Goal: Task Accomplishment & Management: Manage account settings

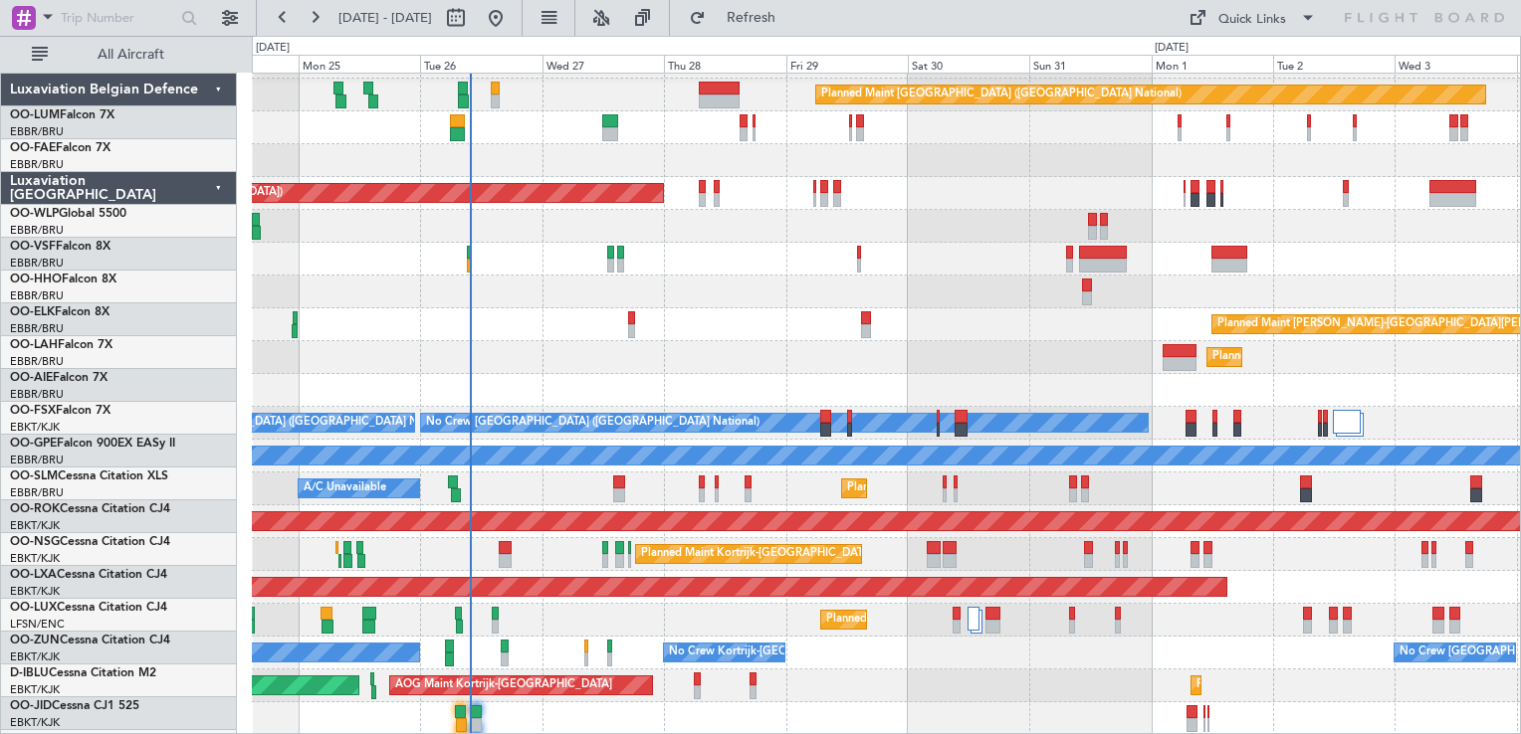
scroll to position [28, 0]
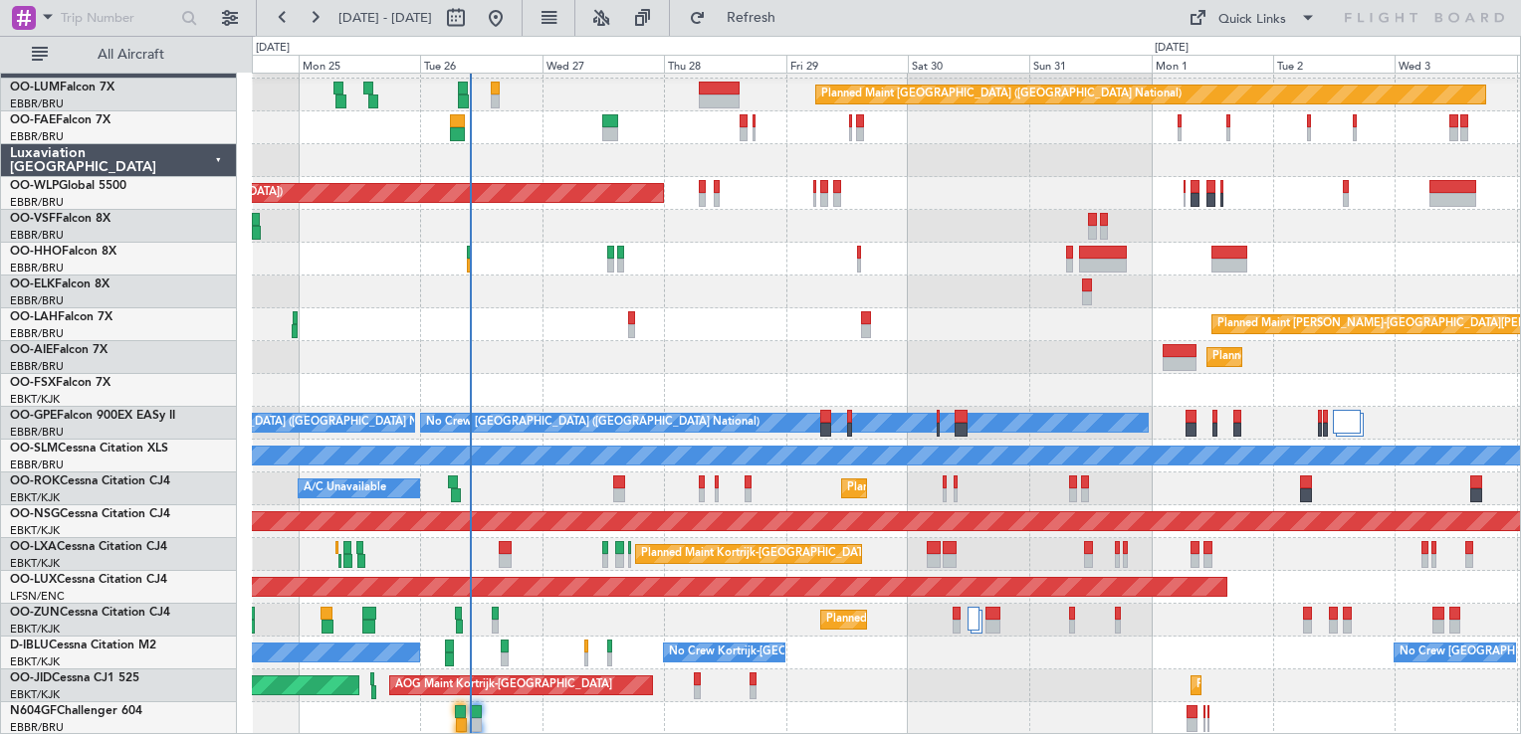
click at [697, 192] on div "Planned Maint [GEOGRAPHIC_DATA] ([GEOGRAPHIC_DATA])" at bounding box center [886, 193] width 1268 height 33
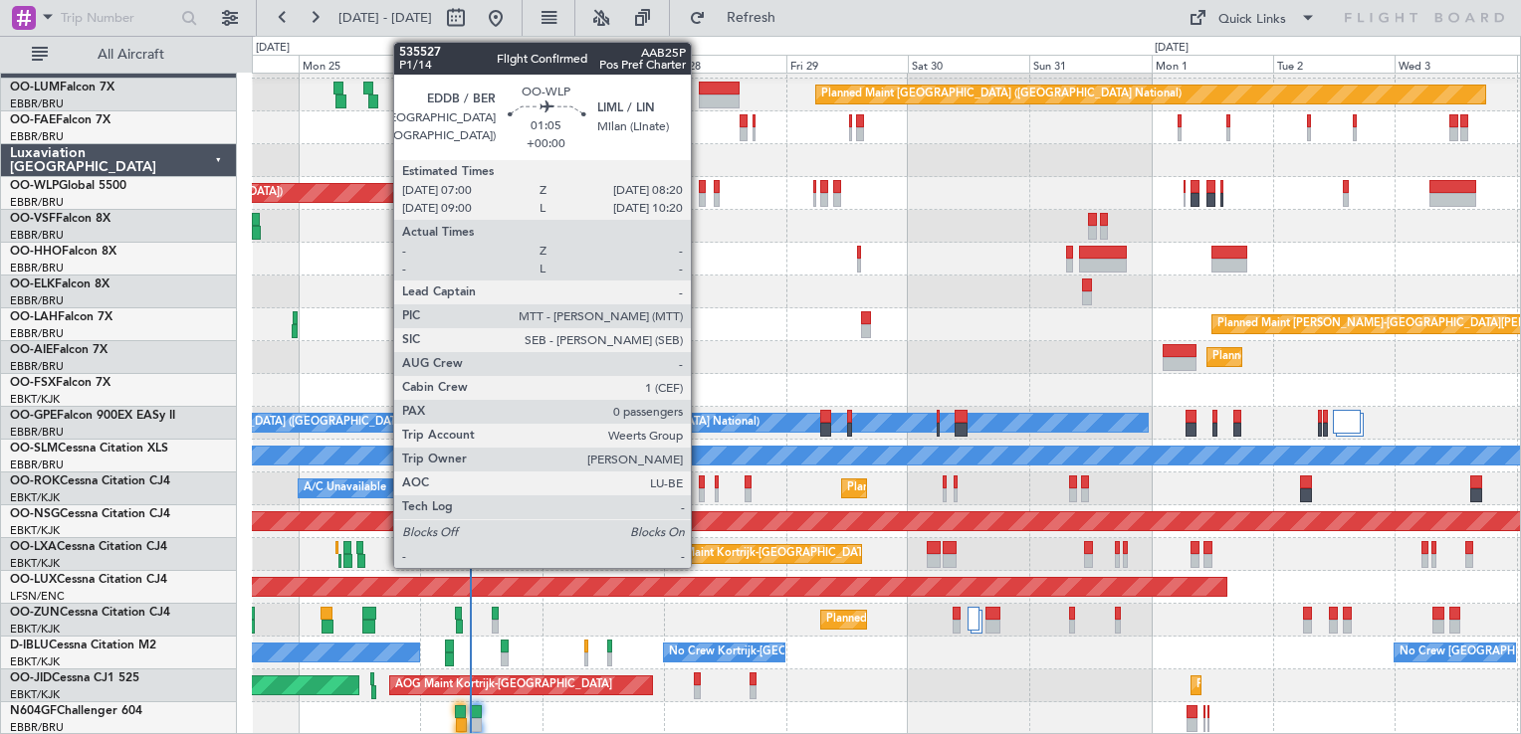
click at [700, 187] on div at bounding box center [702, 187] width 7 height 14
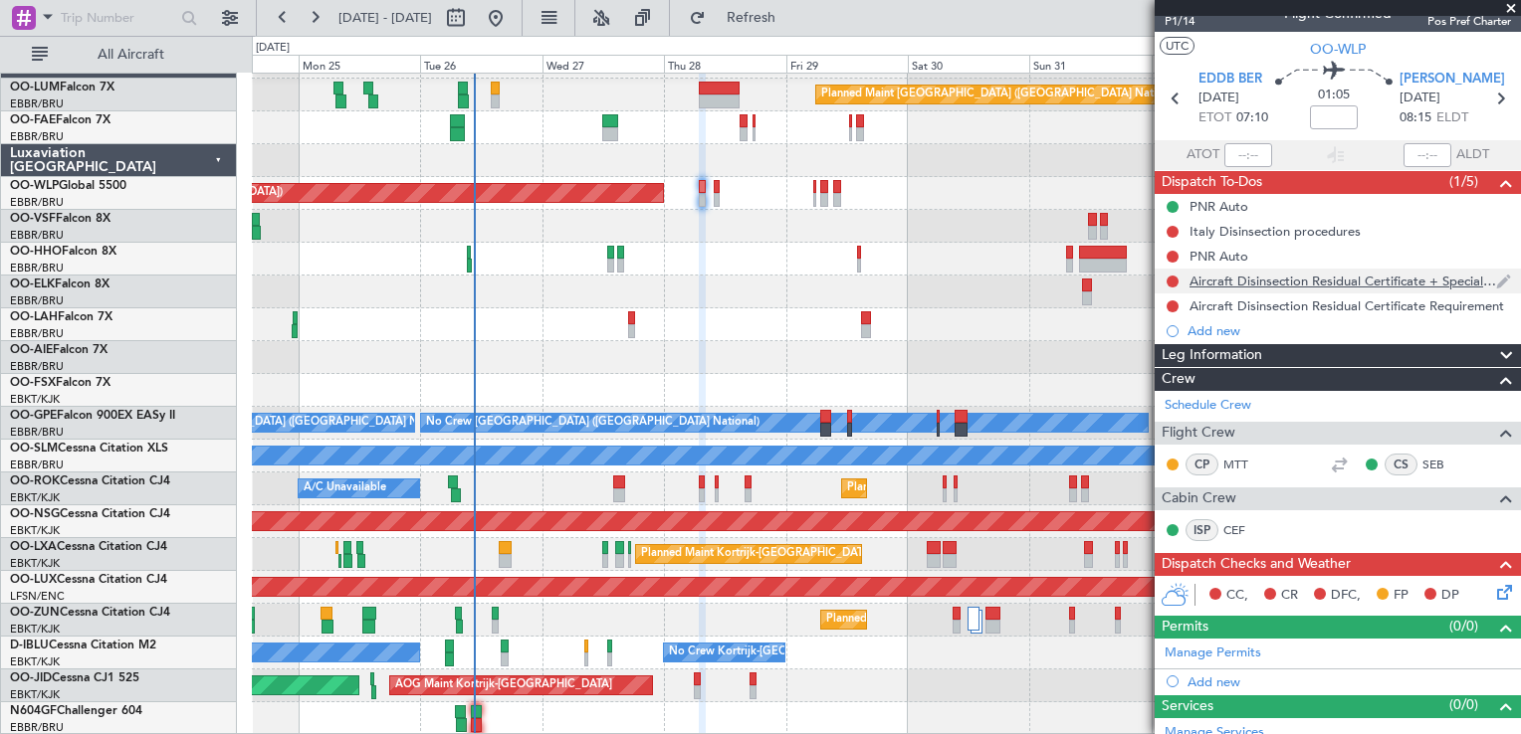
scroll to position [0, 0]
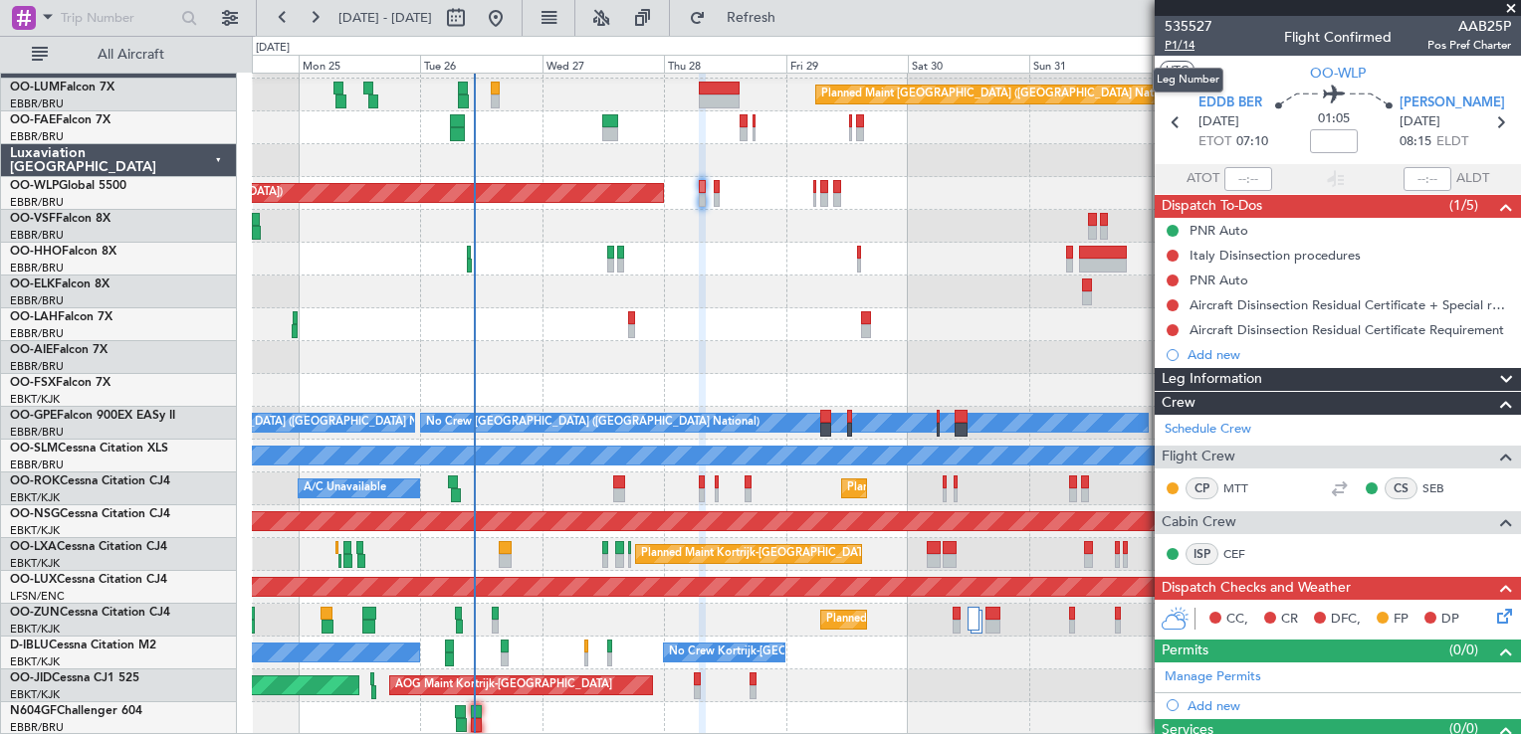
click at [1182, 43] on span "P1/14" at bounding box center [1188, 45] width 48 height 17
click at [96, 221] on link "OO-VSF Falcon 8X" at bounding box center [60, 219] width 101 height 12
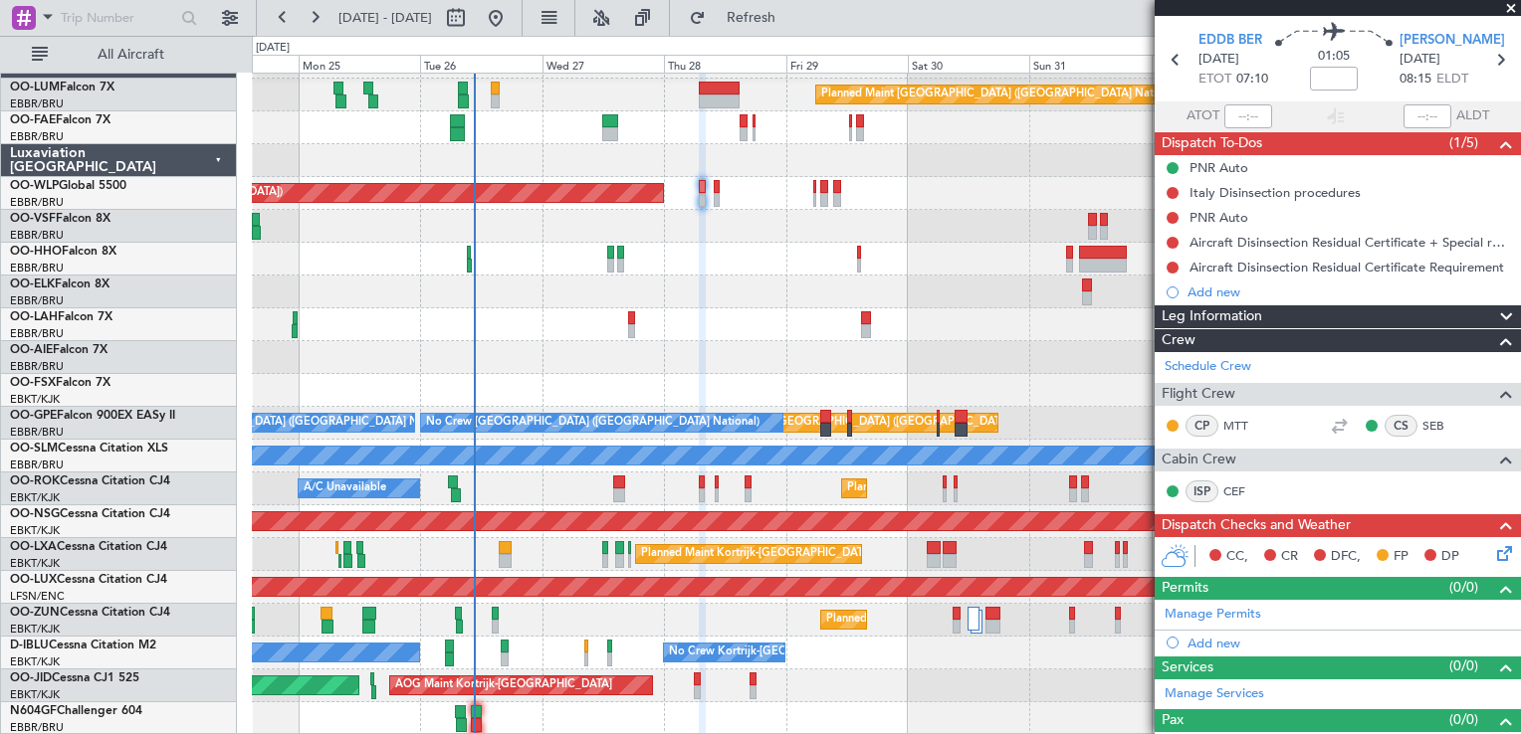
scroll to position [91, 0]
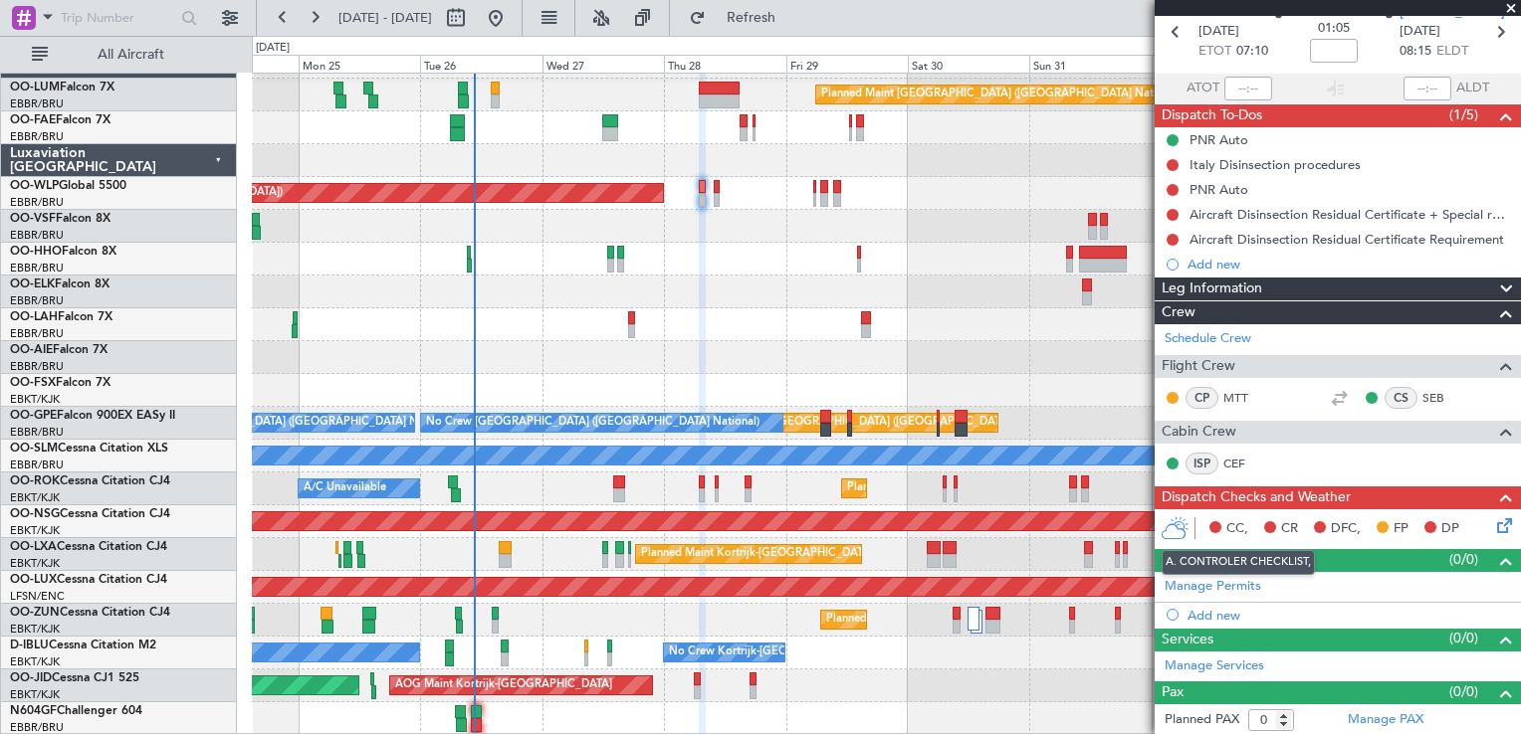
click at [1231, 525] on span "CC," at bounding box center [1237, 530] width 22 height 20
click at [1491, 583] on span at bounding box center [1503, 581] width 24 height 15
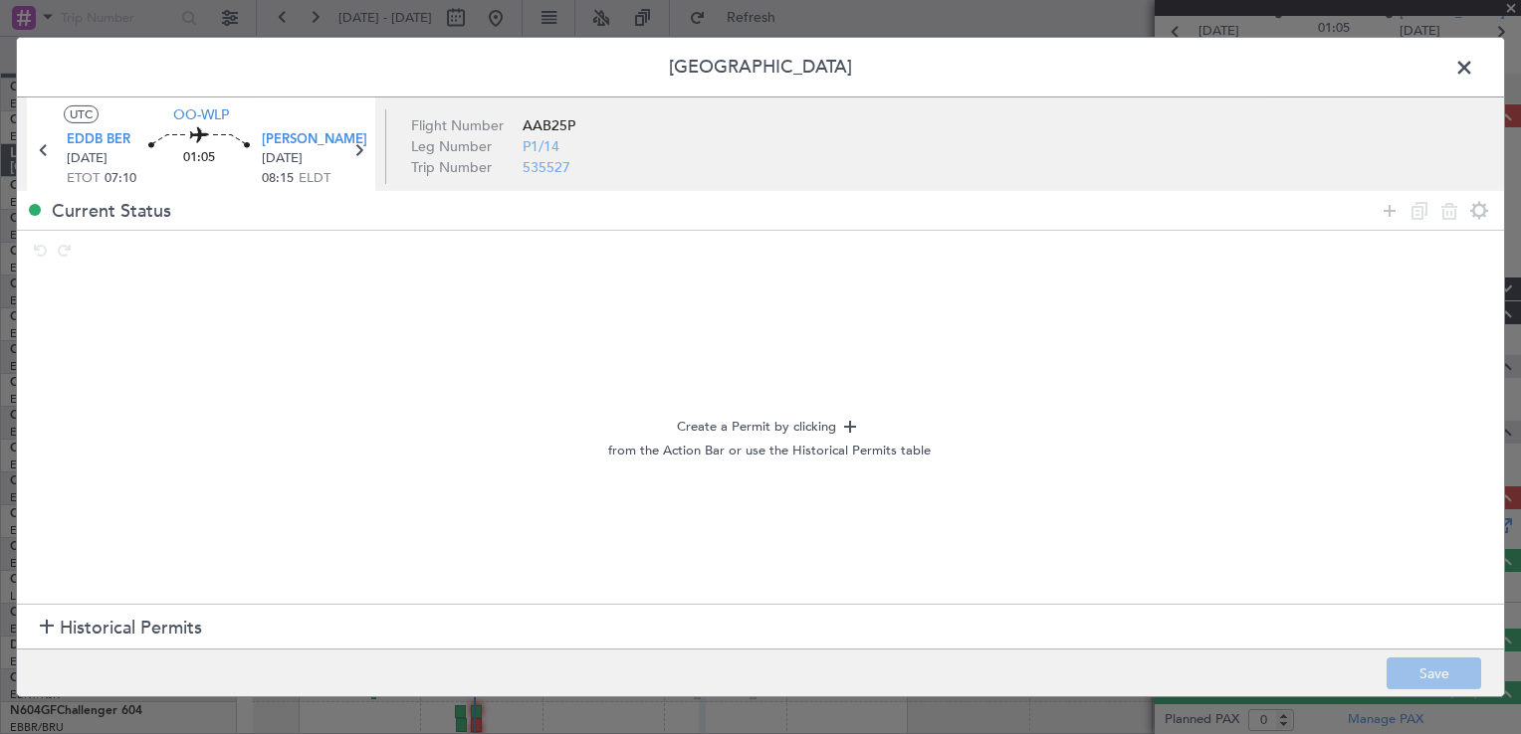
click at [1474, 69] on span at bounding box center [1474, 73] width 0 height 40
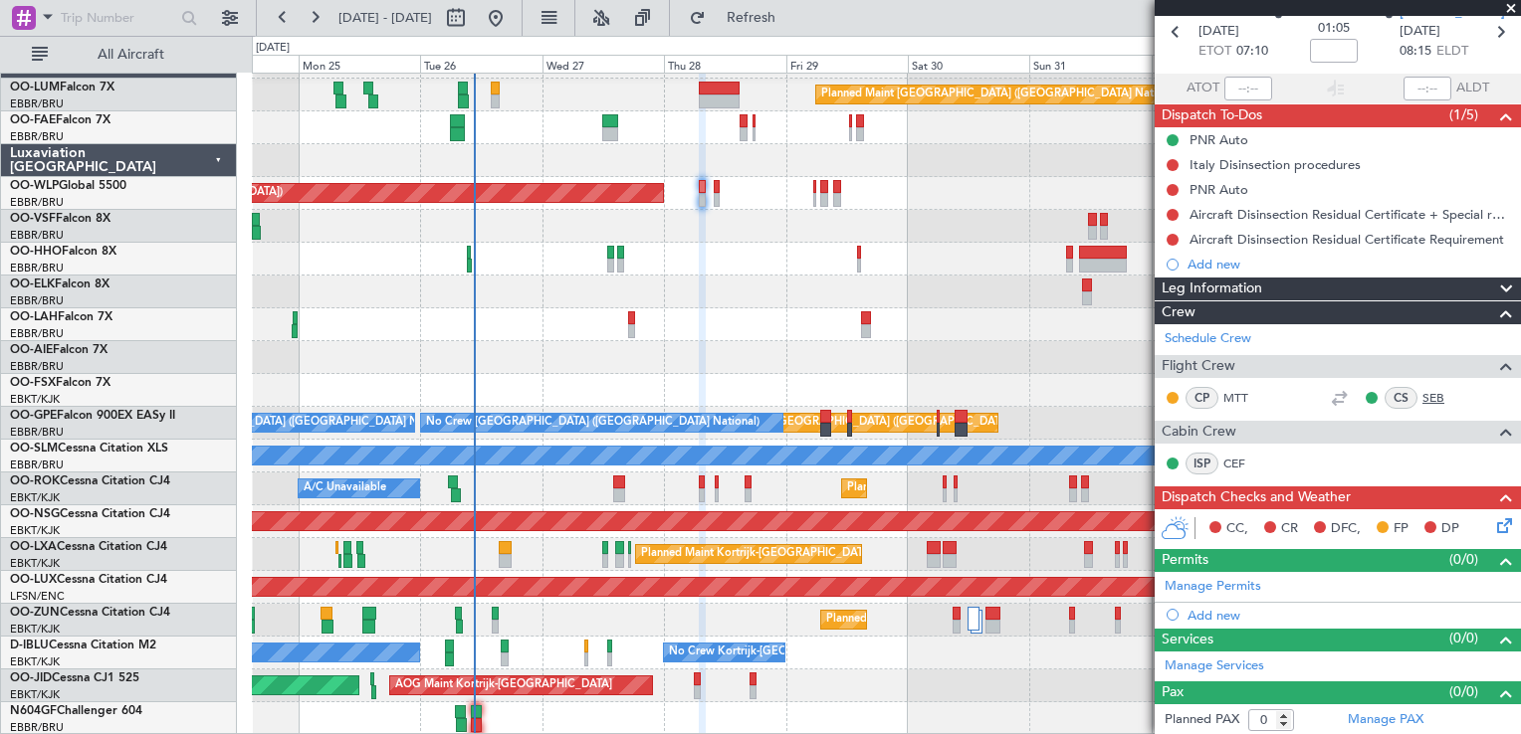
click at [1422, 396] on link "SEB" at bounding box center [1444, 398] width 45 height 18
click at [1238, 390] on link "MTT" at bounding box center [1245, 398] width 45 height 18
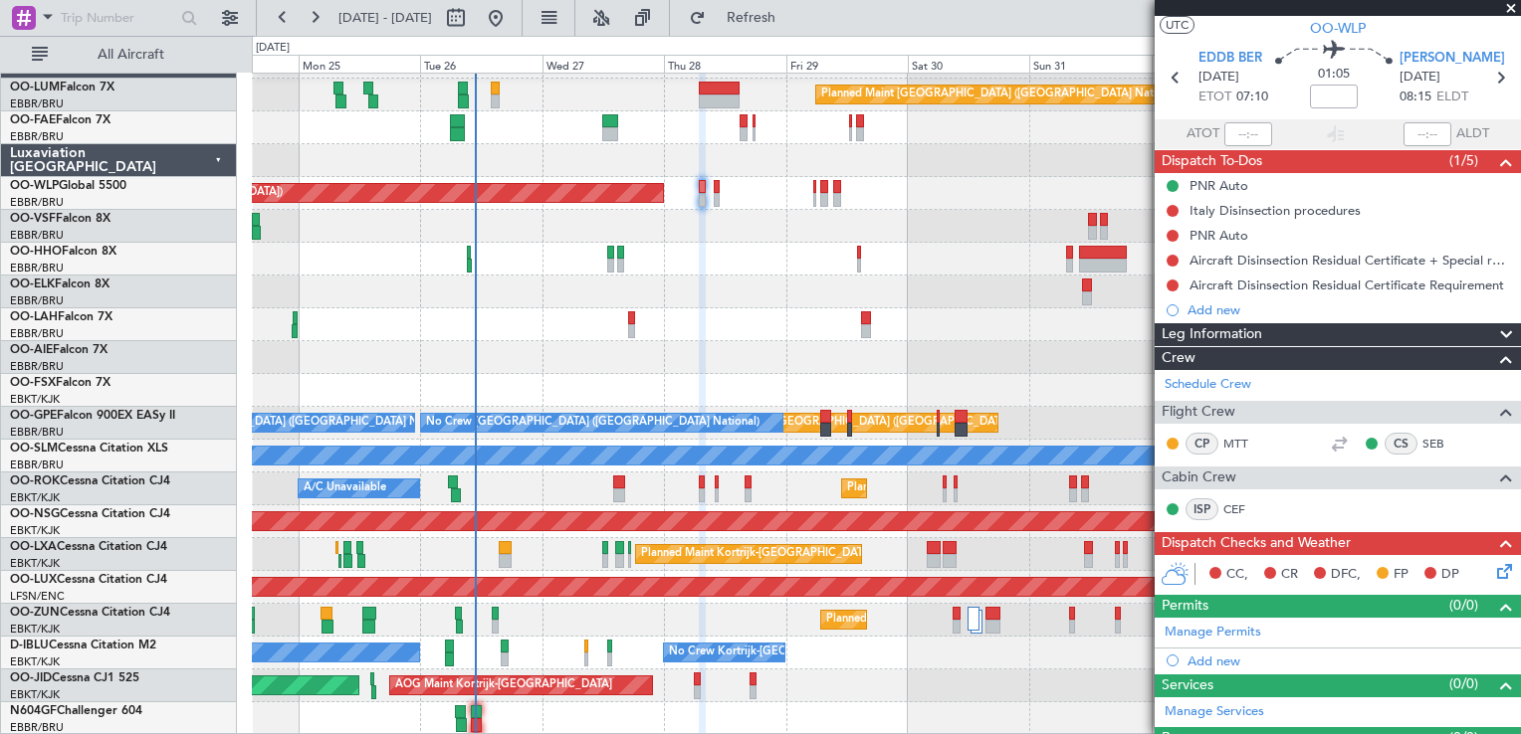
scroll to position [0, 0]
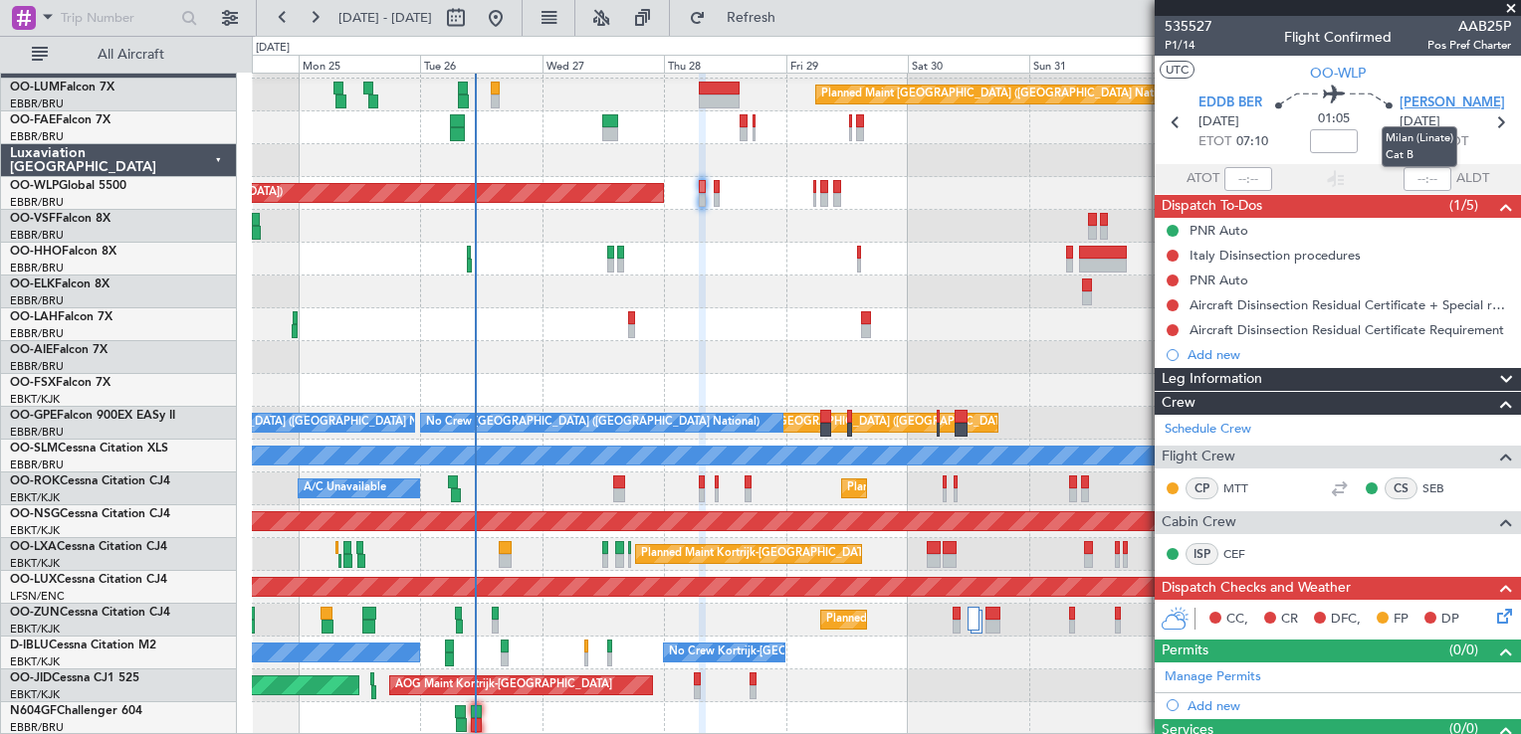
click at [1428, 105] on span "LIML LIN" at bounding box center [1451, 104] width 105 height 20
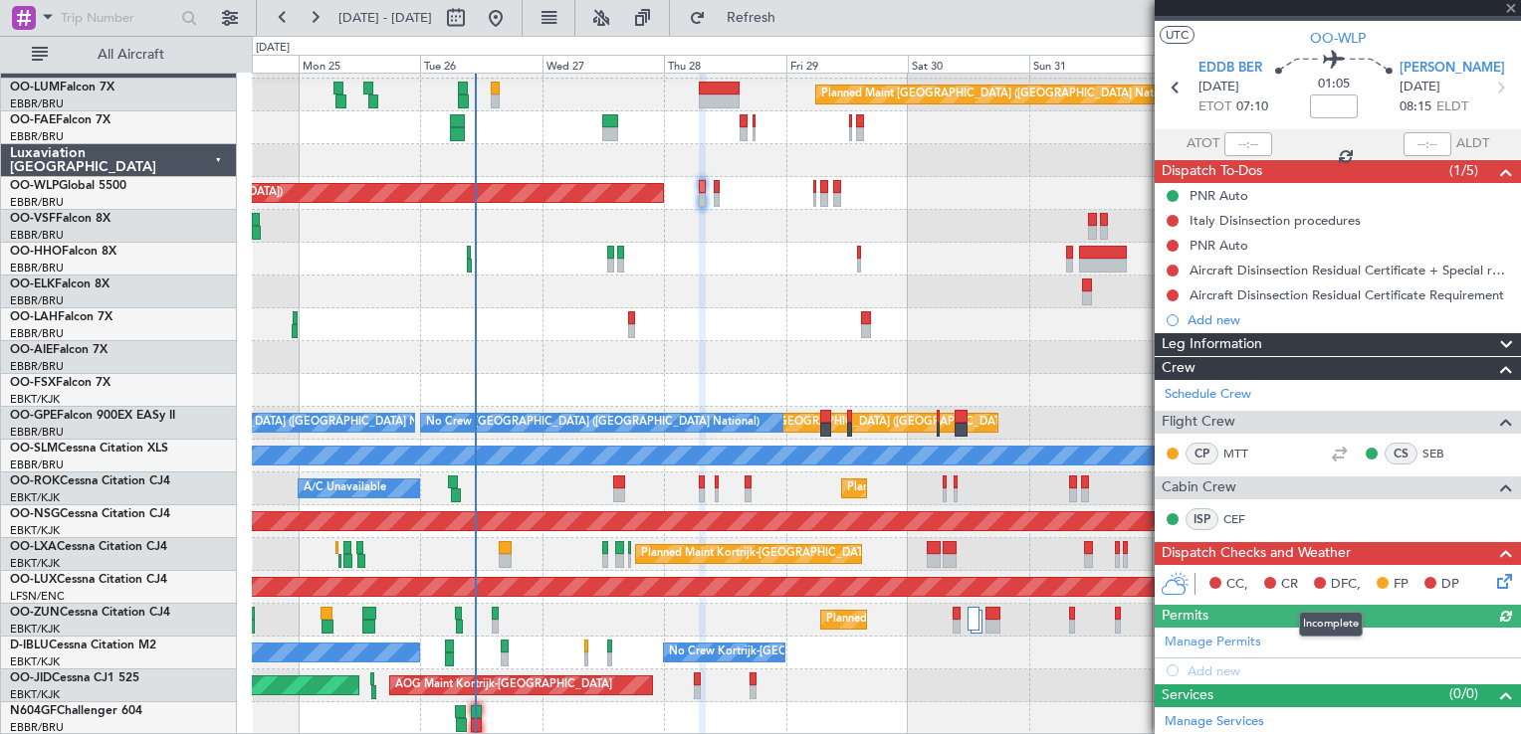
scroll to position [91, 0]
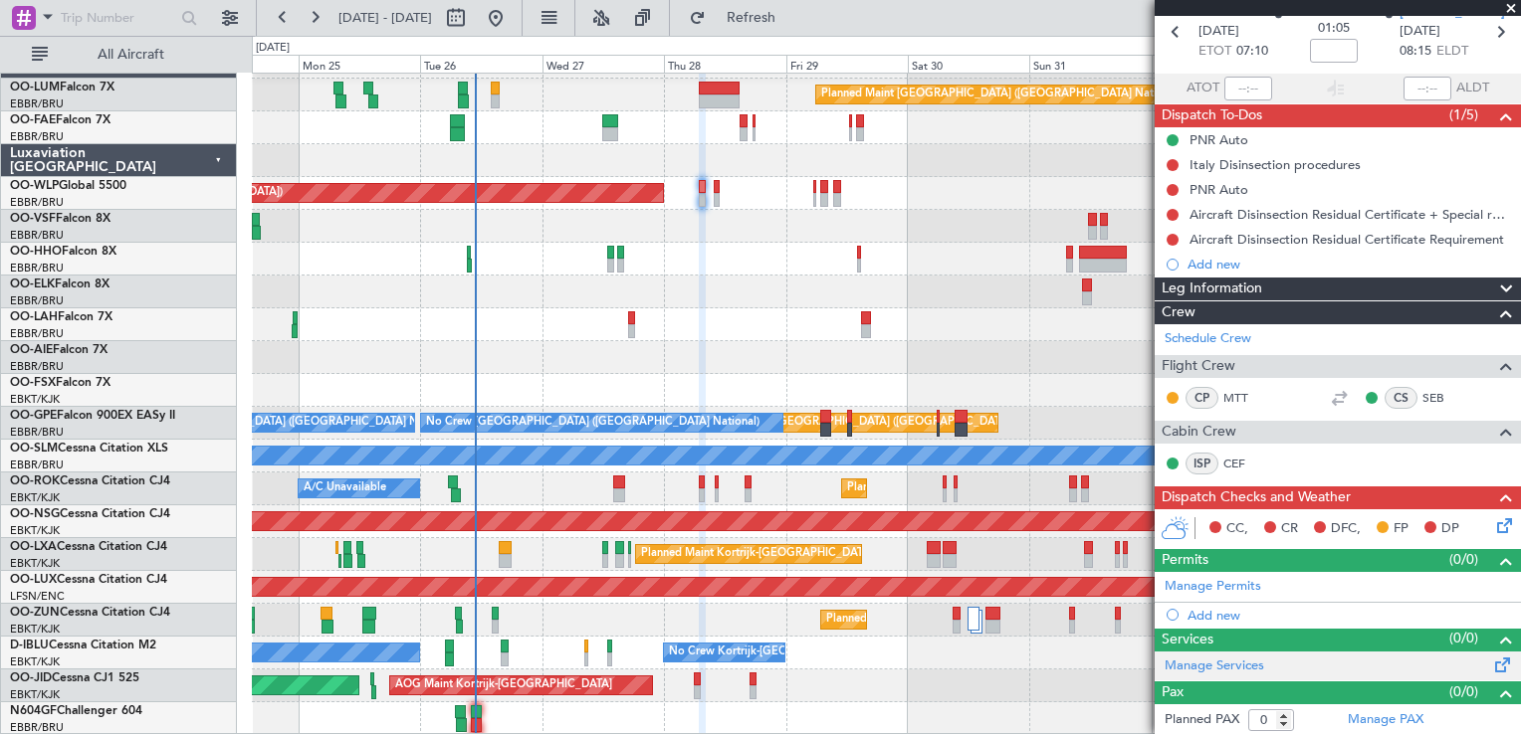
click at [1494, 660] on span at bounding box center [1503, 661] width 24 height 15
click at [1217, 666] on link "Manage Services" at bounding box center [1214, 667] width 100 height 20
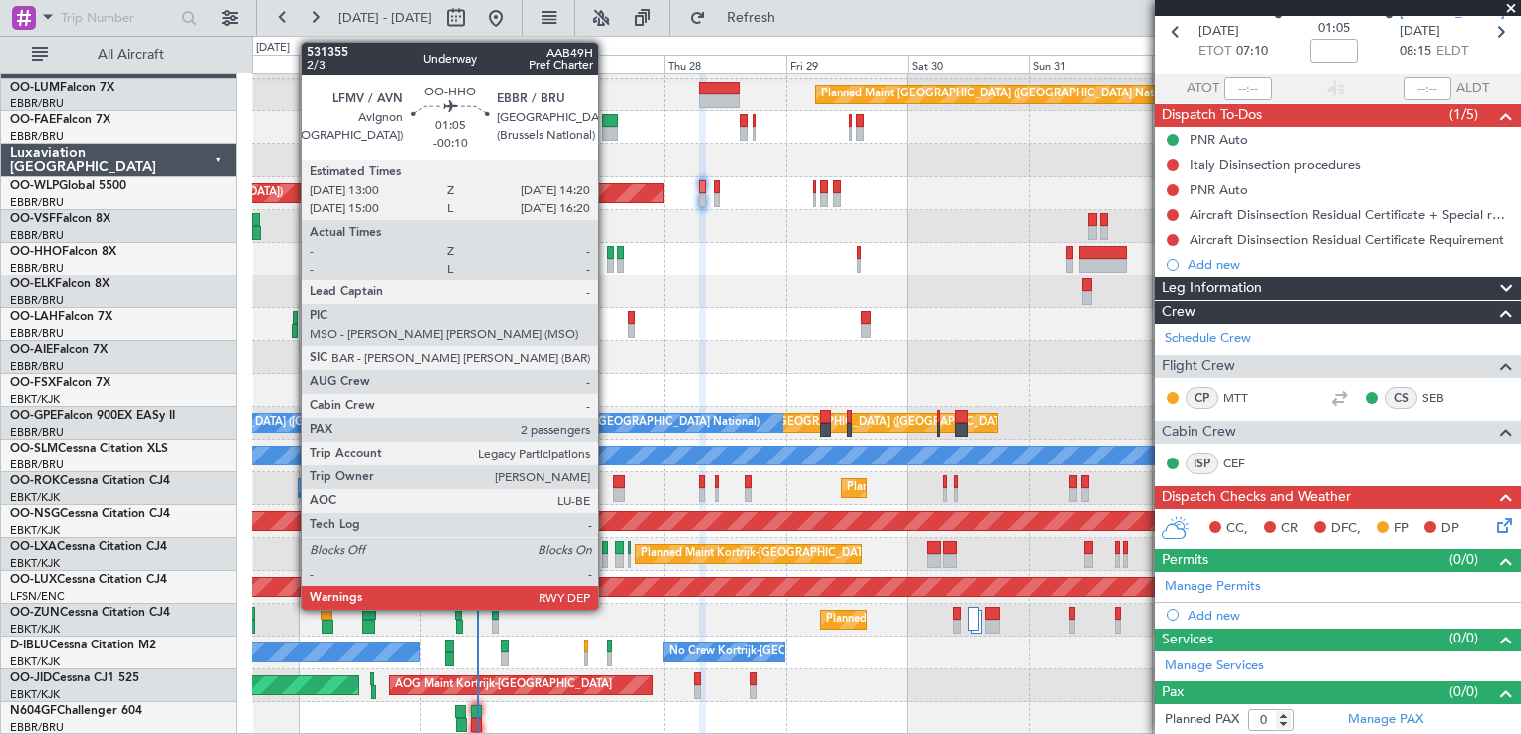
click at [607, 249] on div at bounding box center [610, 253] width 7 height 14
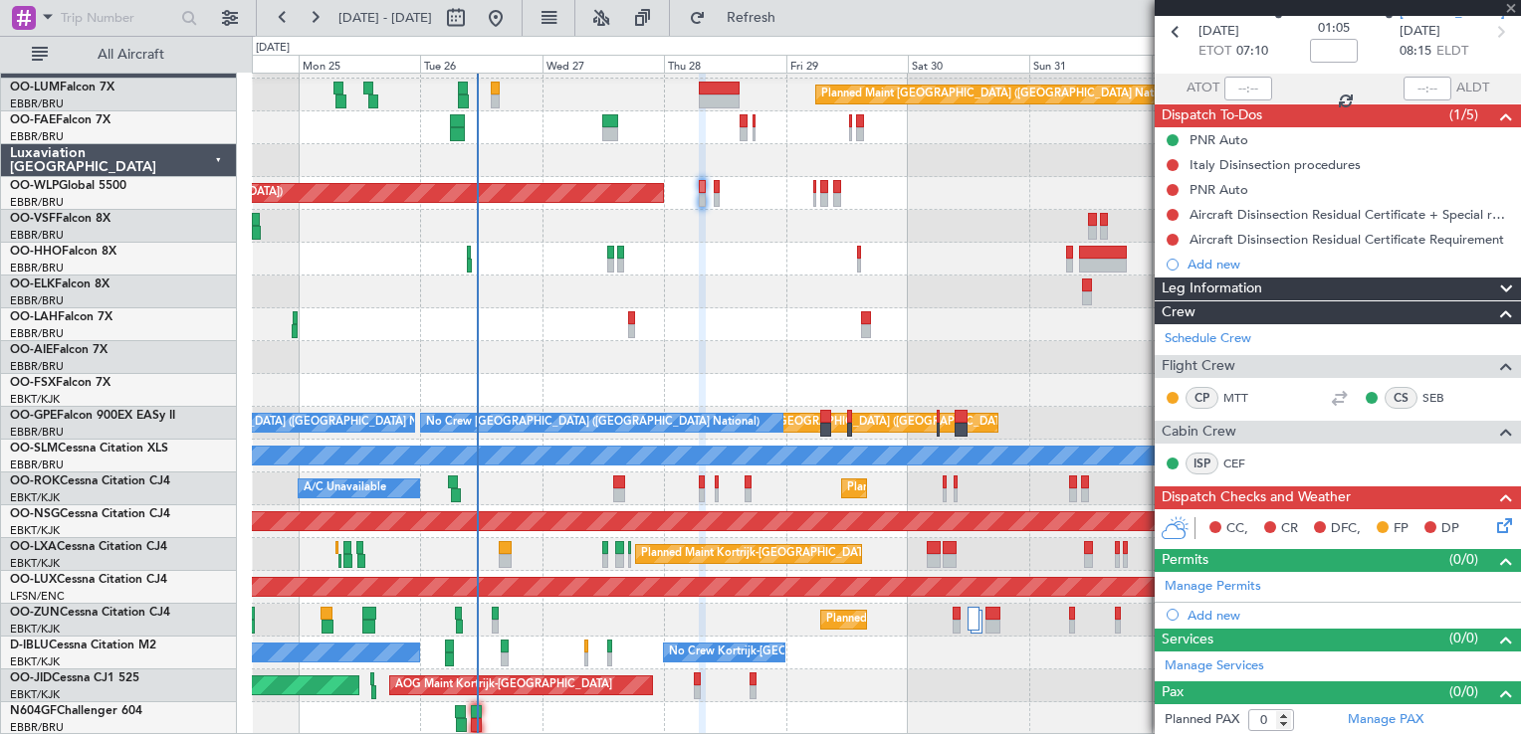
type input "-00:10"
type input "2"
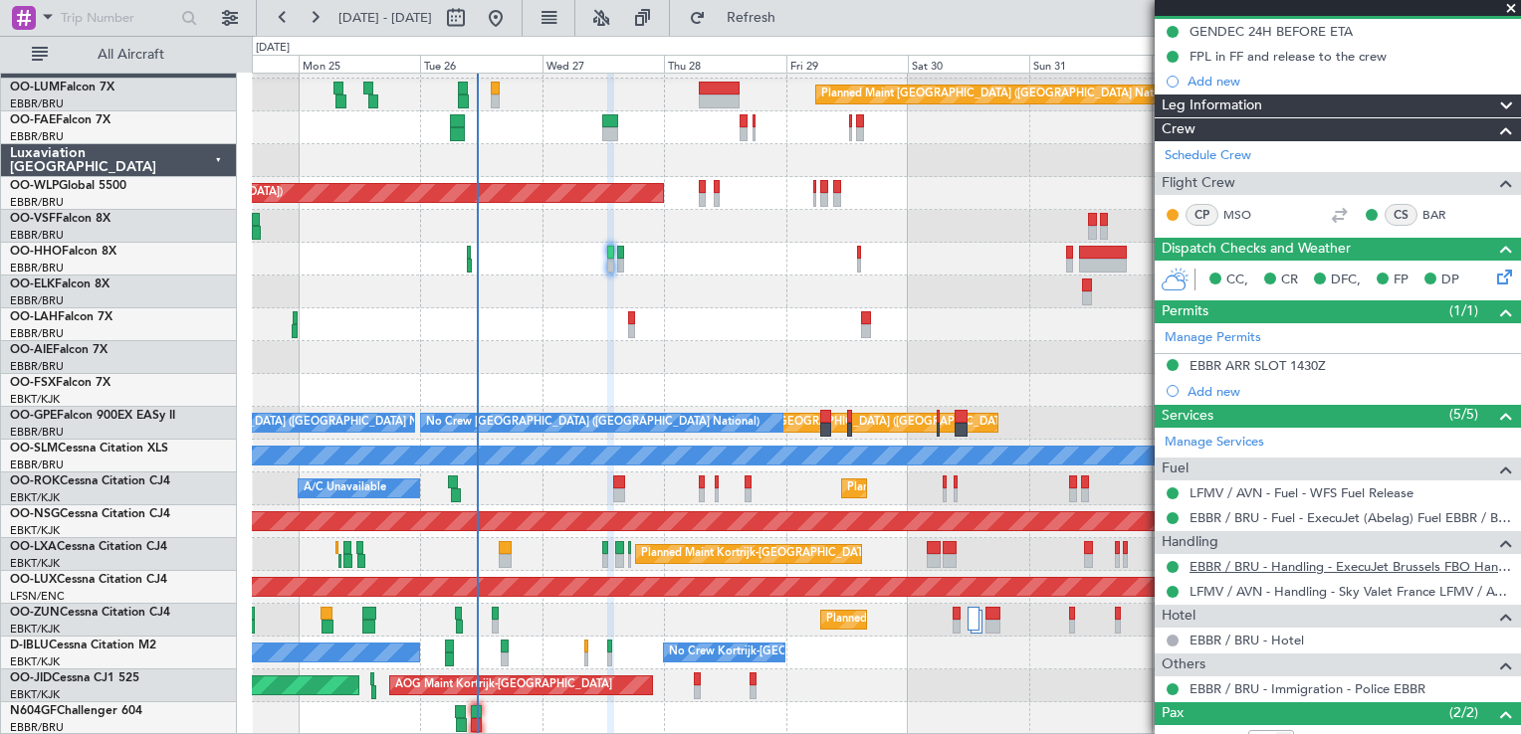
scroll to position [299, 0]
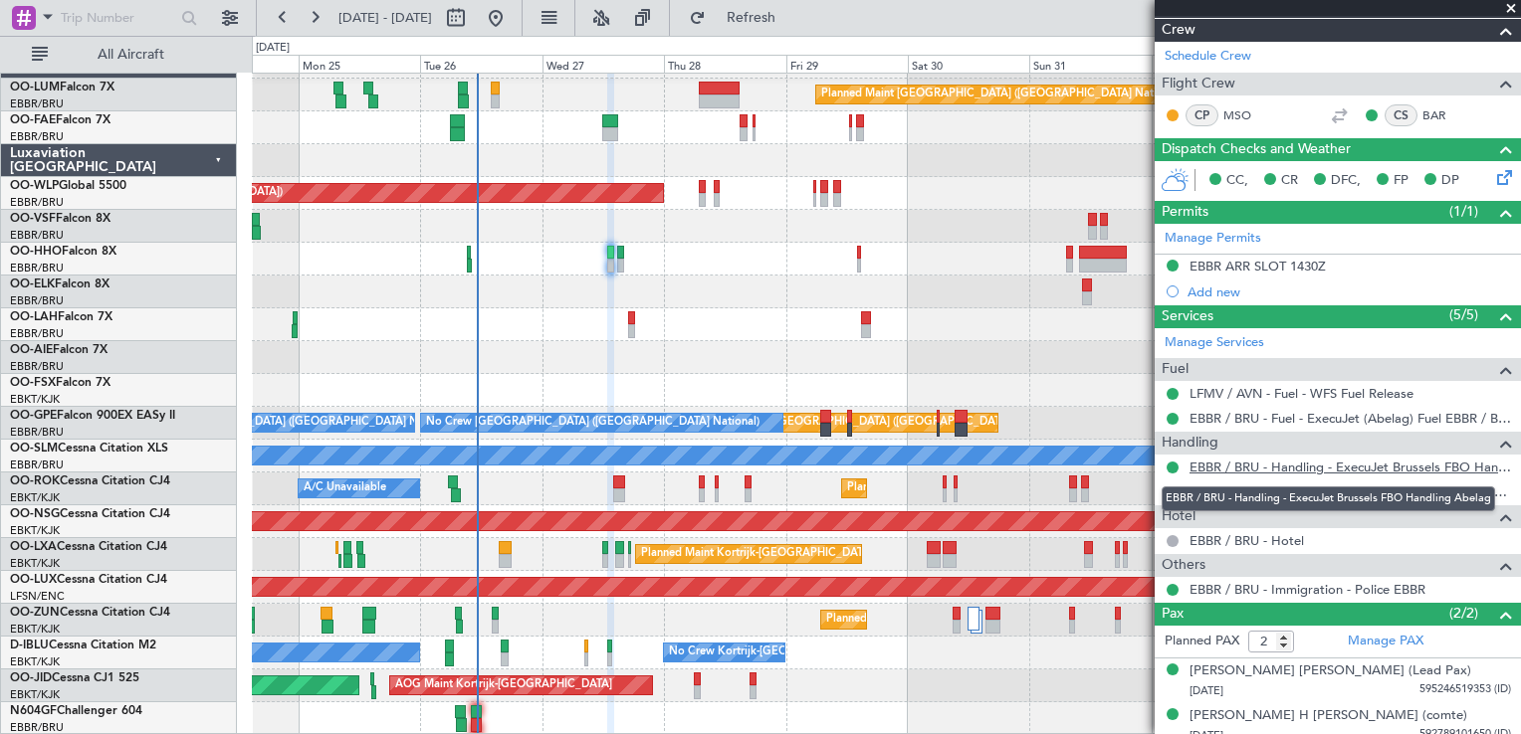
click at [1221, 461] on link "EBBR / BRU - Handling - ExecuJet Brussels FBO Handling Abelag" at bounding box center [1349, 467] width 321 height 17
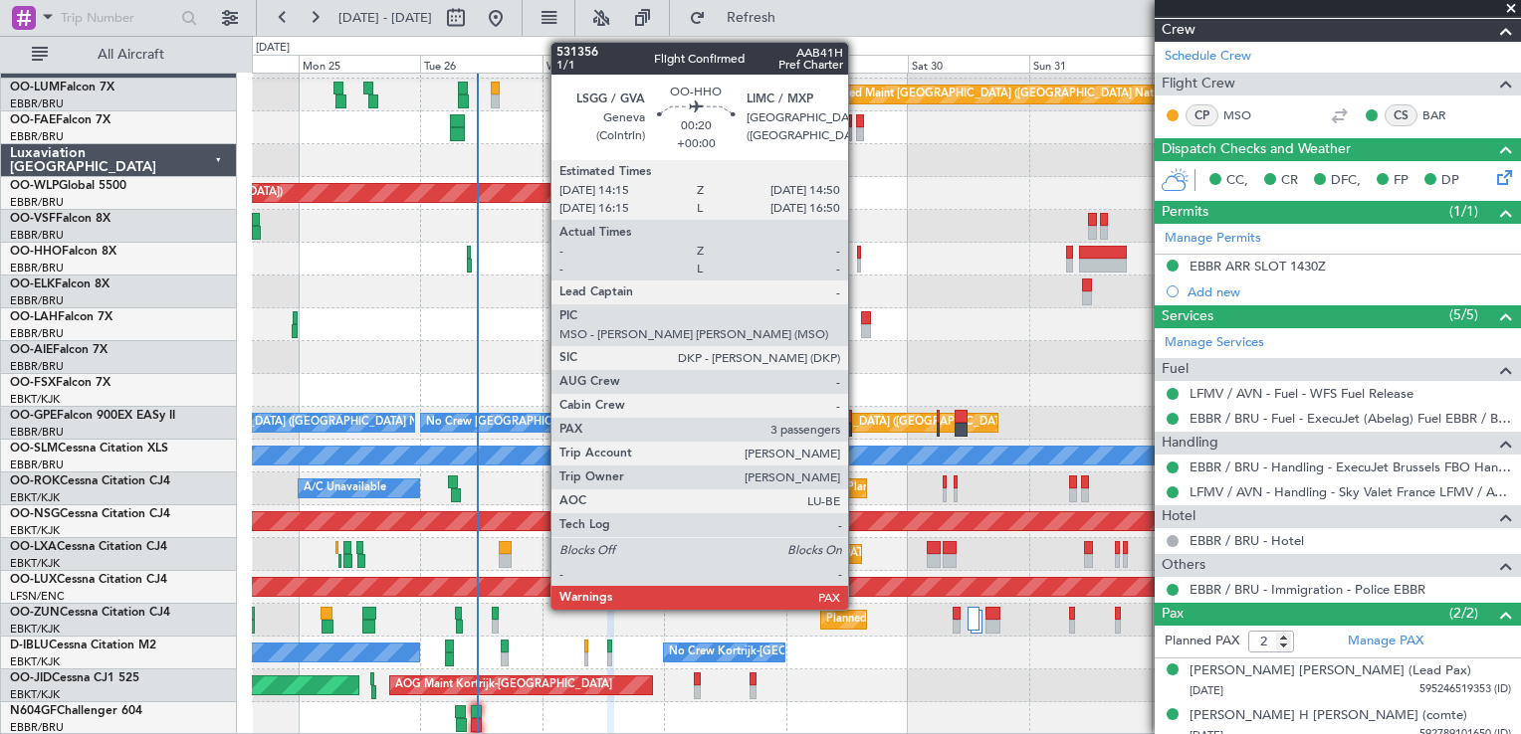
click at [857, 250] on div at bounding box center [858, 253] width 3 height 14
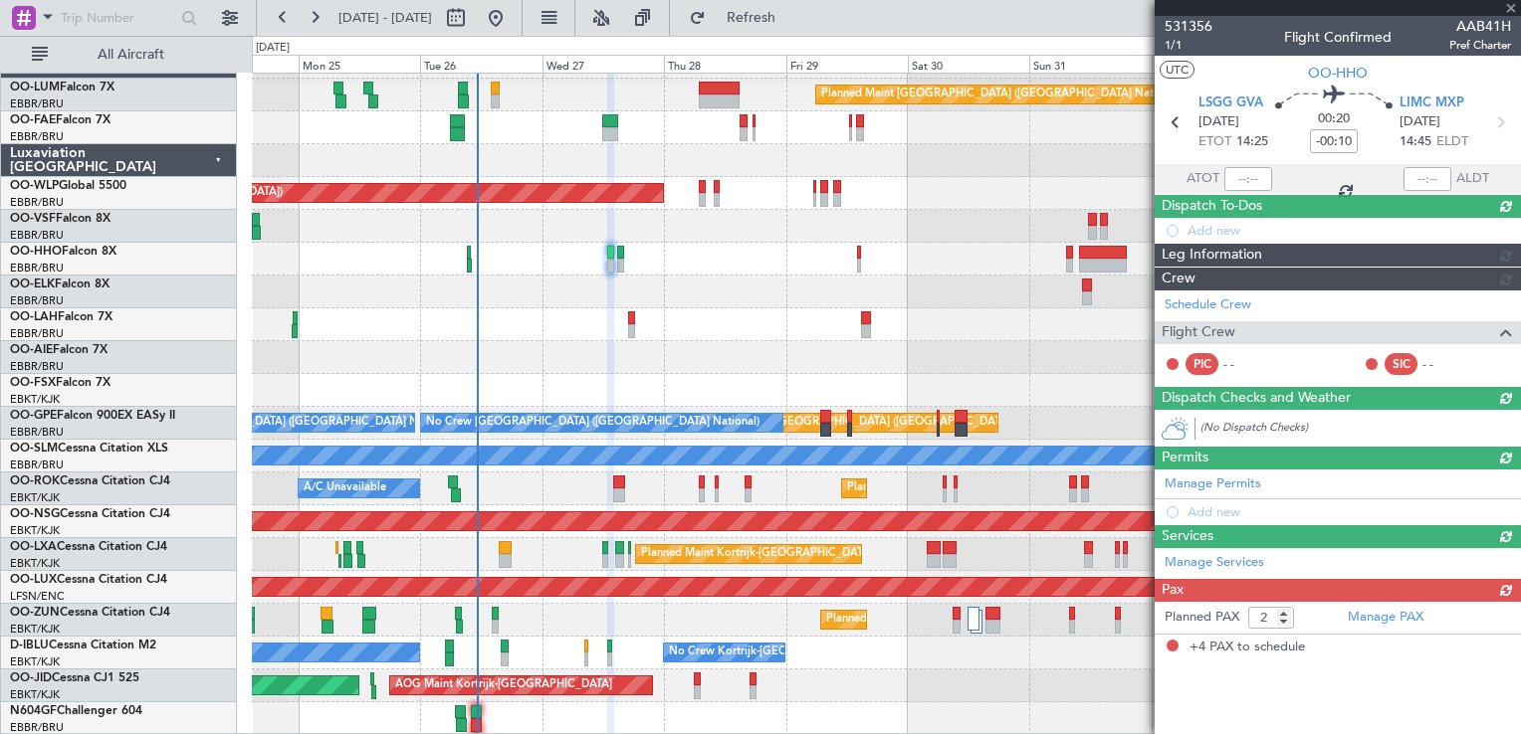
type input "4"
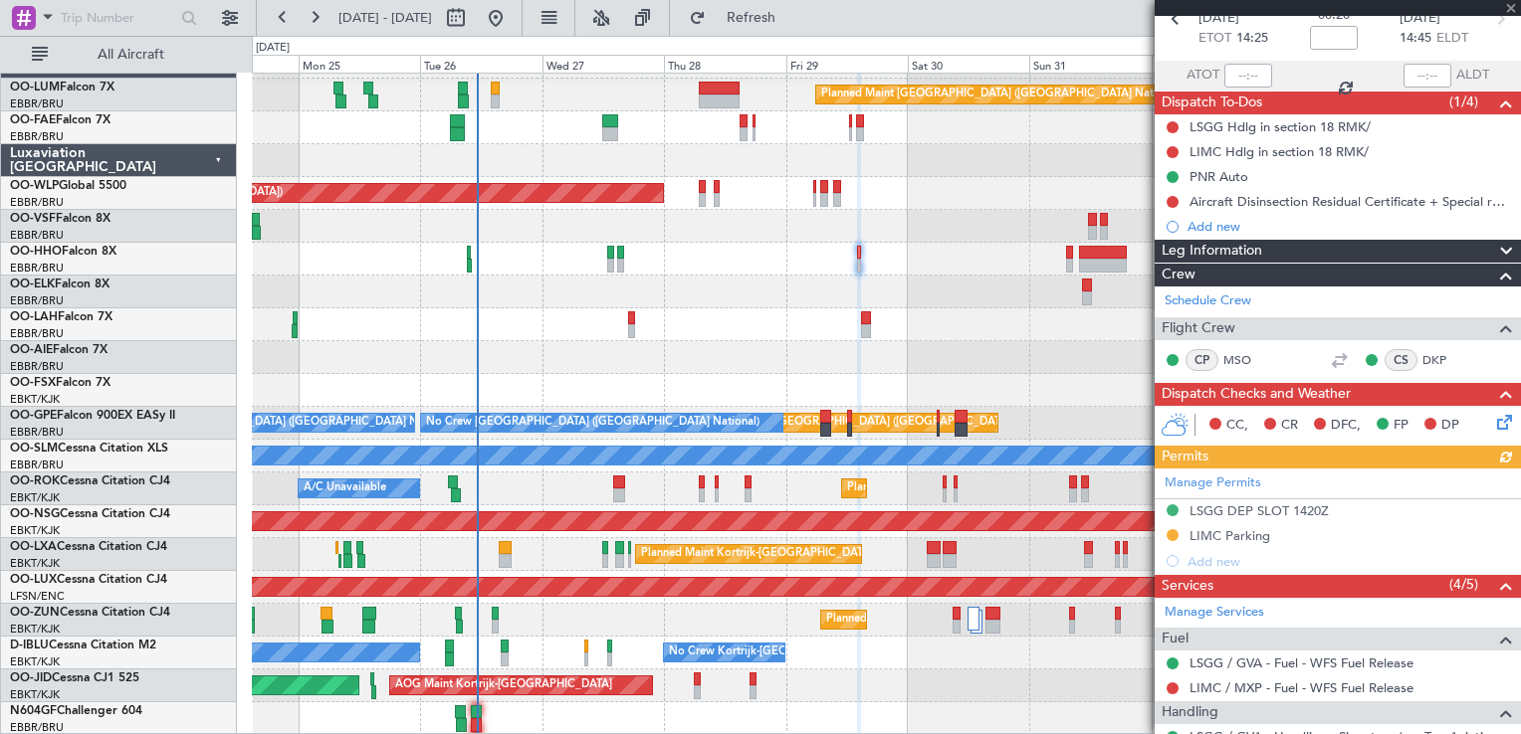
scroll to position [199, 0]
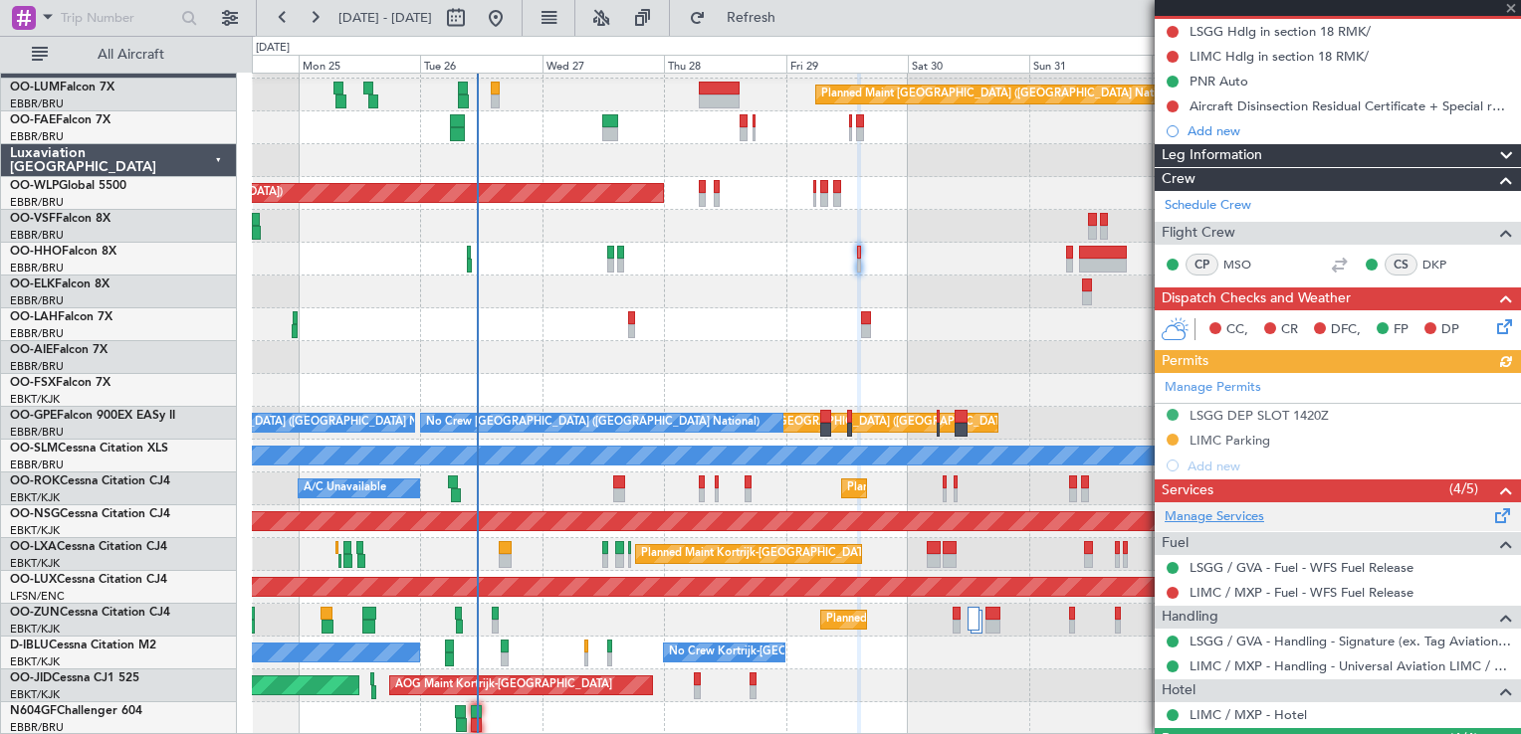
click at [1230, 508] on link "Manage Services" at bounding box center [1214, 518] width 100 height 20
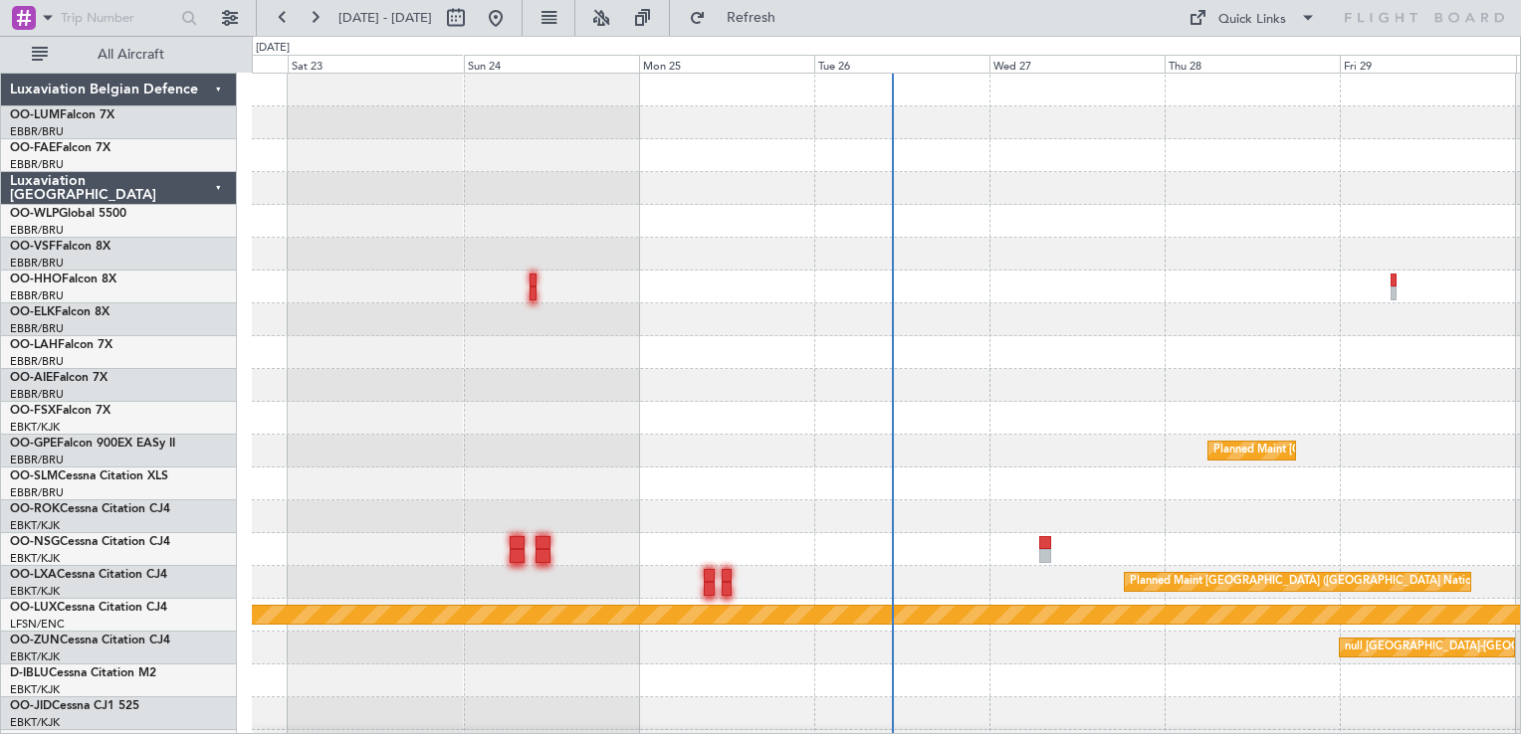
scroll to position [28, 0]
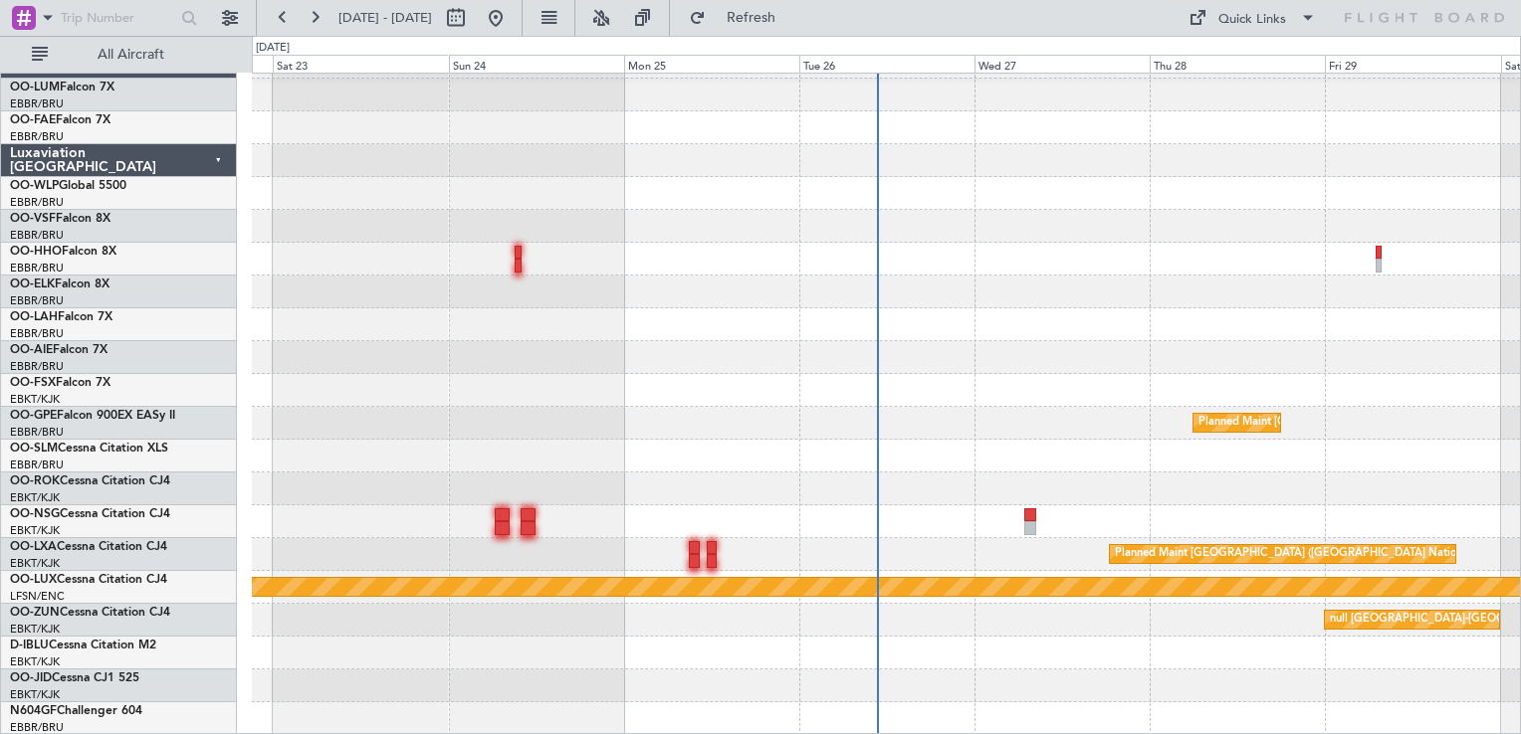
click at [979, 388] on div "Planned Maint [GEOGRAPHIC_DATA] ([GEOGRAPHIC_DATA] National) Planned Maint [GEO…" at bounding box center [886, 391] width 1268 height 690
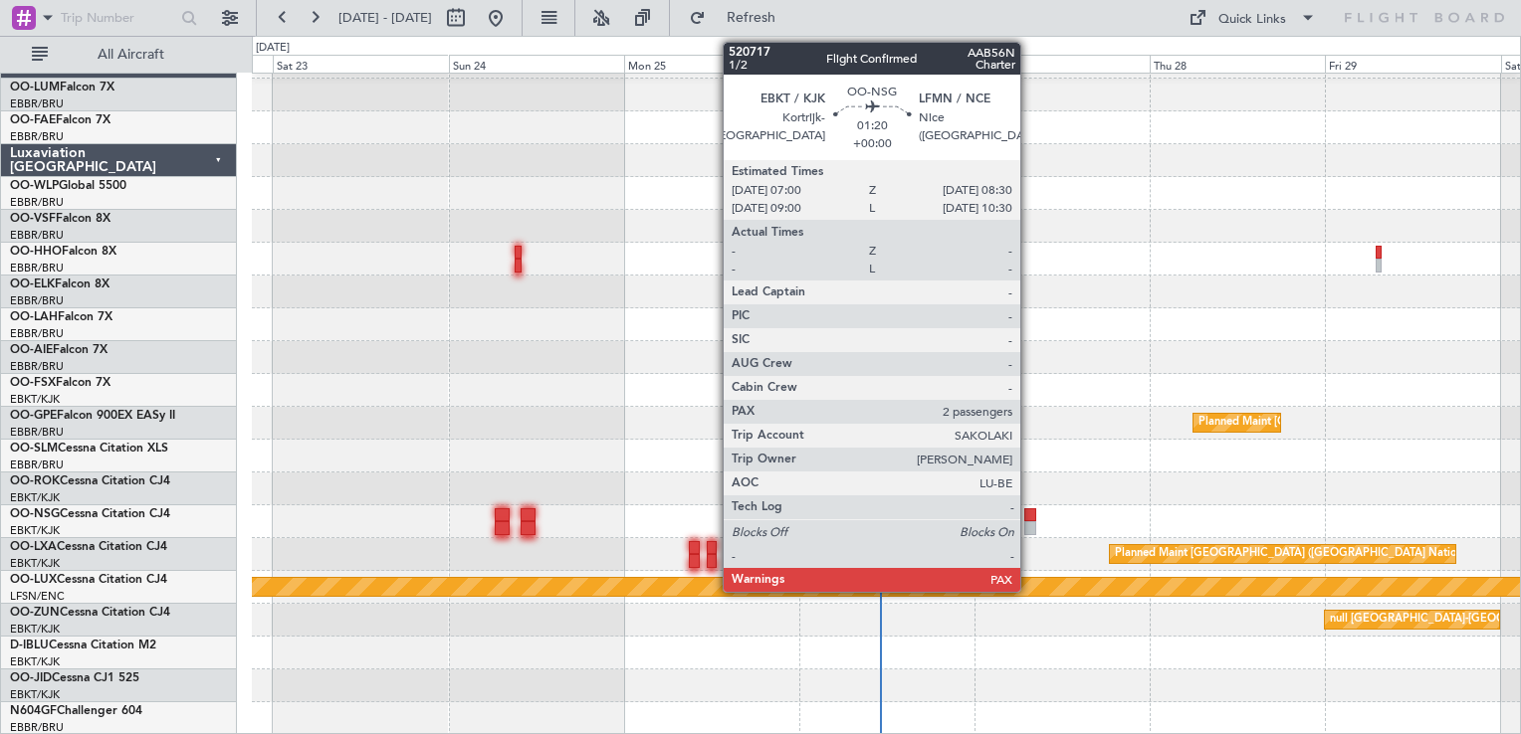
click at [1028, 523] on div at bounding box center [1030, 528] width 12 height 14
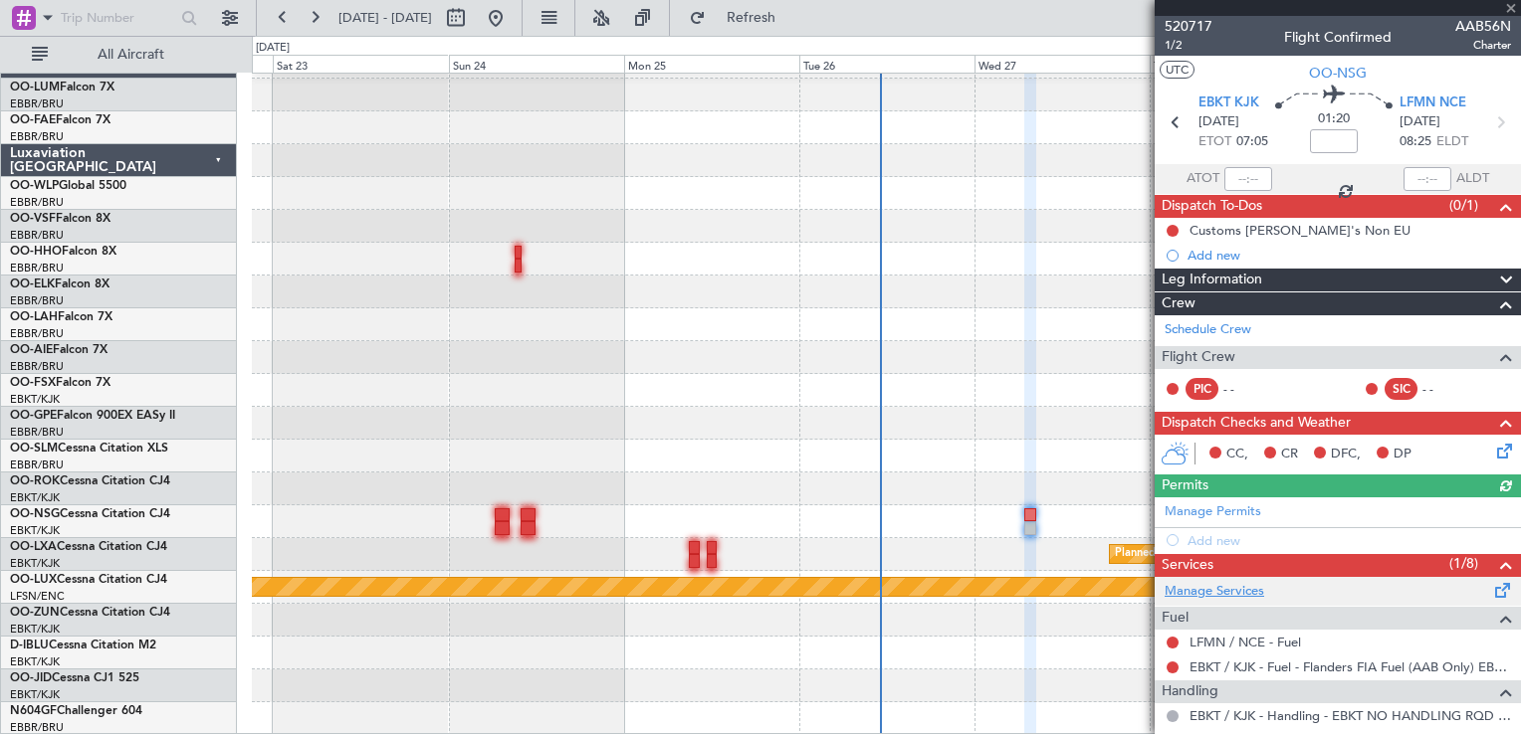
click at [1243, 590] on link "Manage Services" at bounding box center [1214, 592] width 100 height 20
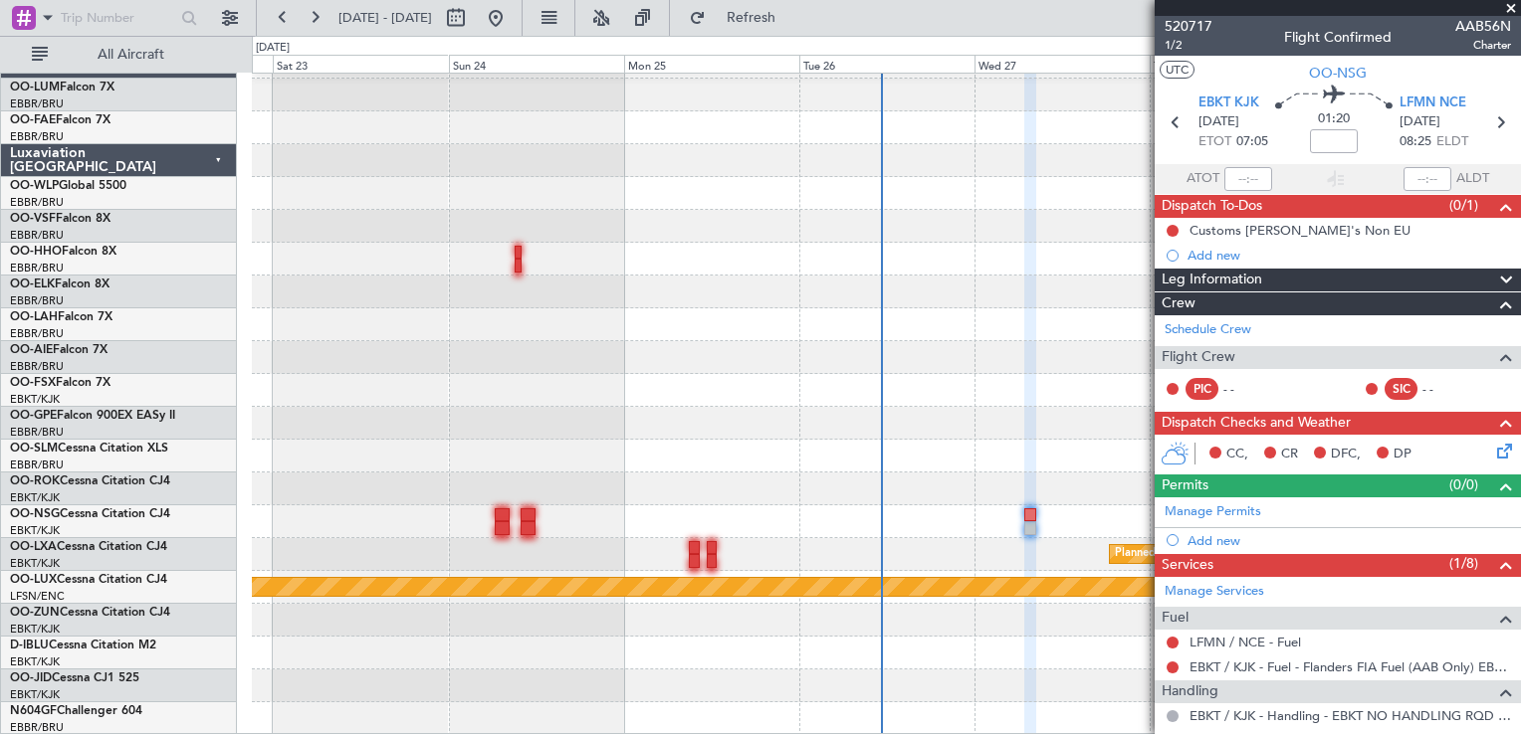
click at [1509, 6] on span at bounding box center [1511, 9] width 20 height 18
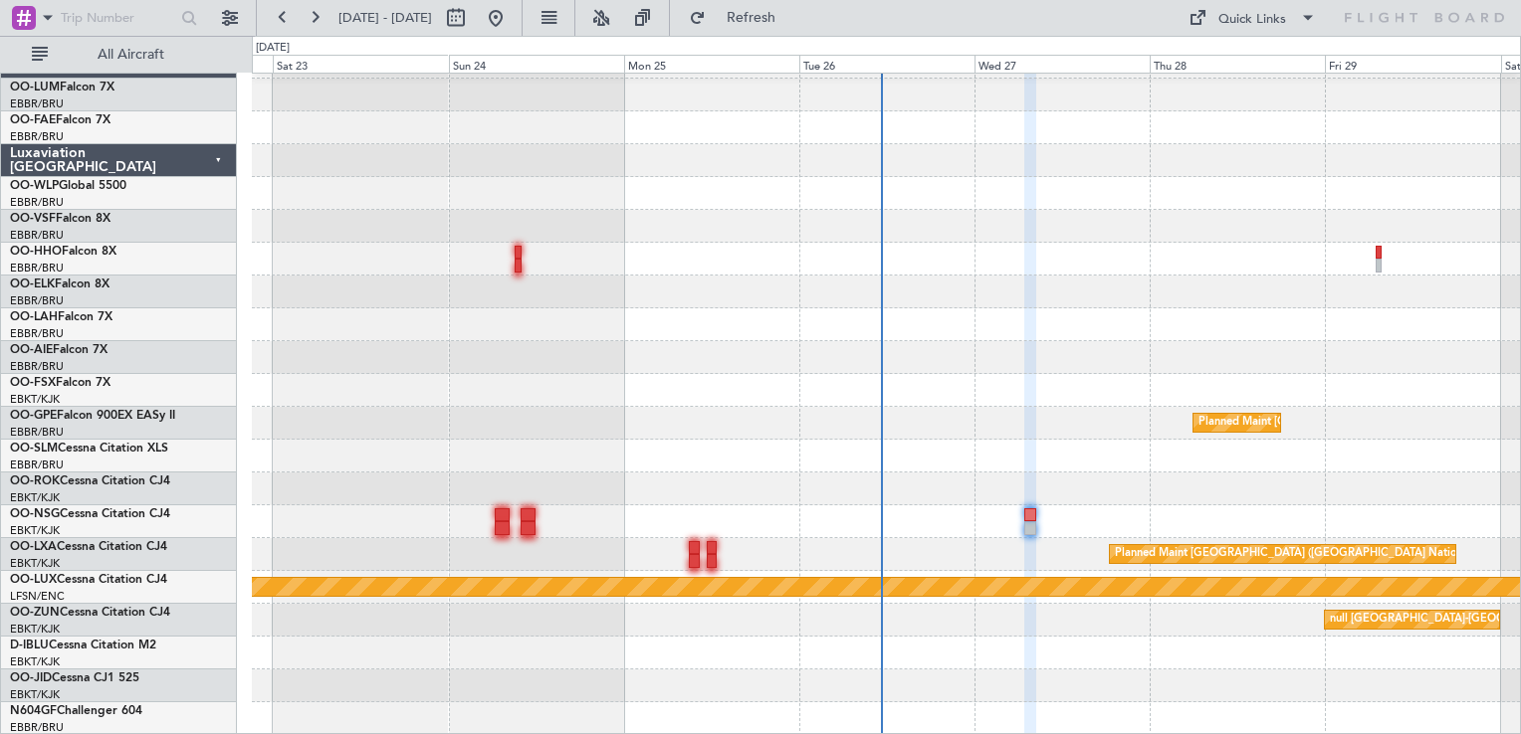
type input "0"
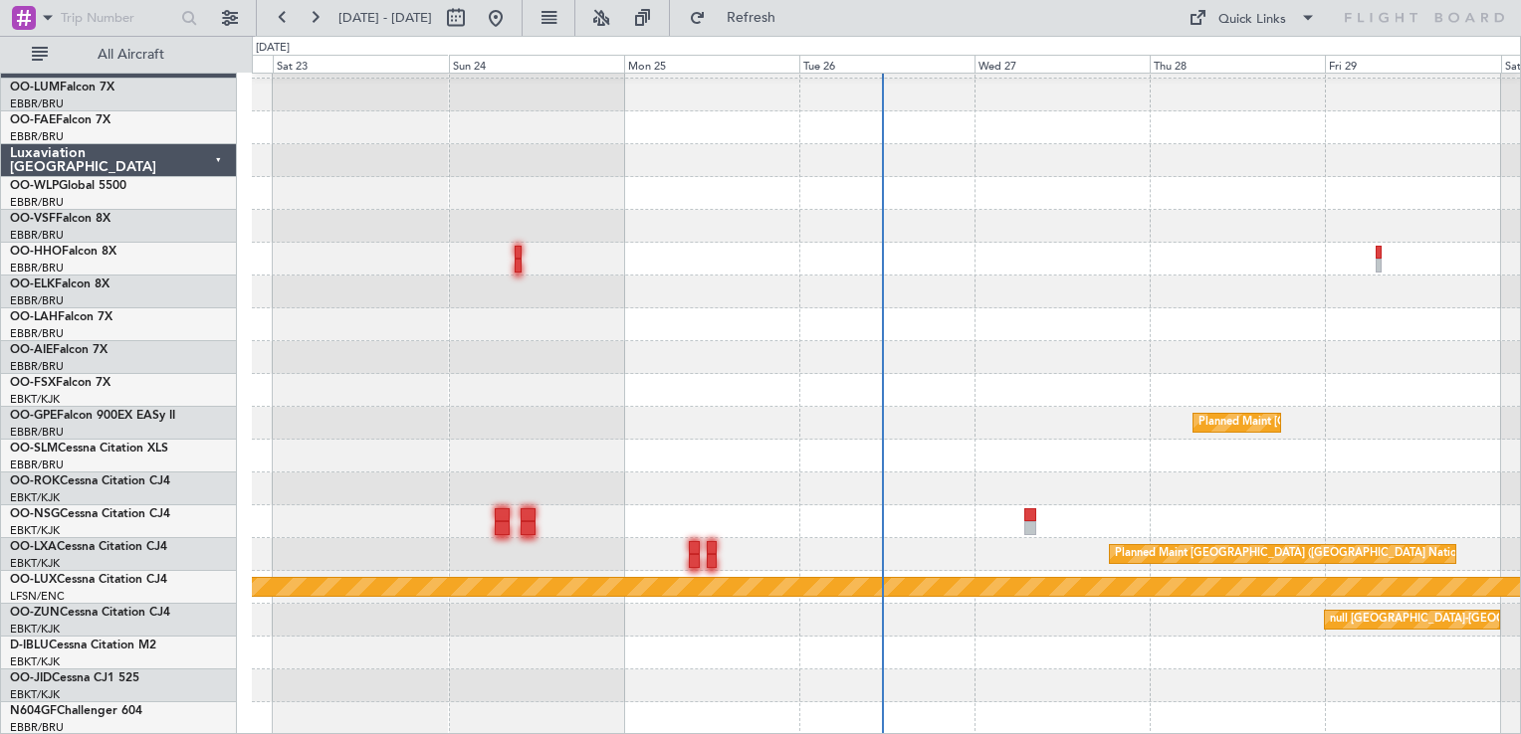
click at [701, 547] on div "Planned Maint [GEOGRAPHIC_DATA] ([GEOGRAPHIC_DATA] National) Planned Maint [GEO…" at bounding box center [886, 554] width 1268 height 33
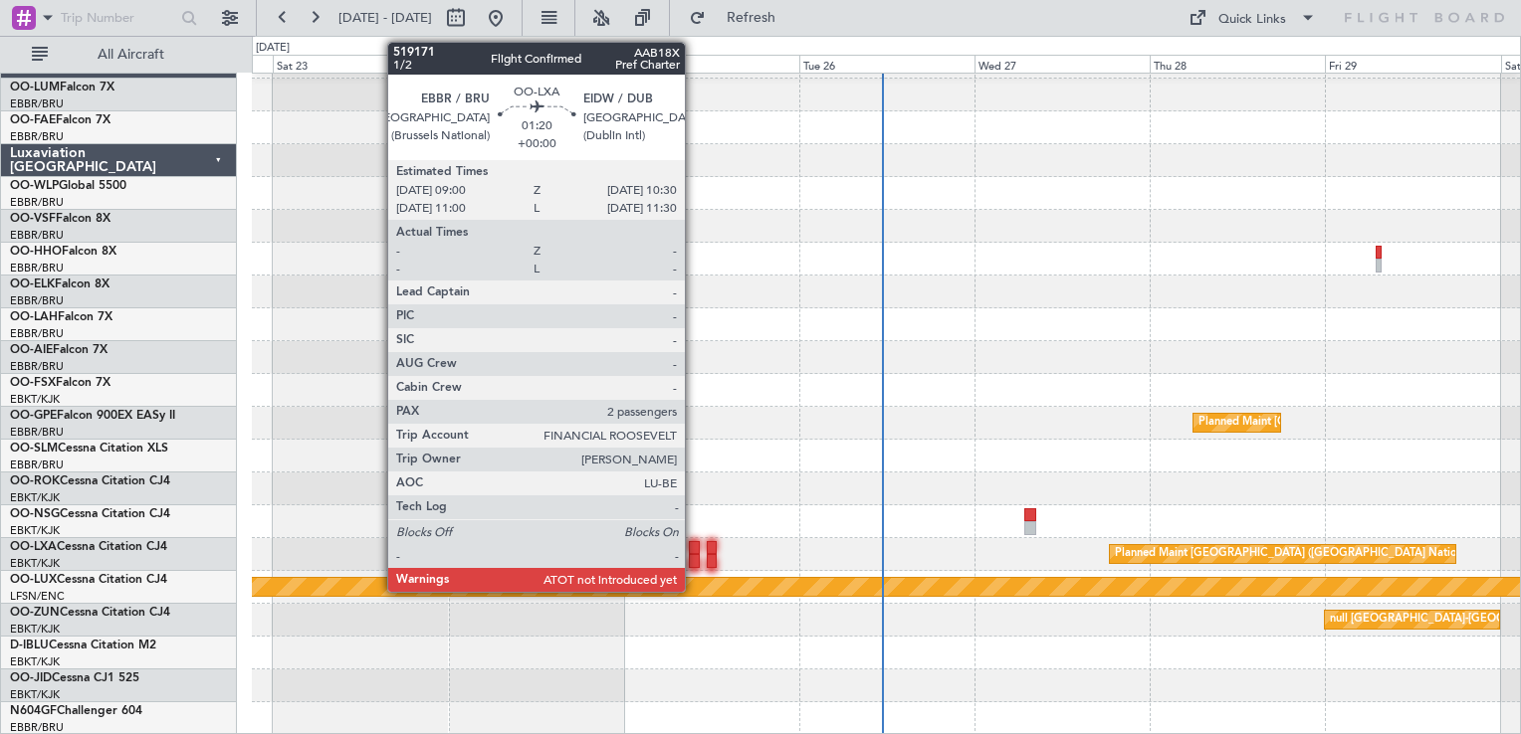
click at [694, 548] on div at bounding box center [695, 548] width 12 height 14
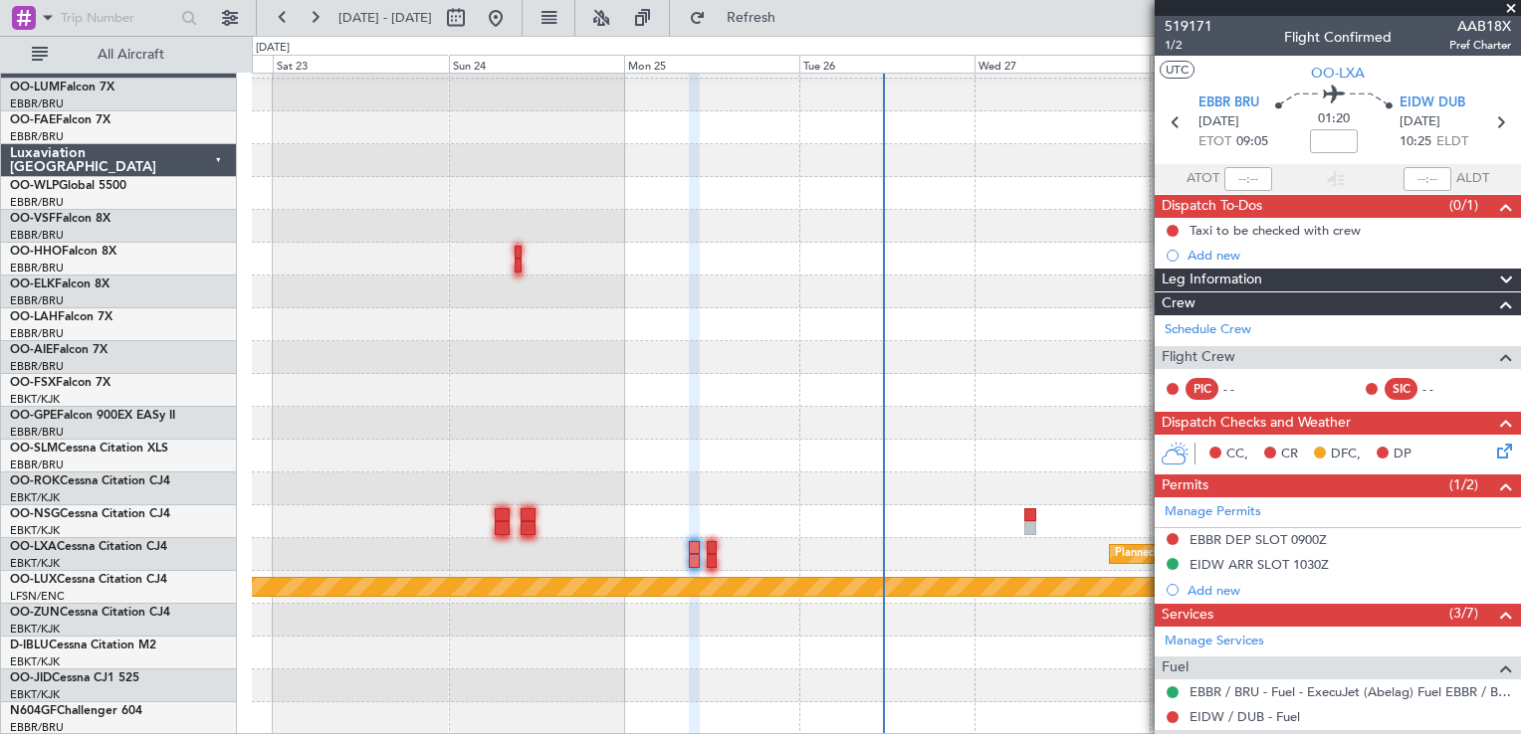
click at [1509, 7] on span at bounding box center [1511, 9] width 20 height 18
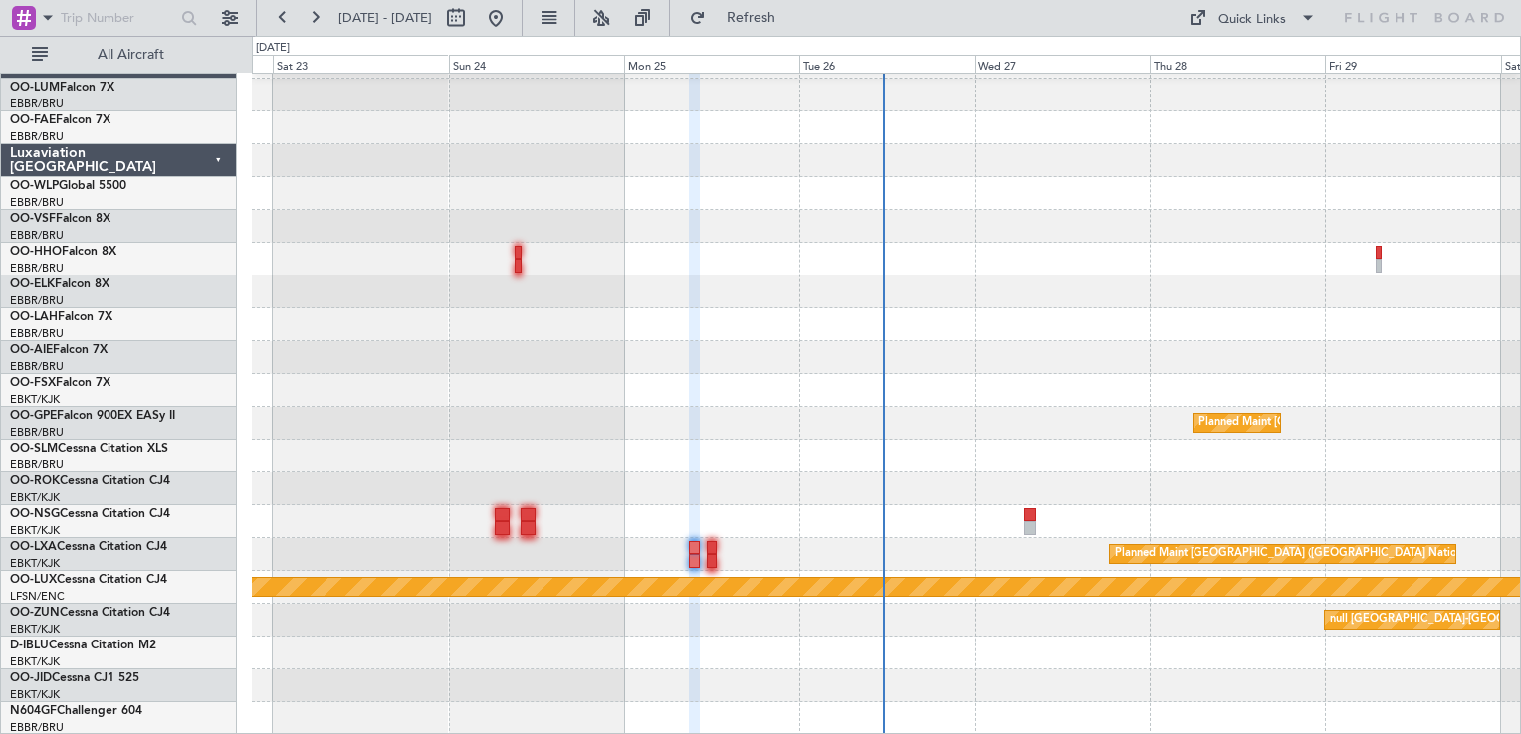
type input "0"
click at [793, 11] on span "Refresh" at bounding box center [752, 18] width 84 height 14
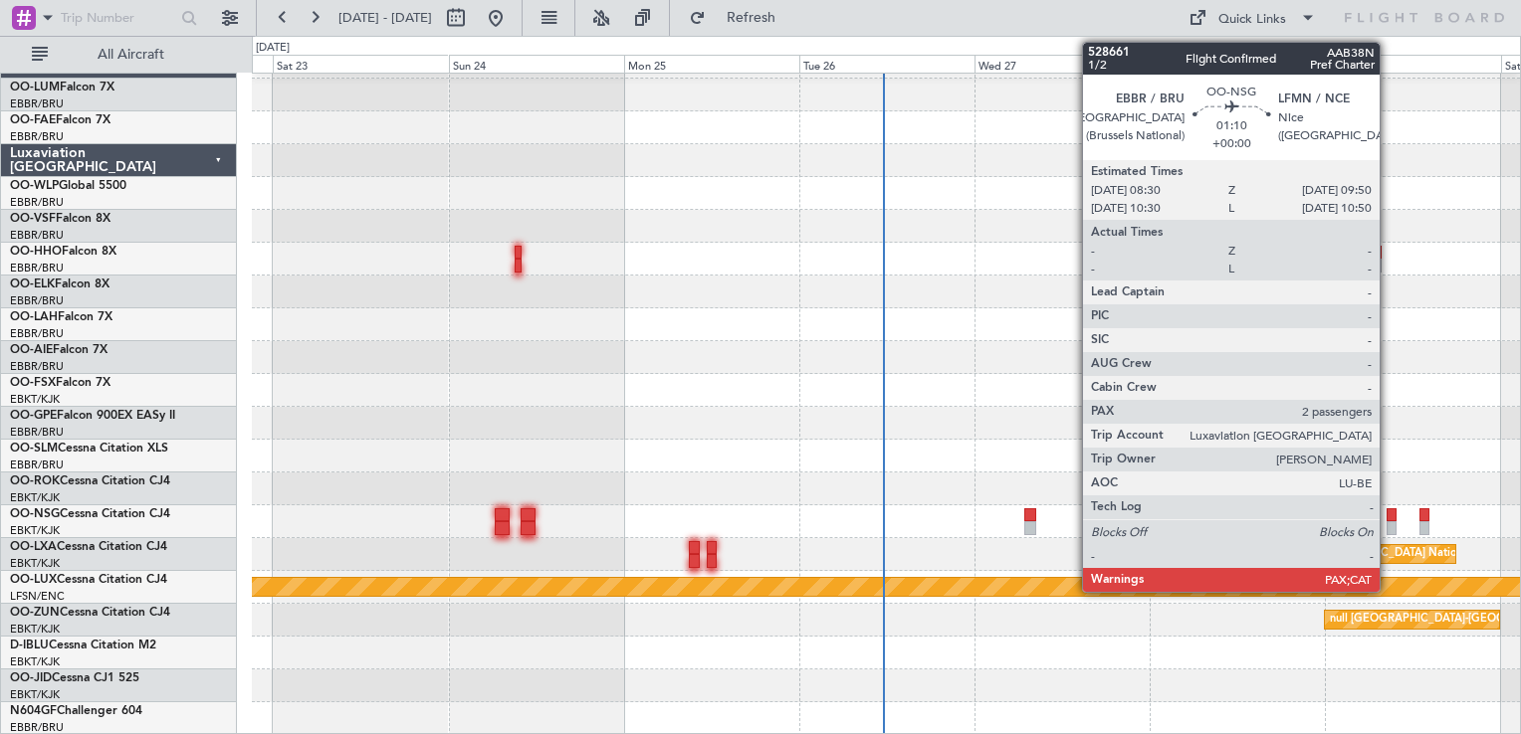
click at [1388, 523] on div at bounding box center [1391, 528] width 10 height 14
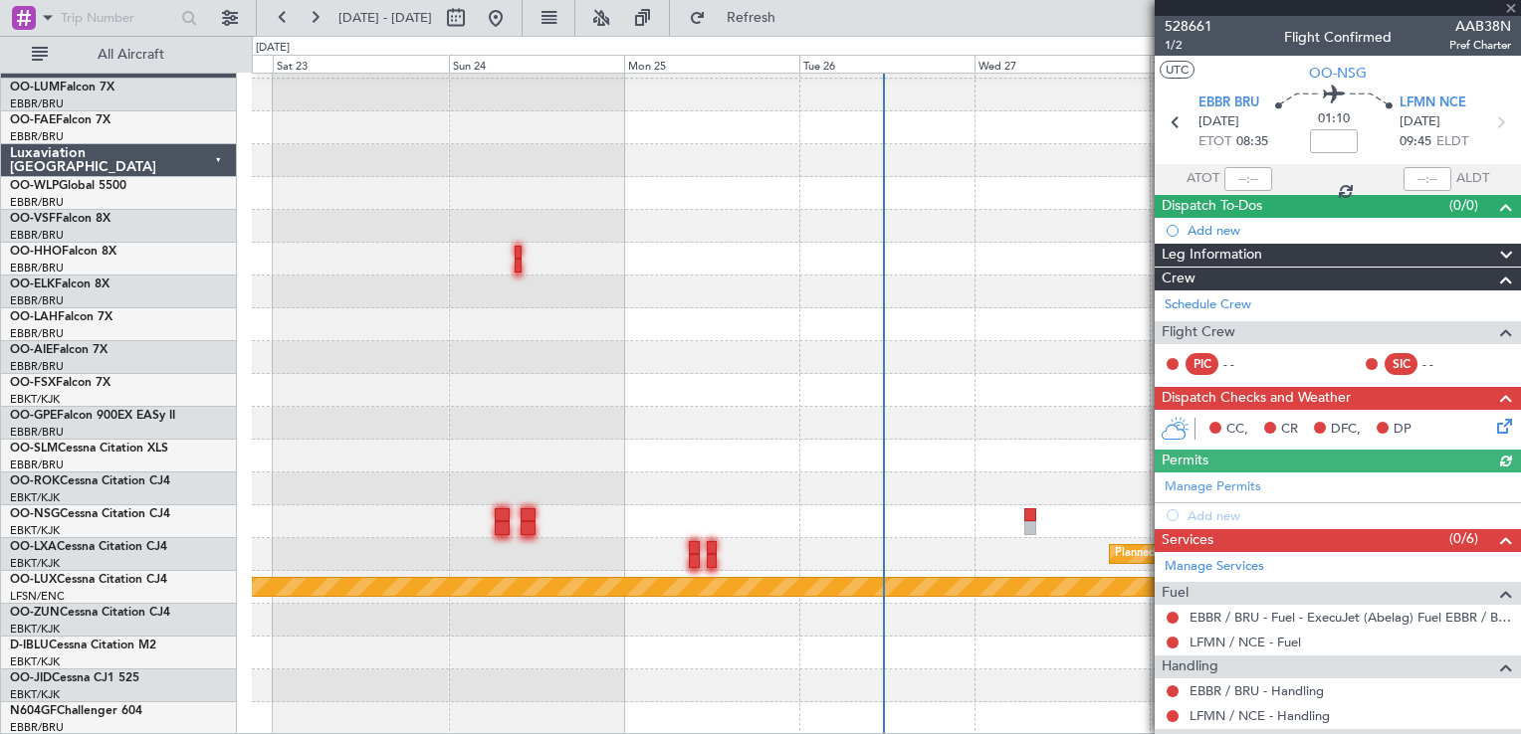
click at [1510, 2] on div at bounding box center [1337, 8] width 366 height 16
click at [1508, 8] on div at bounding box center [1337, 8] width 366 height 16
click at [1515, 9] on span at bounding box center [1511, 9] width 20 height 18
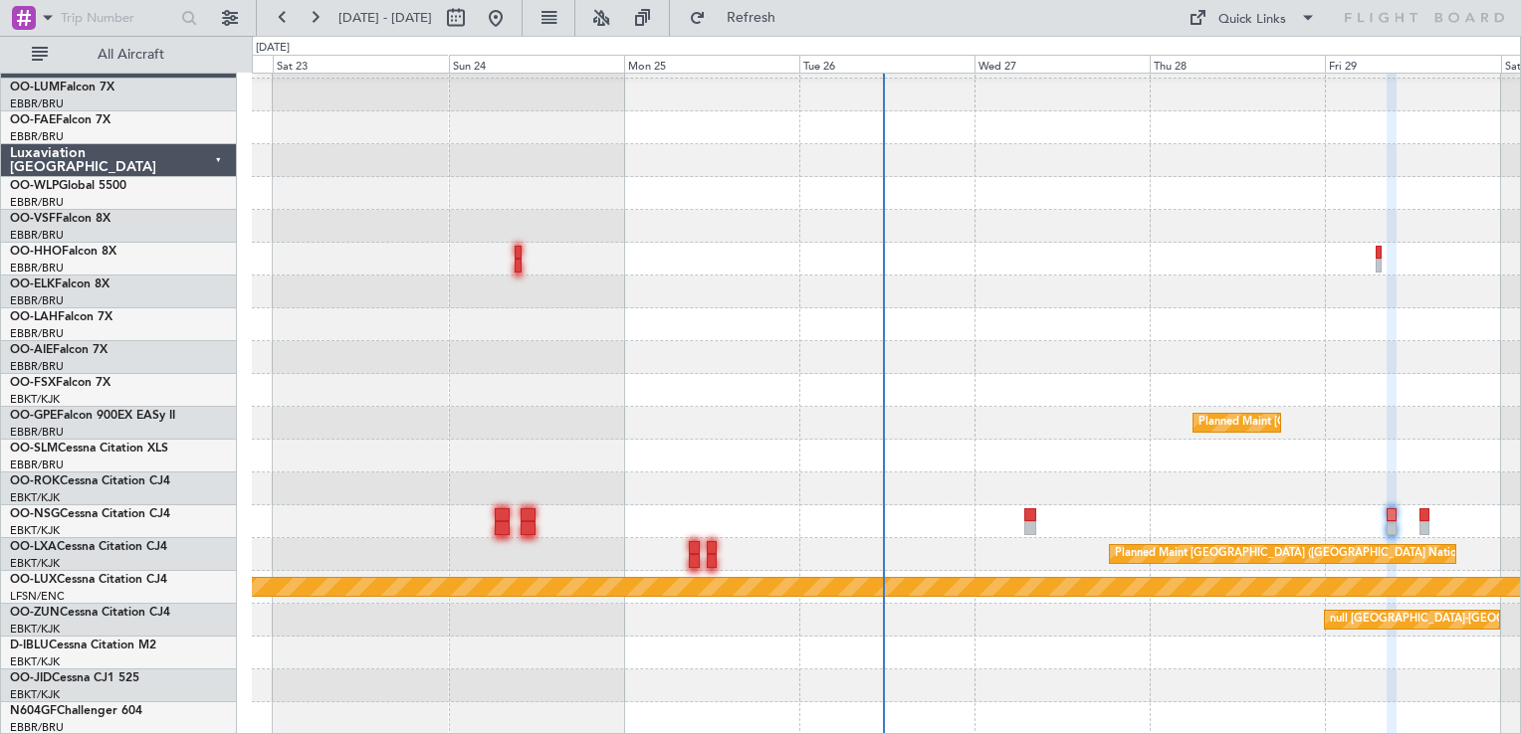
type input "0"
click at [41, 22] on span at bounding box center [48, 17] width 24 height 25
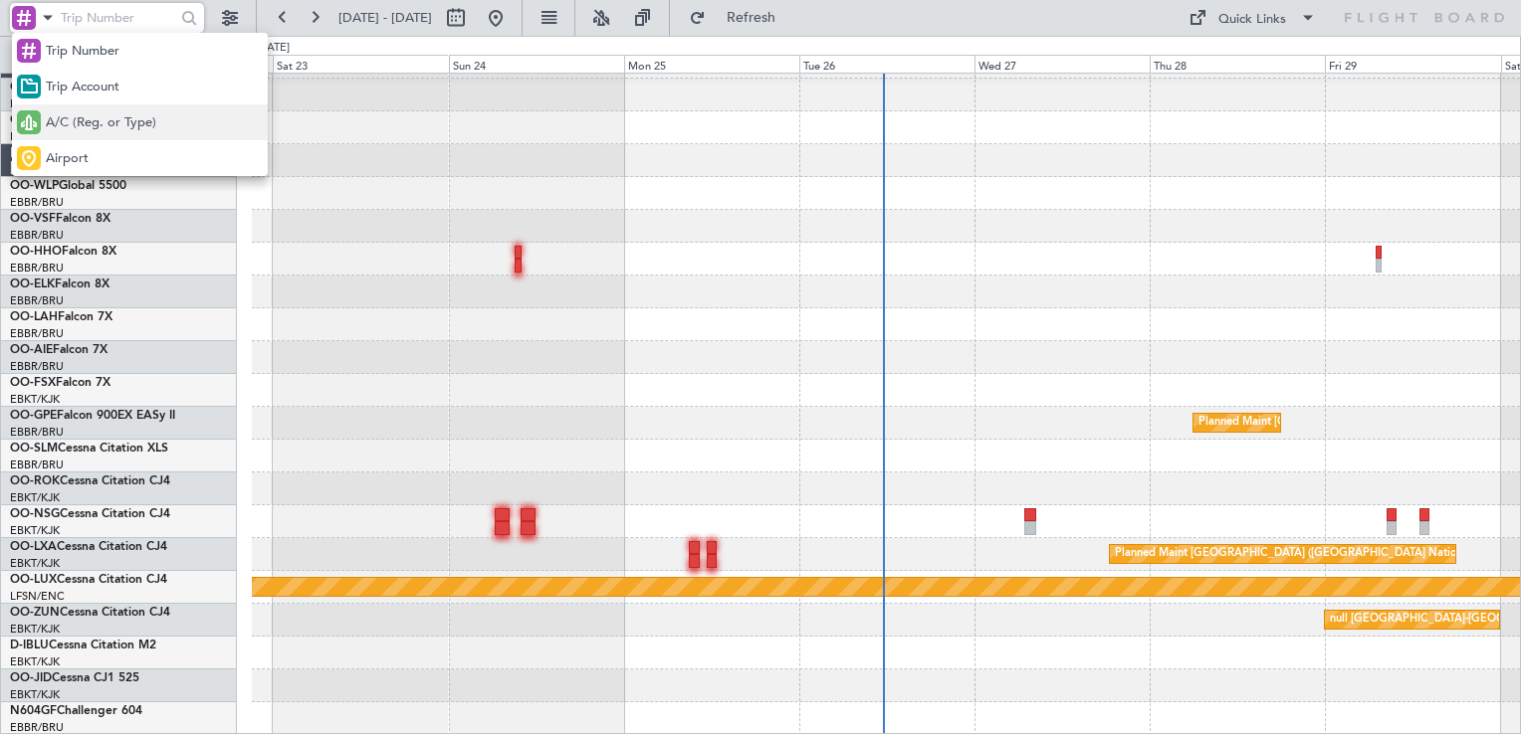
click at [102, 123] on span "A/C (Reg. or Type)" at bounding box center [101, 123] width 110 height 20
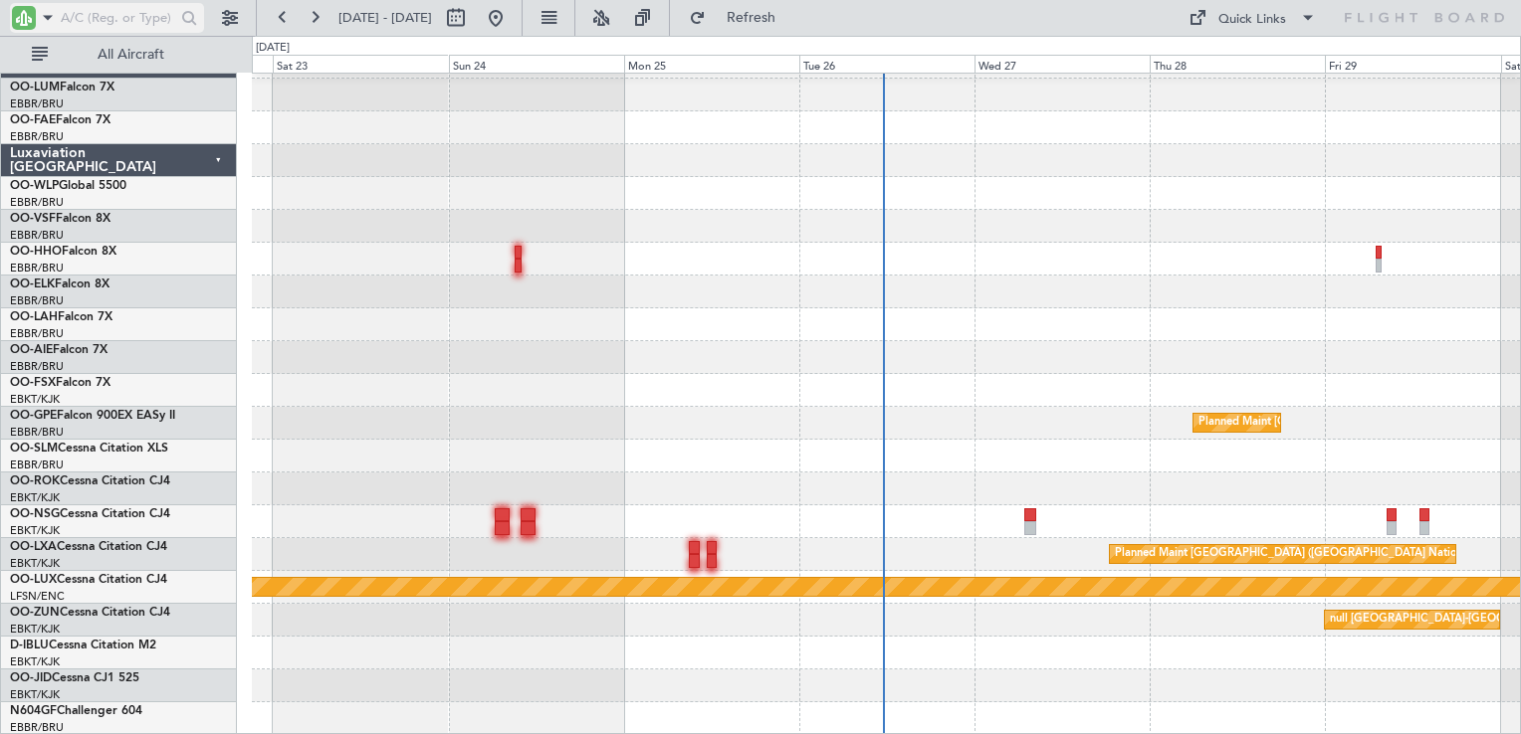
click at [65, 14] on input "text" at bounding box center [116, 18] width 110 height 30
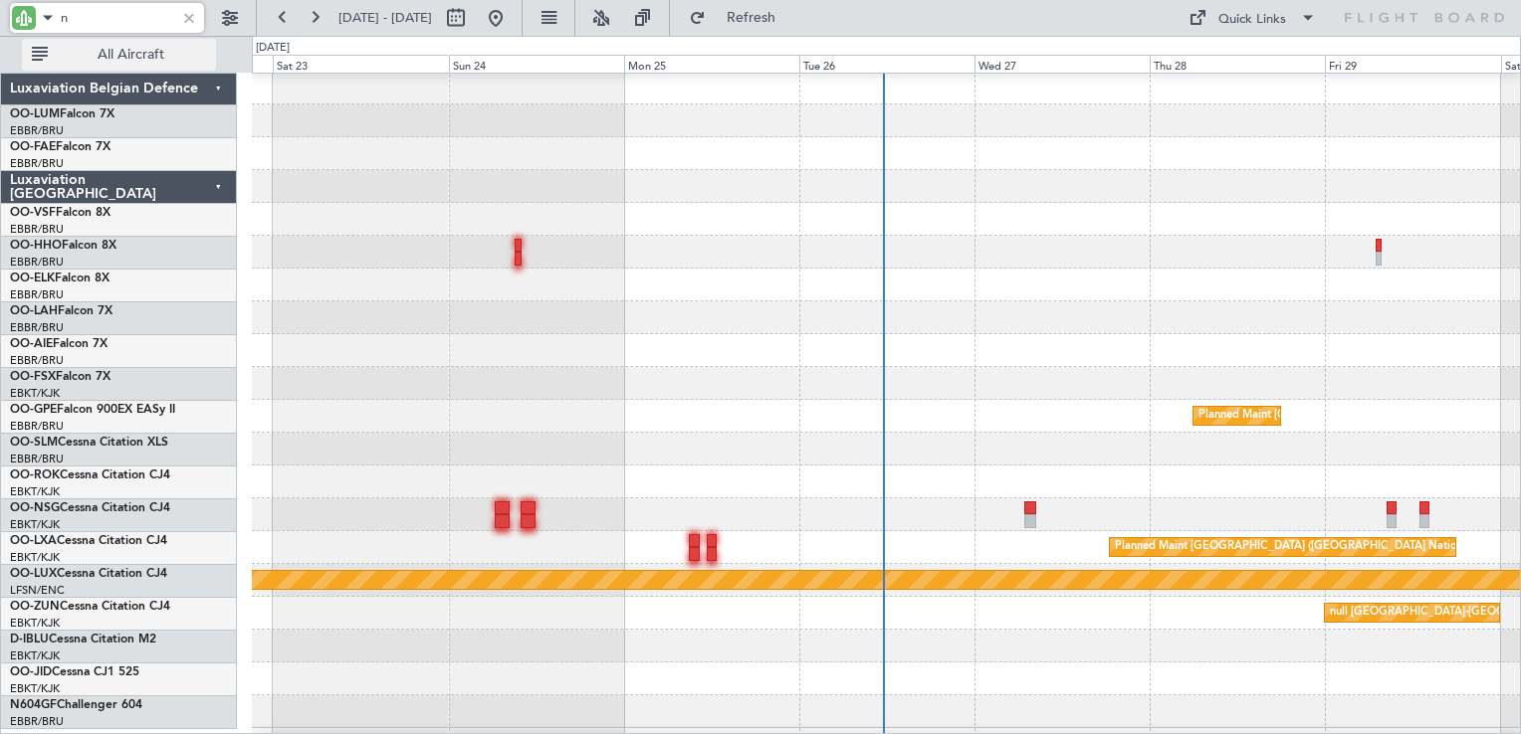
scroll to position [0, 0]
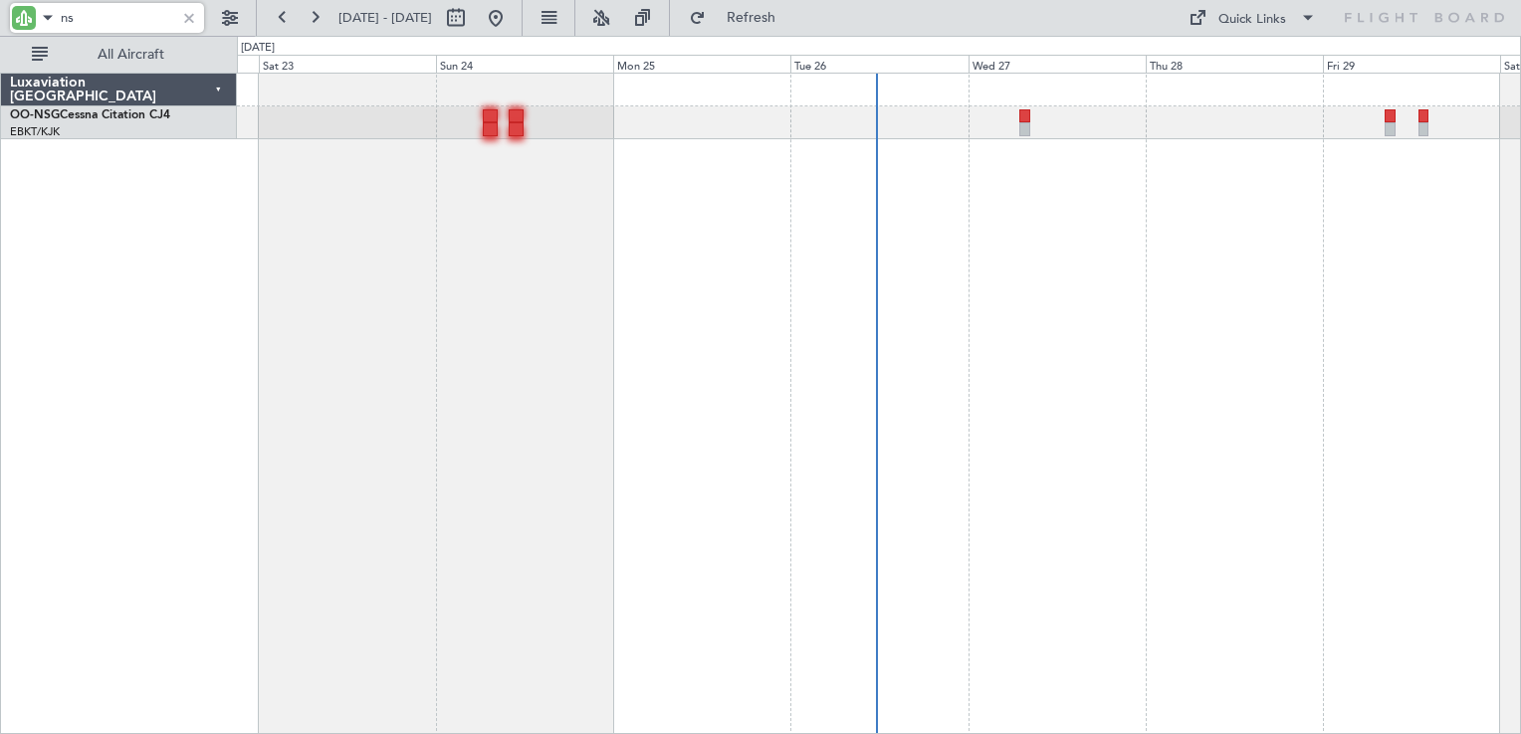
type input "n"
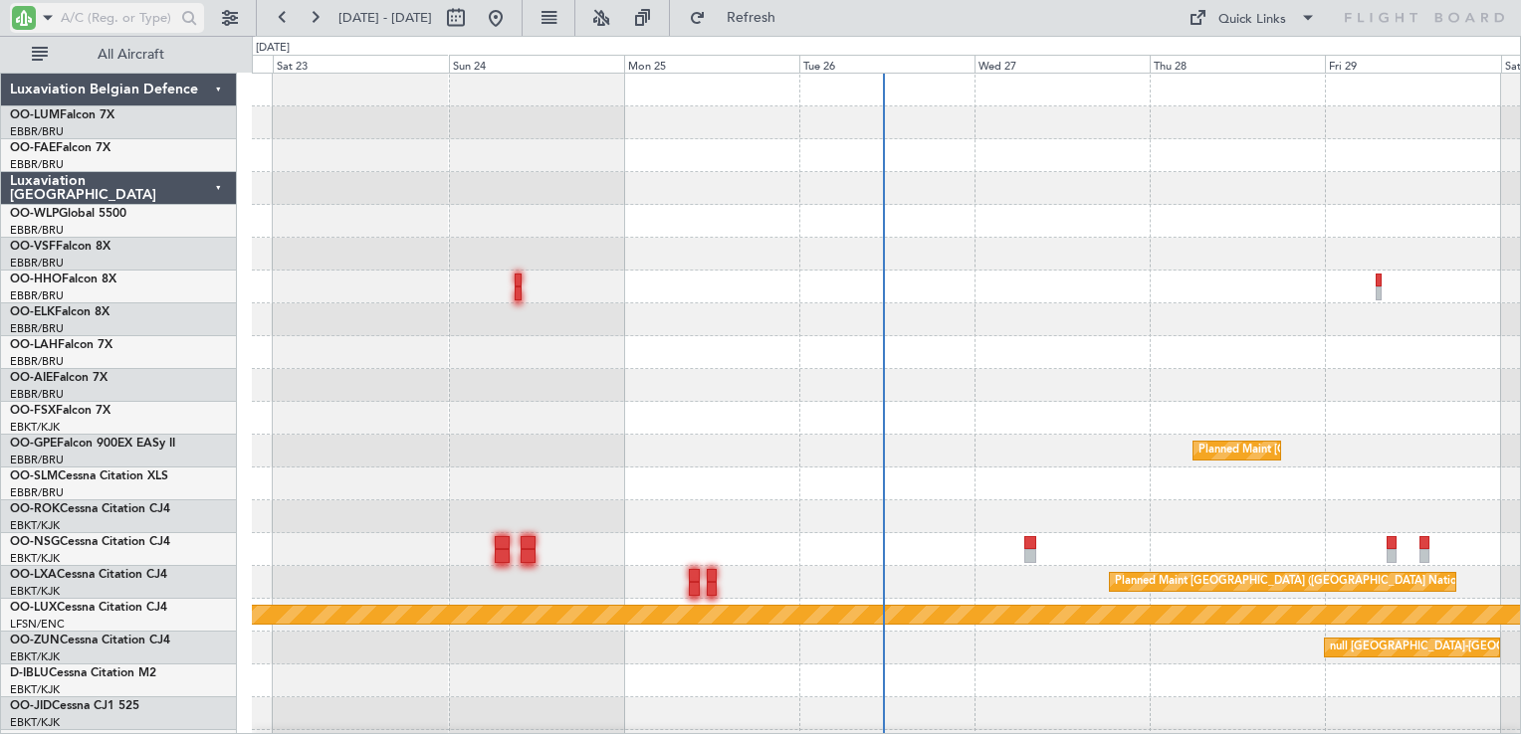
click at [46, 22] on span at bounding box center [48, 17] width 24 height 25
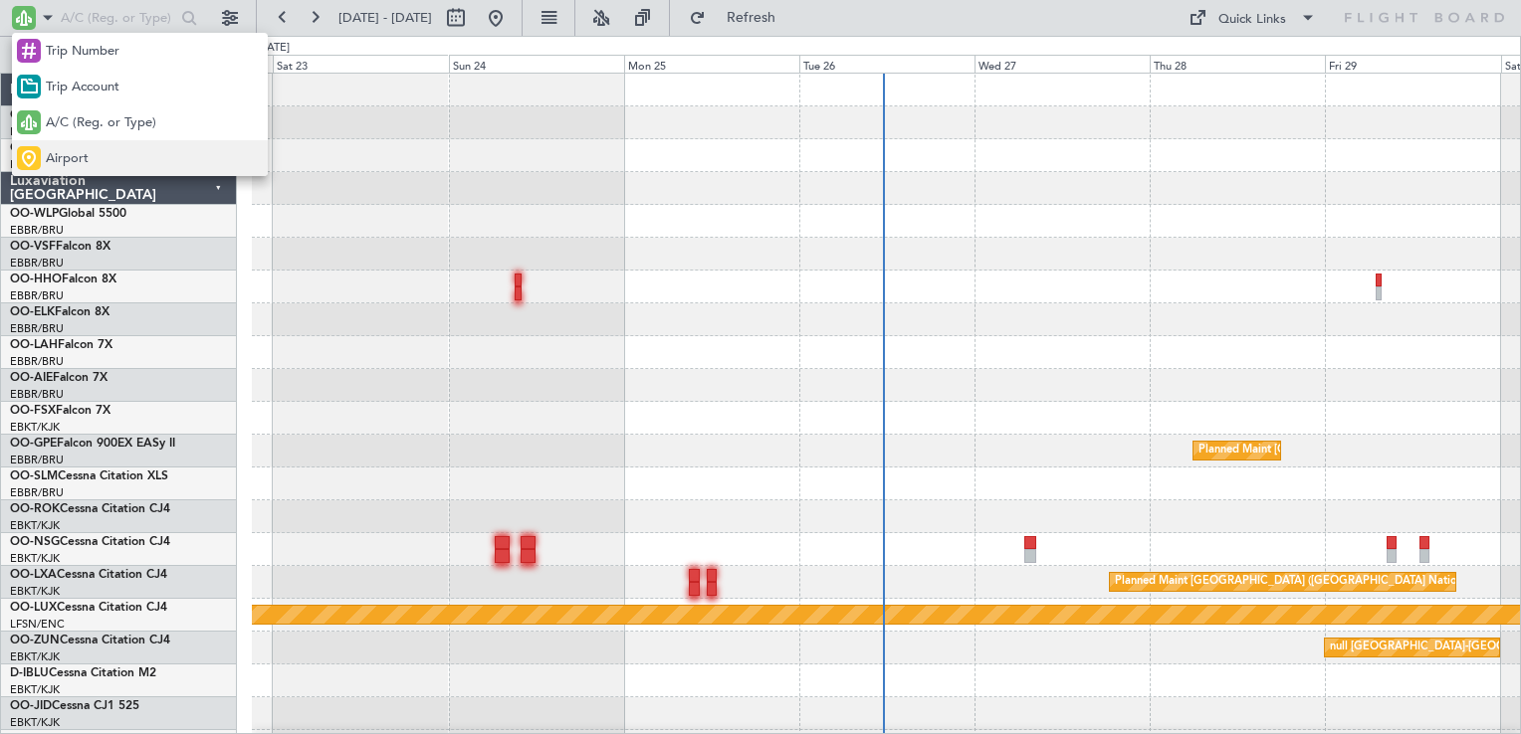
click at [100, 157] on div "Airport" at bounding box center [140, 158] width 256 height 36
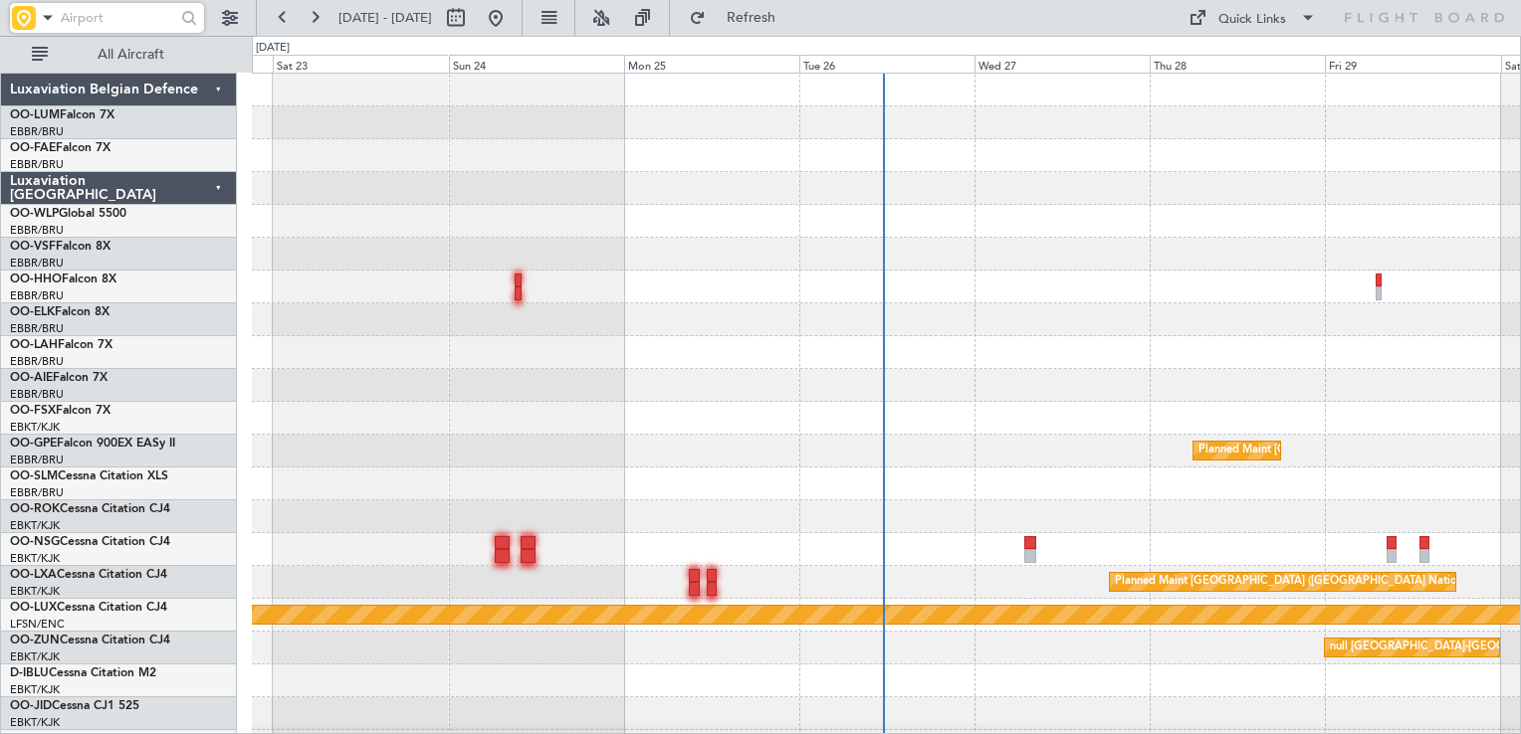
click at [78, 6] on input "text" at bounding box center [116, 18] width 110 height 30
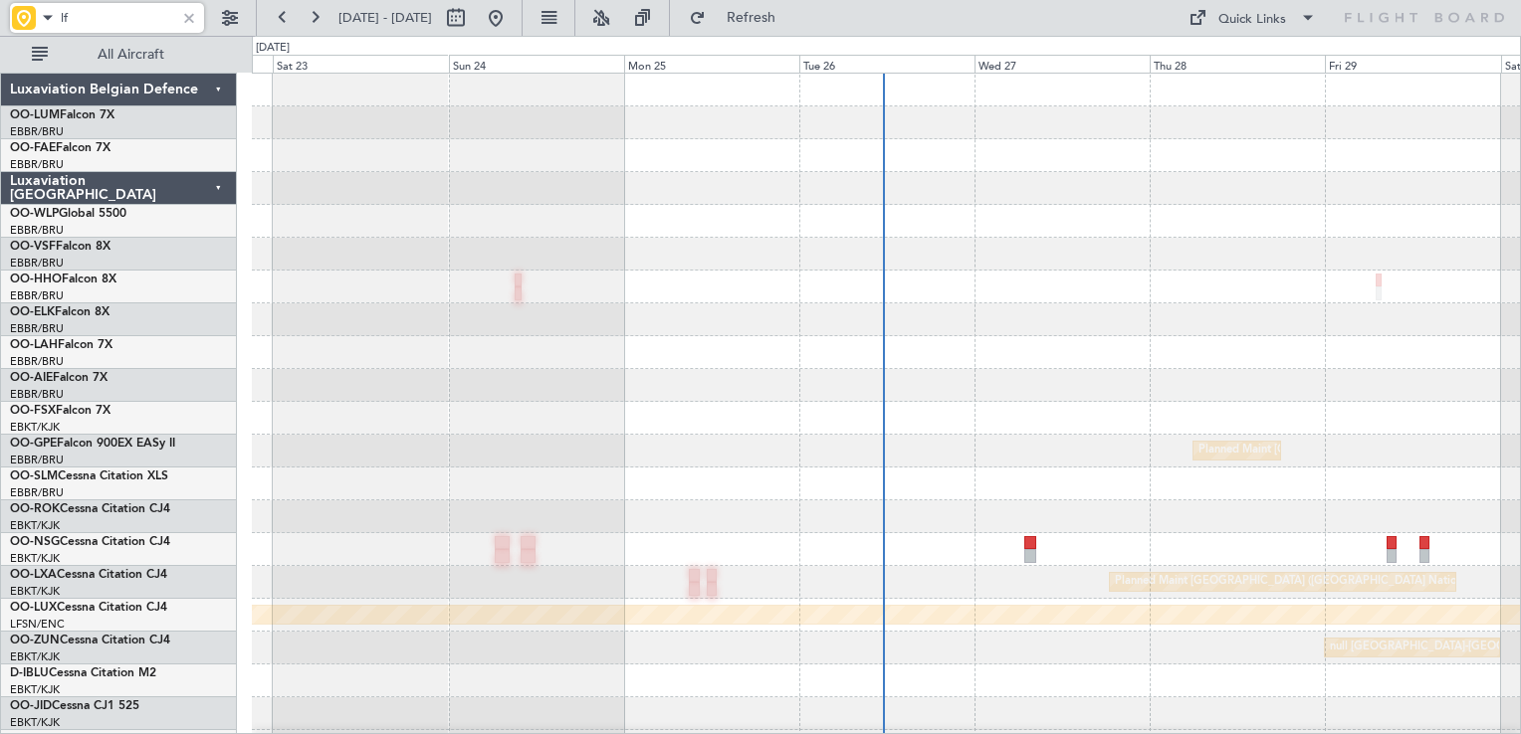
type input "l"
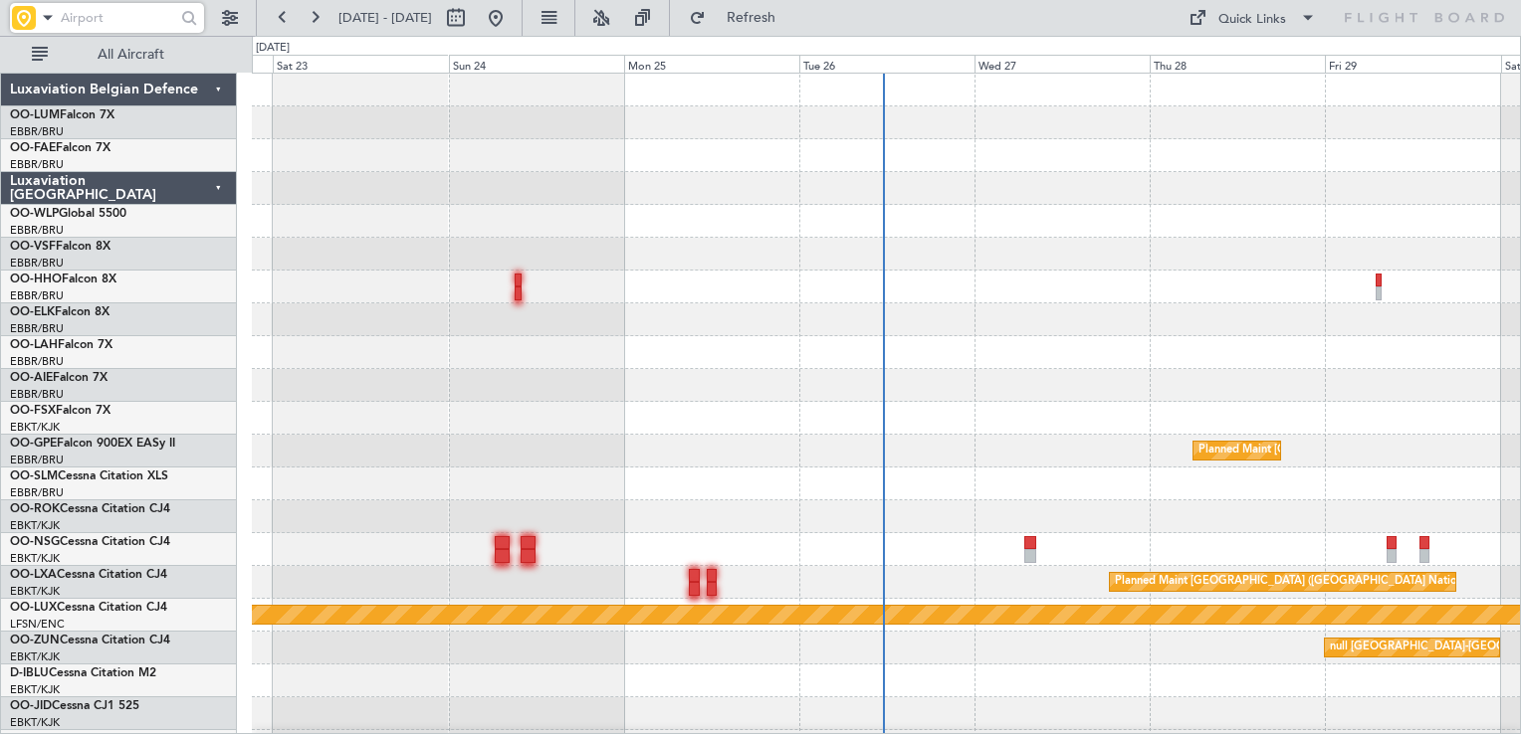
click at [21, 15] on div at bounding box center [24, 18] width 24 height 24
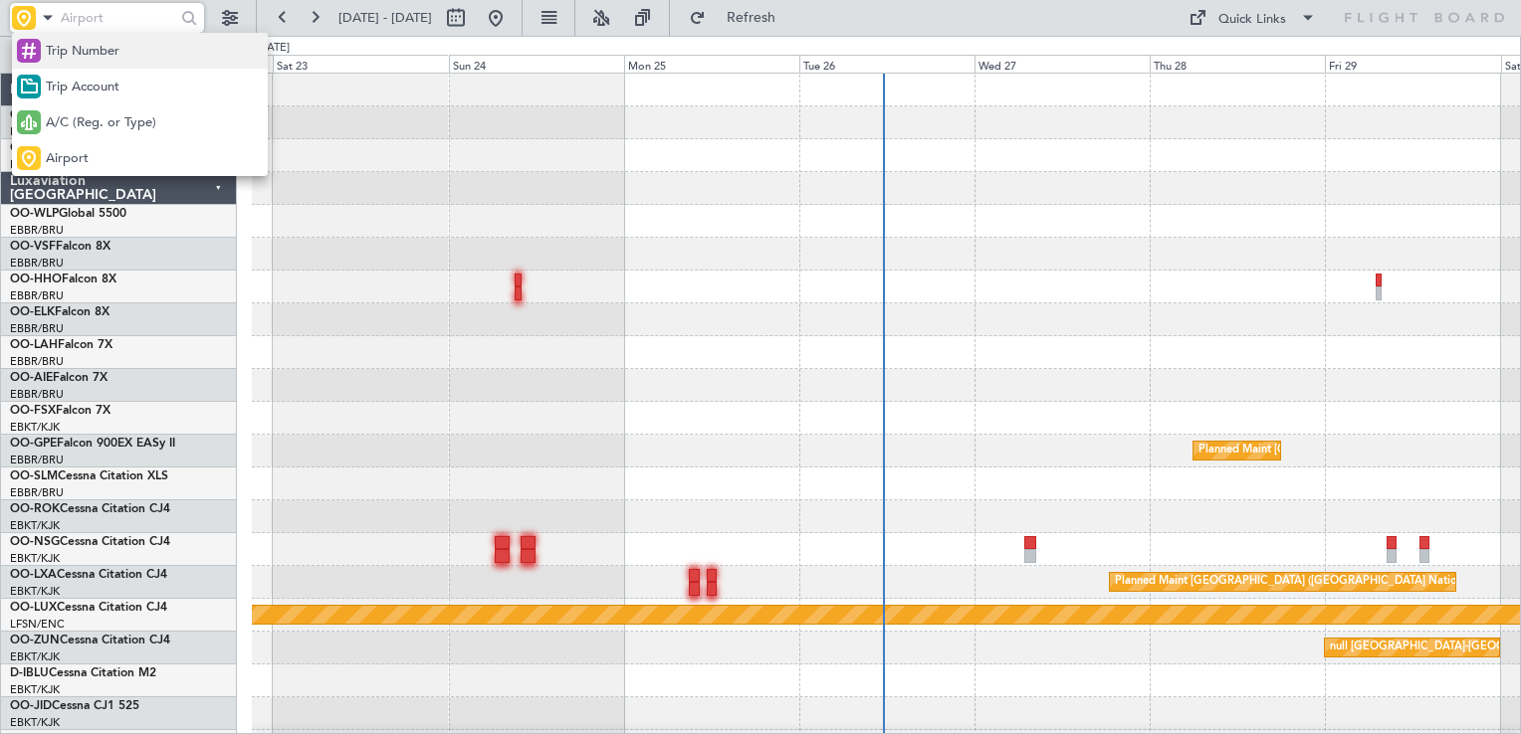
click at [43, 61] on div "Trip Number" at bounding box center [140, 51] width 256 height 36
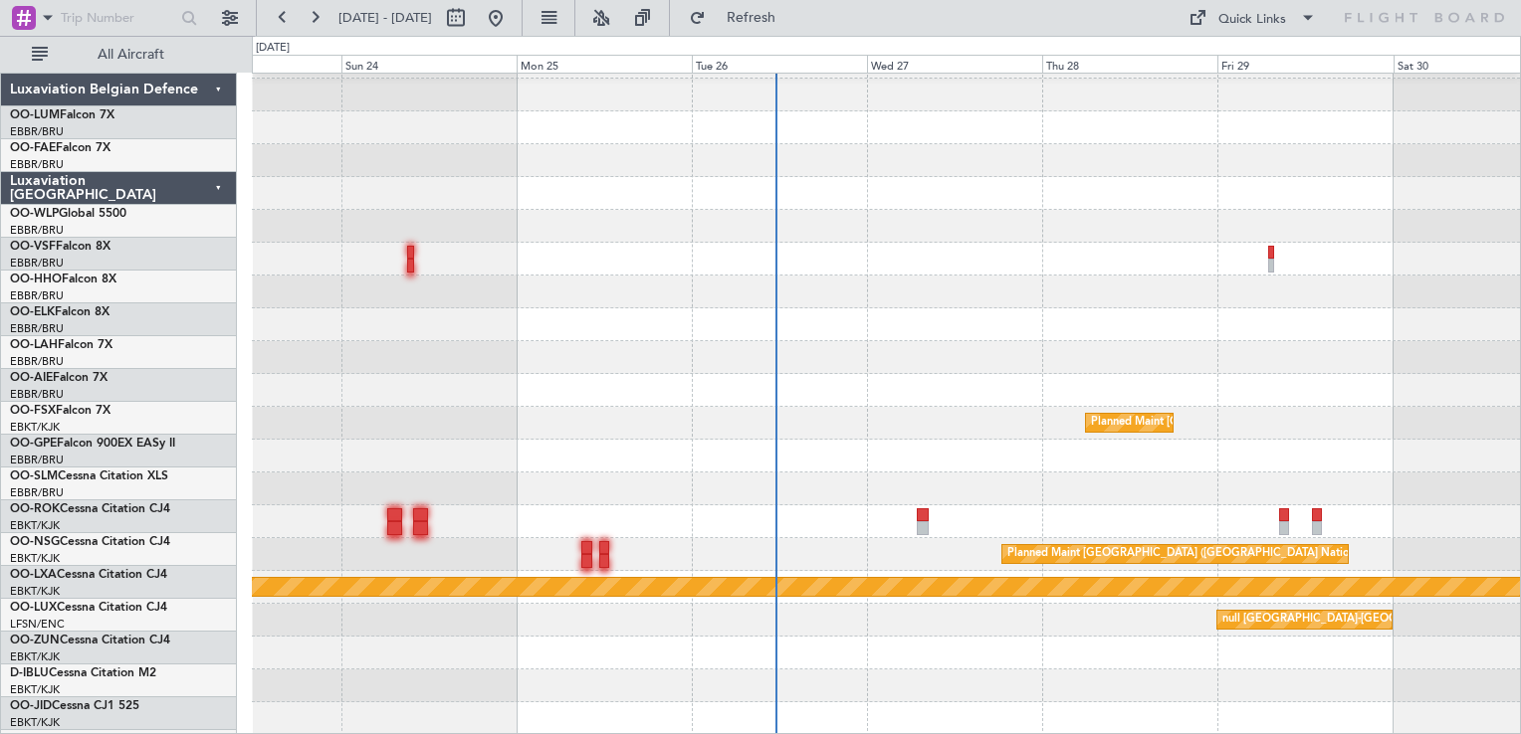
scroll to position [28, 0]
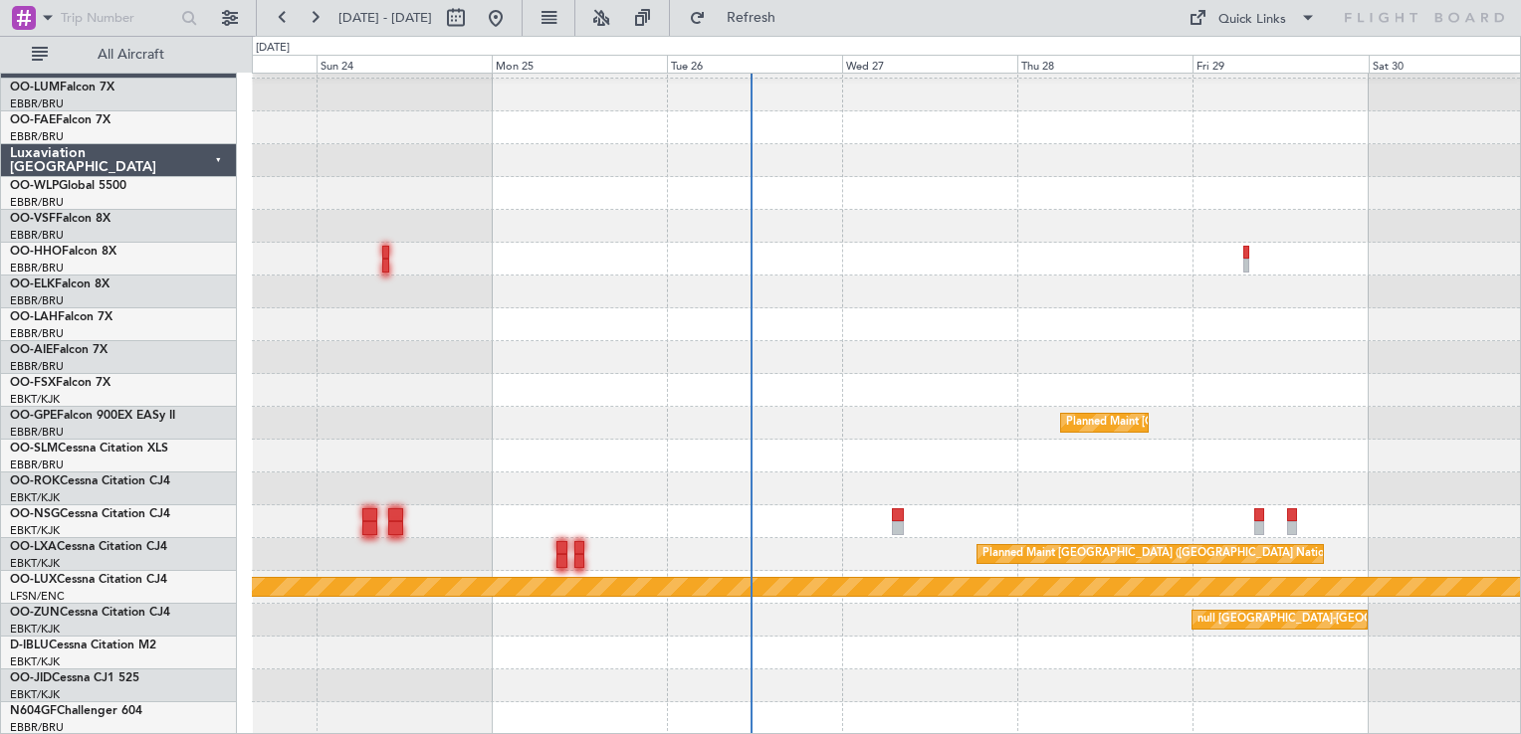
click at [680, 416] on div "Planned Maint [GEOGRAPHIC_DATA] ([GEOGRAPHIC_DATA]) Planned Maint [GEOGRAPHIC_D…" at bounding box center [886, 391] width 1268 height 690
click at [301, 22] on button at bounding box center [315, 18] width 32 height 32
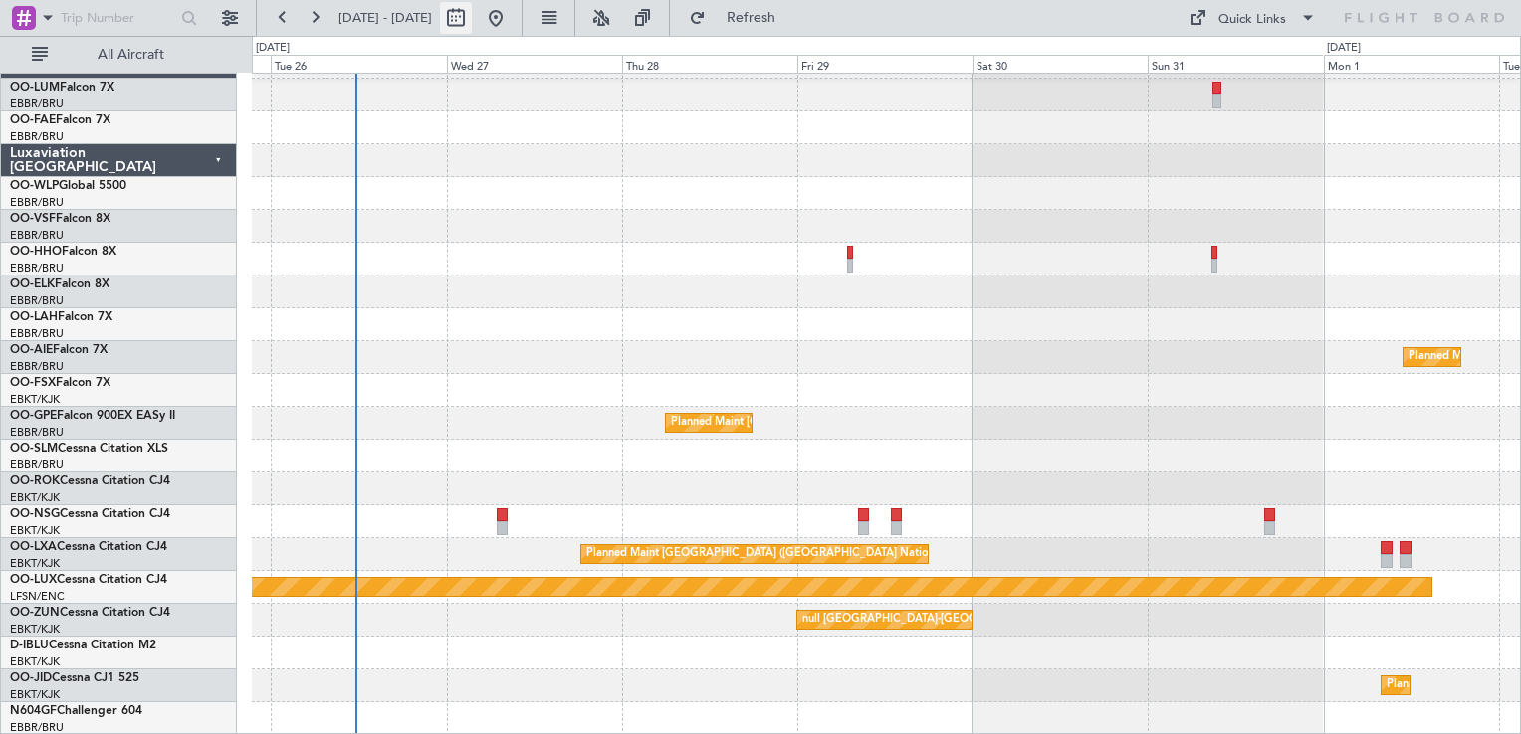
click at [472, 28] on button at bounding box center [456, 18] width 32 height 32
select select "8"
select select "2025"
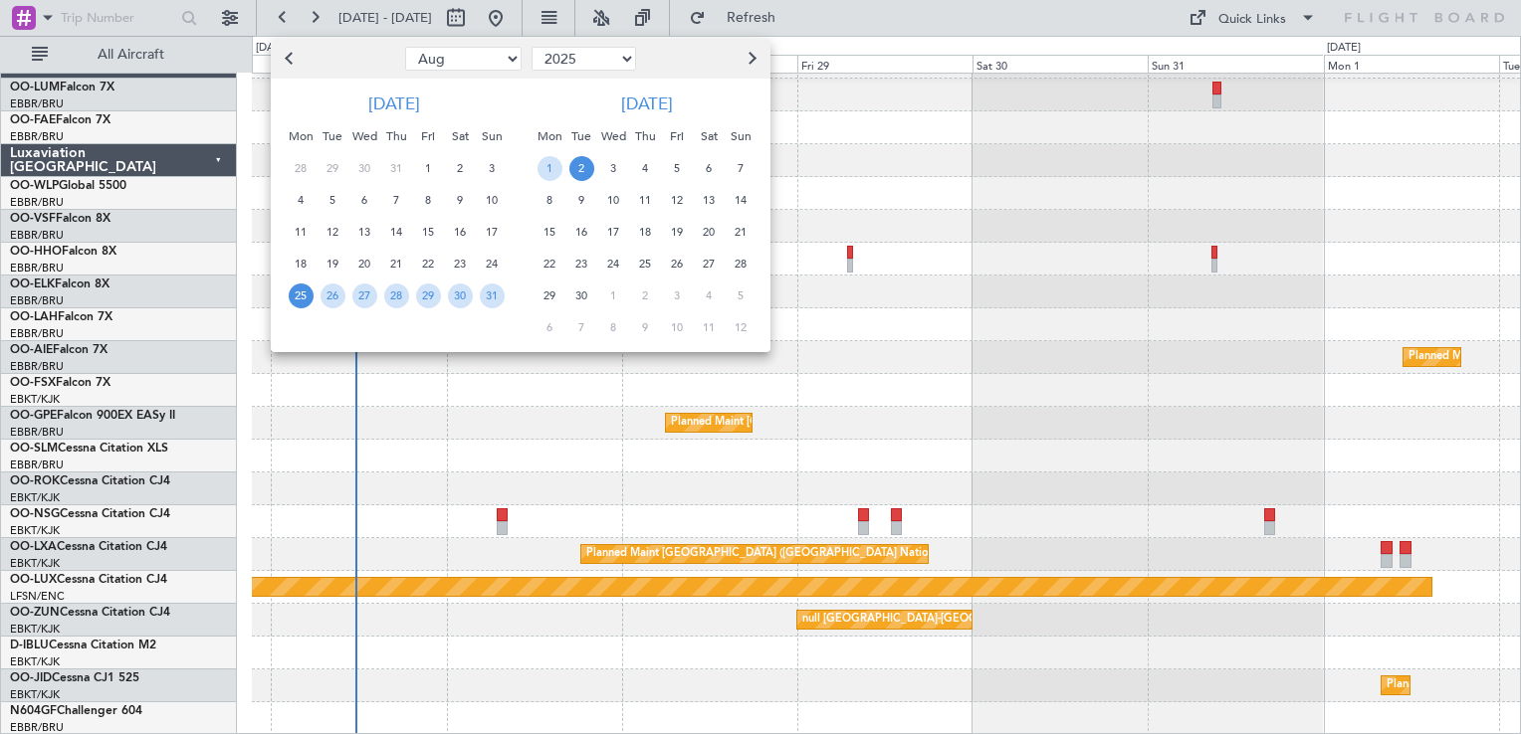
click at [505, 59] on select "Jan Feb Mar Apr May Jun [DATE] Aug Sep Oct Nov Dec" at bounding box center [463, 59] width 116 height 24
select select "3"
click at [405, 47] on select "Jan Feb Mar Apr May Jun [DATE] Aug Sep Oct Nov Dec" at bounding box center [463, 59] width 116 height 24
click at [392, 226] on span "13" at bounding box center [396, 232] width 25 height 25
click at [467, 227] on span "15" at bounding box center [460, 232] width 25 height 25
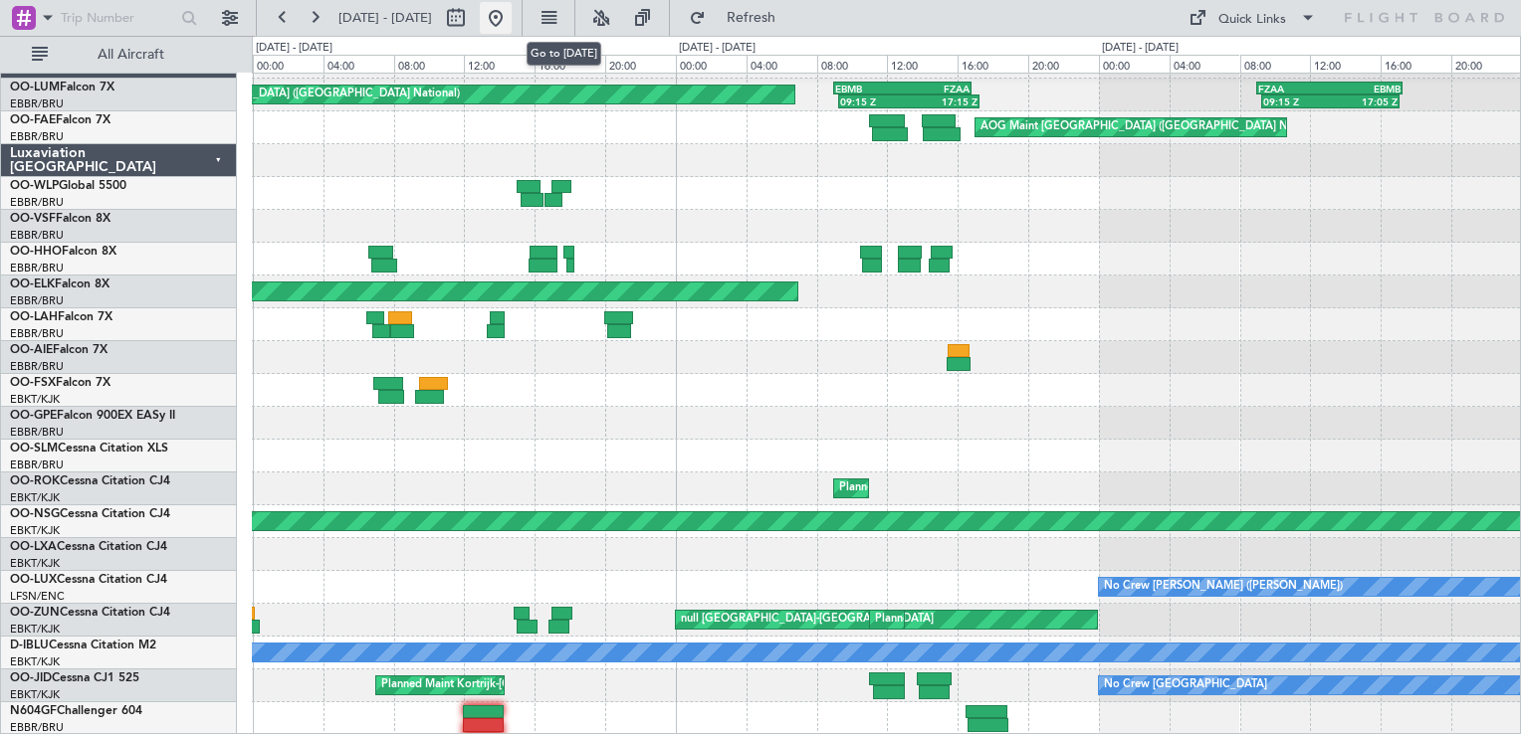
click at [512, 26] on button at bounding box center [496, 18] width 32 height 32
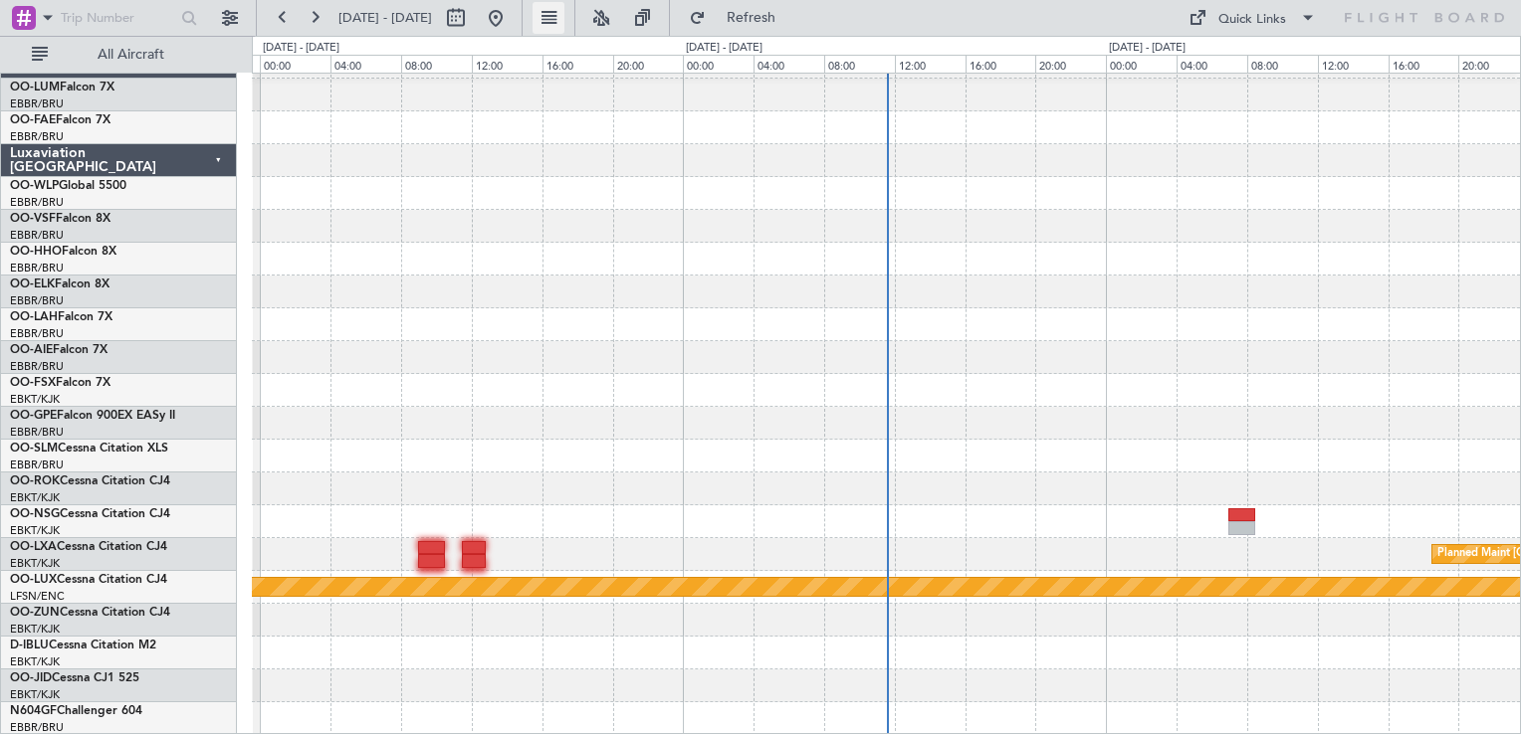
click at [564, 22] on button at bounding box center [548, 18] width 32 height 32
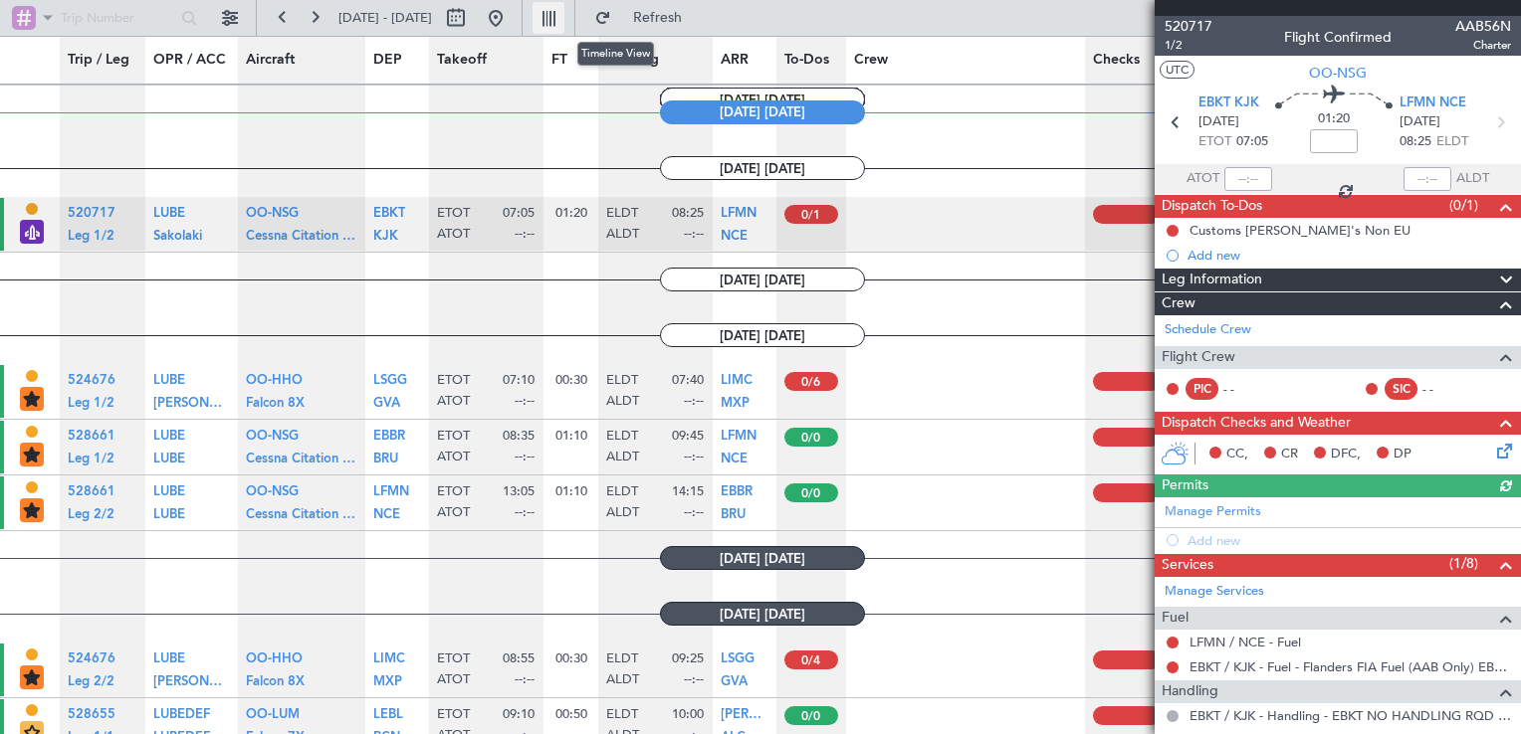
scroll to position [1393, 0]
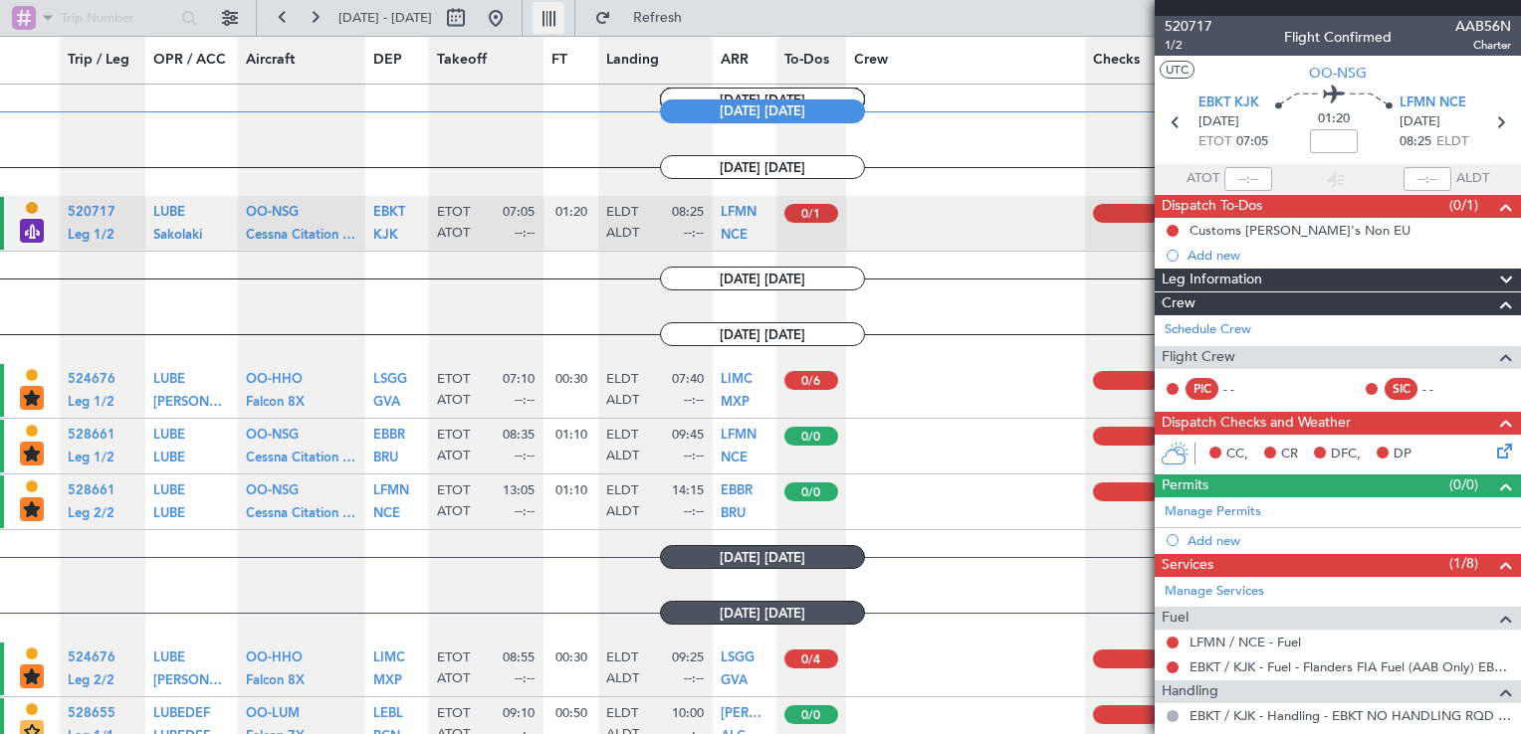
click at [564, 22] on button at bounding box center [548, 18] width 32 height 32
type input "0"
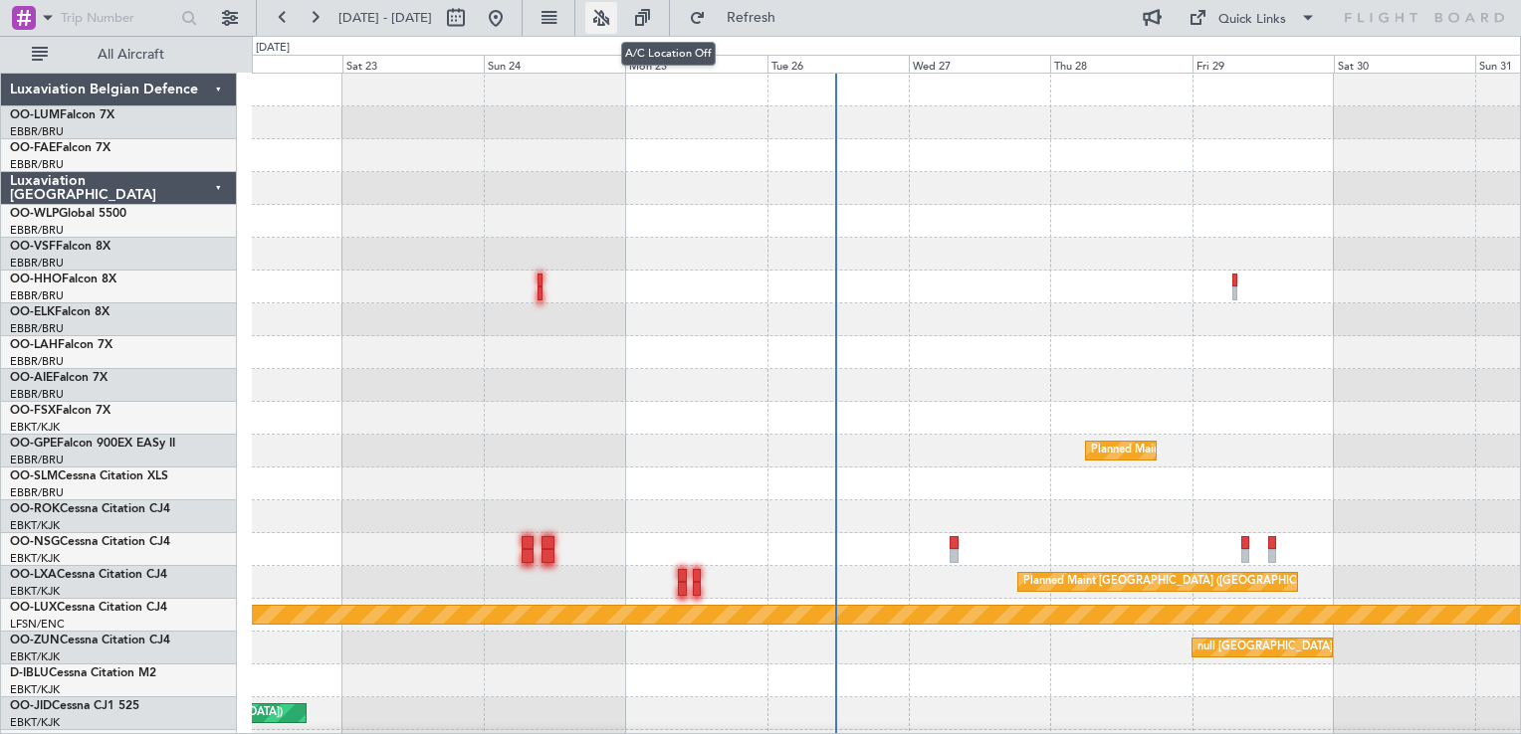
click at [617, 22] on button at bounding box center [601, 18] width 32 height 32
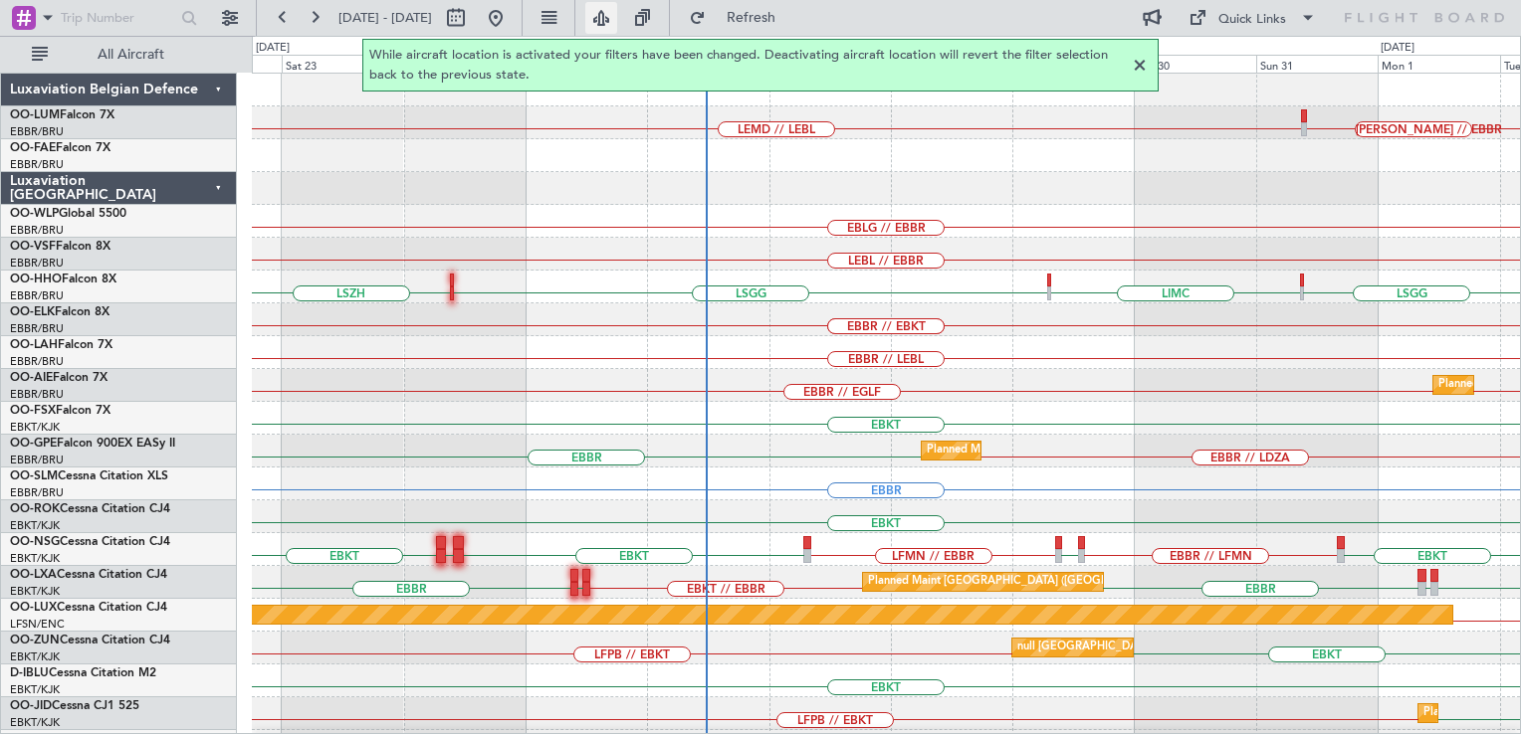
click at [617, 18] on button at bounding box center [601, 18] width 32 height 32
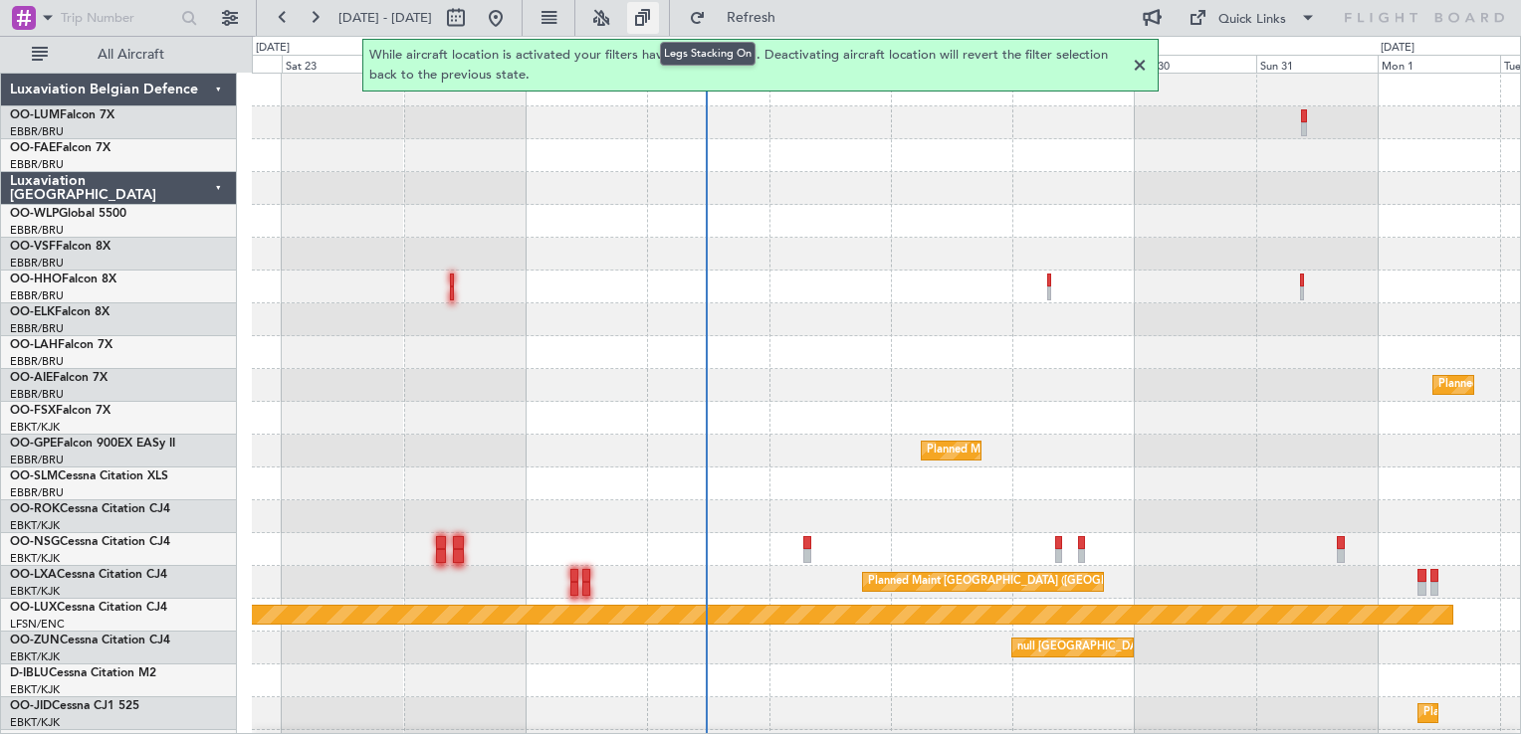
click at [659, 17] on button at bounding box center [643, 18] width 32 height 32
click at [659, 26] on button at bounding box center [643, 18] width 32 height 32
click at [1140, 68] on div at bounding box center [1140, 66] width 24 height 24
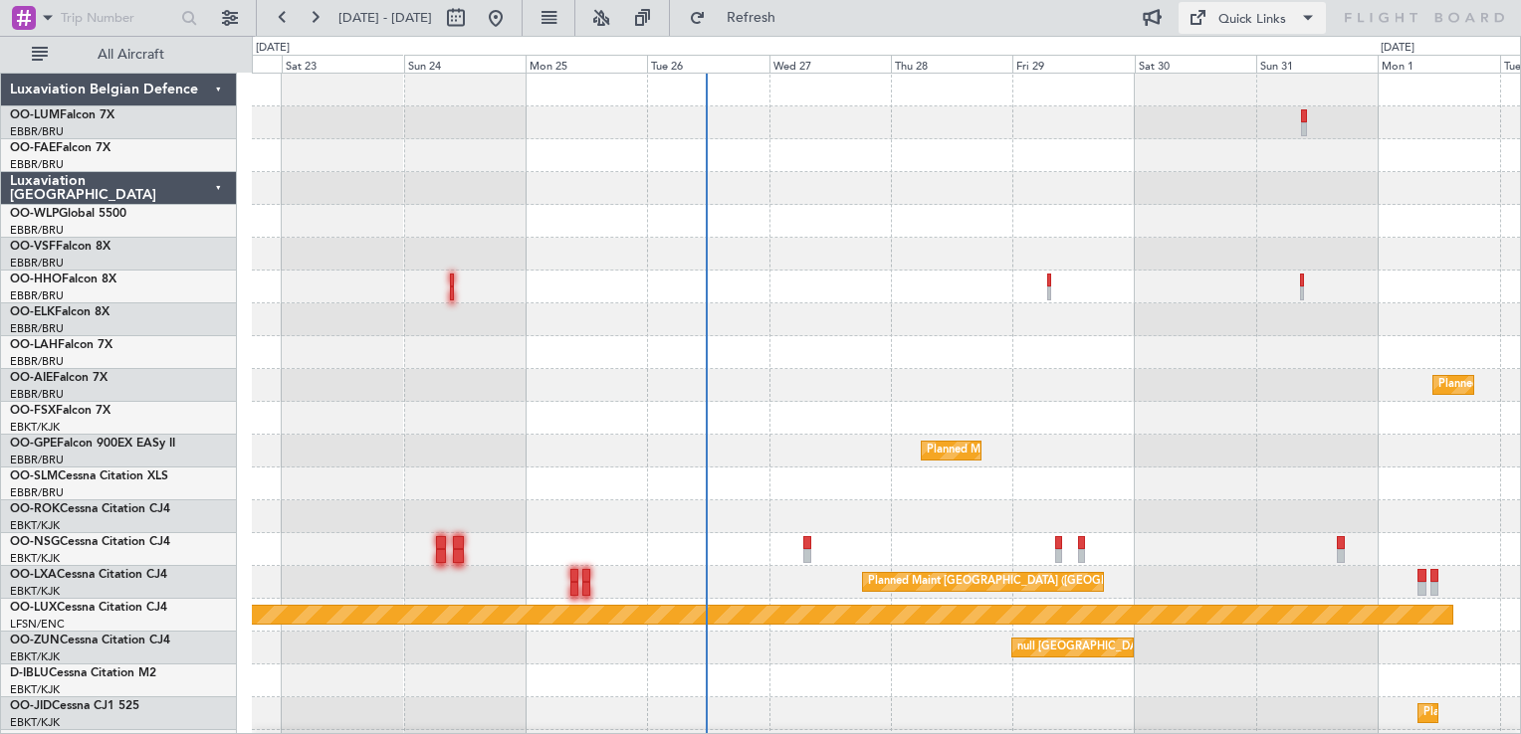
click at [1303, 15] on span at bounding box center [1308, 18] width 24 height 24
click at [916, 41] on div at bounding box center [760, 367] width 1521 height 734
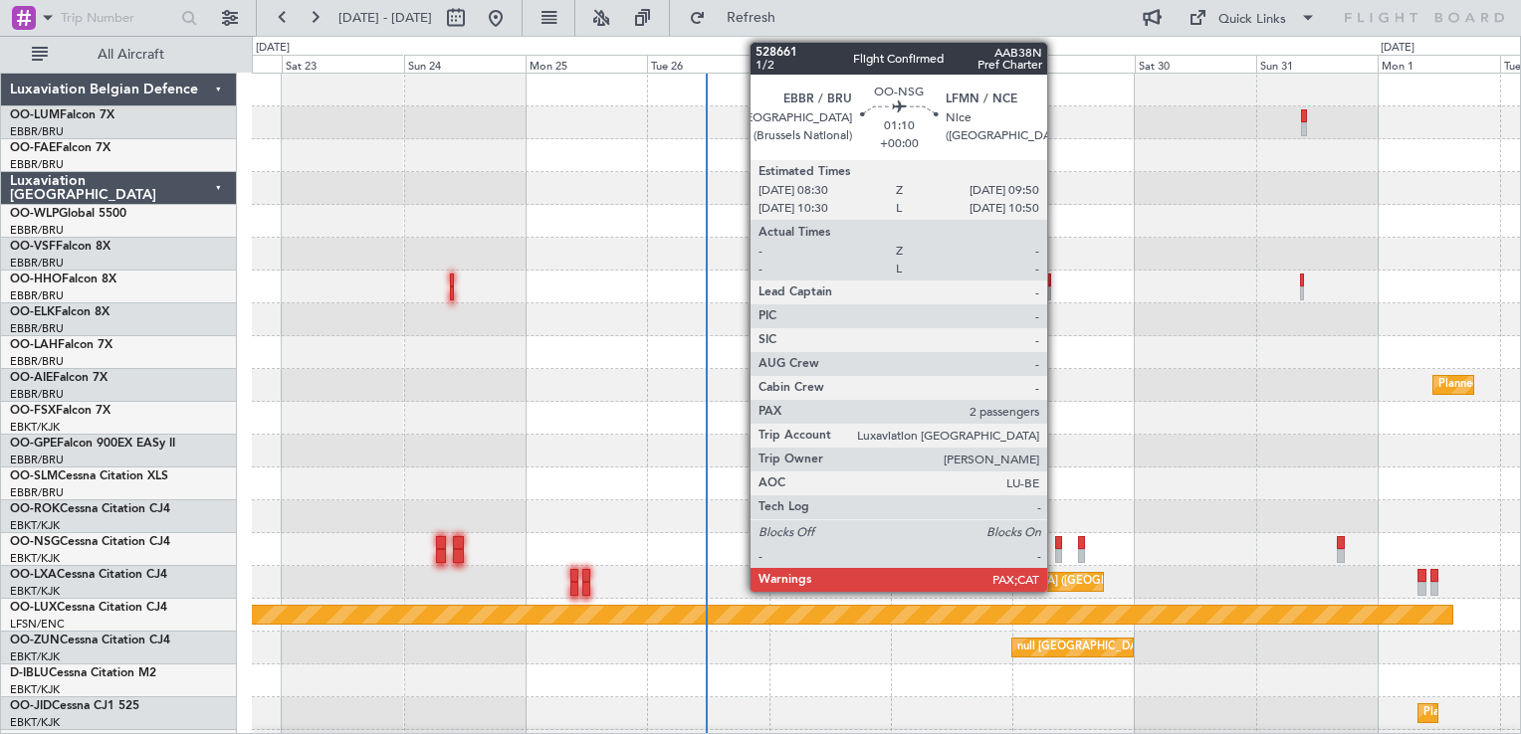
click at [1056, 541] on div at bounding box center [1058, 543] width 7 height 14
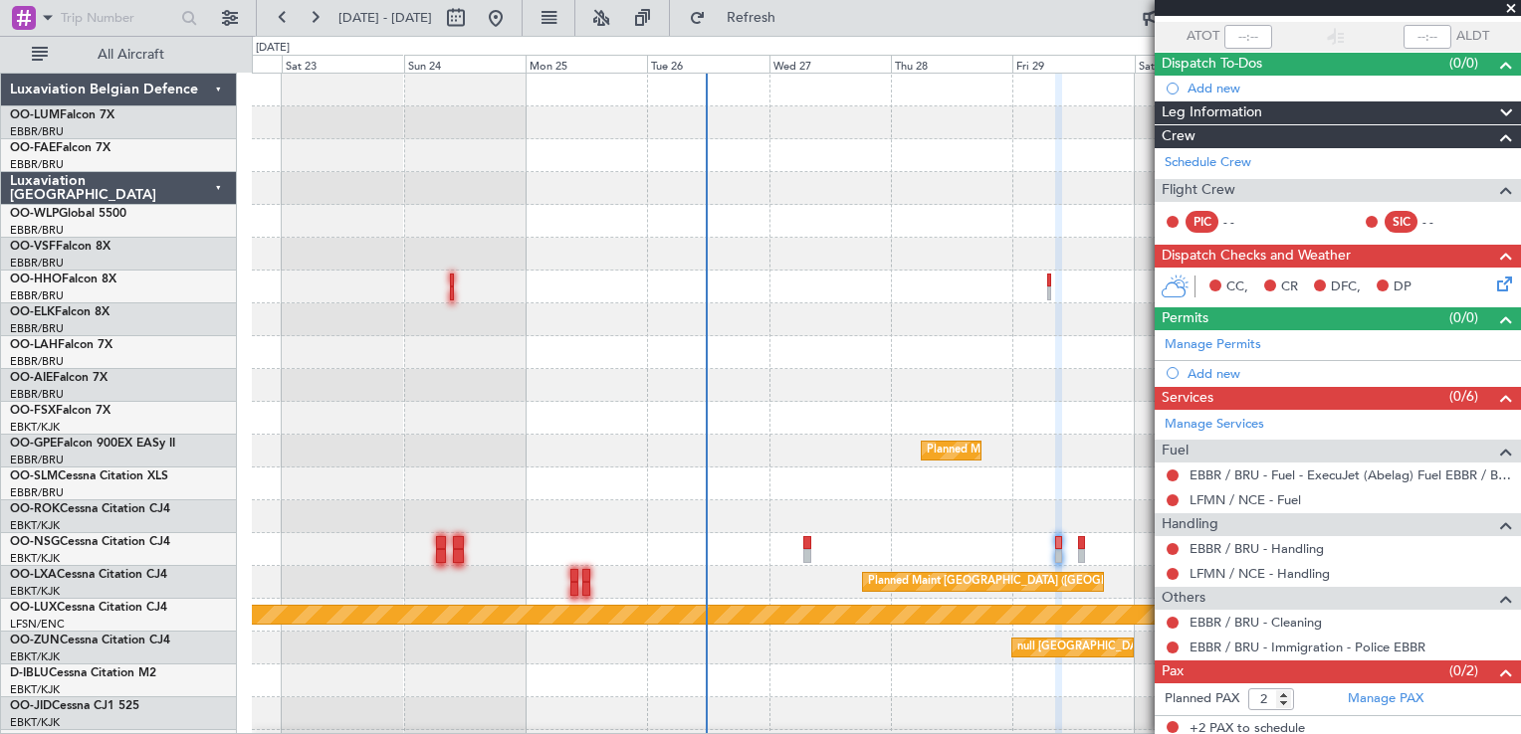
scroll to position [146, 0]
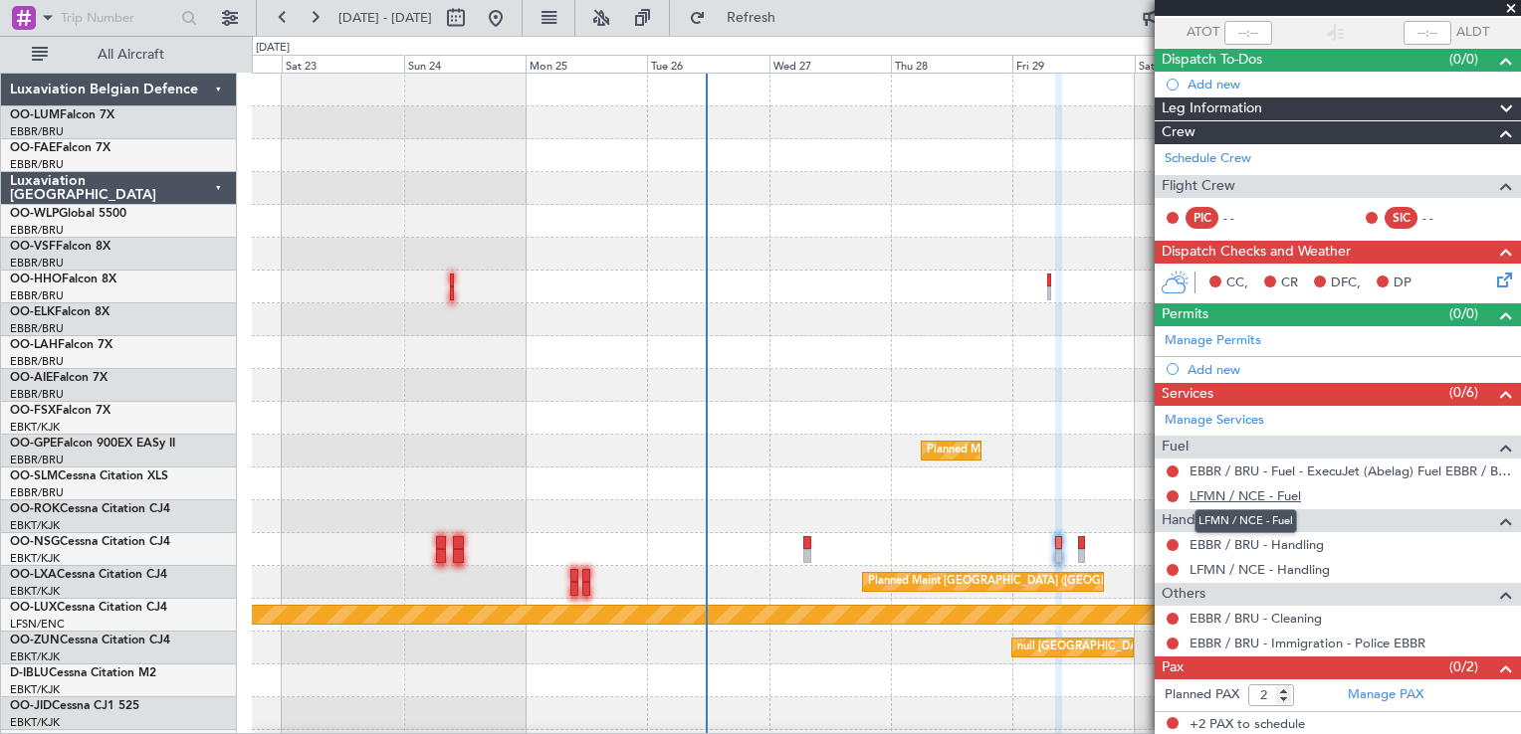
click at [1278, 496] on link "LFMN / NCE - Fuel" at bounding box center [1244, 496] width 111 height 17
click at [793, 14] on span "Refresh" at bounding box center [752, 18] width 84 height 14
click at [1295, 543] on link "EBBR / BRU - Handling" at bounding box center [1256, 544] width 134 height 17
click at [1262, 566] on link "LFMN / NCE - Handling" at bounding box center [1259, 569] width 140 height 17
click at [817, 37] on div "0 0 Fri 22 Sat 23 Sun 24 Mon 25 Tue 26 [DATE] Thu 28 Fri 29 Sat 30 Sun 31 Mon 1…" at bounding box center [886, 55] width 1267 height 36
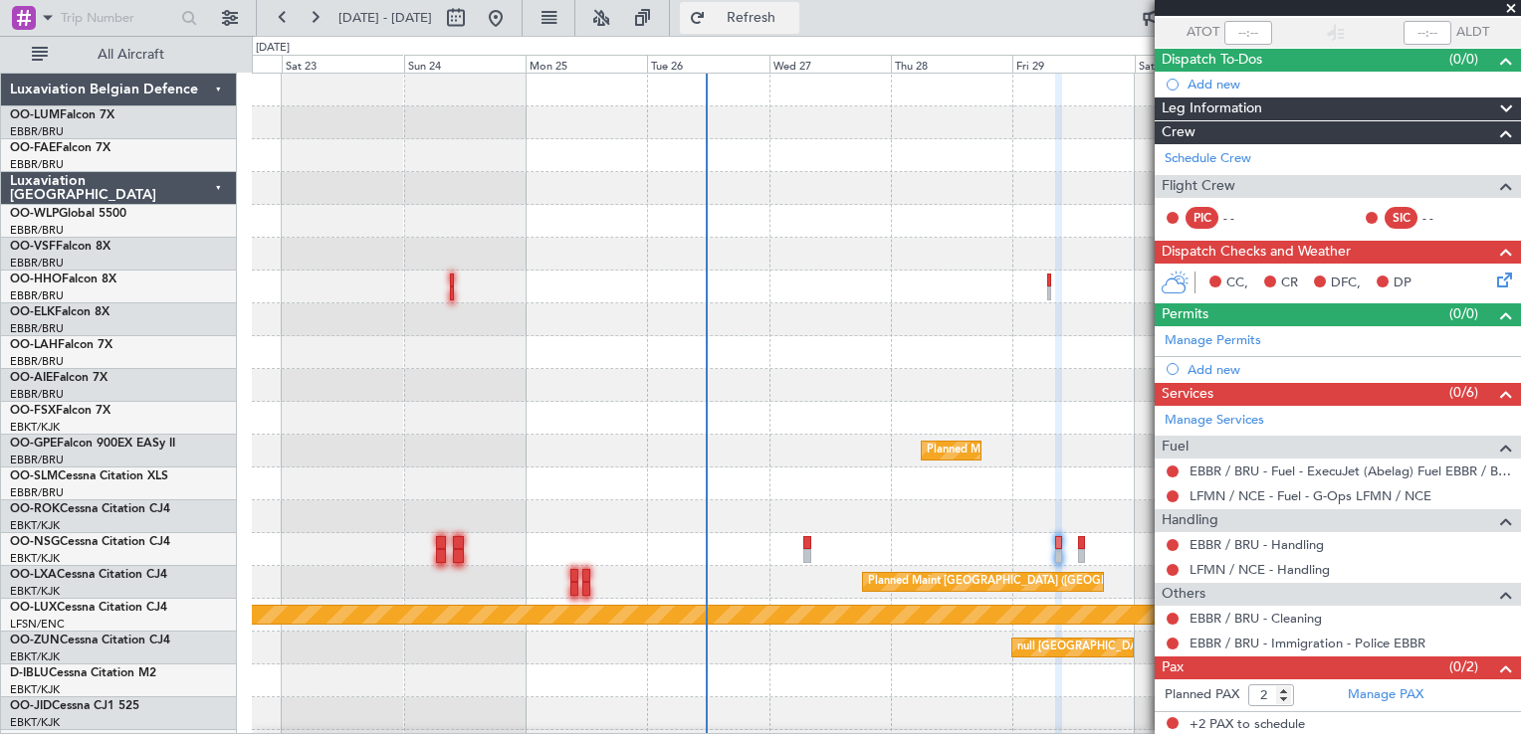
click at [793, 24] on span "Refresh" at bounding box center [752, 18] width 84 height 14
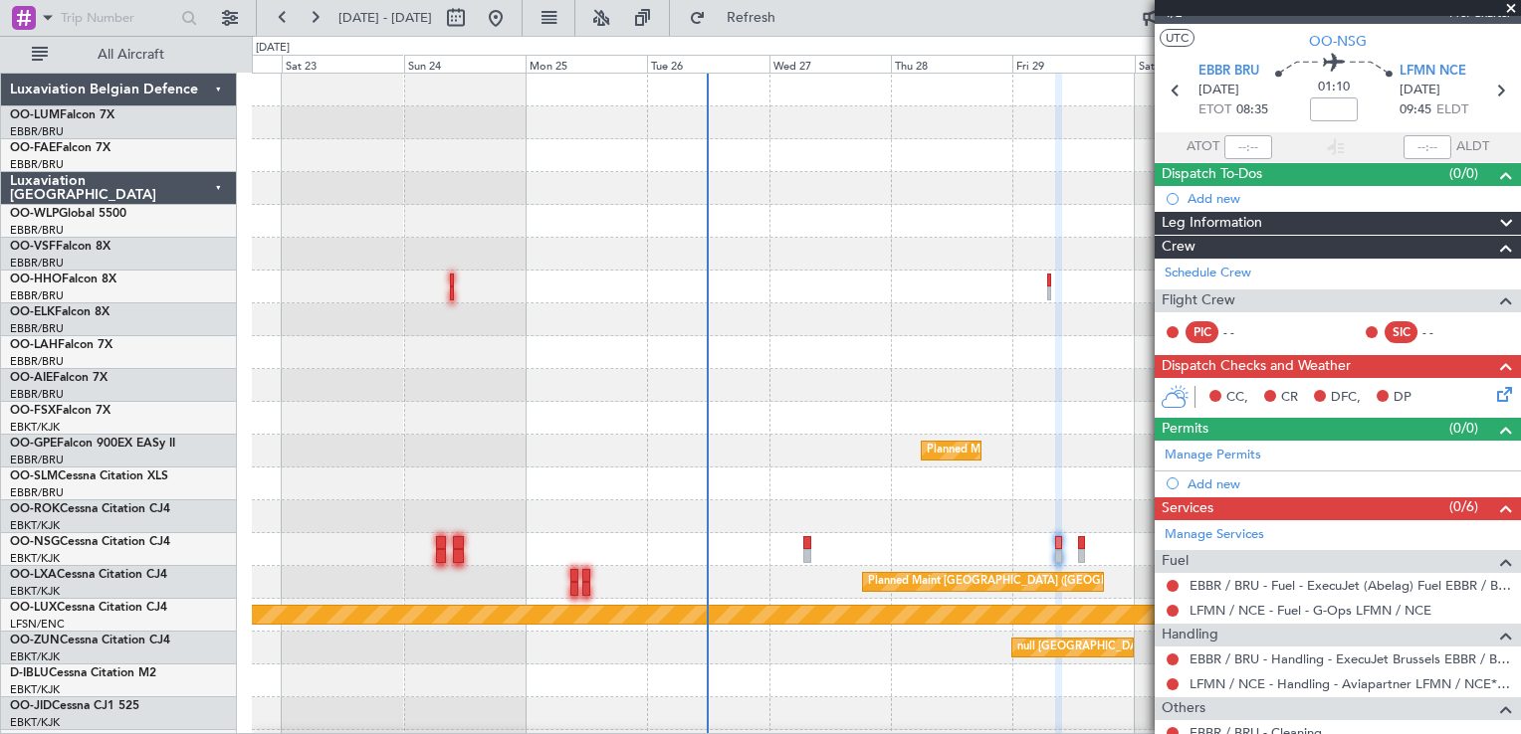
scroll to position [0, 0]
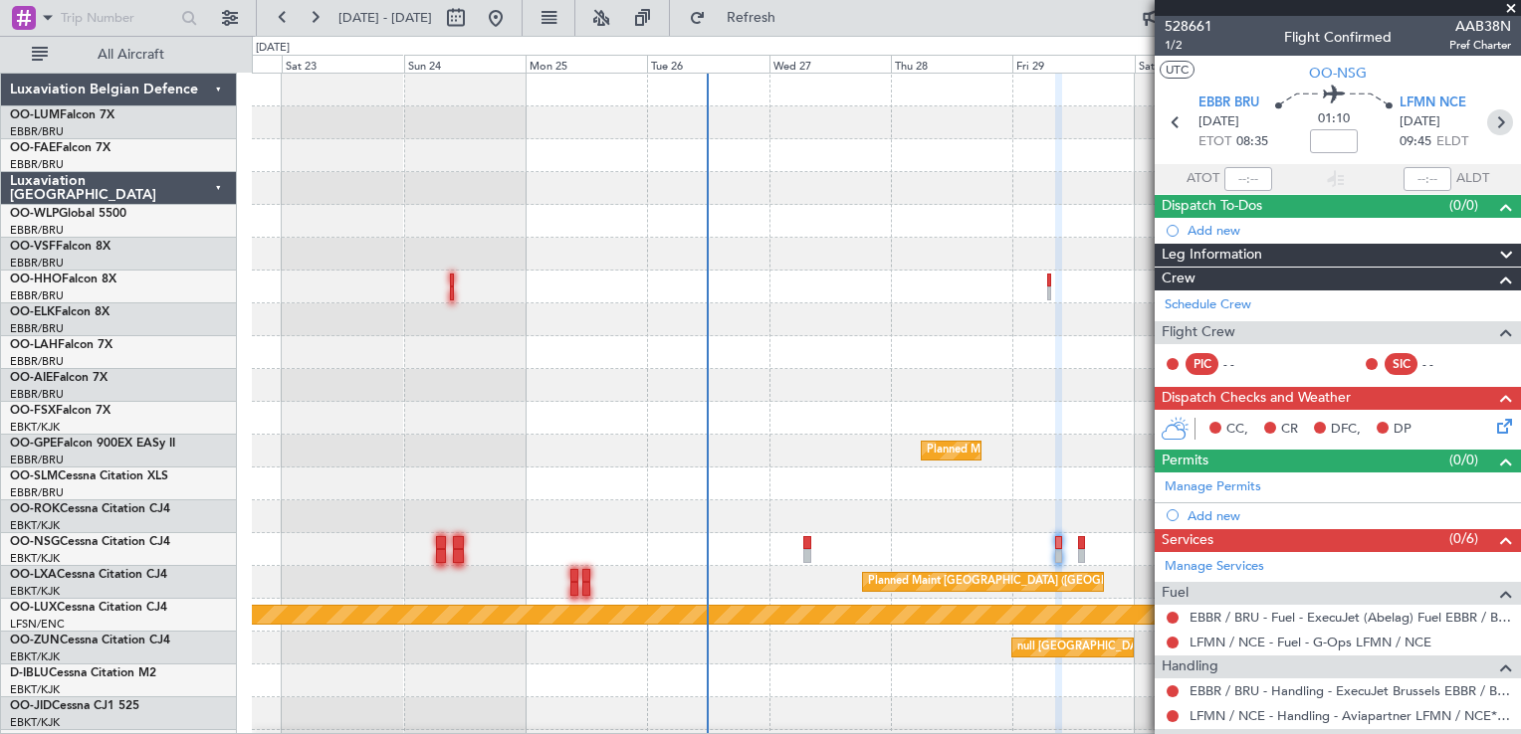
click at [1497, 122] on icon at bounding box center [1500, 122] width 26 height 26
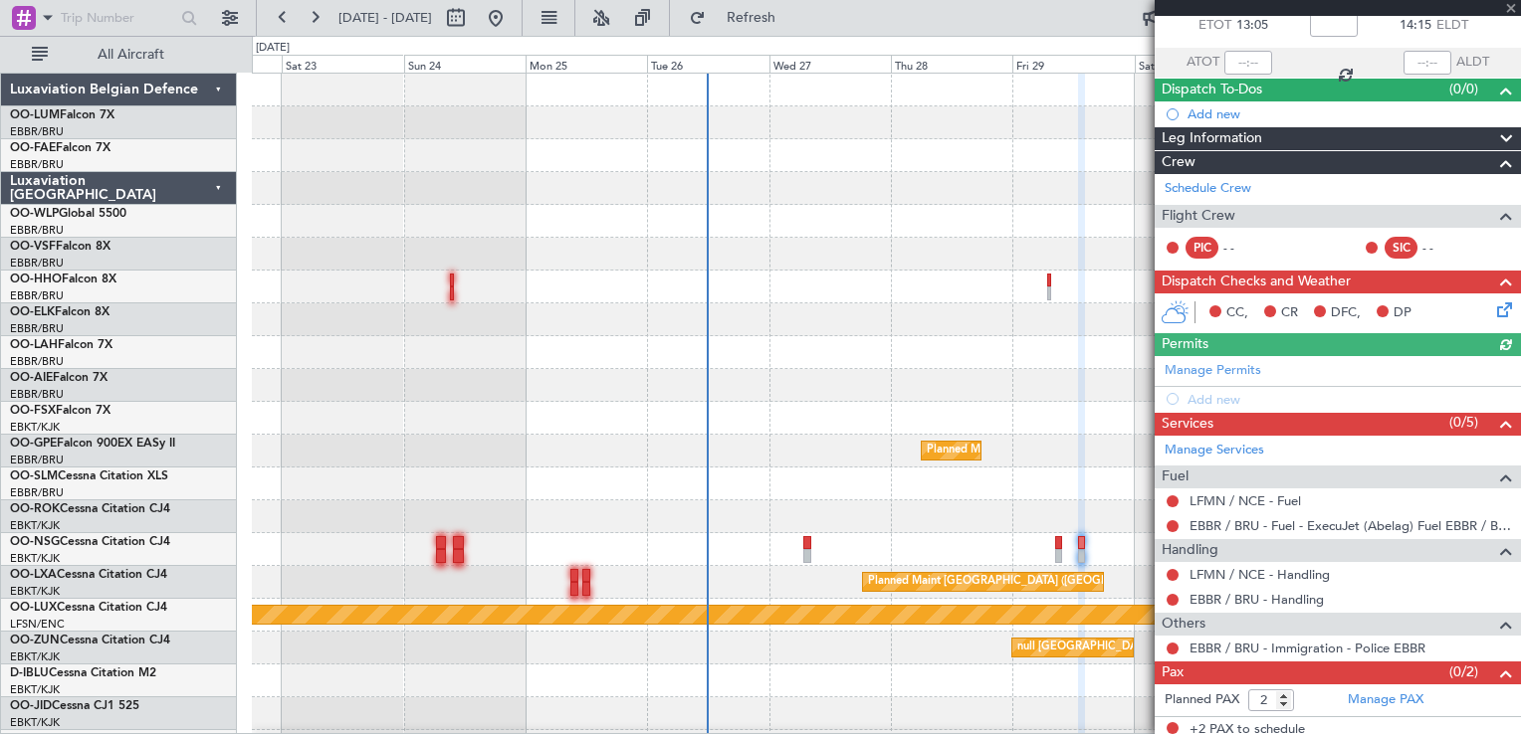
scroll to position [120, 0]
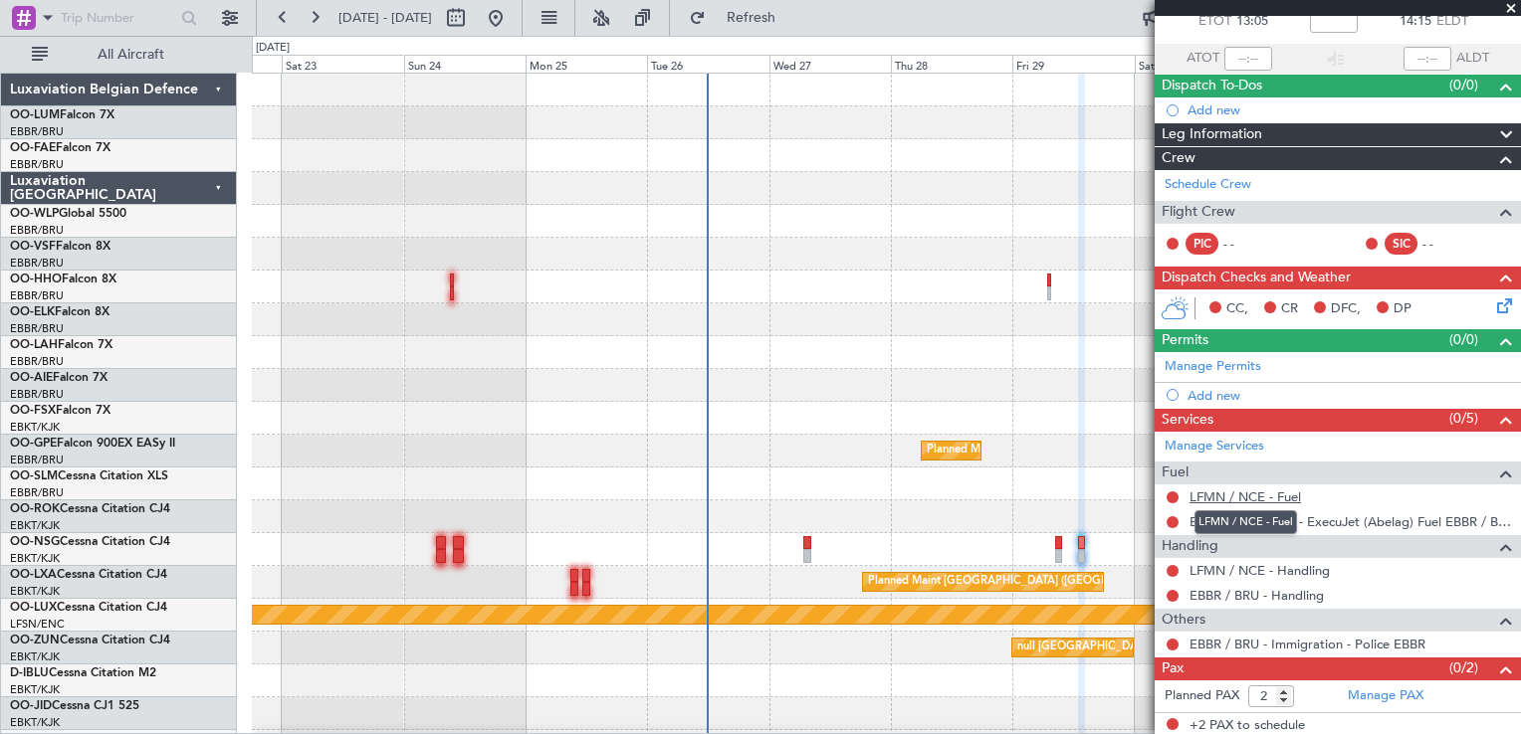
click at [1277, 495] on link "LFMN / NCE - Fuel" at bounding box center [1244, 497] width 111 height 17
click at [1252, 572] on link "LFMN / NCE - Handling" at bounding box center [1259, 570] width 140 height 17
click at [1244, 592] on link "EBBR / BRU - Handling" at bounding box center [1256, 595] width 134 height 17
click at [793, 19] on span "Refresh" at bounding box center [752, 18] width 84 height 14
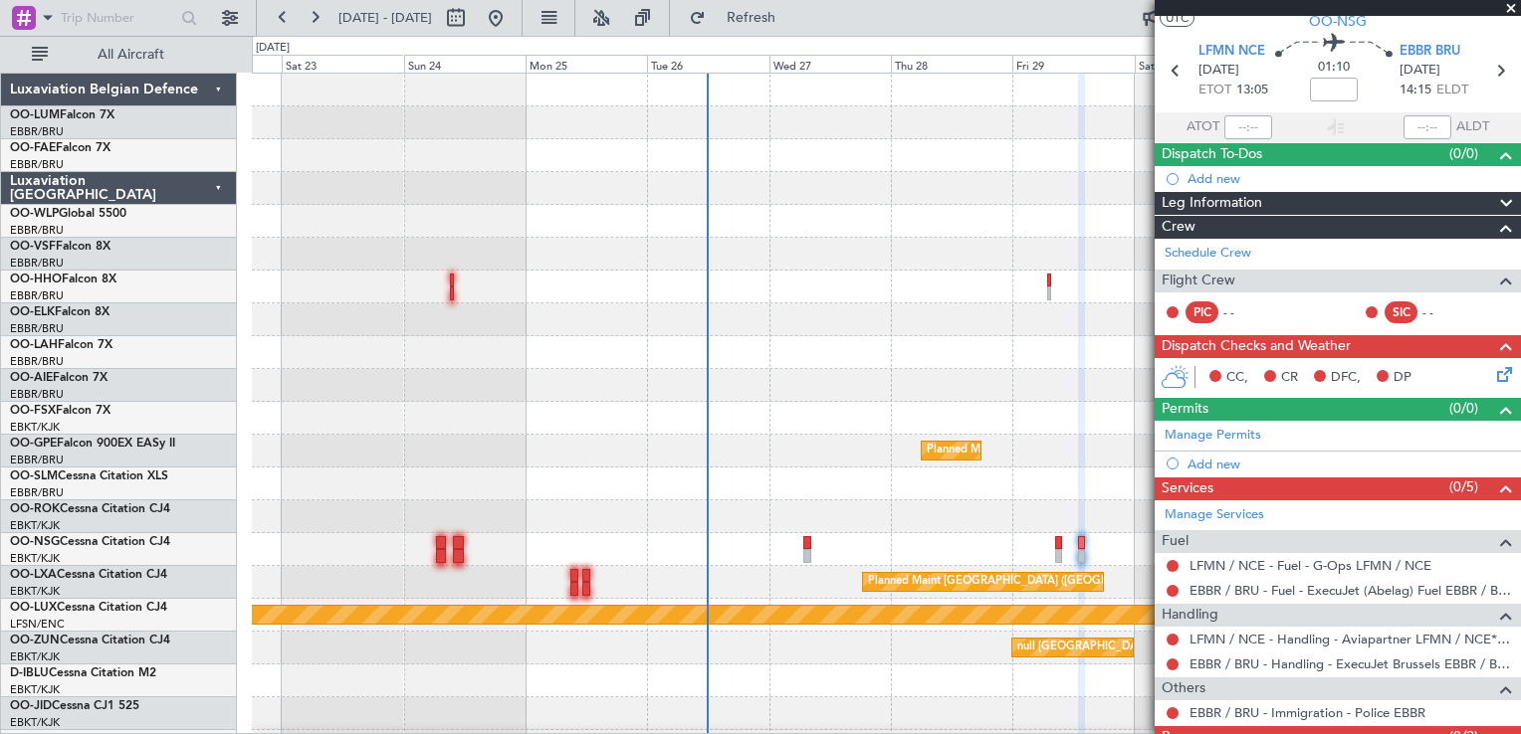
scroll to position [0, 0]
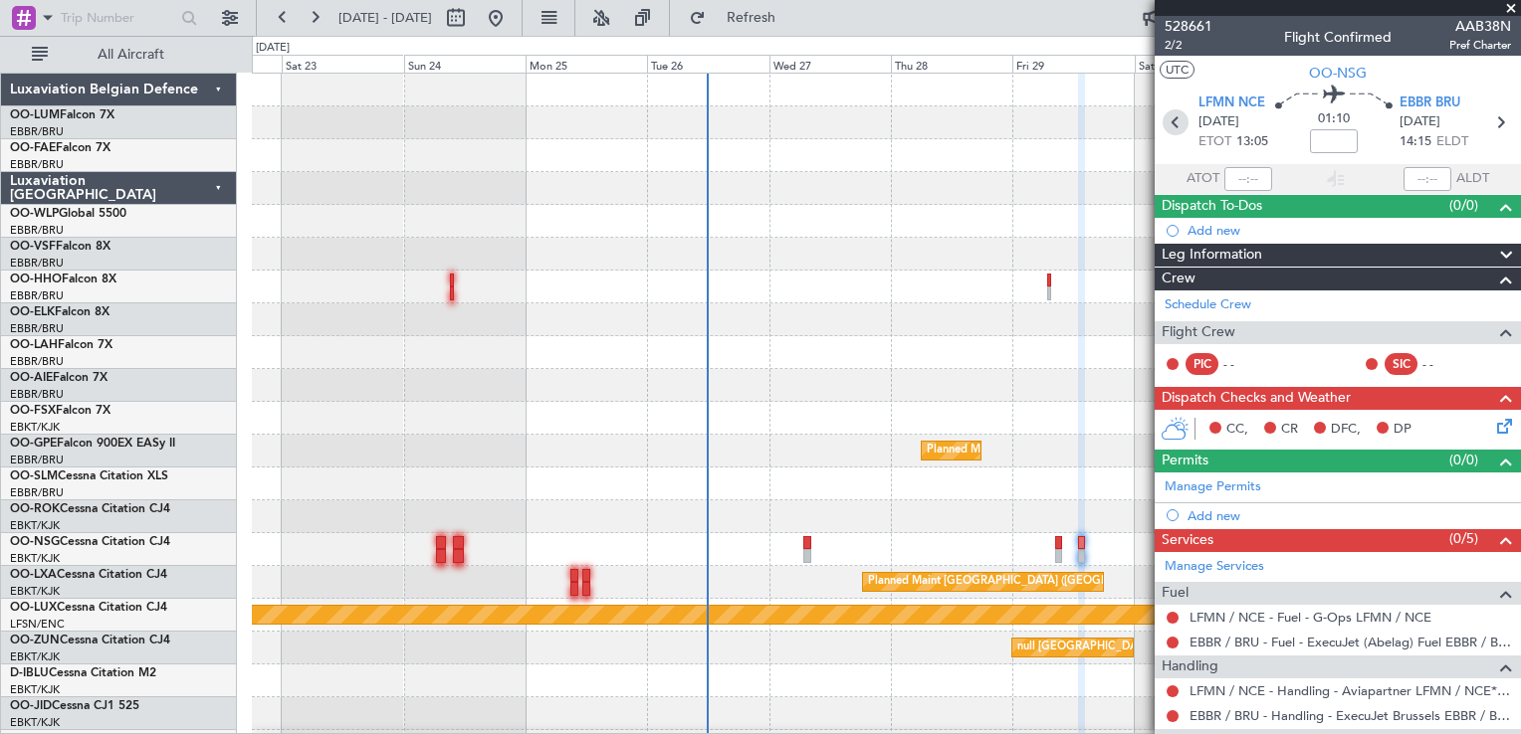
click at [1177, 120] on icon at bounding box center [1175, 122] width 26 height 26
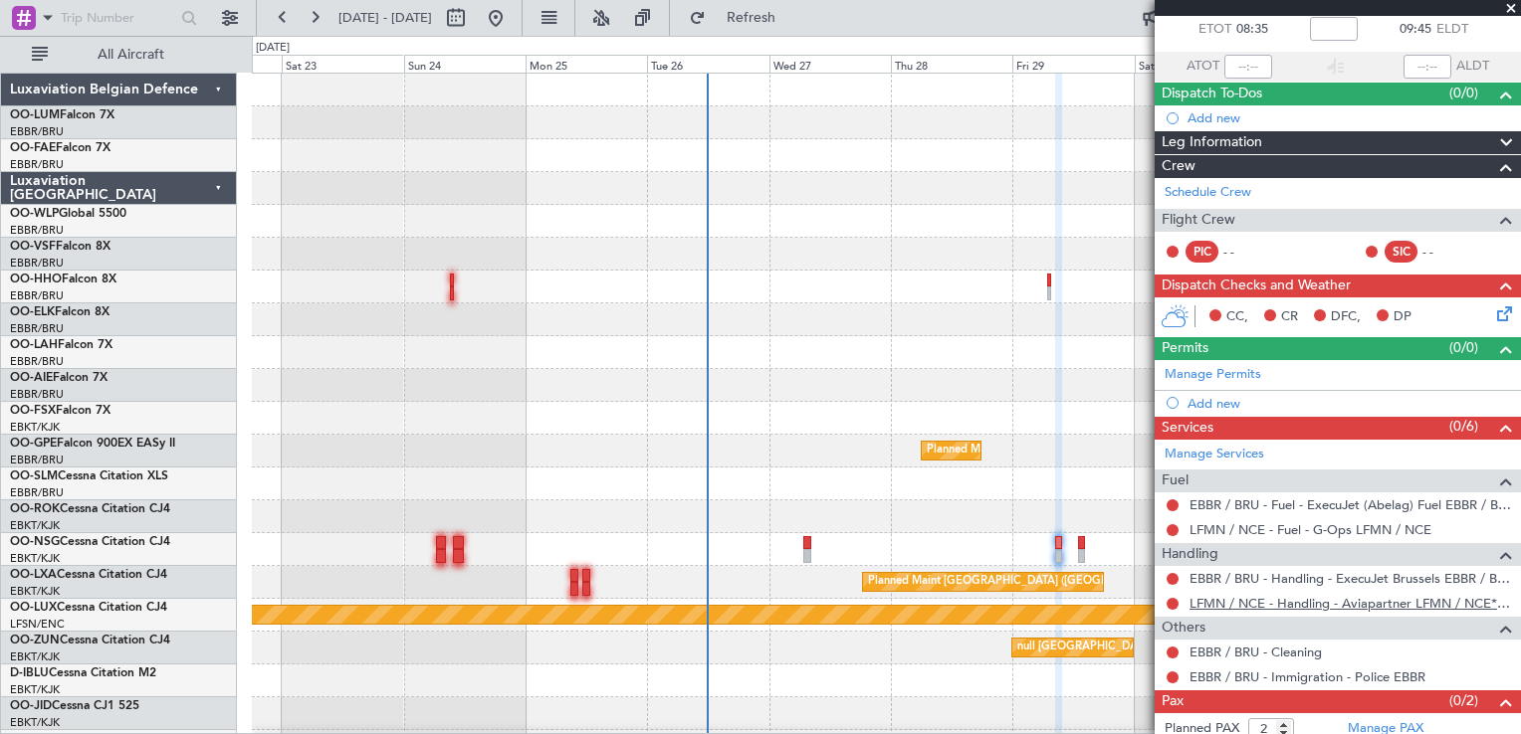
scroll to position [146, 0]
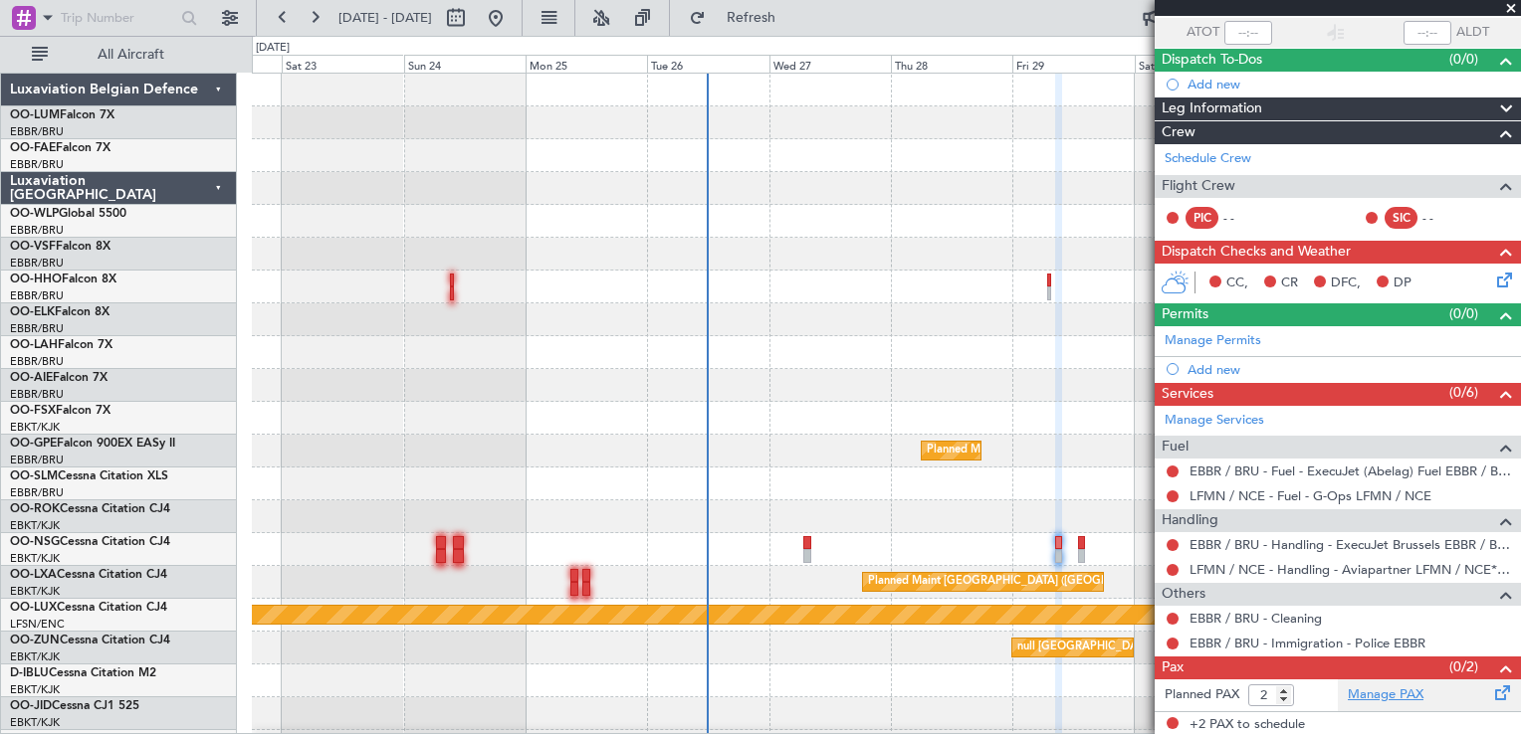
click at [1367, 686] on link "Manage PAX" at bounding box center [1386, 696] width 76 height 20
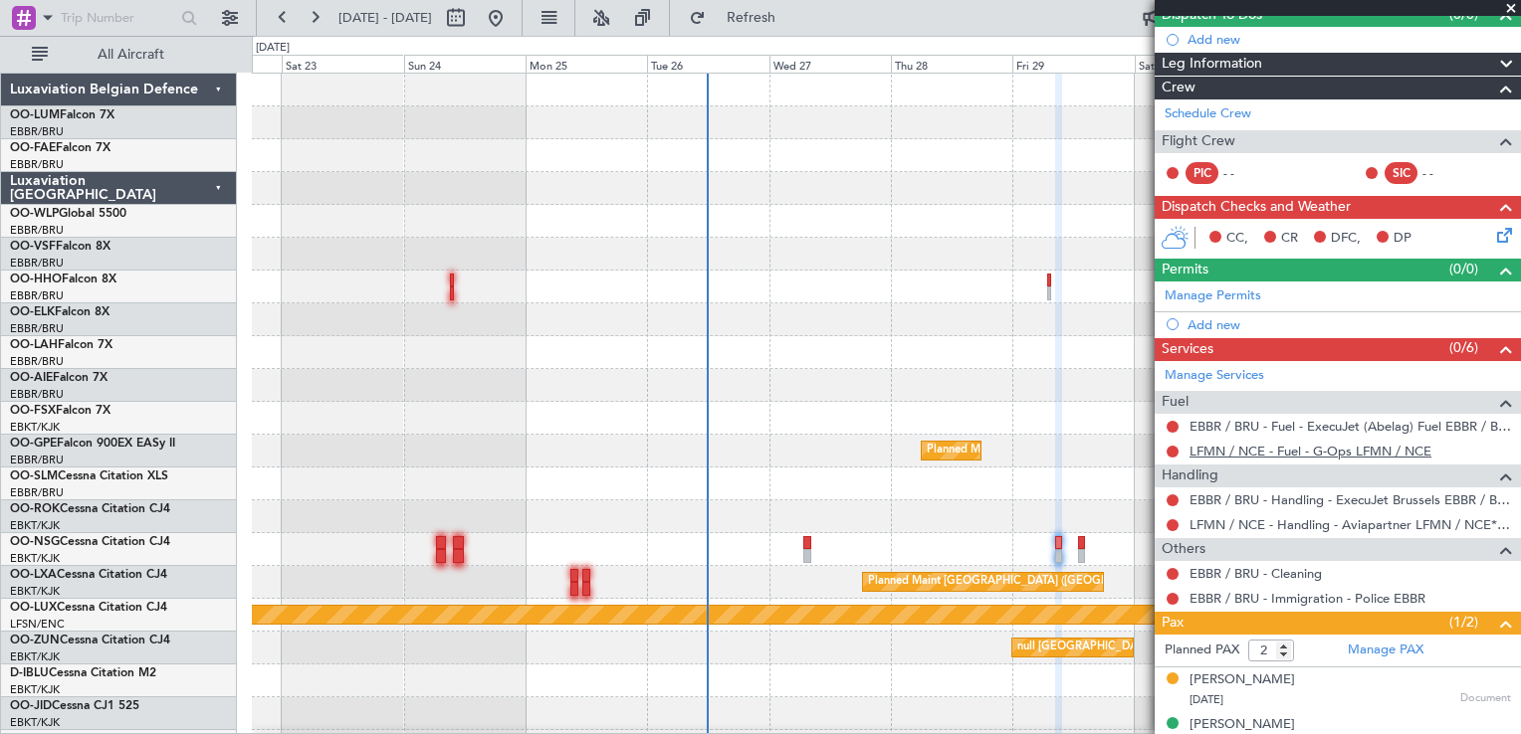
scroll to position [210, 0]
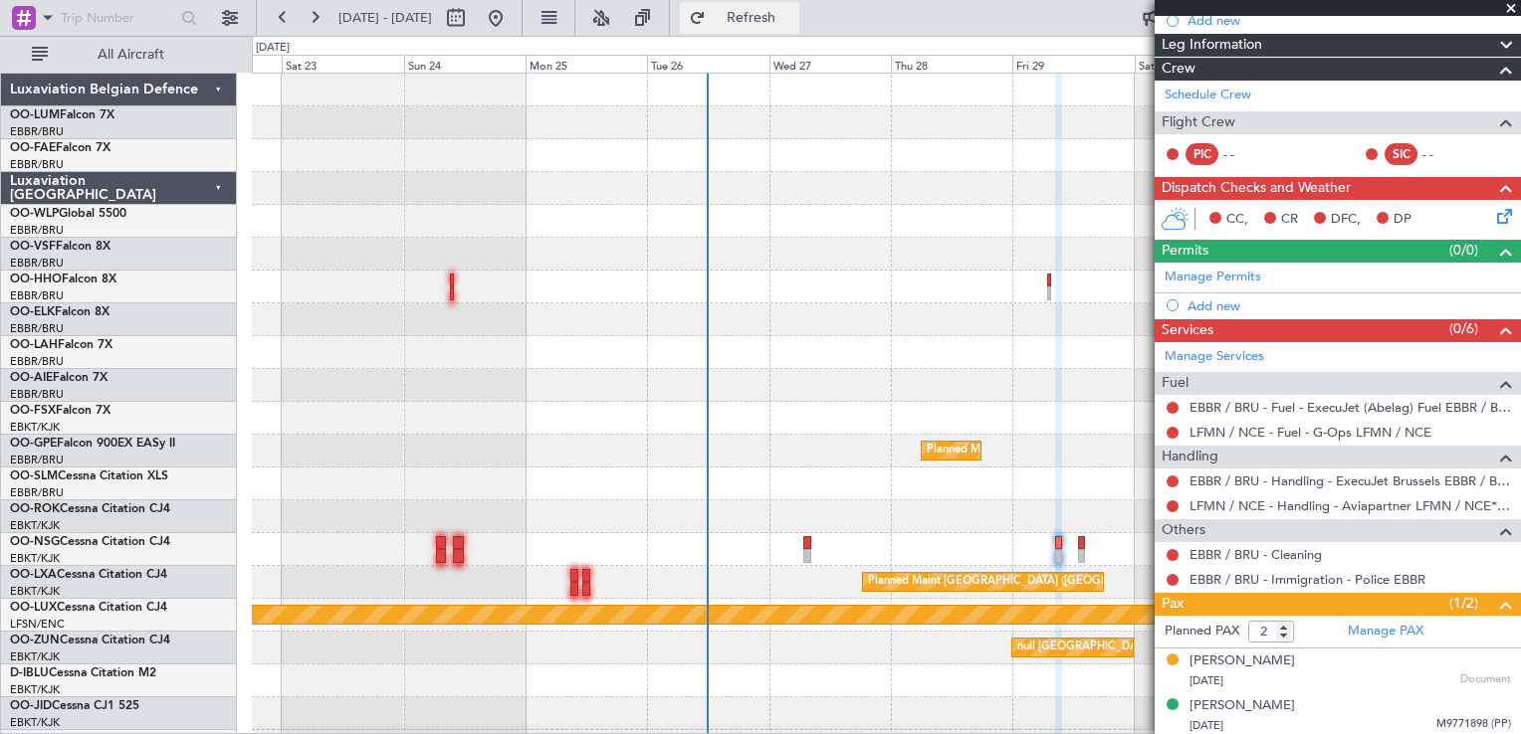
click at [799, 28] on button "Refresh" at bounding box center [739, 18] width 119 height 32
click at [1193, 94] on link "Schedule Crew" at bounding box center [1207, 96] width 87 height 20
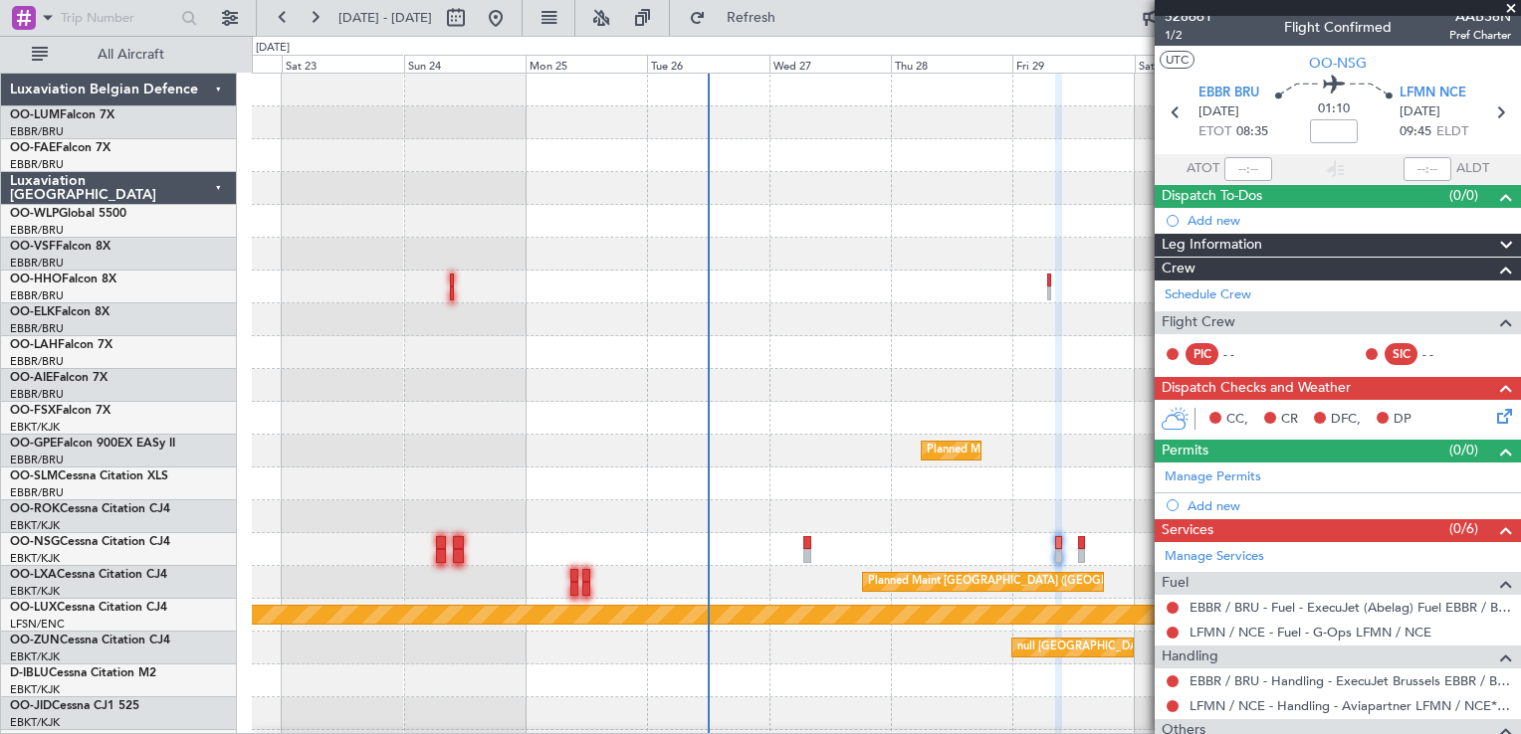
scroll to position [0, 0]
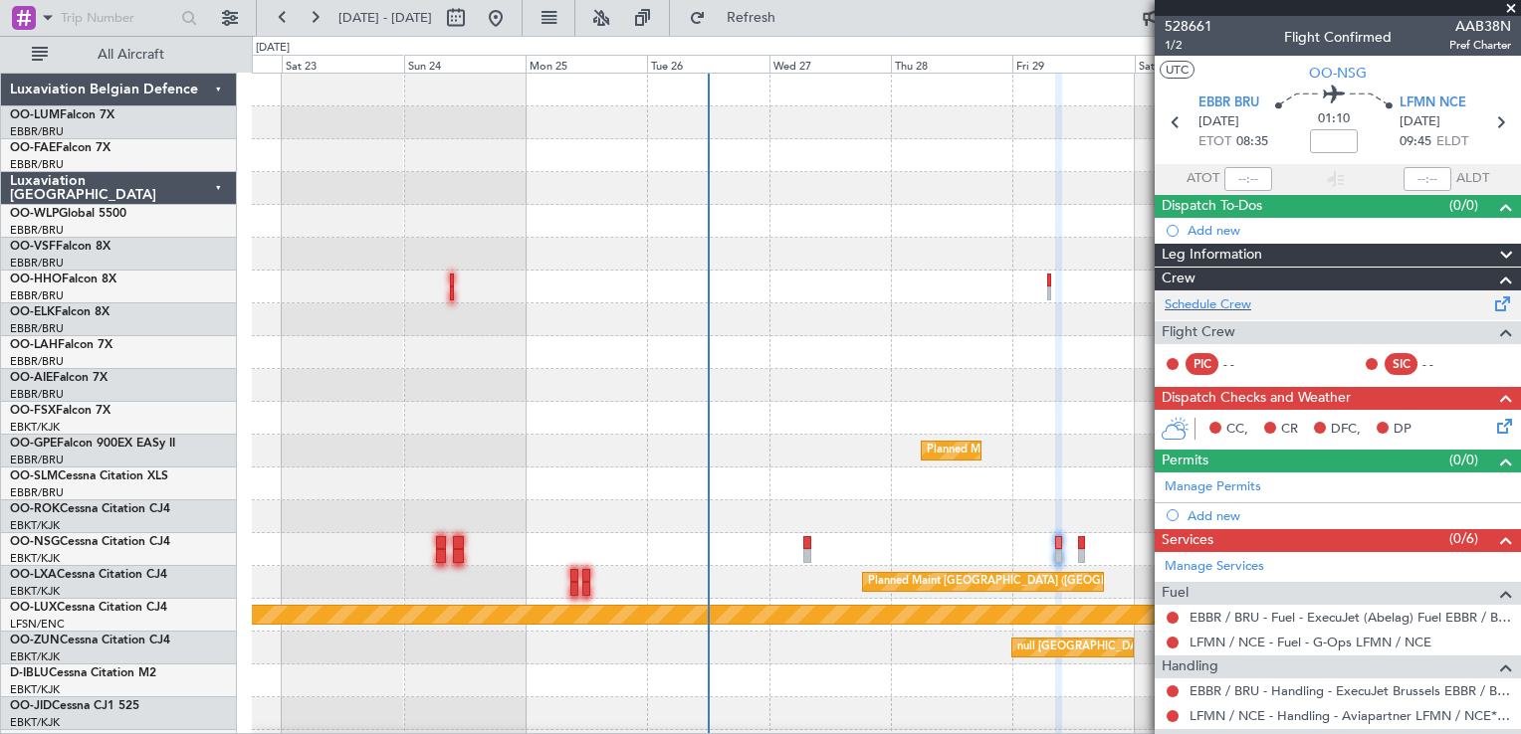
click at [1259, 312] on div "Schedule Crew" at bounding box center [1337, 306] width 366 height 30
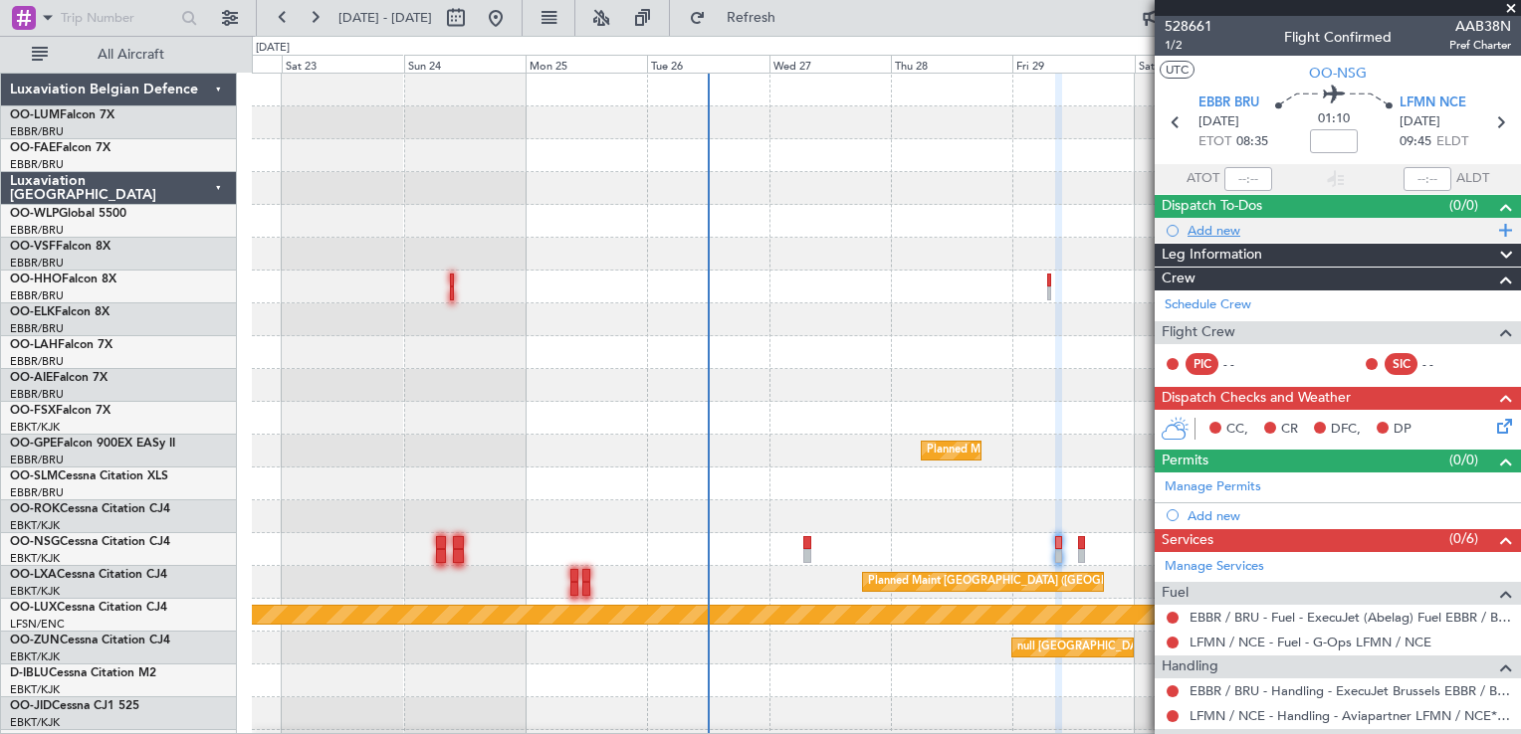
click at [1228, 229] on div "Add new" at bounding box center [1340, 230] width 306 height 17
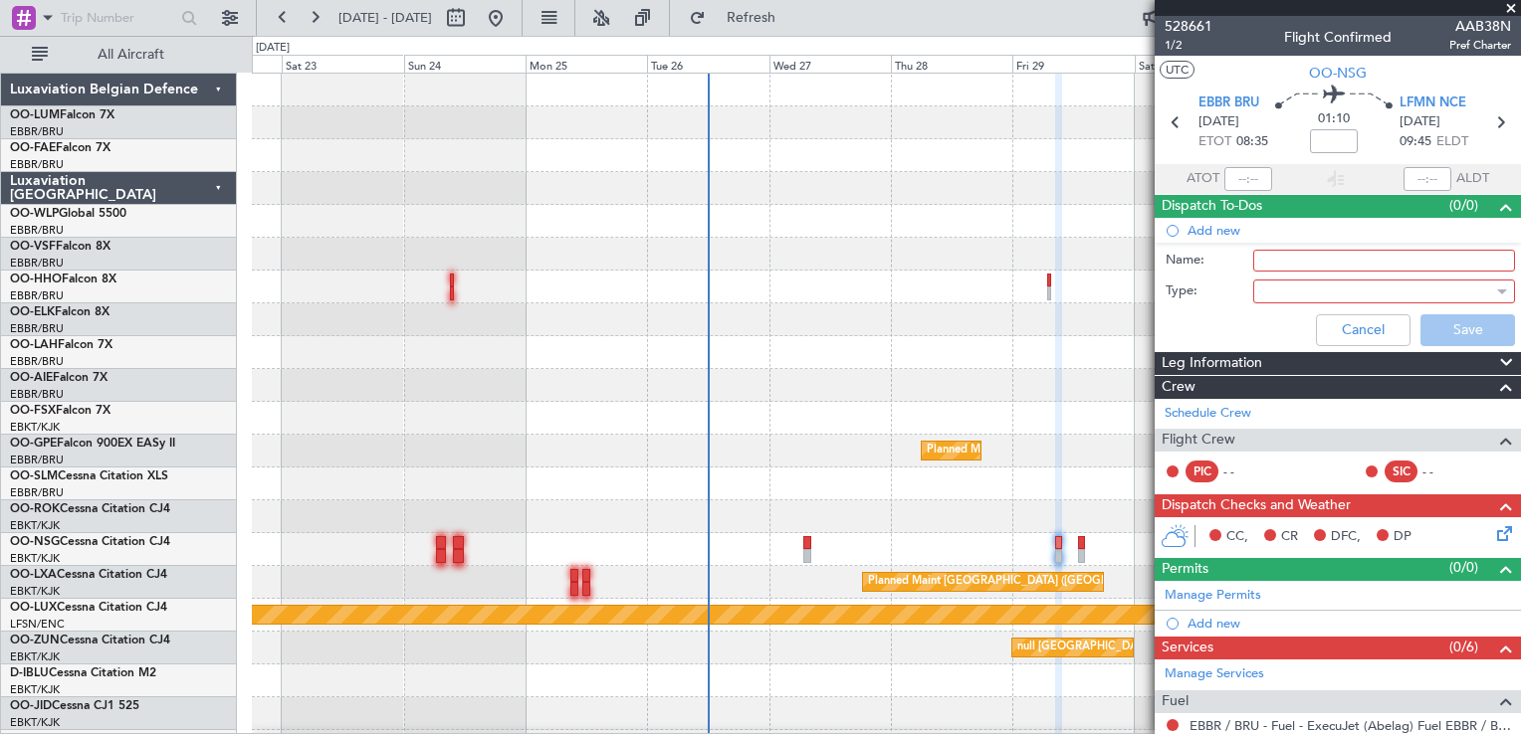
click at [1266, 261] on input "Name:" at bounding box center [1384, 261] width 262 height 22
type input "dummy flight"
click at [1331, 287] on div at bounding box center [1377, 292] width 232 height 30
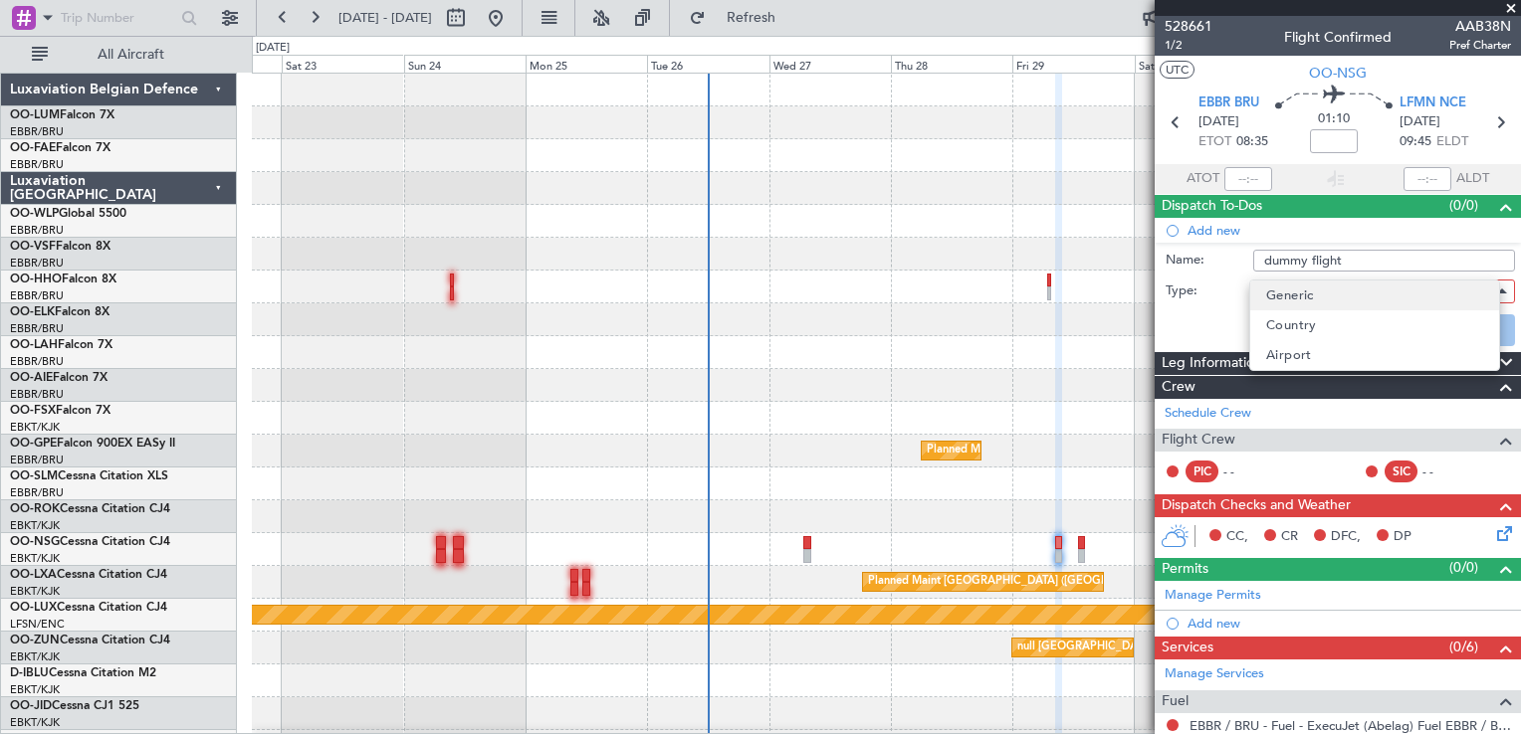
click at [1256, 288] on mat-option "Generic" at bounding box center [1374, 296] width 249 height 30
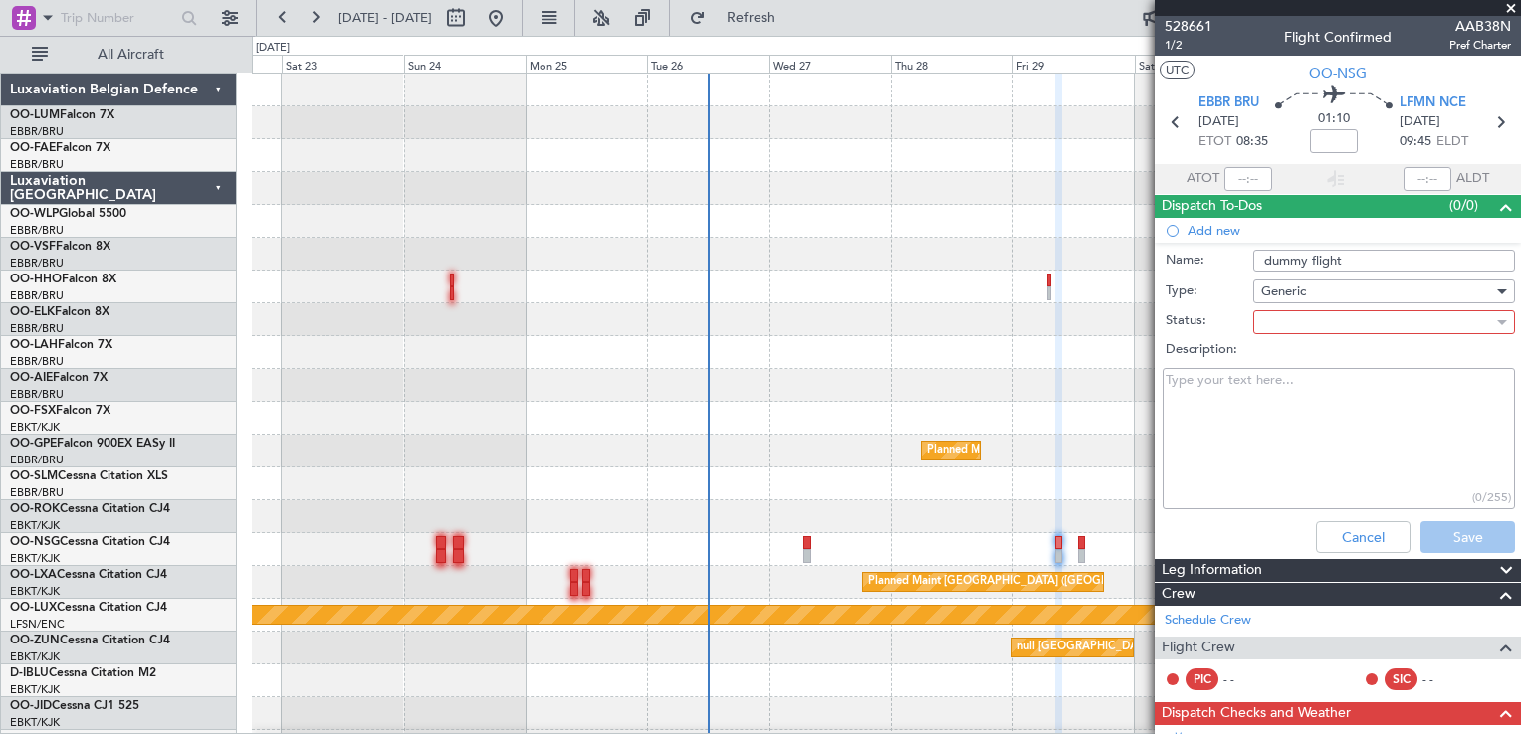
click at [1270, 321] on div at bounding box center [1377, 323] width 232 height 30
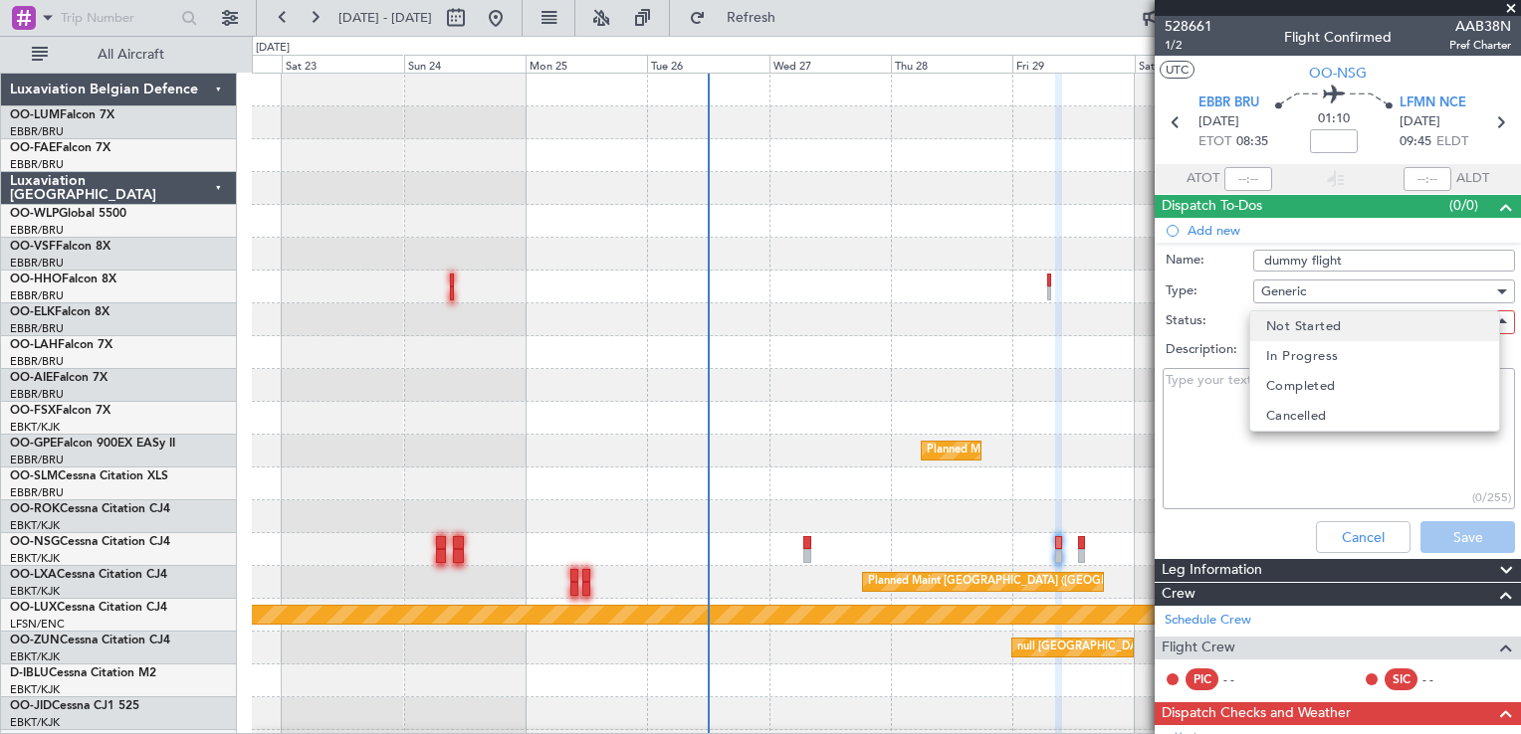
click at [1307, 317] on span "Not Started" at bounding box center [1303, 327] width 75 height 30
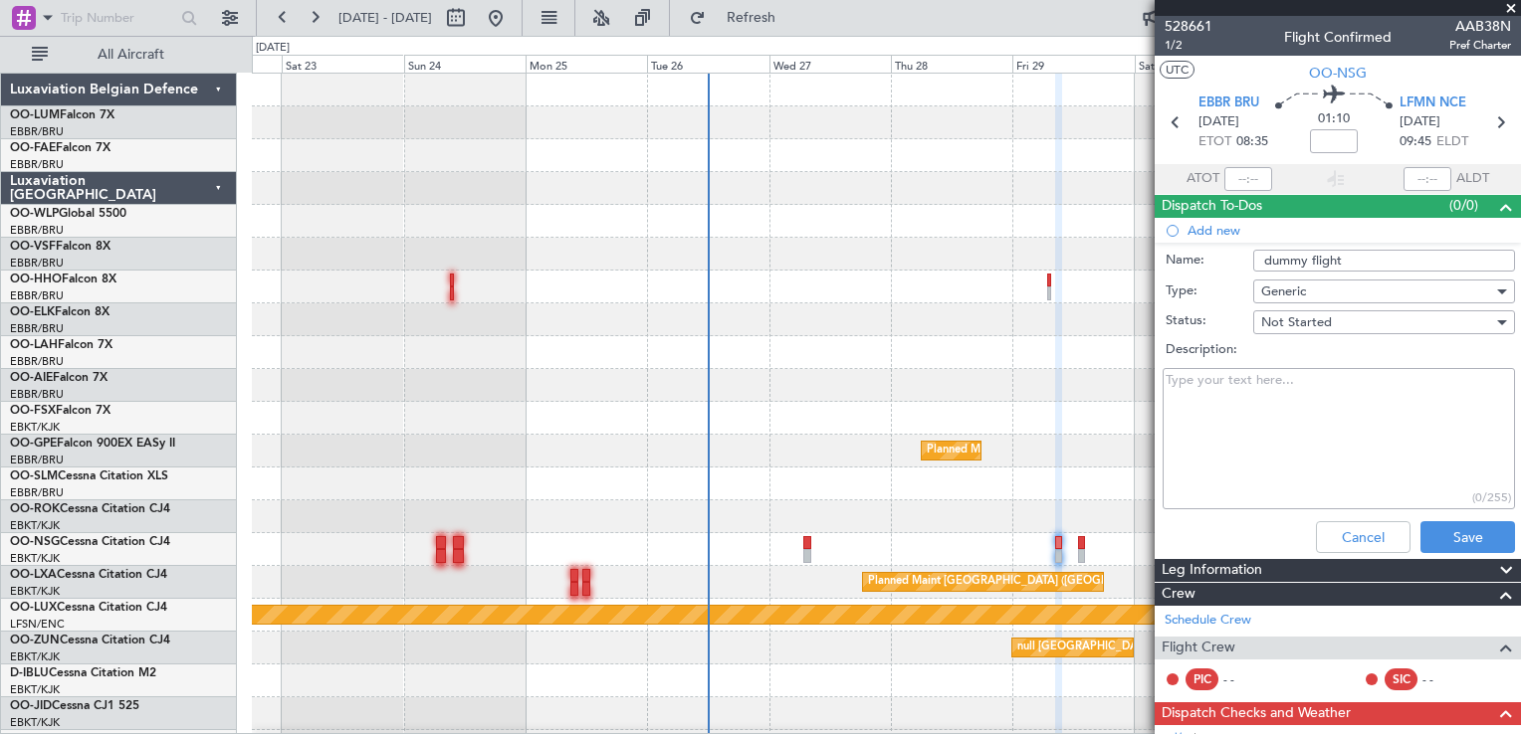
click at [1301, 323] on span "Not Started" at bounding box center [1296, 322] width 71 height 18
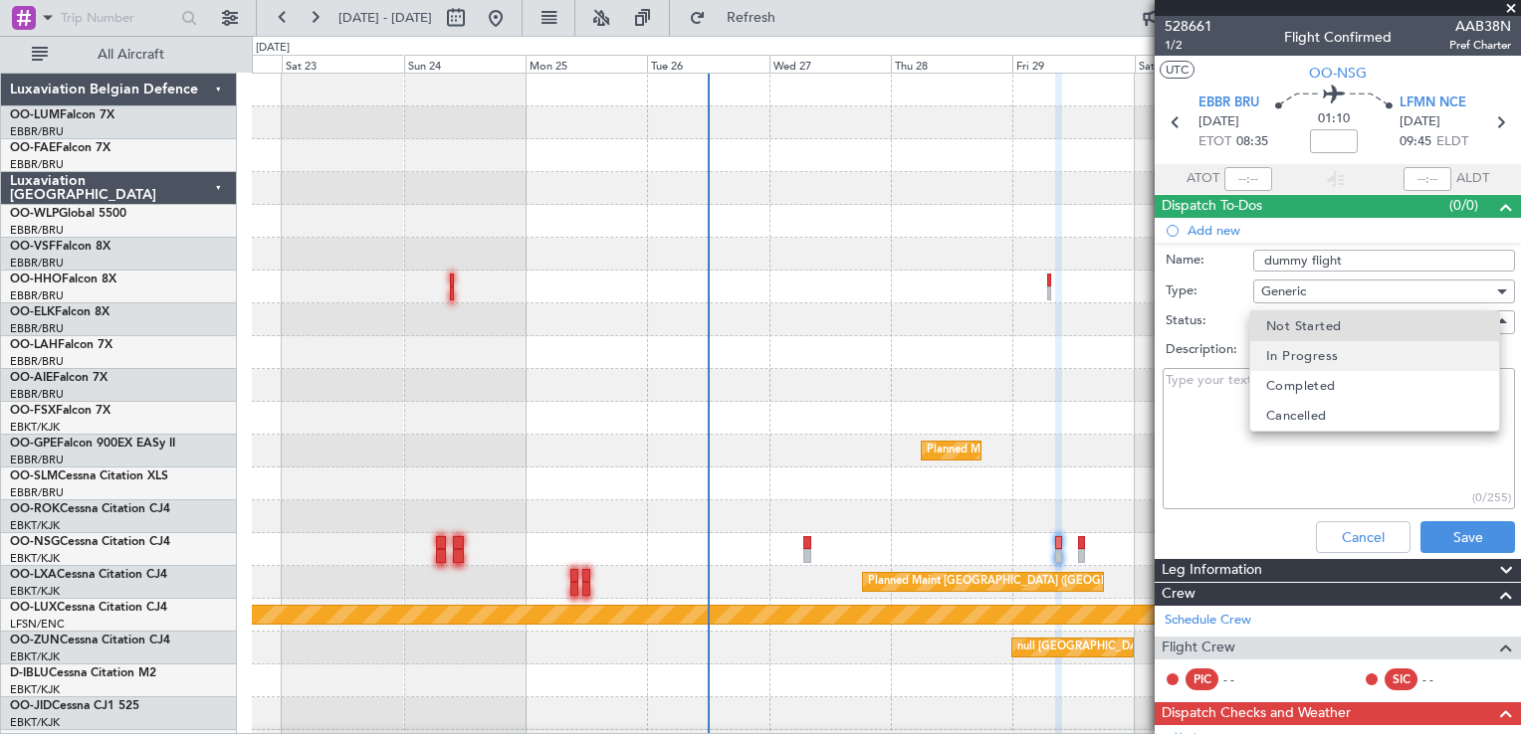
click at [1302, 346] on span "In Progress" at bounding box center [1302, 356] width 72 height 30
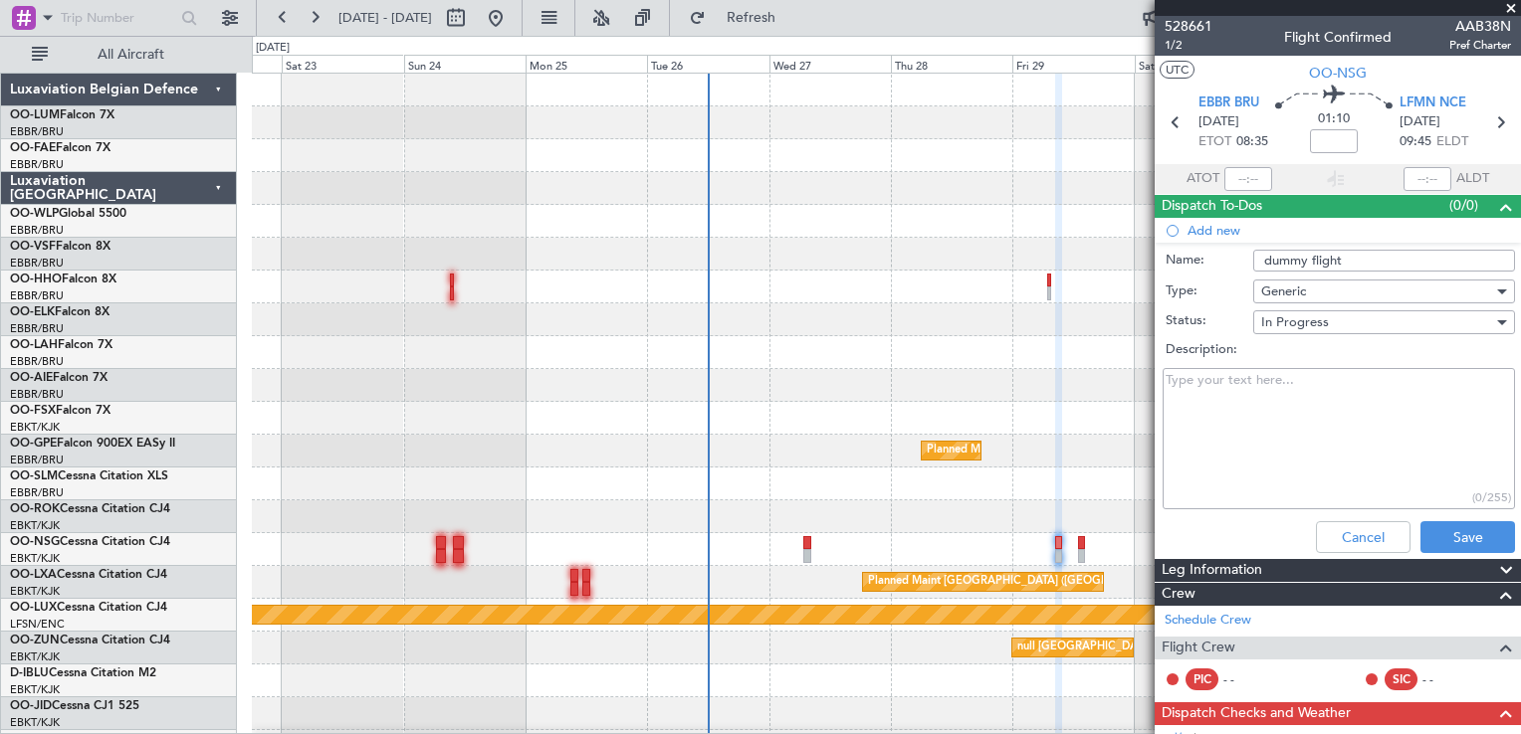
click at [1302, 385] on textarea "Description:" at bounding box center [1338, 439] width 352 height 142
type textarea "cytdtyufftd"
click at [1459, 531] on button "Save" at bounding box center [1467, 537] width 95 height 32
click at [1439, 531] on div "Cancel Save" at bounding box center [1331, 538] width 375 height 48
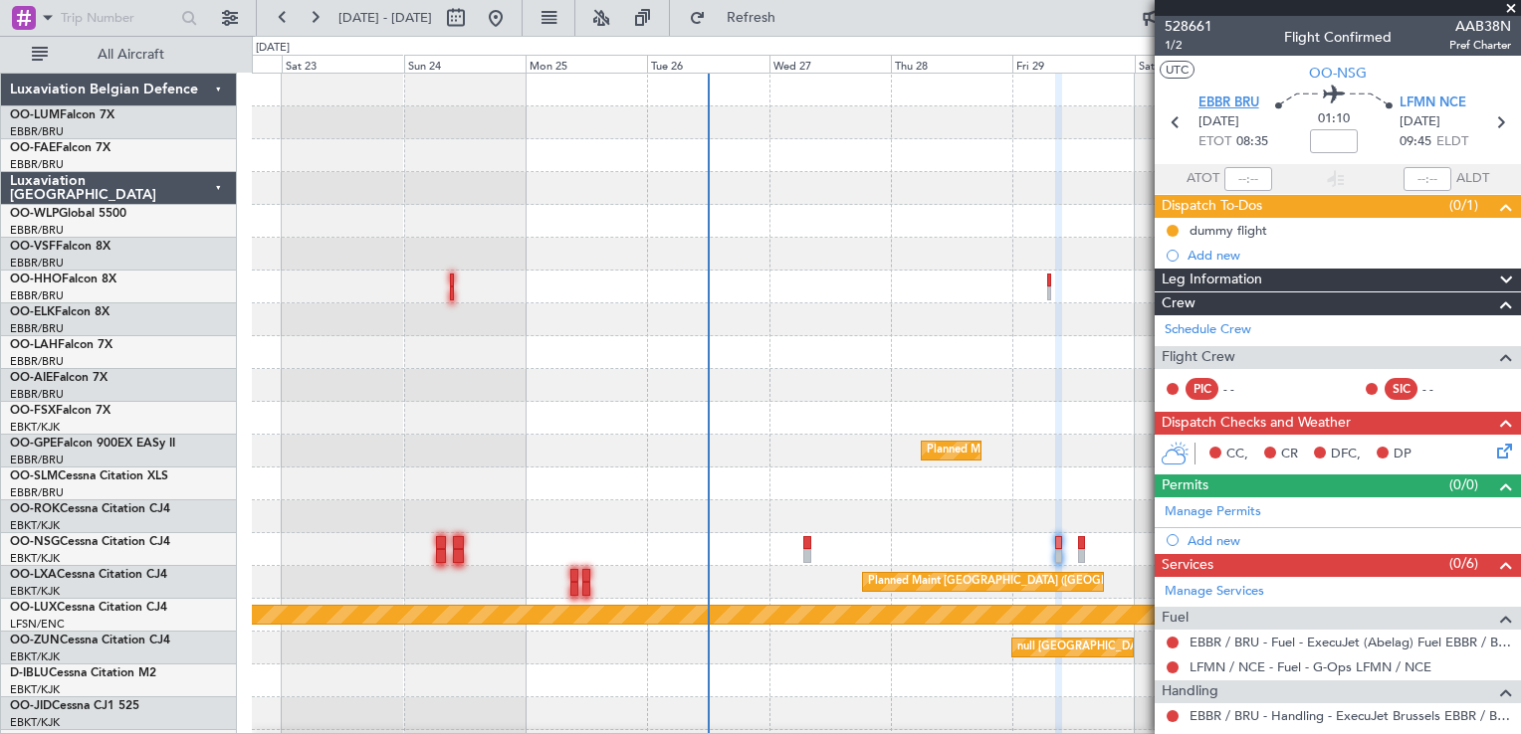
click at [1226, 102] on span "EBBR BRU" at bounding box center [1228, 104] width 61 height 20
drag, startPoint x: 1380, startPoint y: 145, endPoint x: 1351, endPoint y: 200, distance: 62.4
click at [1351, 200] on div "528661 1/2 Flight Confirmed AAB38N Pref Charter UTC OO-NSG EBBR BRU [DATE] ETOT…" at bounding box center [1337, 494] width 366 height 957
click at [1423, 94] on span "LFMN NCE" at bounding box center [1432, 104] width 67 height 20
click at [1216, 535] on div "Add new" at bounding box center [1340, 540] width 306 height 17
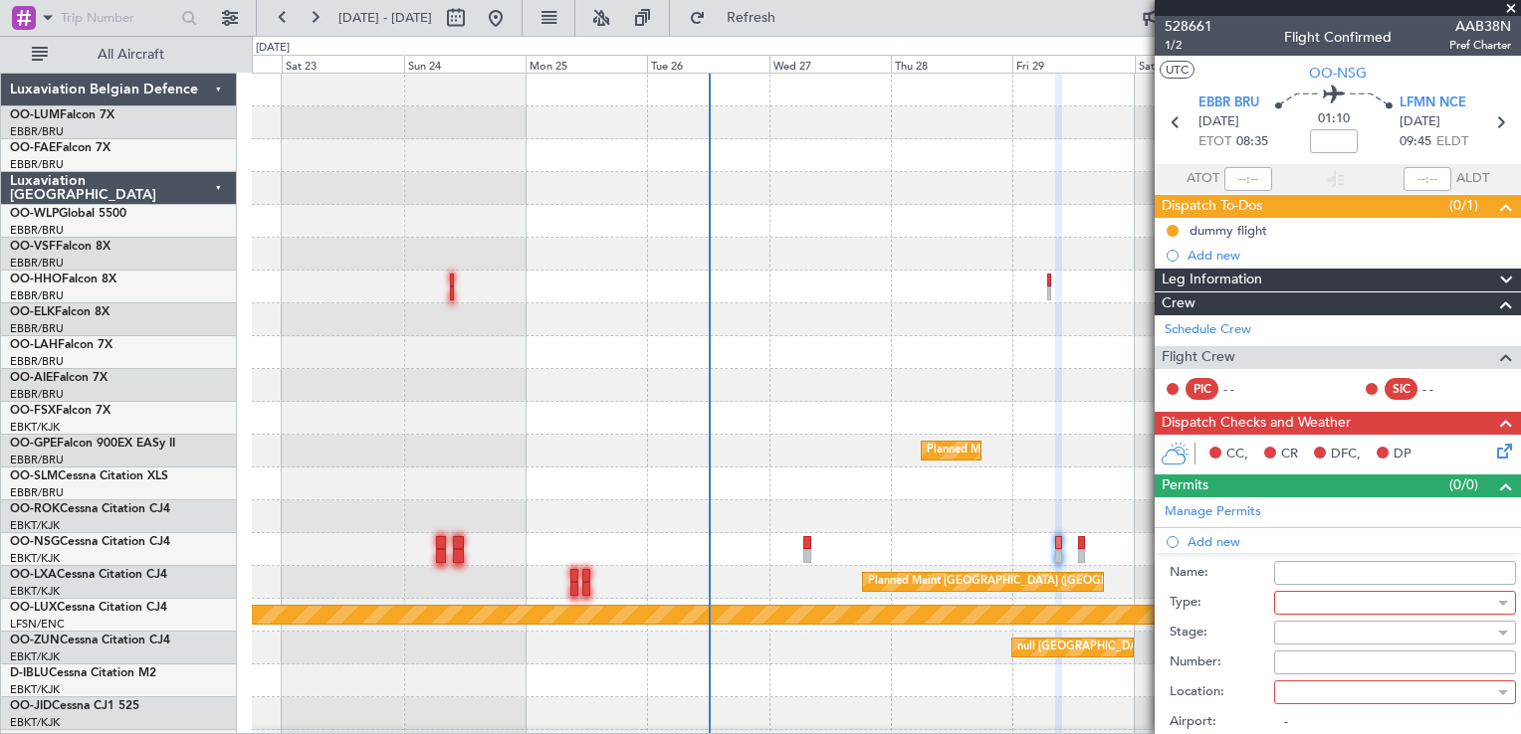
click at [1305, 567] on input "Name:" at bounding box center [1395, 573] width 242 height 24
click at [1265, 563] on label "Name:" at bounding box center [1221, 573] width 104 height 20
click at [1274, 563] on input "Name:" at bounding box center [1395, 573] width 242 height 24
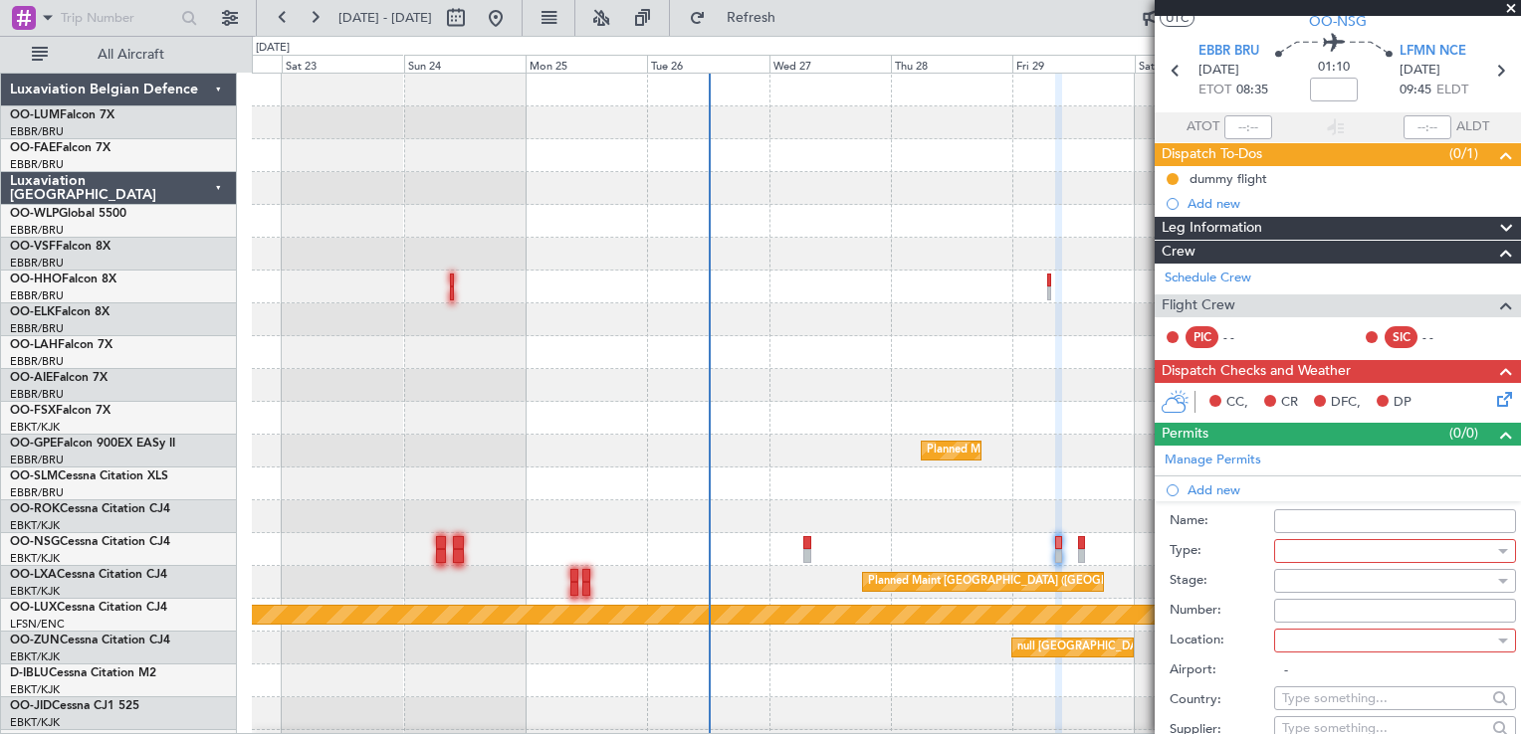
scroll to position [100, 0]
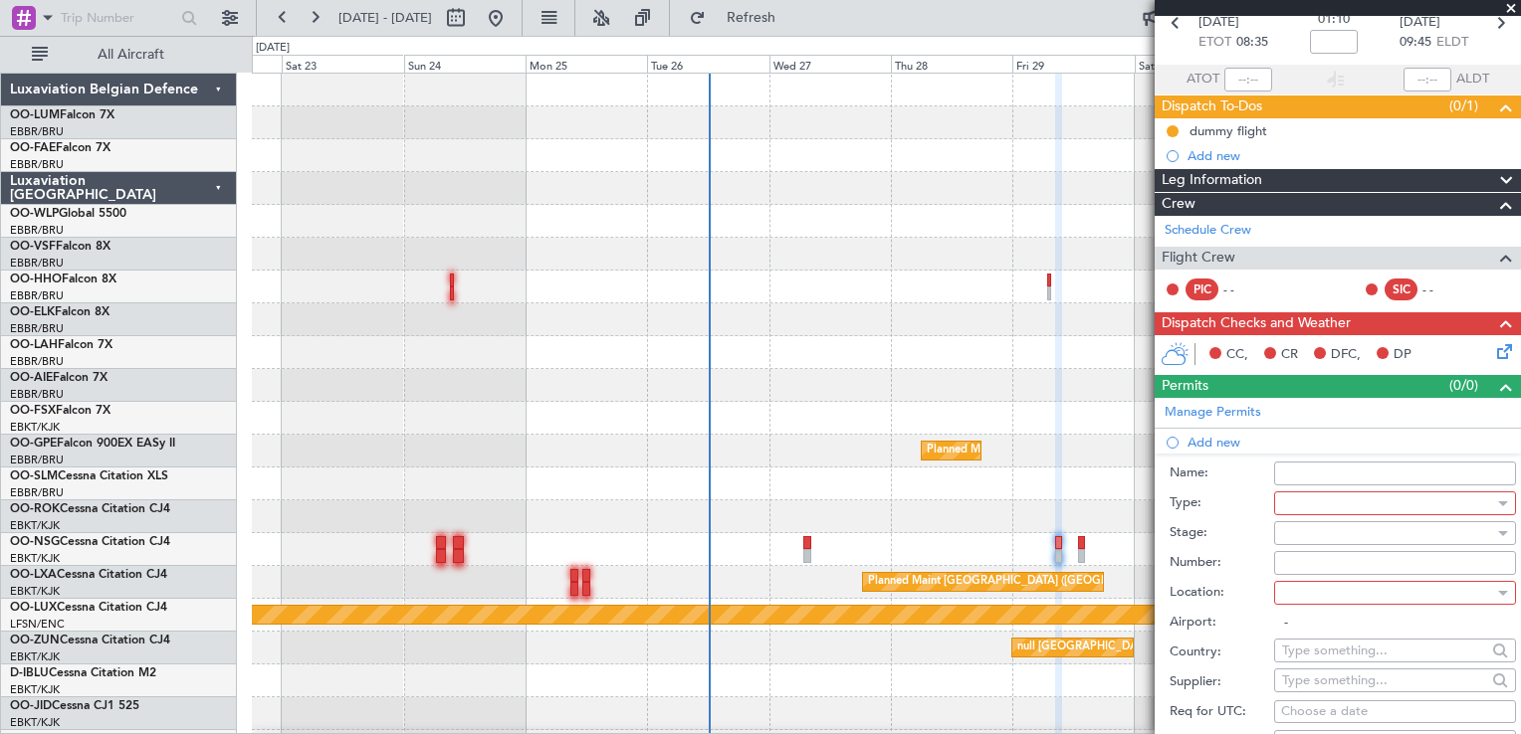
click at [1348, 489] on div at bounding box center [1388, 504] width 212 height 30
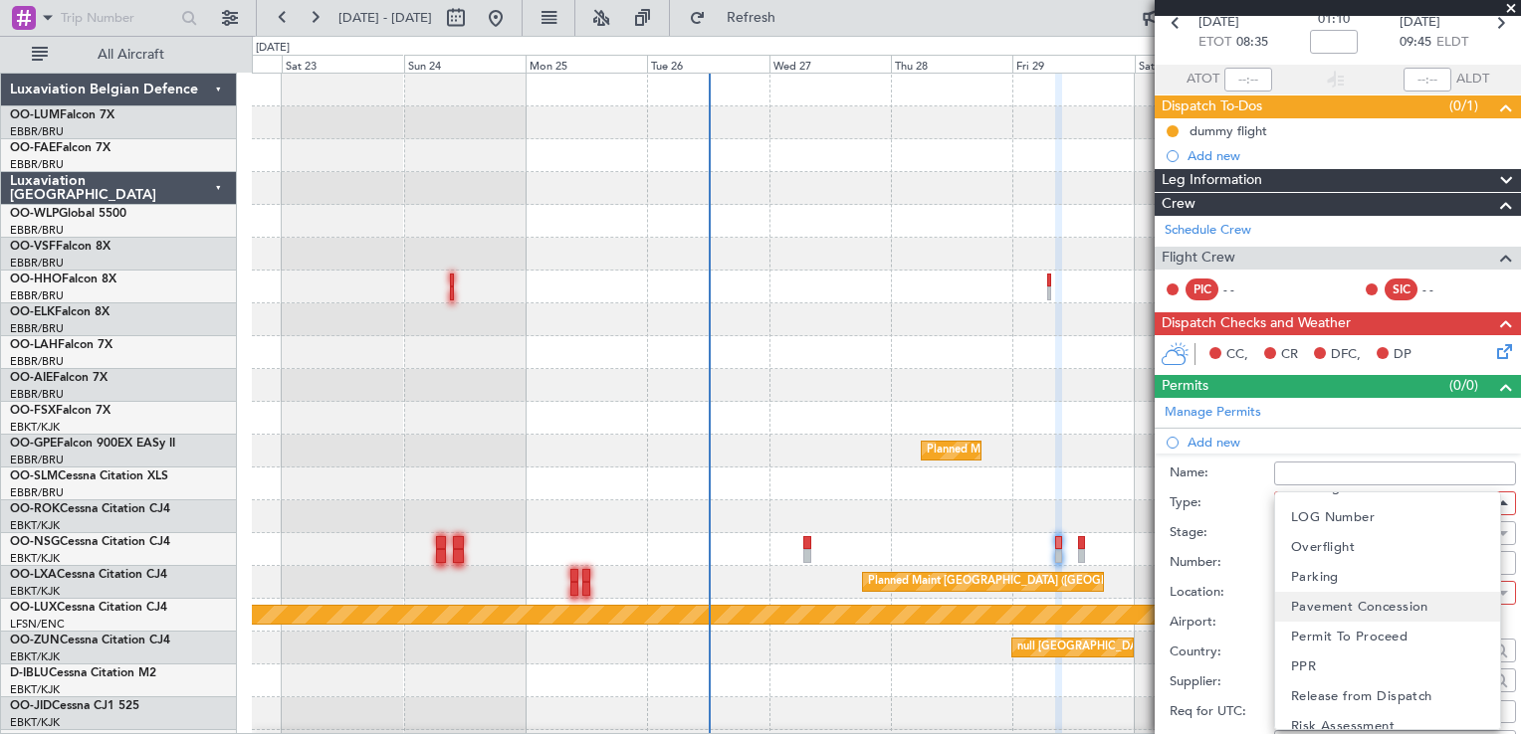
scroll to position [597, 0]
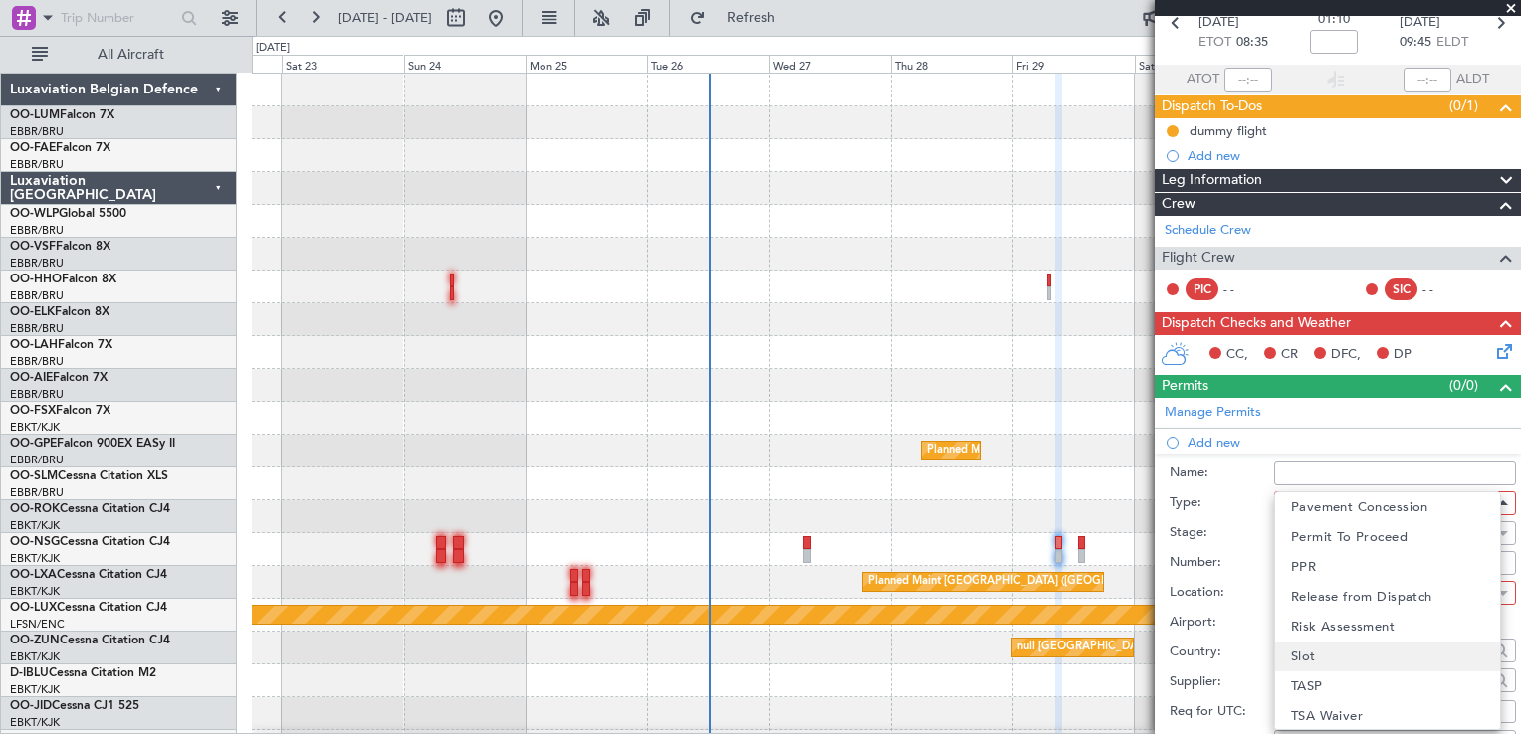
click at [1371, 651] on mat-option "Slot" at bounding box center [1387, 657] width 225 height 30
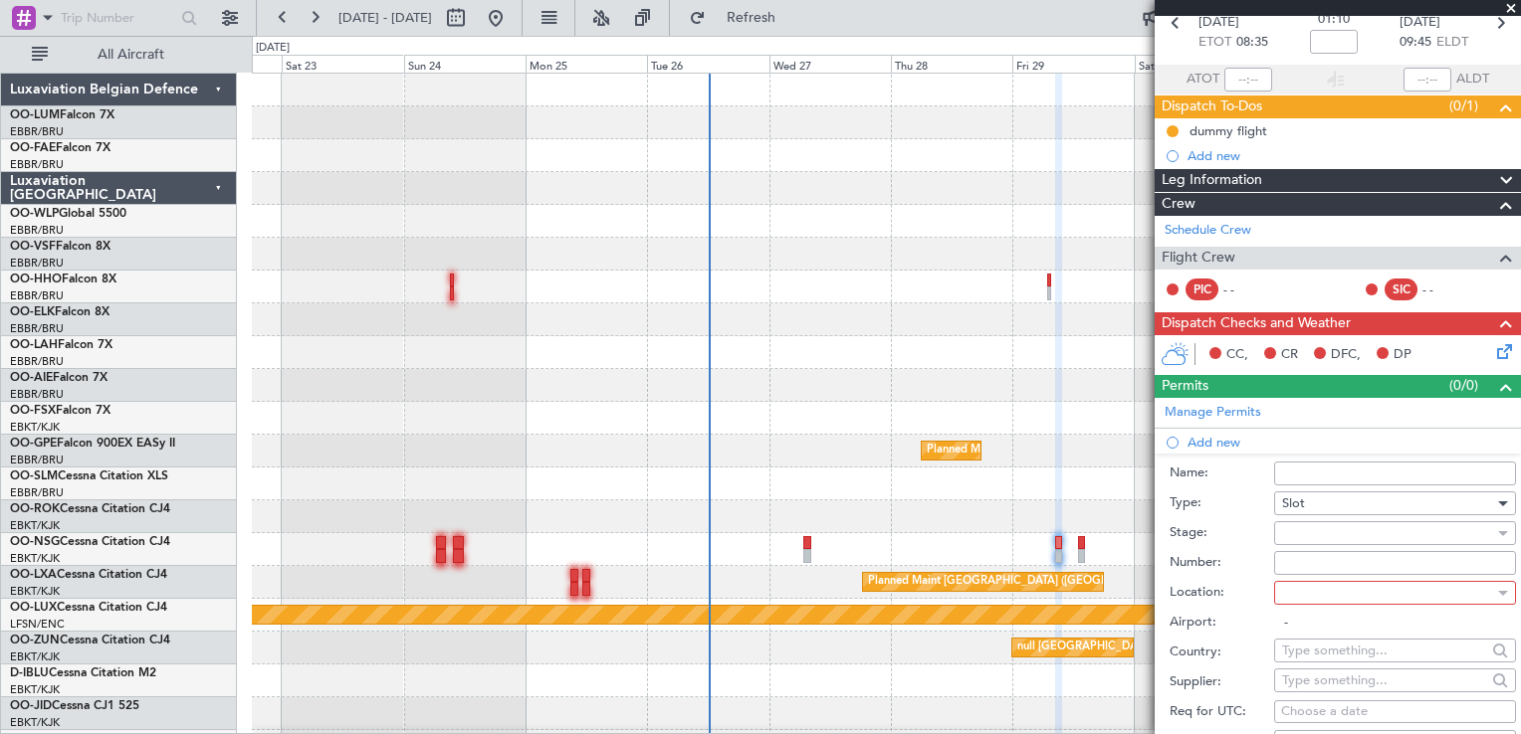
click at [1297, 535] on div at bounding box center [1388, 534] width 212 height 30
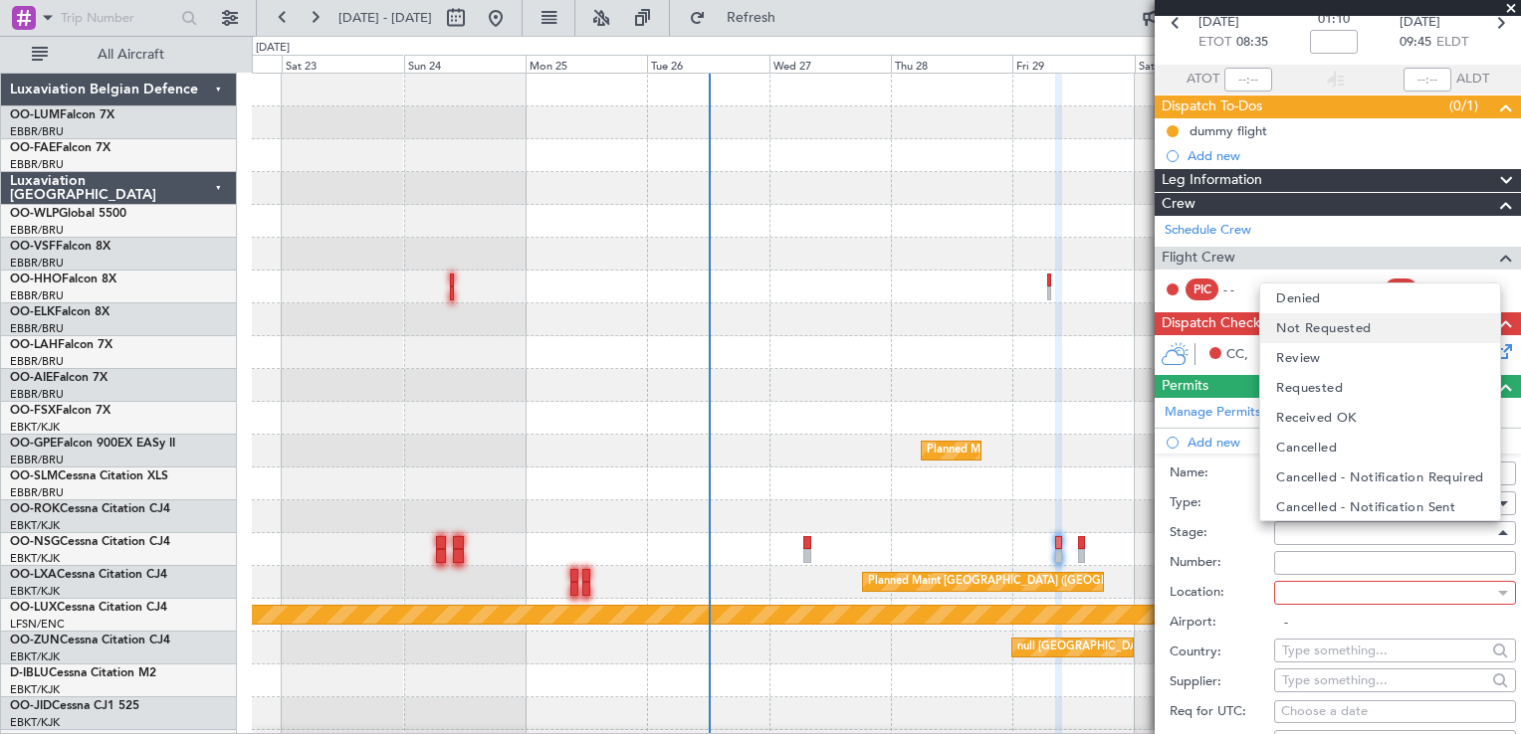
click at [1298, 336] on span "Not Requested" at bounding box center [1323, 328] width 95 height 30
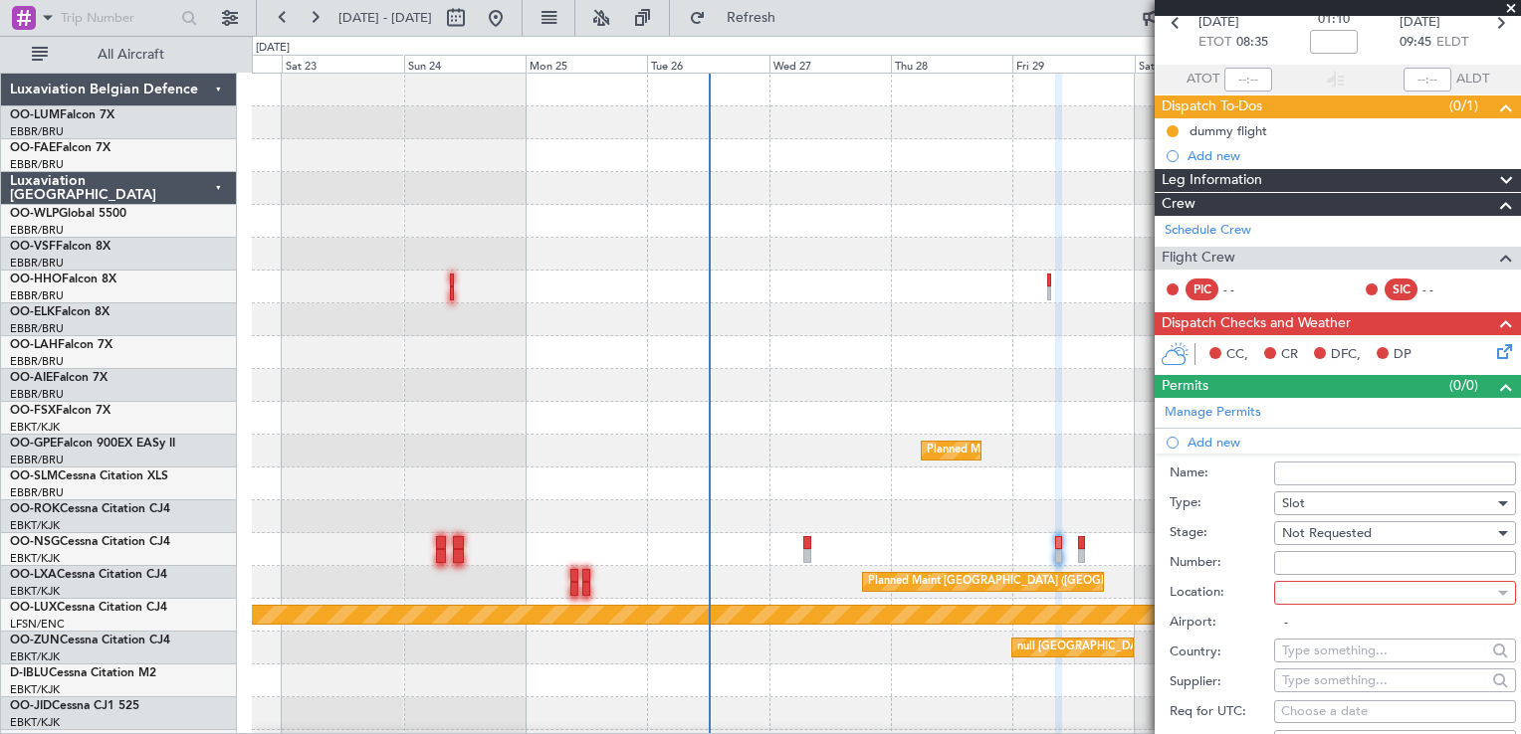
click at [1306, 585] on div at bounding box center [1388, 593] width 212 height 30
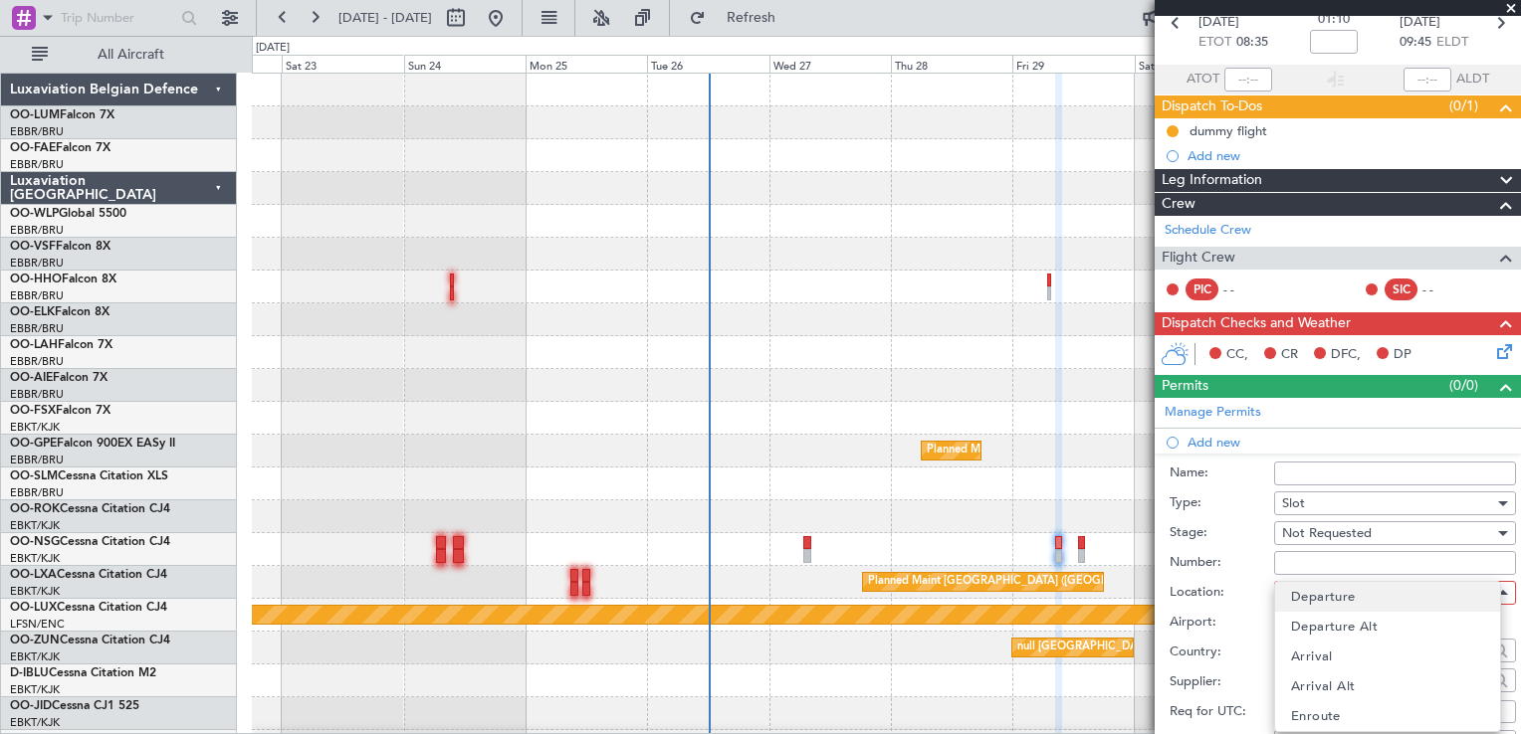
click at [1293, 603] on span "Departure" at bounding box center [1323, 597] width 65 height 30
type input "EBBR / BRU"
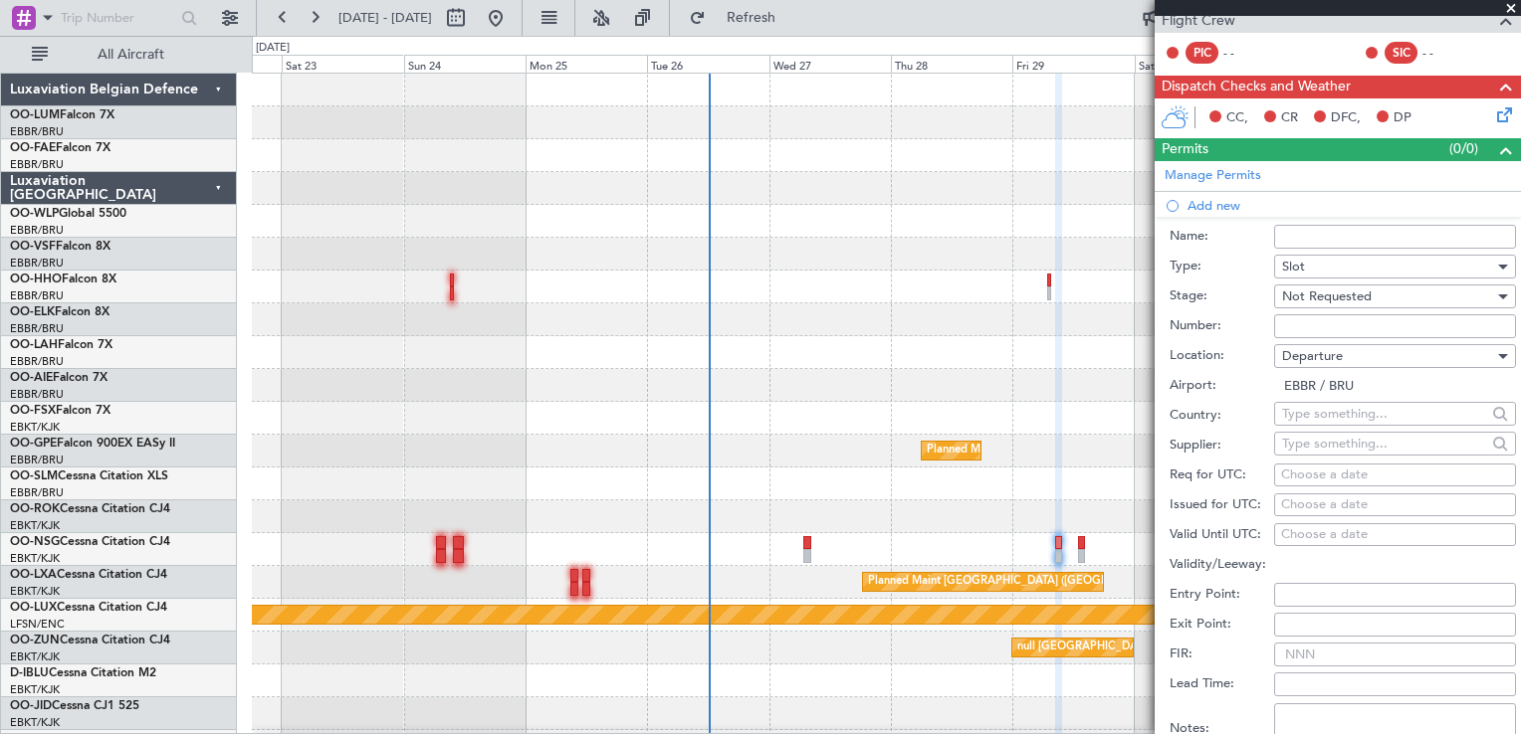
scroll to position [398, 0]
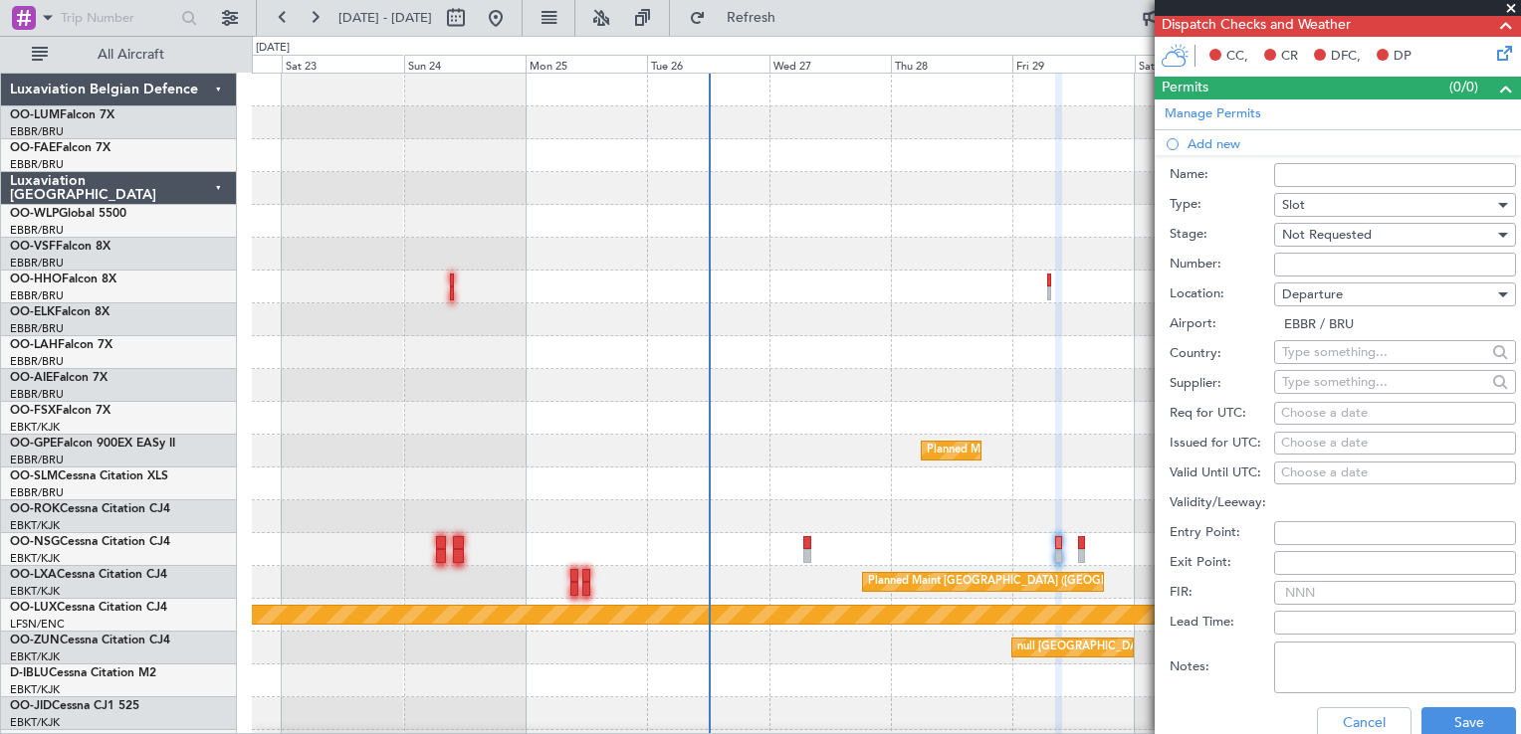
click at [1302, 413] on div "Choose a date" at bounding box center [1395, 414] width 228 height 20
select select "8"
select select "2025"
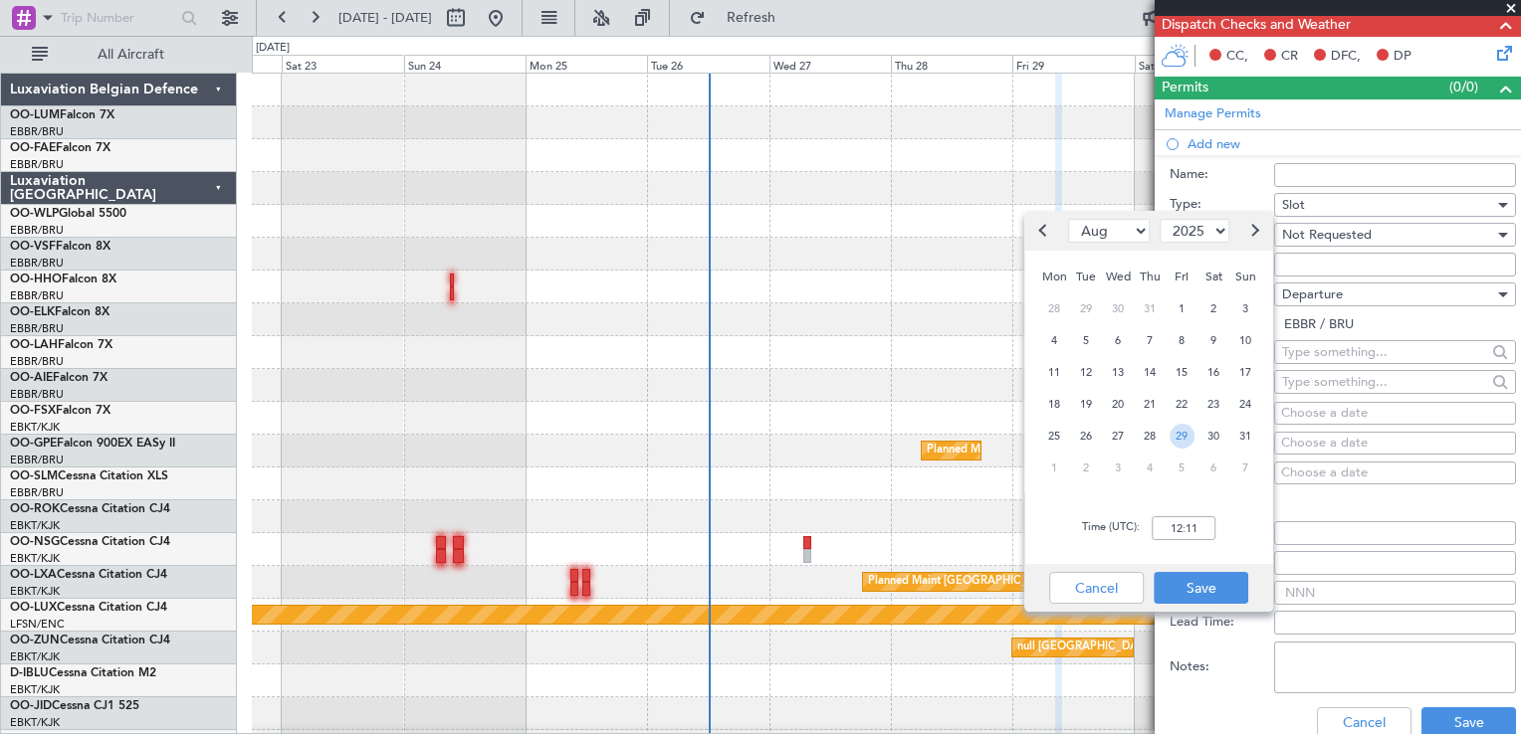
click at [1179, 432] on span "29" at bounding box center [1181, 436] width 25 height 25
click at [1184, 520] on input "00:00" at bounding box center [1183, 529] width 64 height 24
type input "08:30"
click at [1217, 519] on div "Time (UTC): 08:30" at bounding box center [1148, 529] width 249 height 72
click at [1195, 581] on button "Save" at bounding box center [1200, 588] width 95 height 32
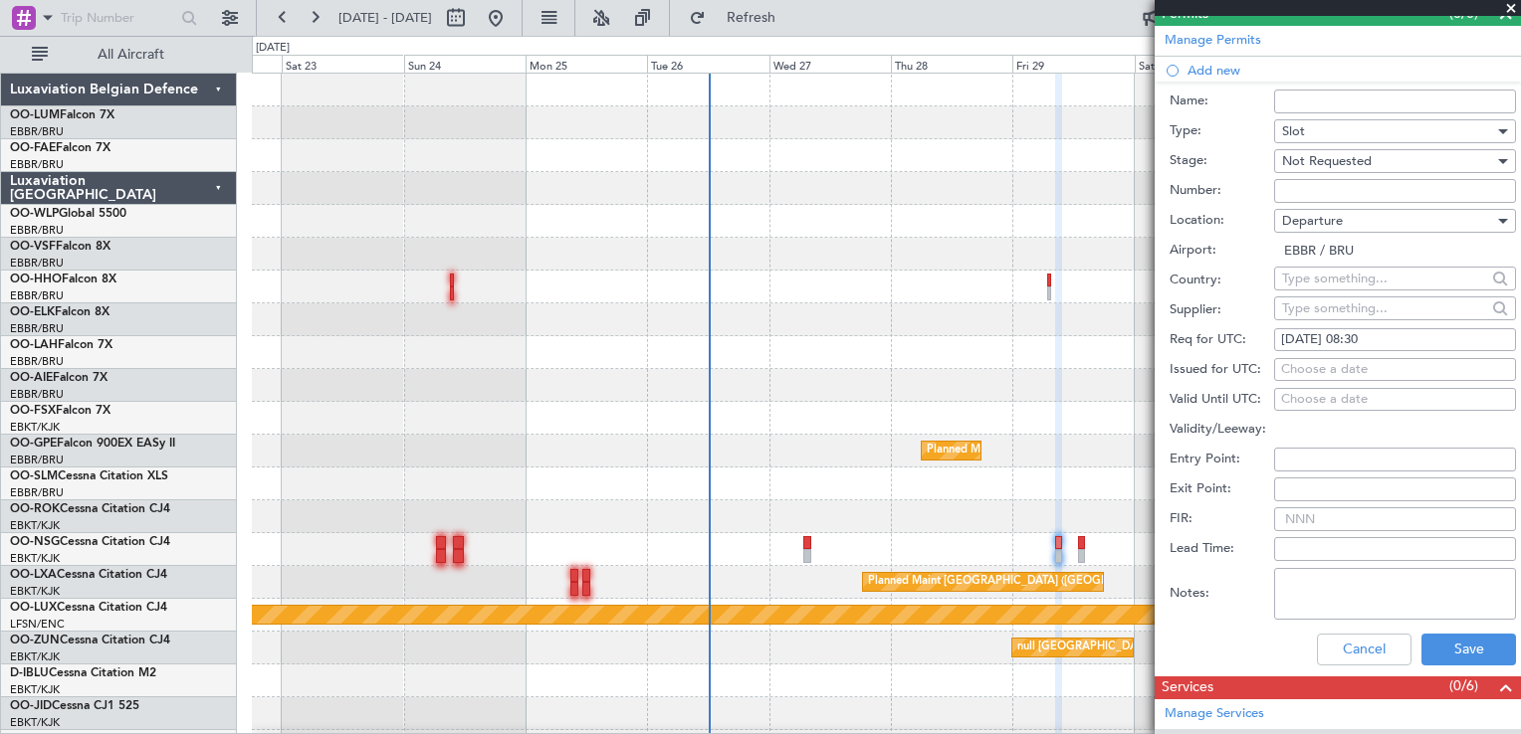
scroll to position [498, 0]
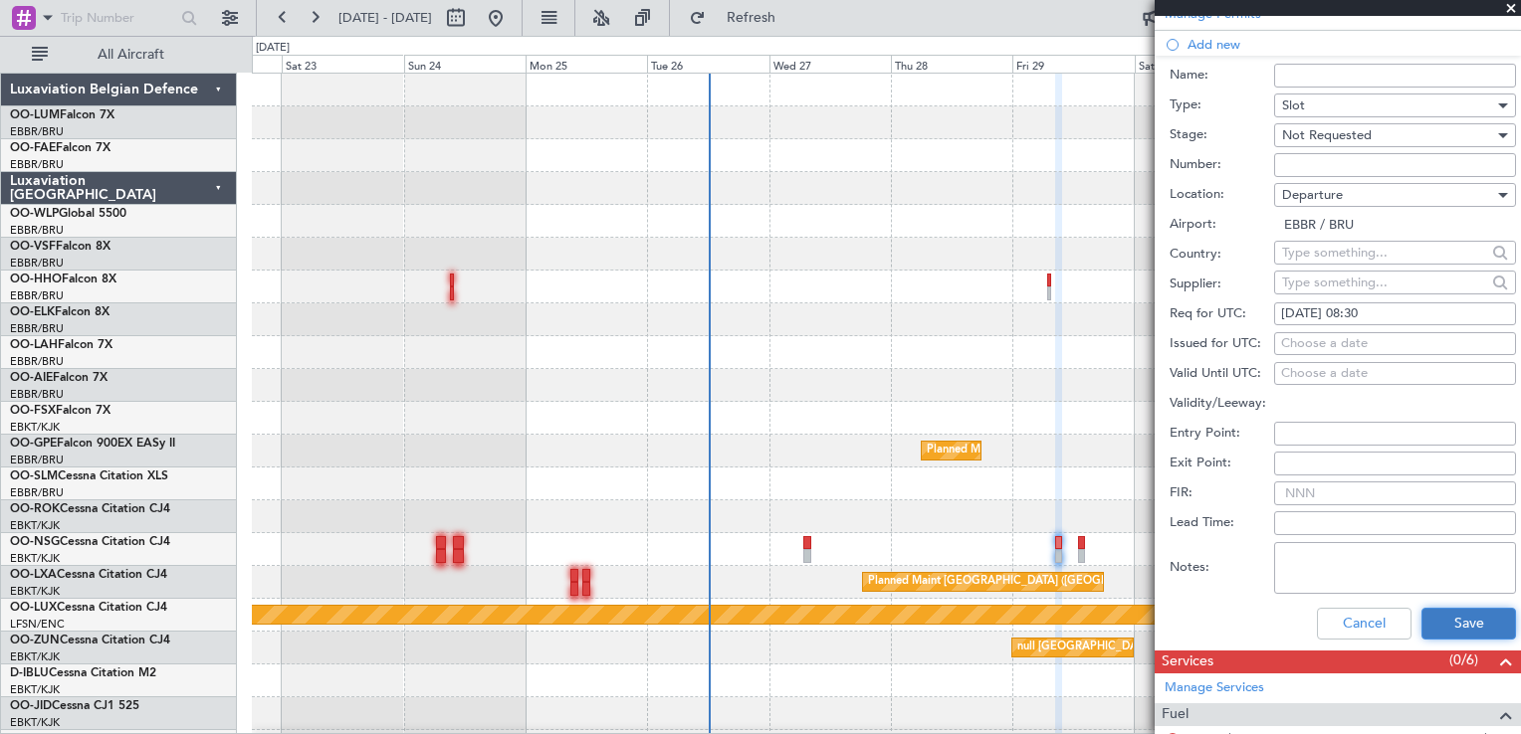
click at [1448, 617] on button "Save" at bounding box center [1468, 624] width 95 height 32
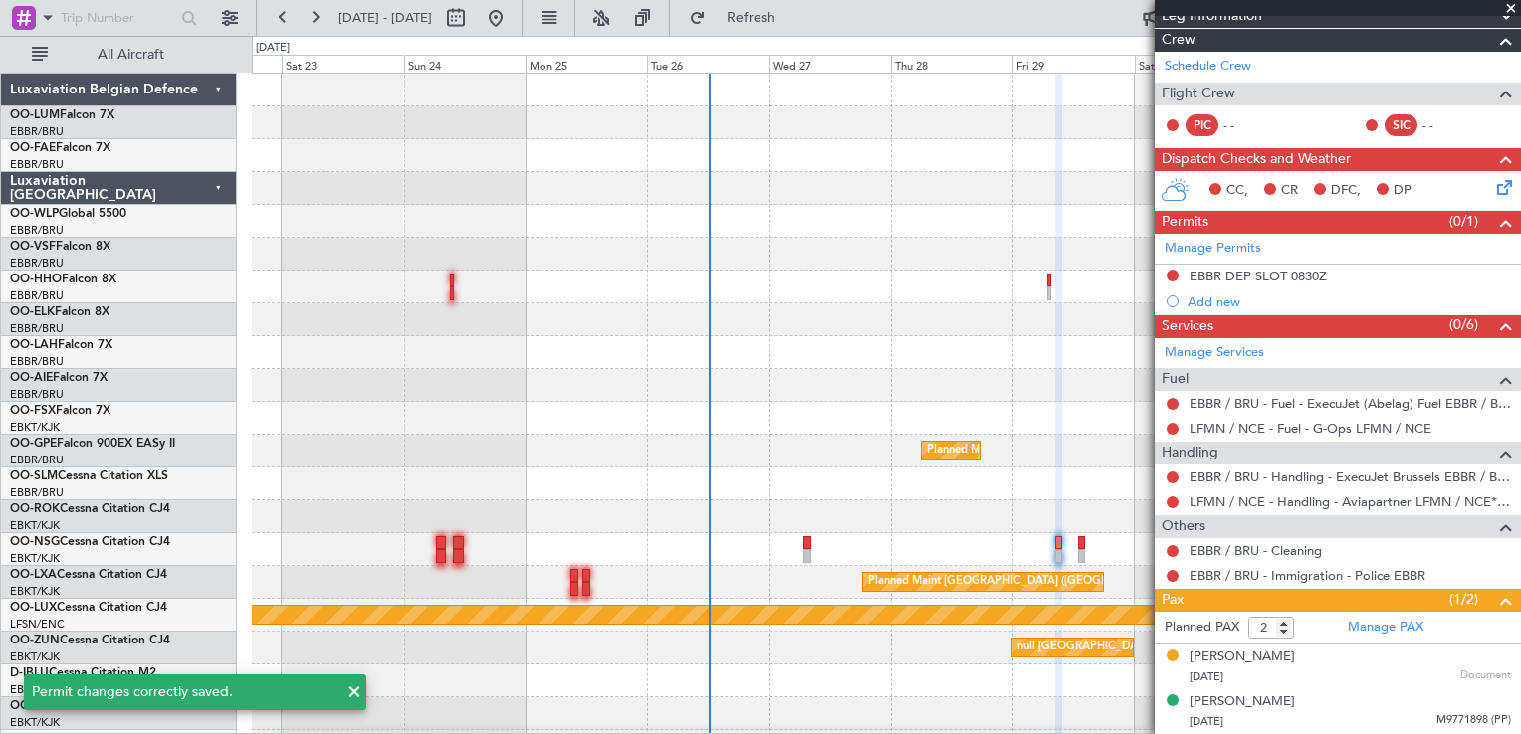
scroll to position [260, 0]
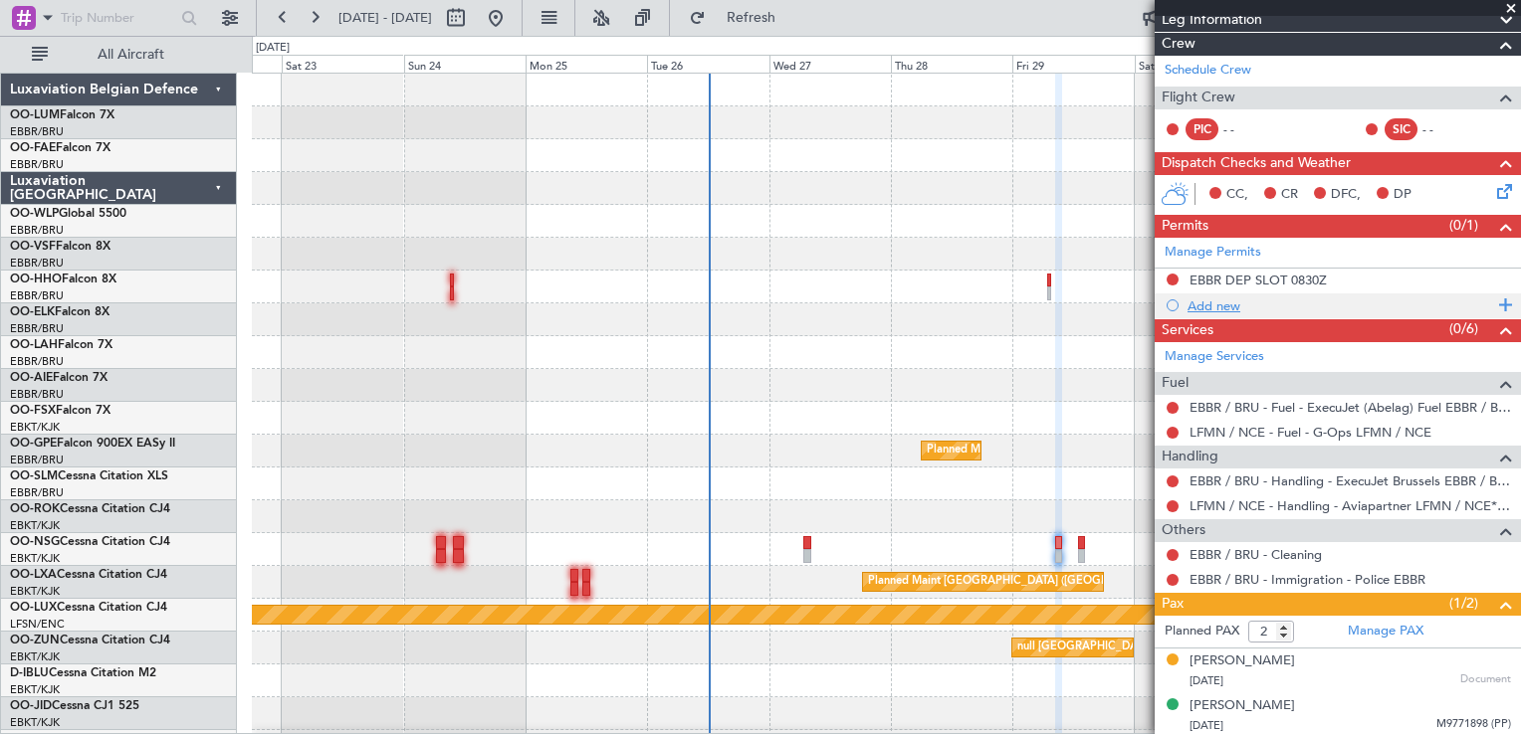
click at [1226, 307] on div "Add new" at bounding box center [1340, 306] width 306 height 17
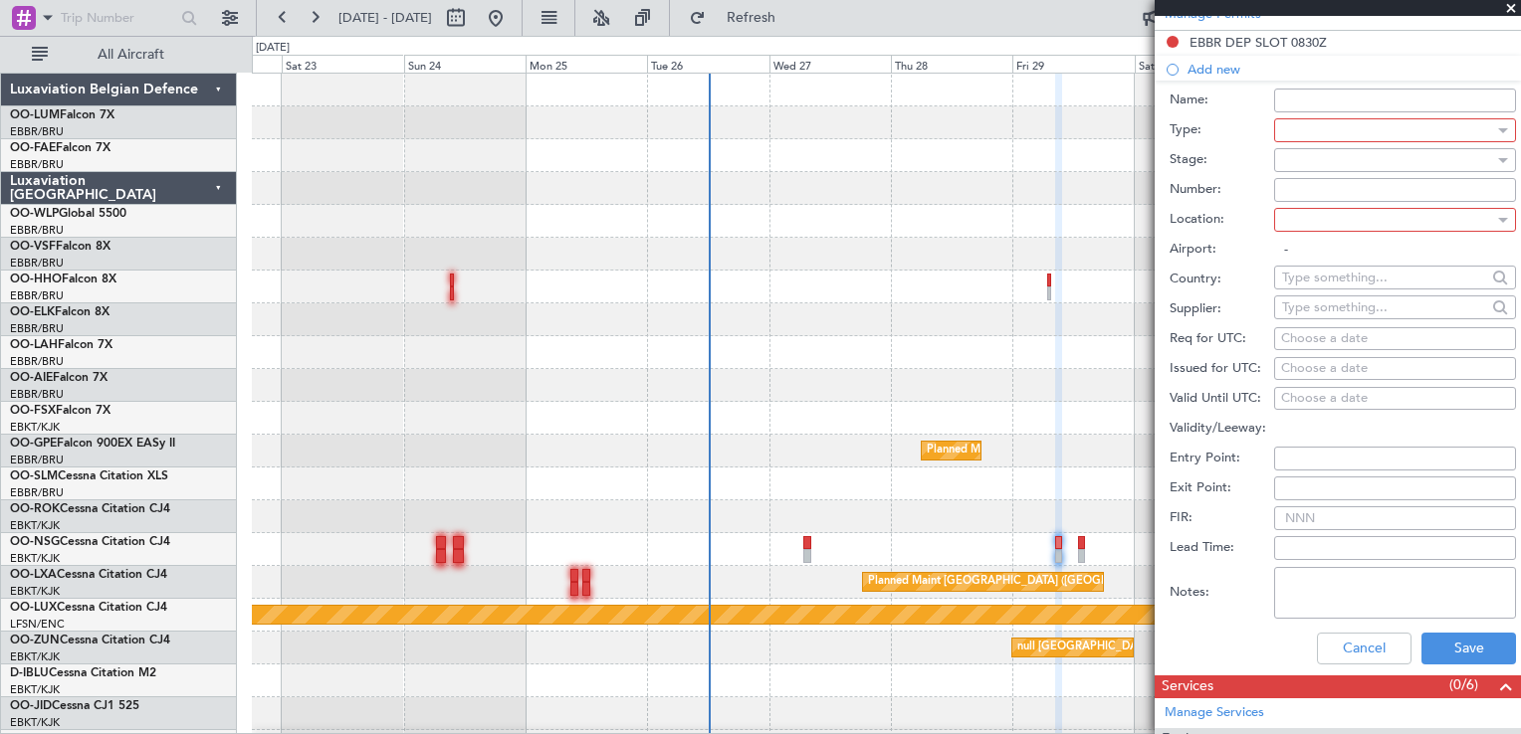
click at [1293, 133] on div at bounding box center [1388, 130] width 212 height 30
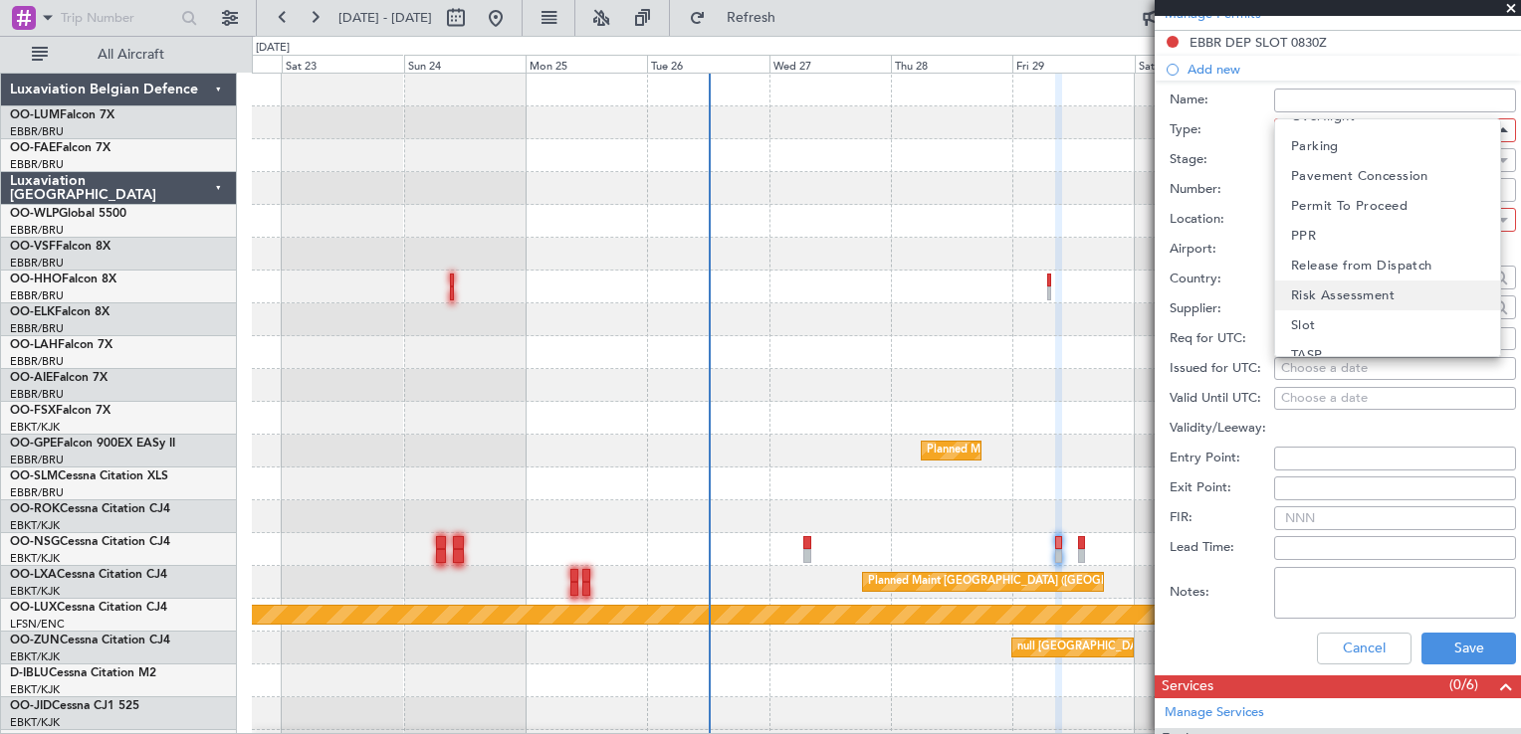
scroll to position [598, 0]
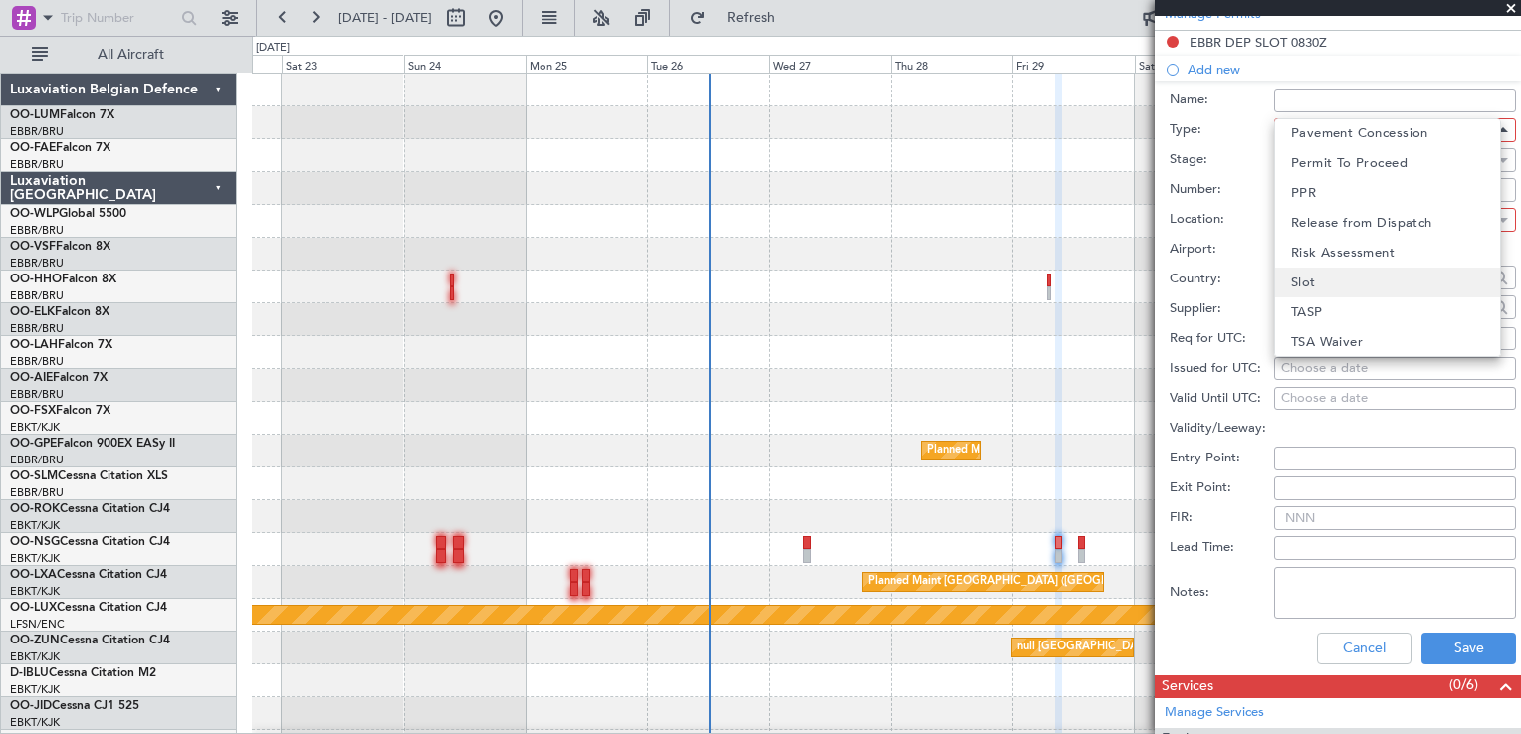
click at [1322, 281] on mat-option "Slot" at bounding box center [1387, 283] width 225 height 30
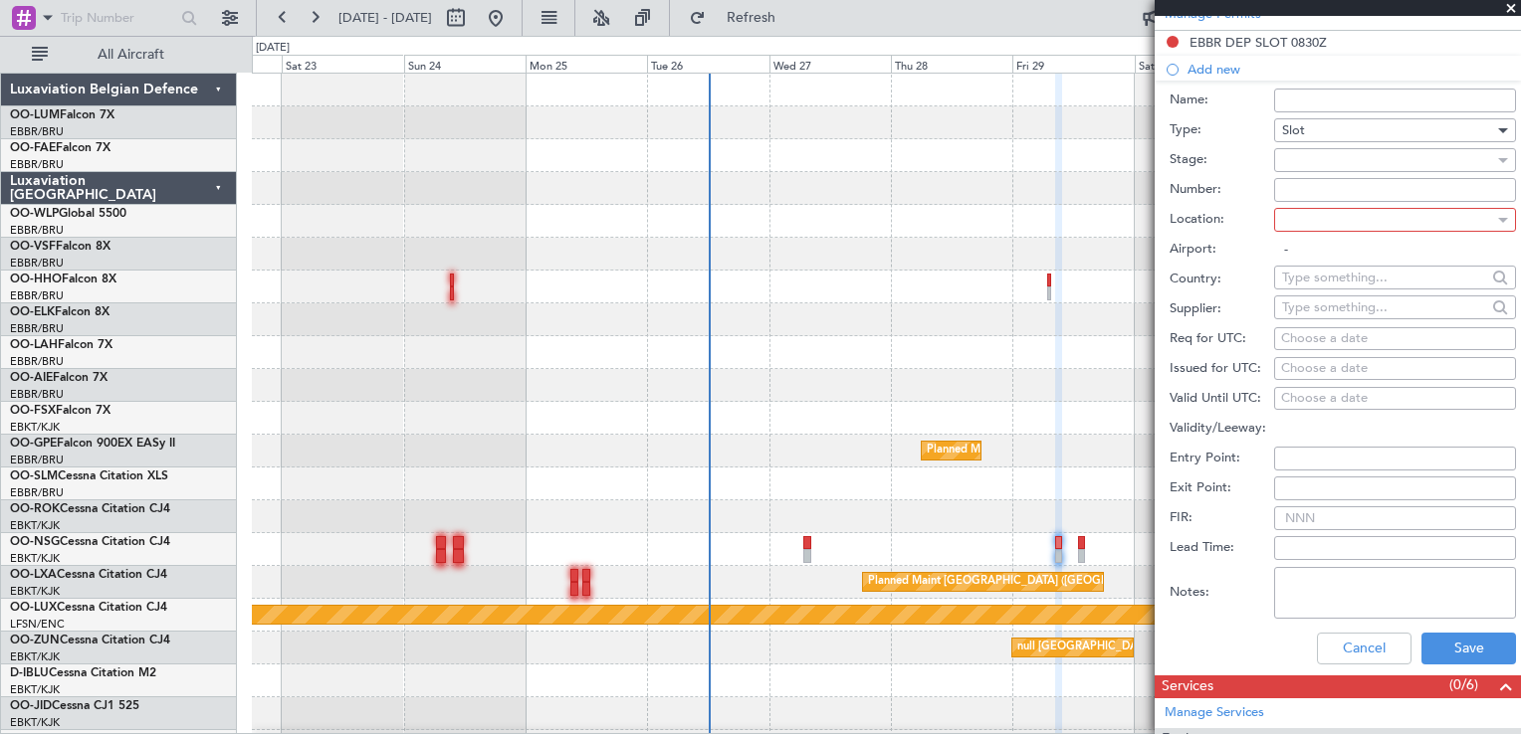
click at [1312, 156] on div at bounding box center [1388, 160] width 212 height 30
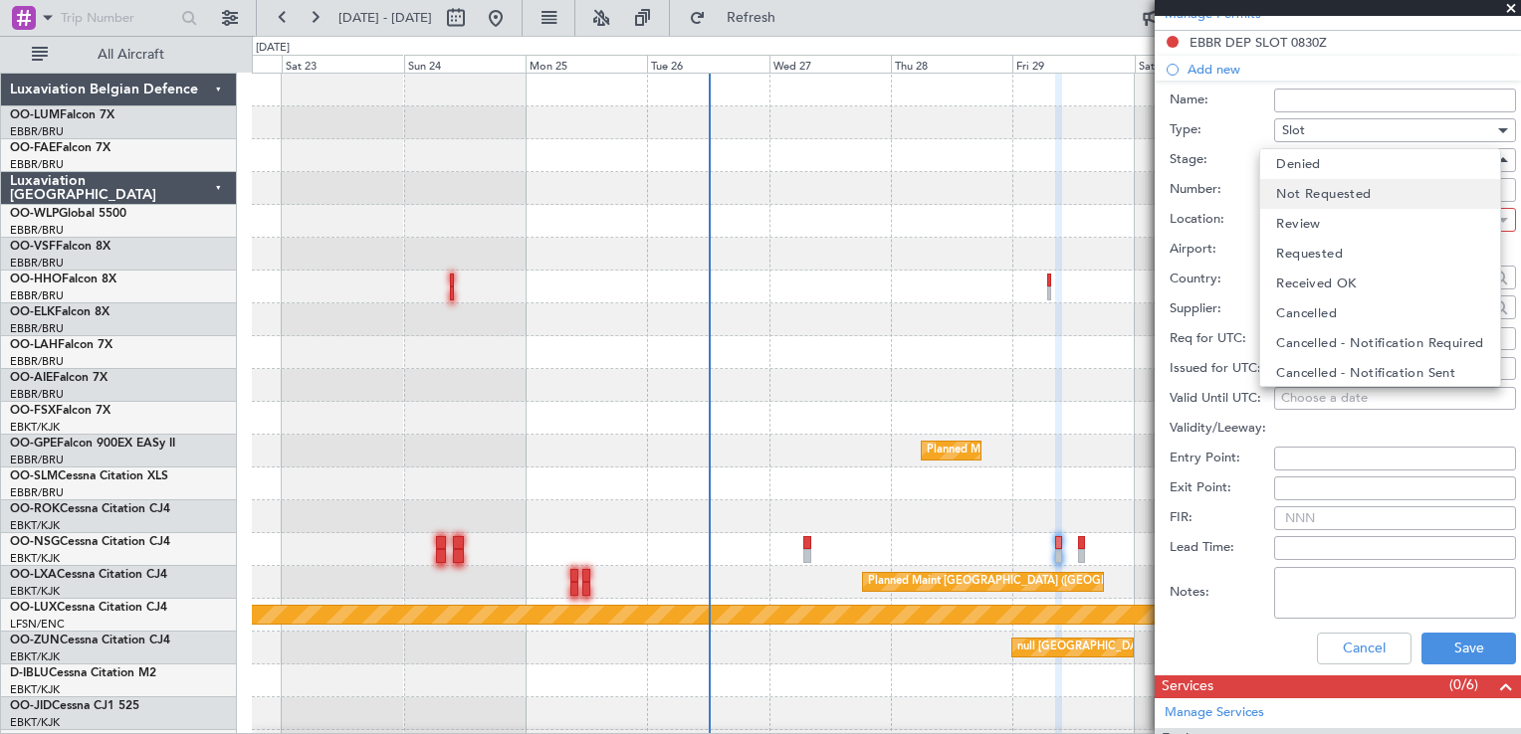
click at [1325, 198] on span "Not Requested" at bounding box center [1323, 194] width 95 height 30
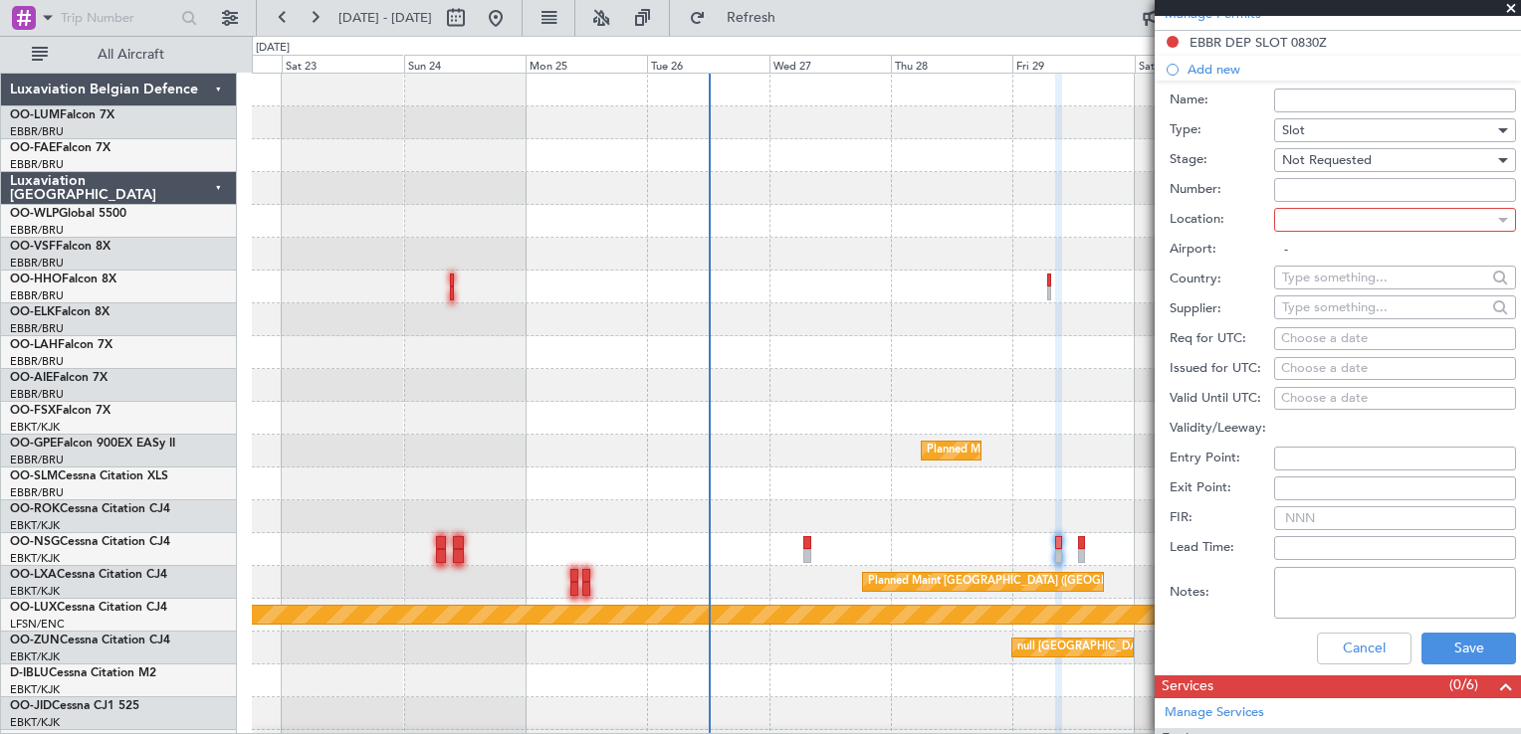
click at [1340, 233] on div at bounding box center [1388, 220] width 212 height 30
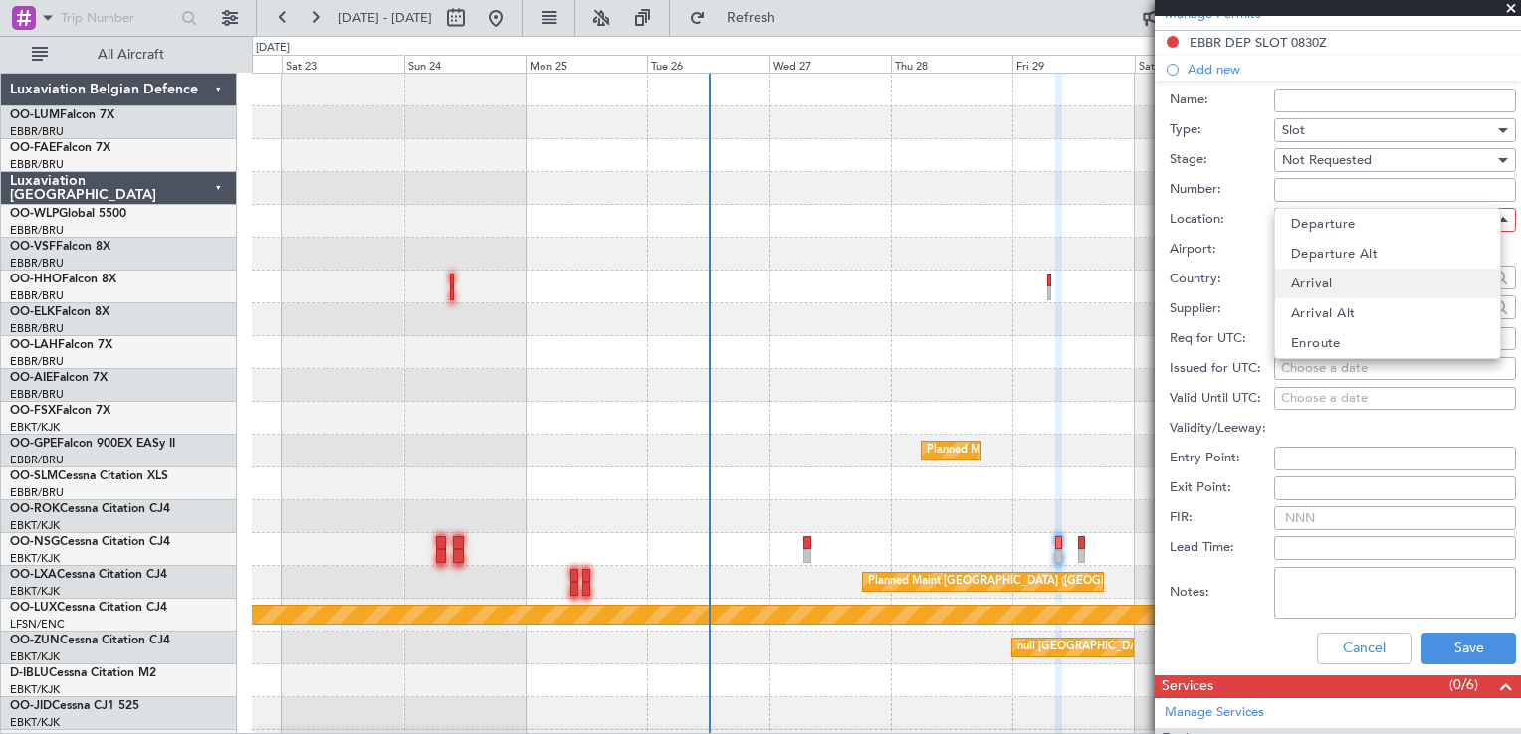
click at [1332, 287] on mat-option "Arrival" at bounding box center [1387, 284] width 225 height 30
type input "LFMN / NCE"
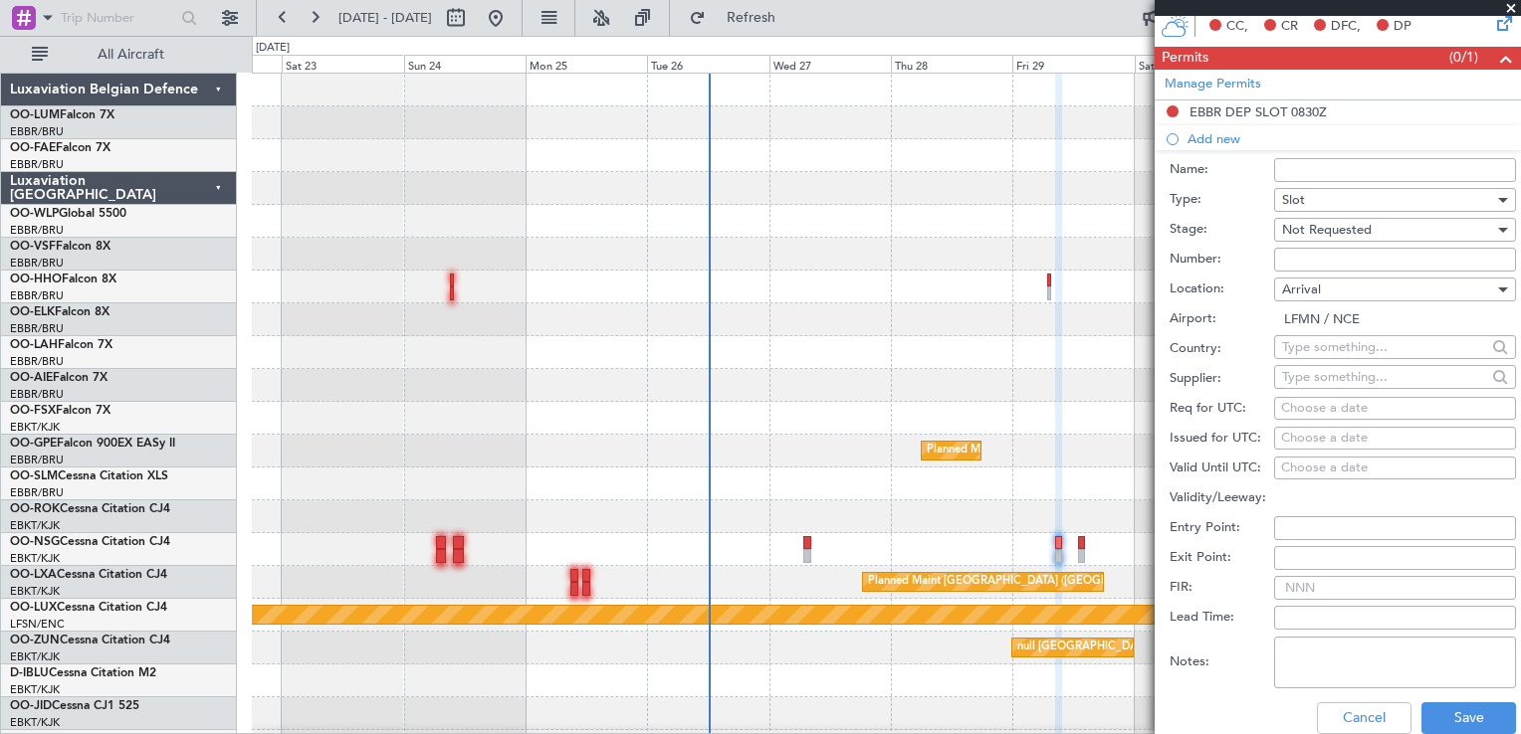
scroll to position [597, 0]
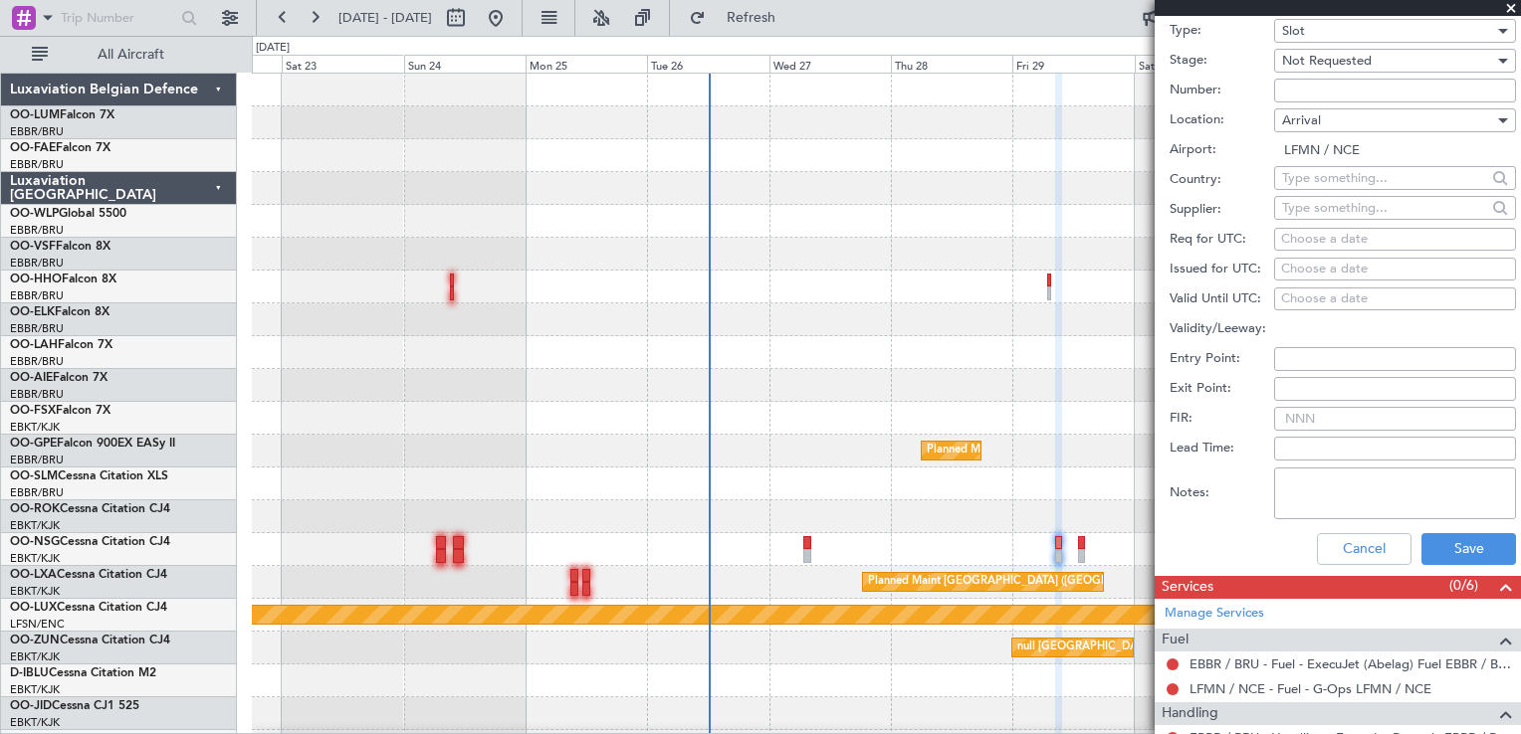
click at [1294, 240] on div "Choose a date" at bounding box center [1395, 240] width 228 height 20
select select "8"
select select "2025"
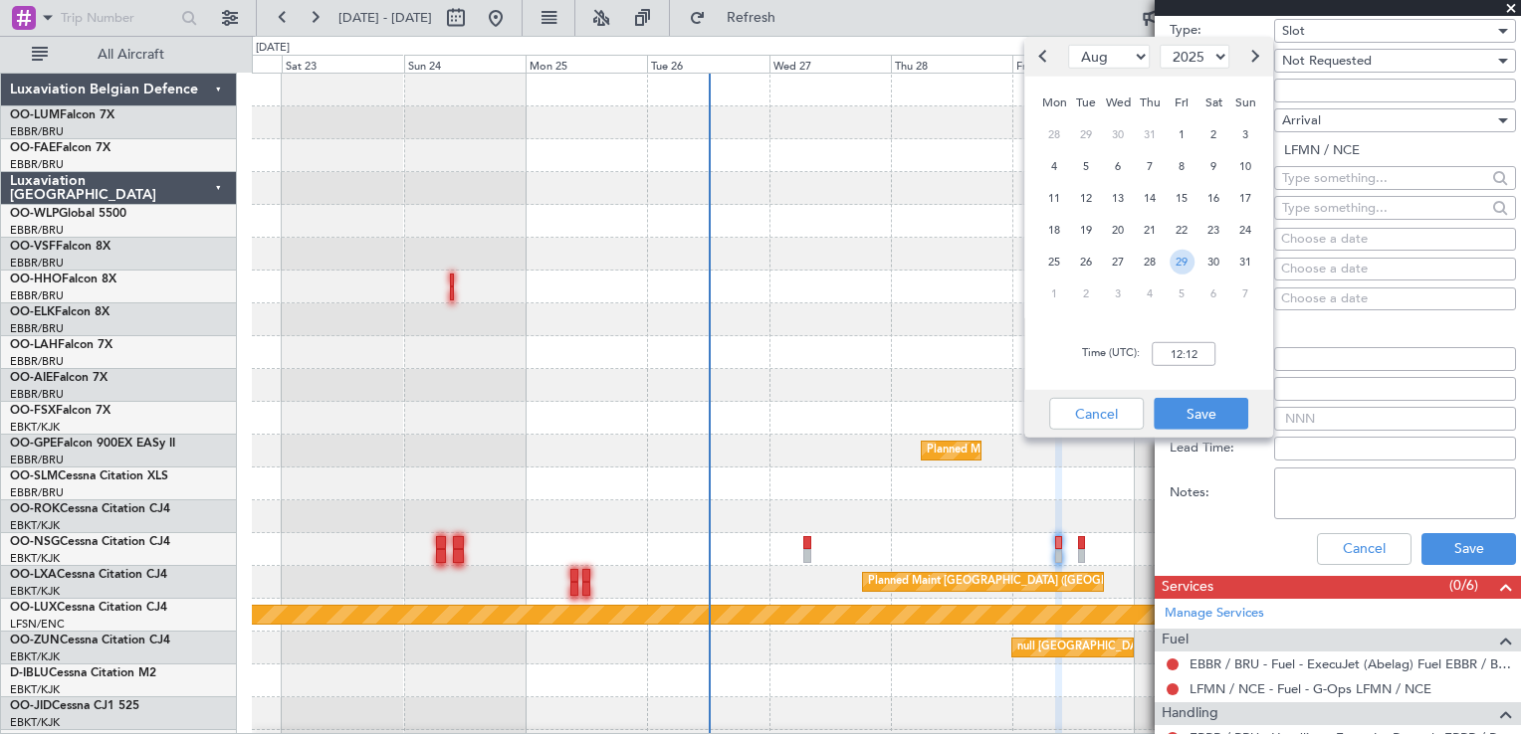
click at [1173, 260] on span "29" at bounding box center [1181, 261] width 25 height 25
click at [1187, 366] on div "Time (UTC): 00:00" at bounding box center [1148, 354] width 249 height 72
click at [1187, 352] on input "00:00" at bounding box center [1183, 354] width 64 height 24
type input "09:40"
click at [1094, 340] on div "Time (UTC): 09:40" at bounding box center [1148, 354] width 249 height 72
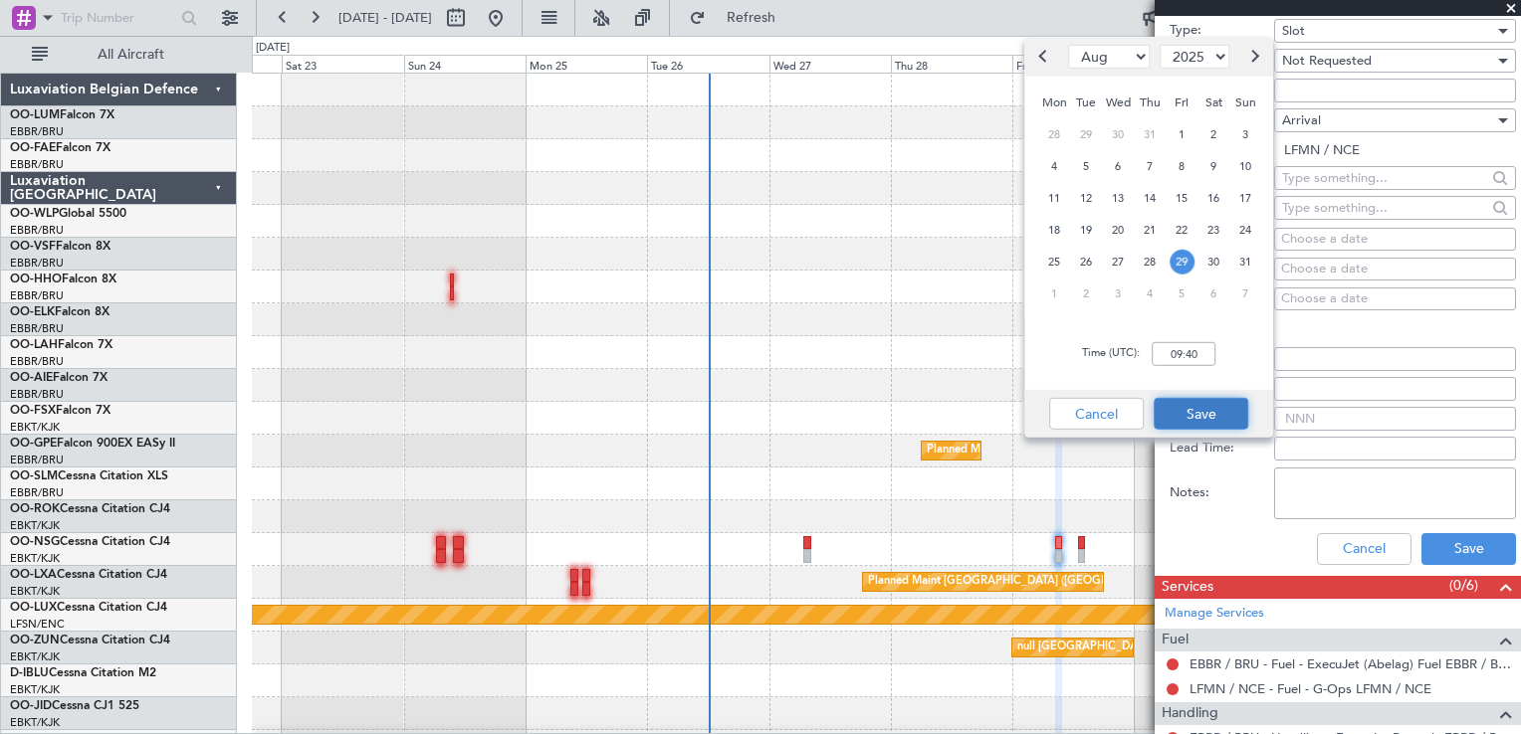
click at [1179, 407] on button "Save" at bounding box center [1200, 414] width 95 height 32
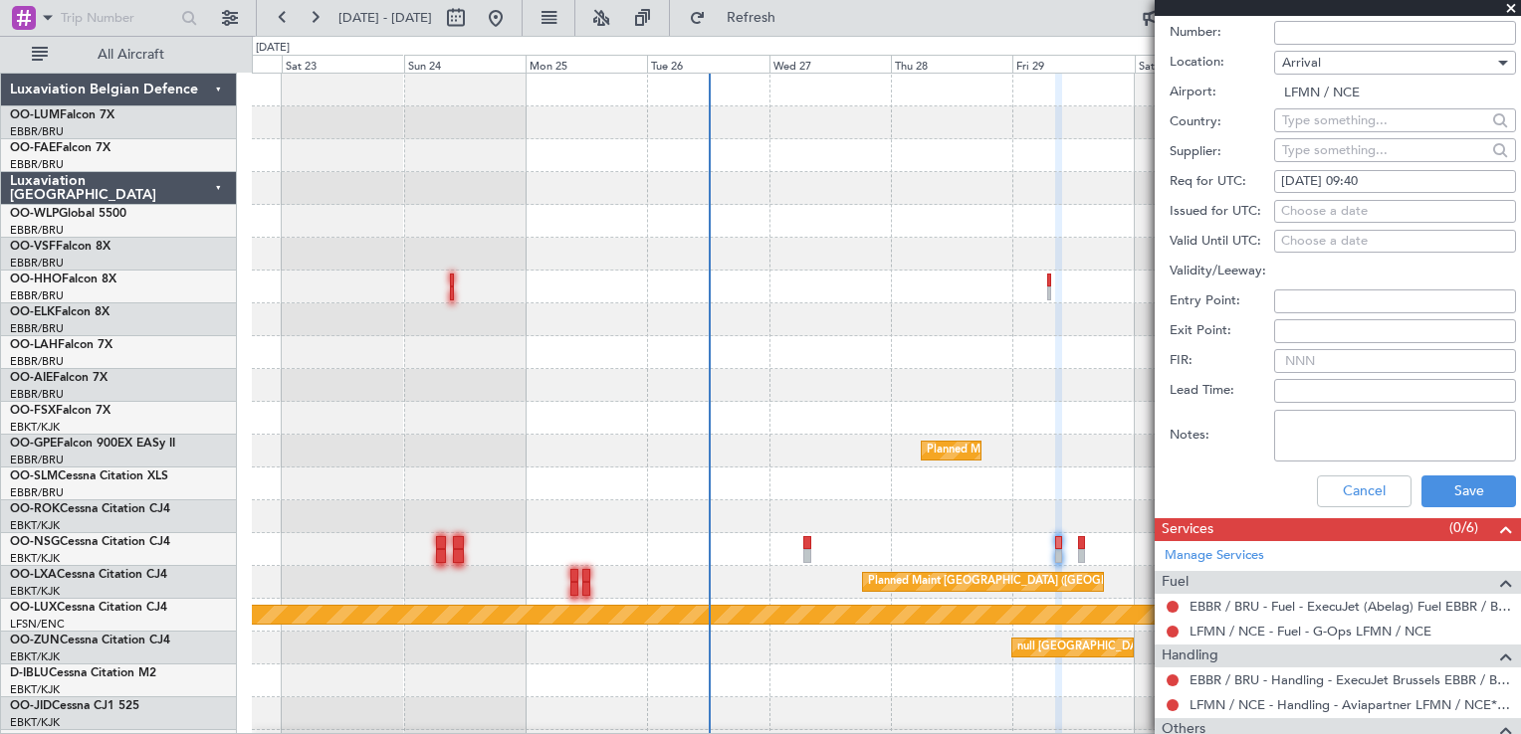
scroll to position [555, 0]
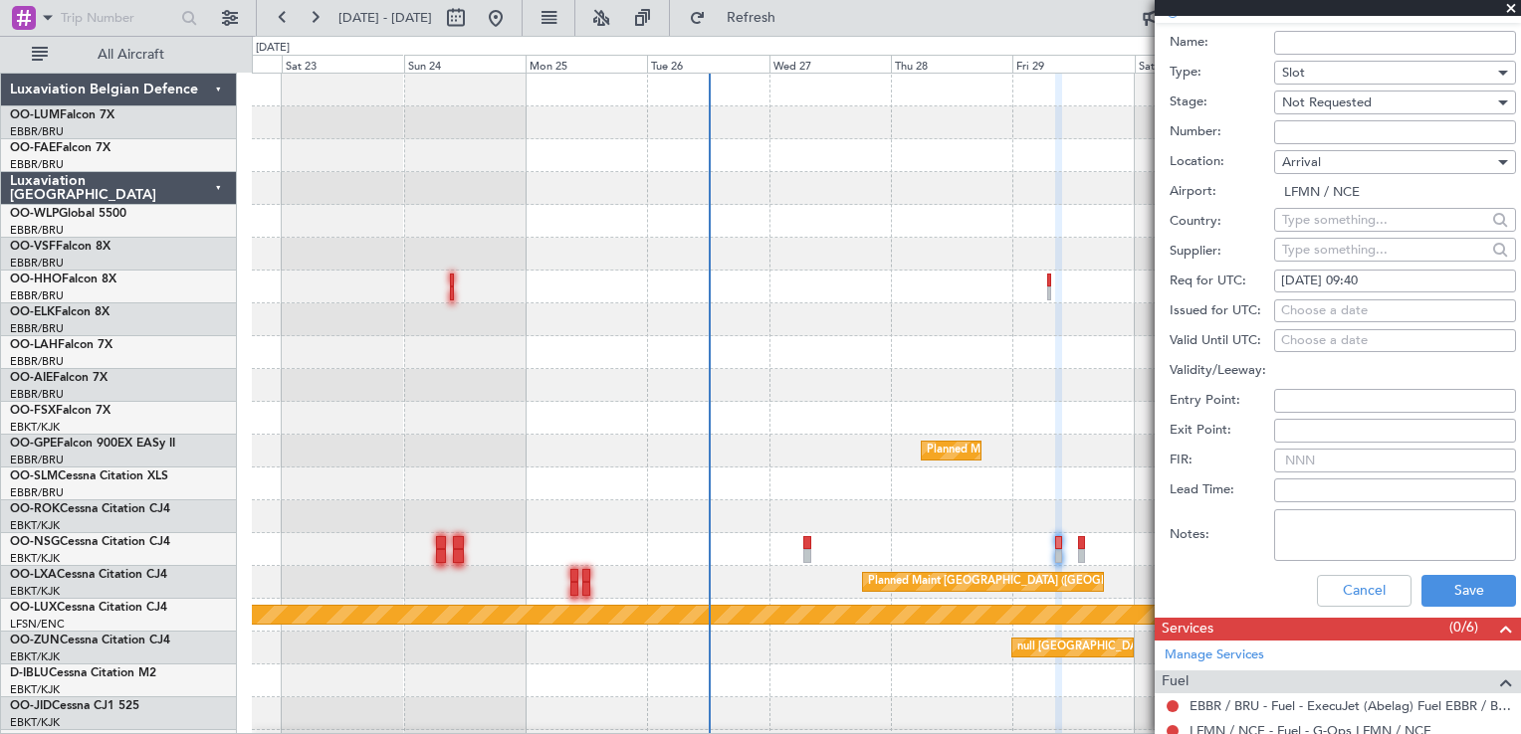
click at [1392, 275] on div "[DATE] 09:40" at bounding box center [1395, 282] width 228 height 20
select select "8"
select select "2025"
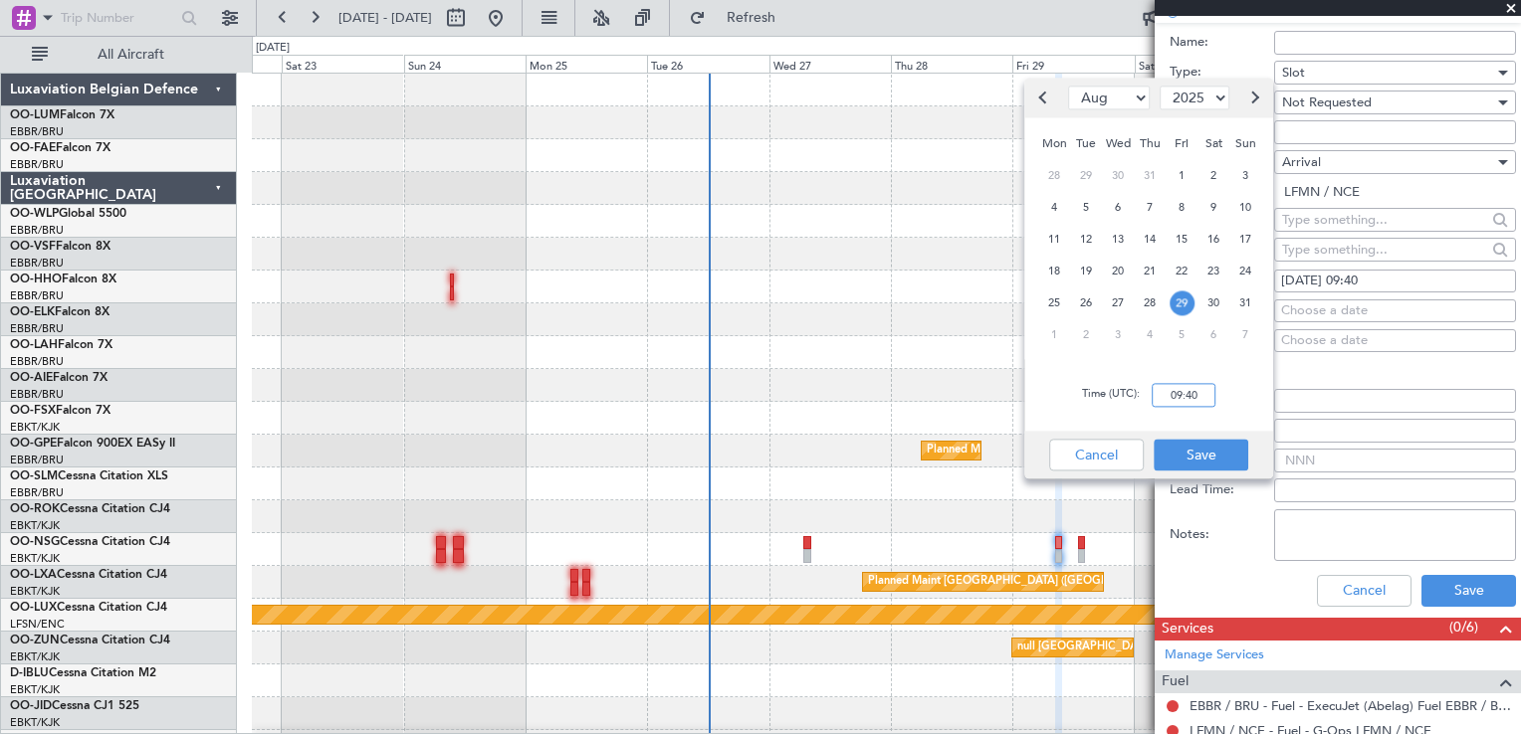
click at [1203, 396] on input "09:40" at bounding box center [1183, 395] width 64 height 24
type input "09:45"
click at [1214, 452] on button "Save" at bounding box center [1200, 455] width 95 height 32
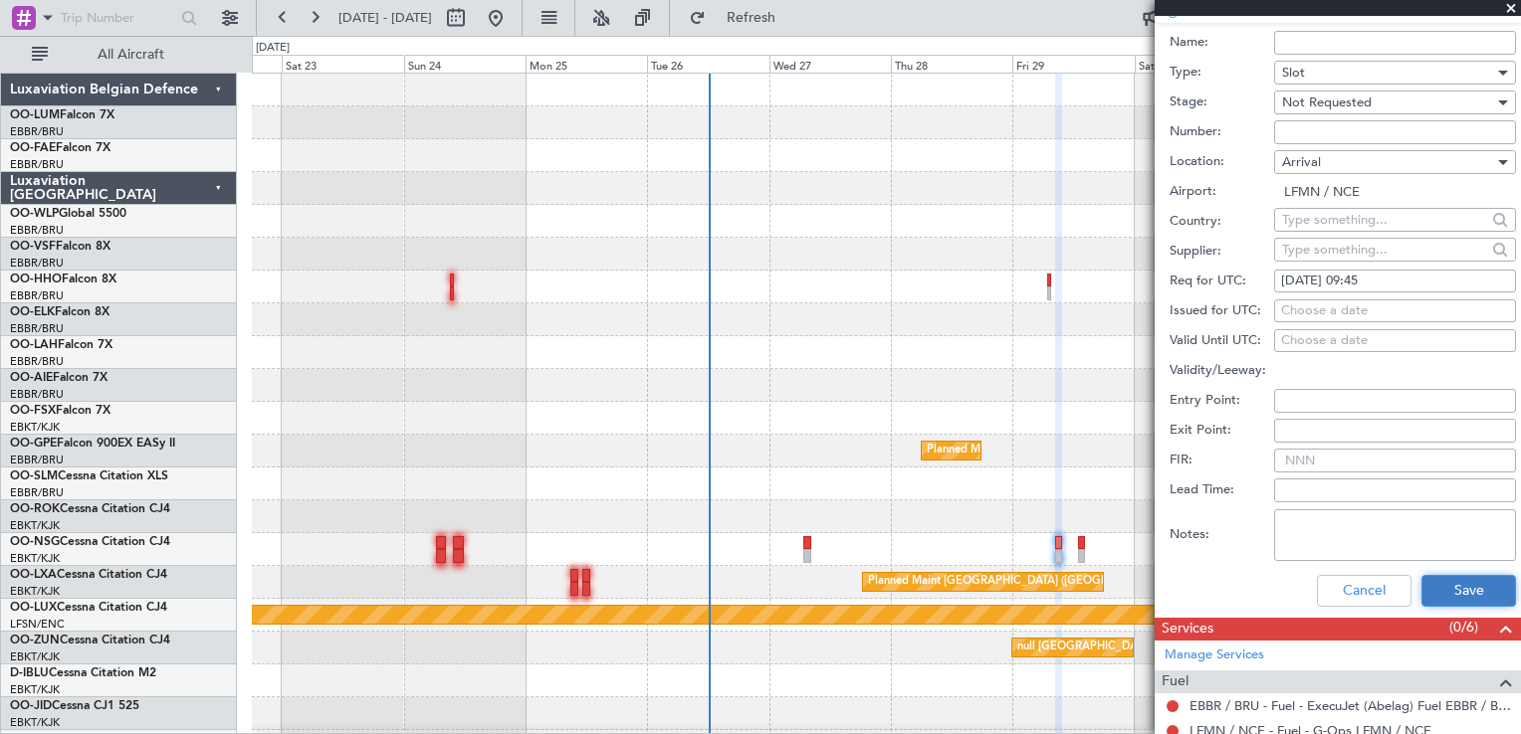
click at [1476, 586] on button "Save" at bounding box center [1468, 591] width 95 height 32
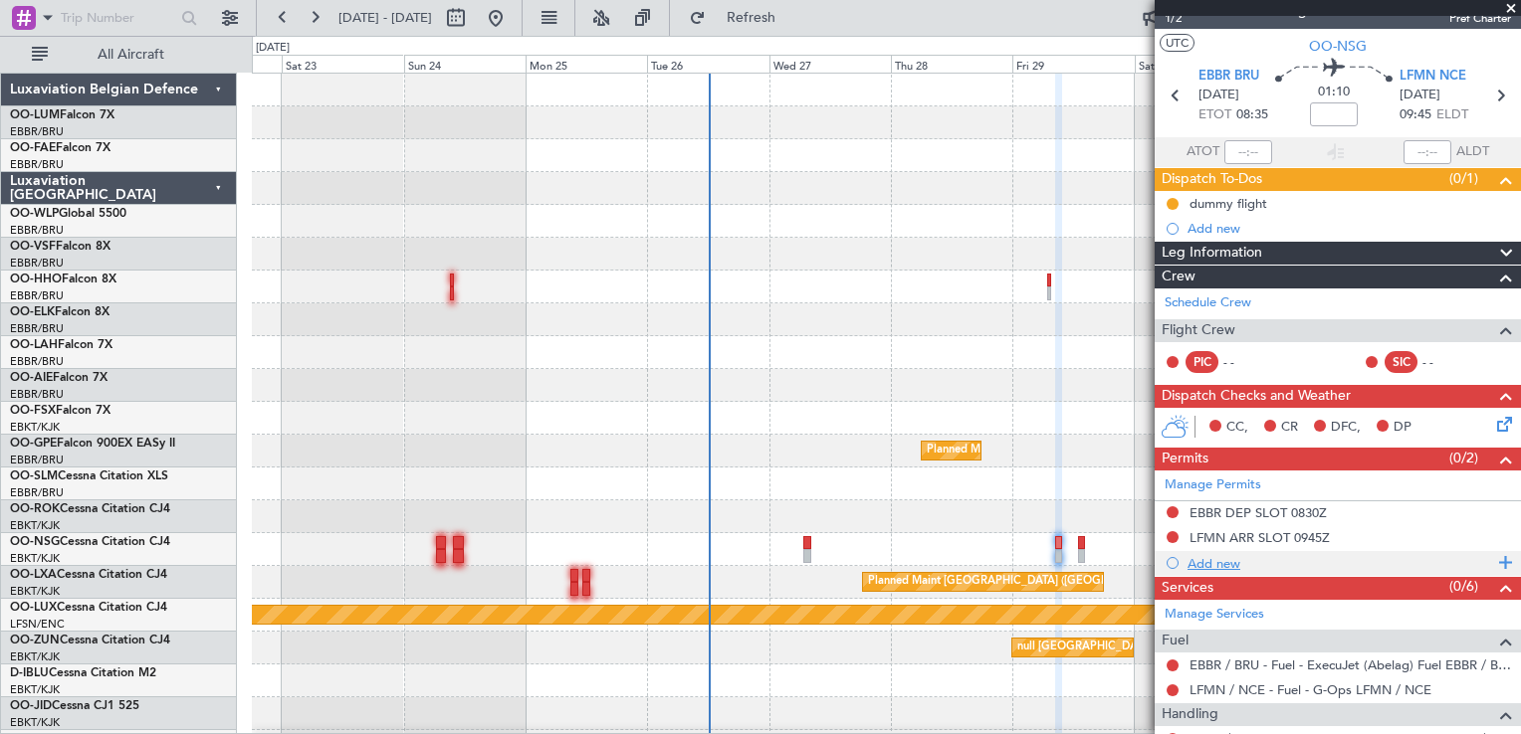
scroll to position [0, 0]
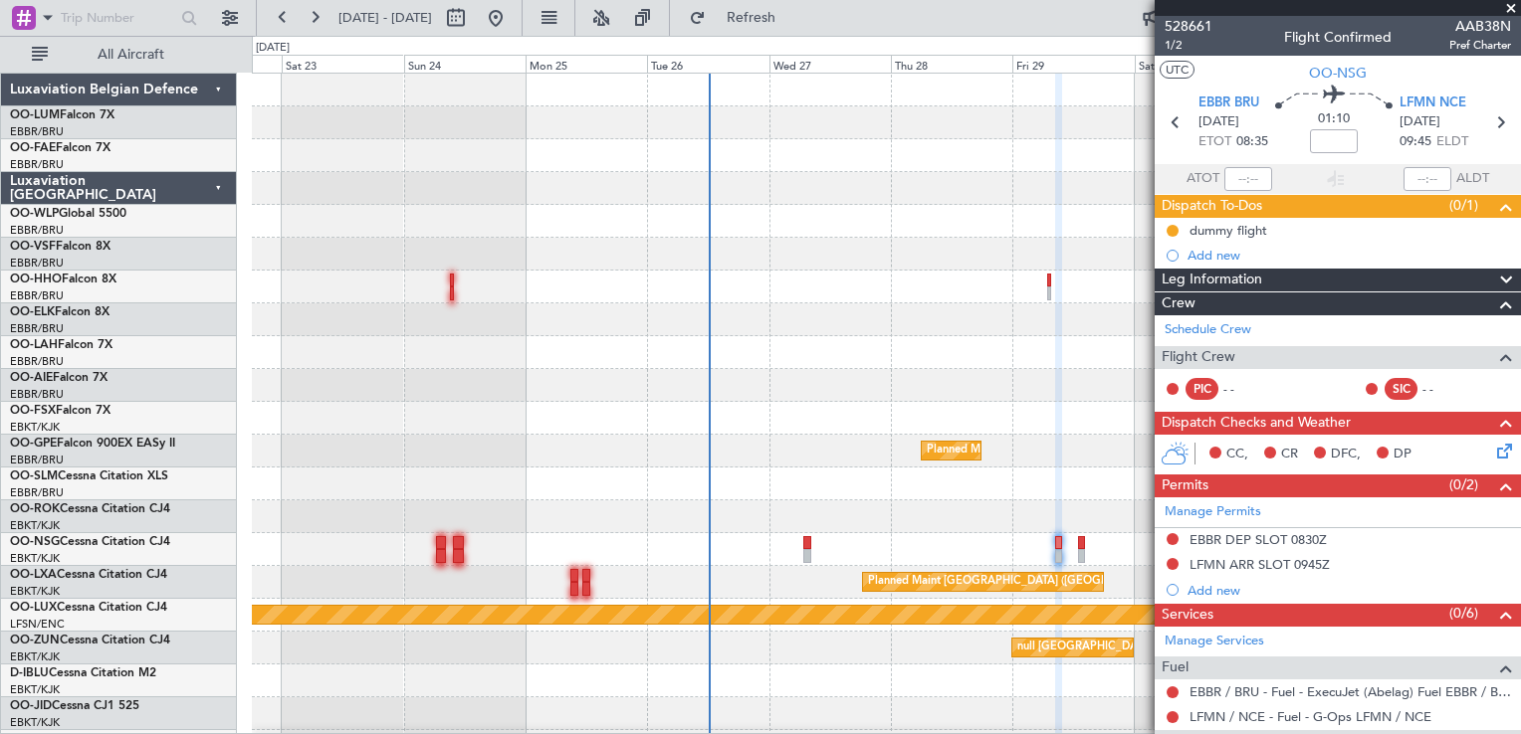
click at [1362, 559] on div "LFMN ARR SLOT 0945Z" at bounding box center [1337, 565] width 366 height 25
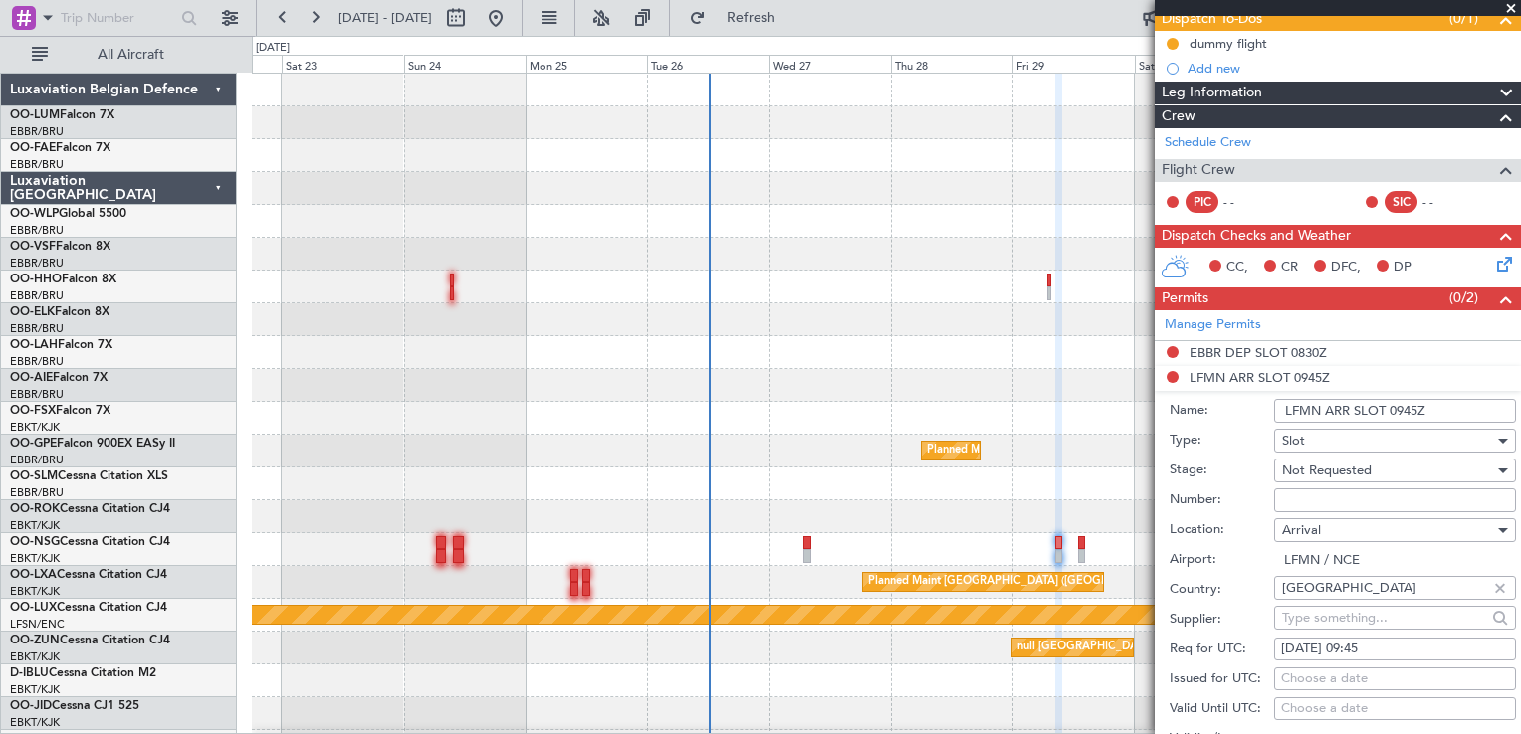
scroll to position [398, 0]
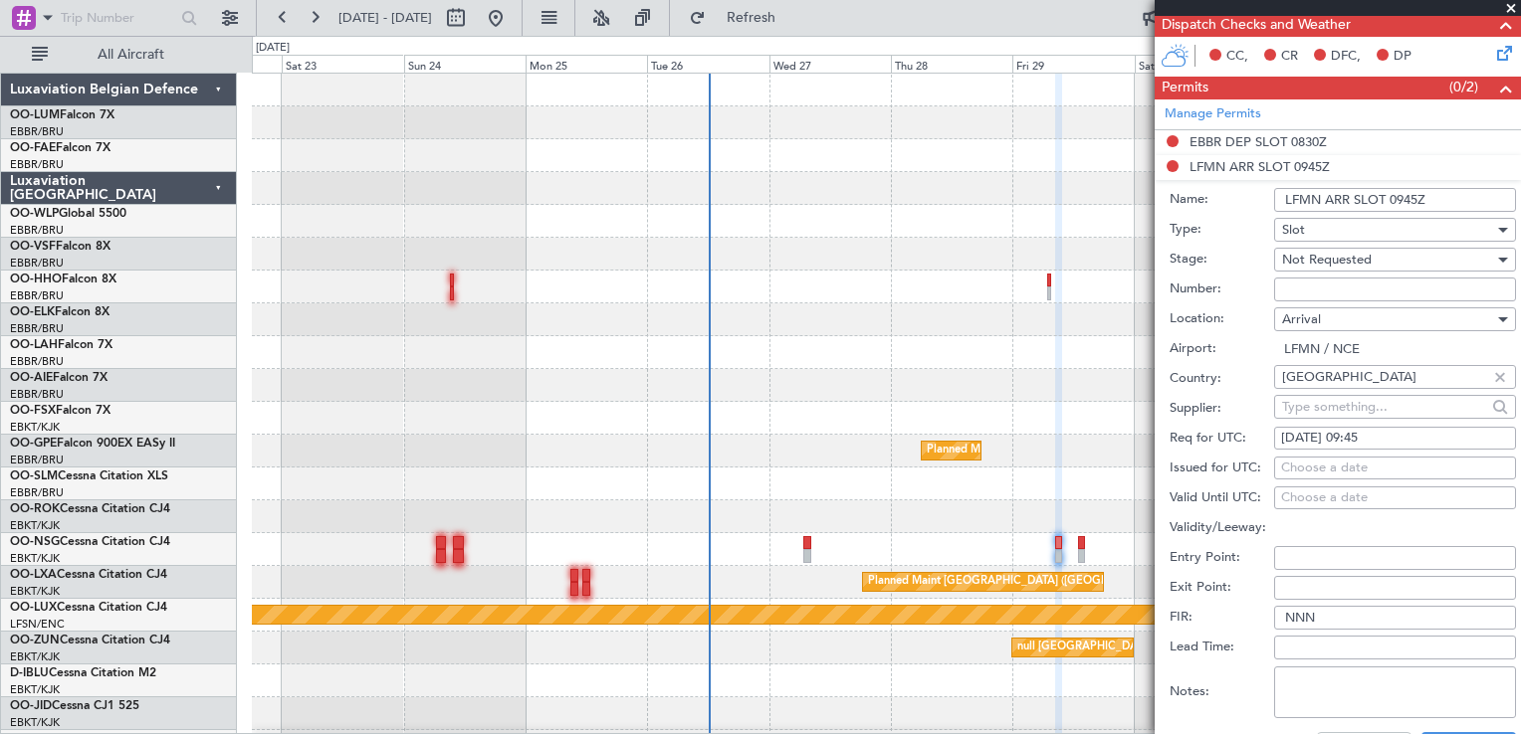
click at [1400, 435] on div "[DATE] 09:45" at bounding box center [1395, 439] width 228 height 20
select select "8"
select select "2025"
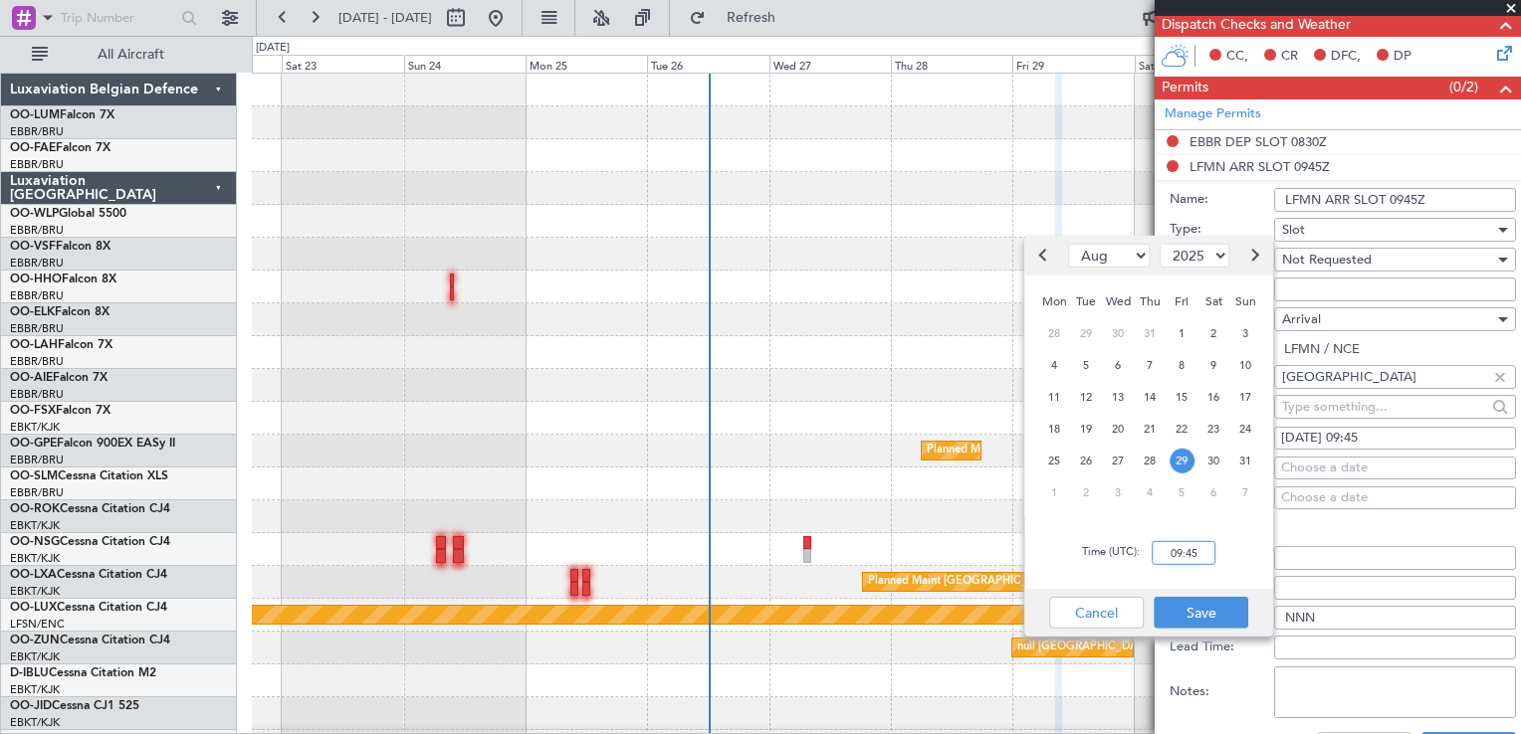
click at [1212, 549] on input "09:45" at bounding box center [1183, 553] width 64 height 24
click at [1210, 549] on input "09:45" at bounding box center [1183, 553] width 64 height 24
type input "09:50"
click at [1215, 613] on button "Save" at bounding box center [1200, 613] width 95 height 32
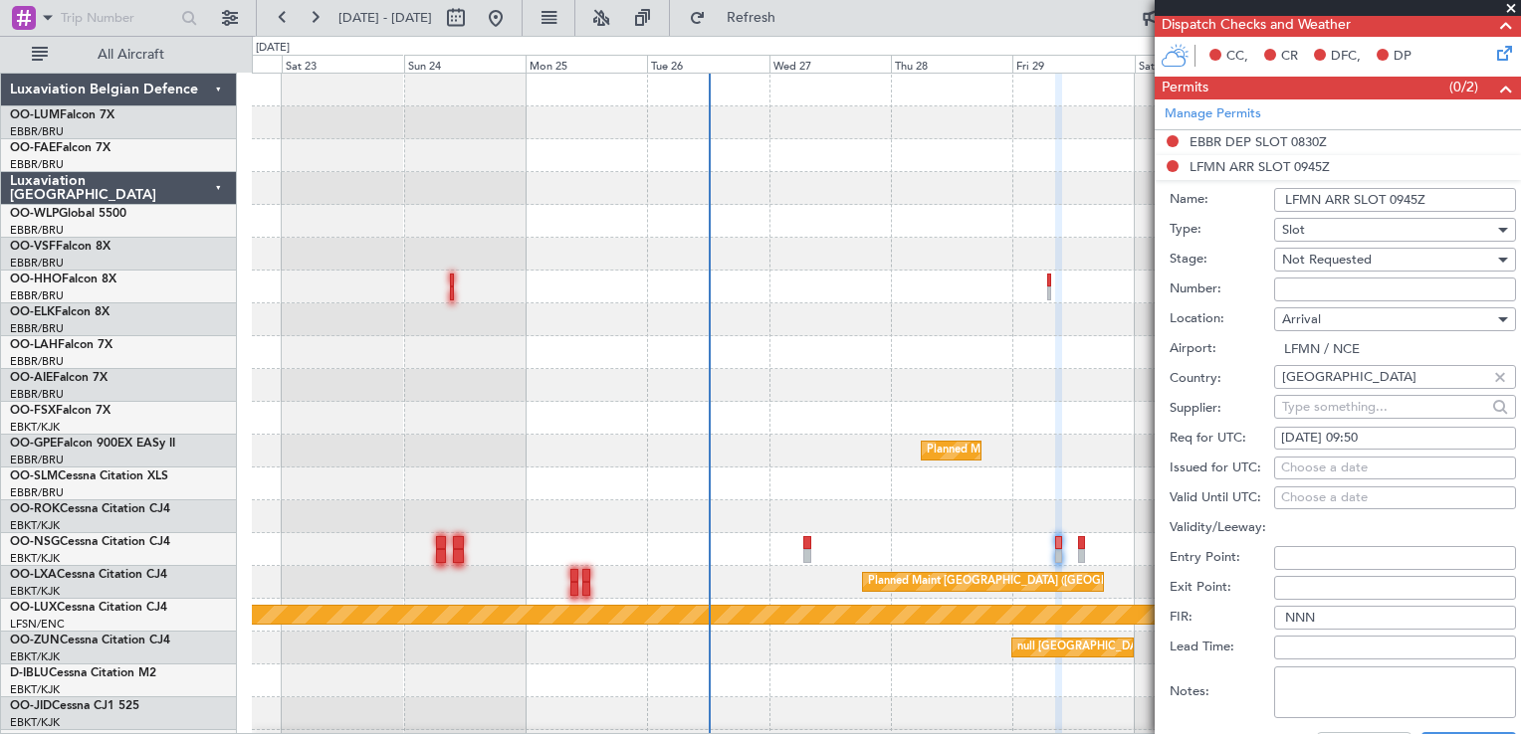
scroll to position [498, 0]
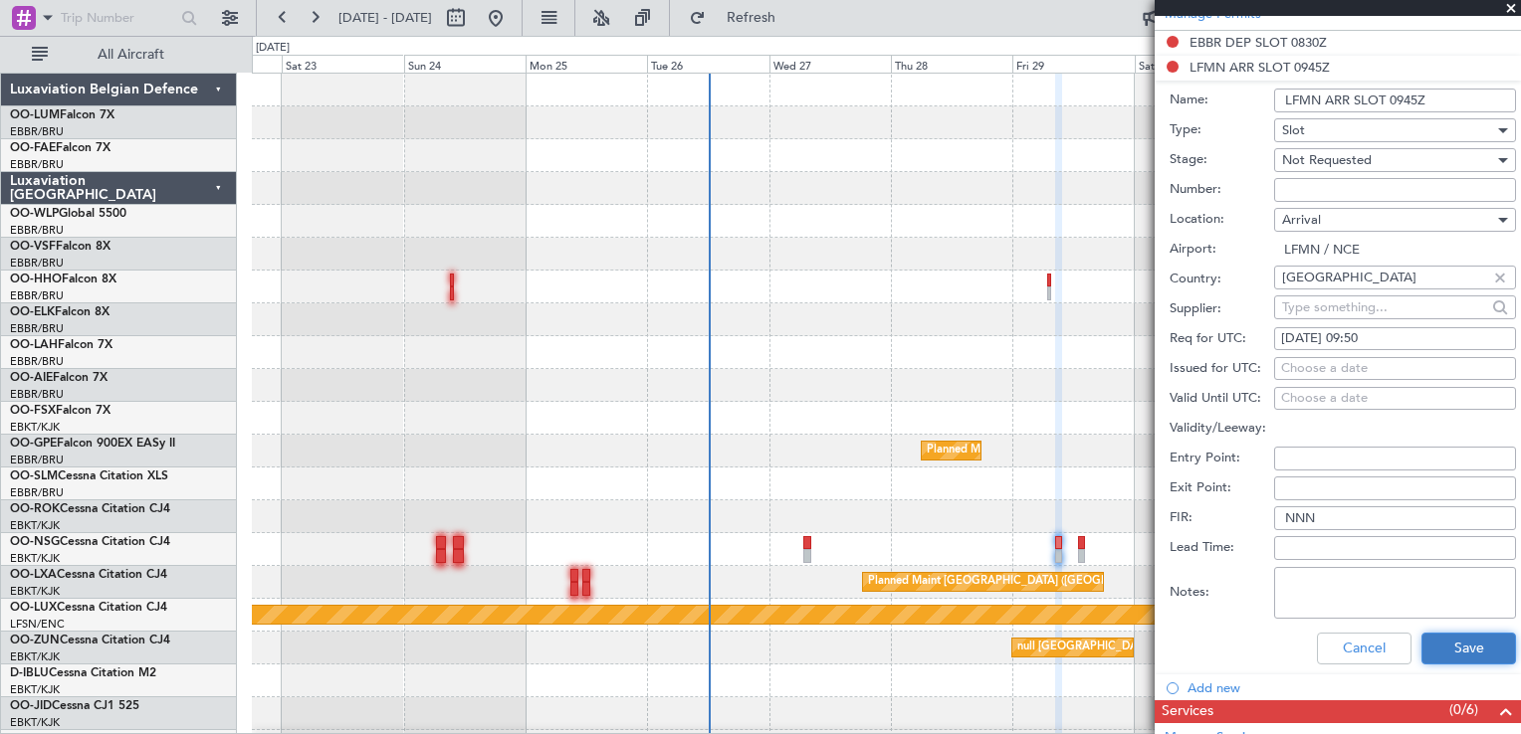
click at [1481, 651] on button "Save" at bounding box center [1468, 649] width 95 height 32
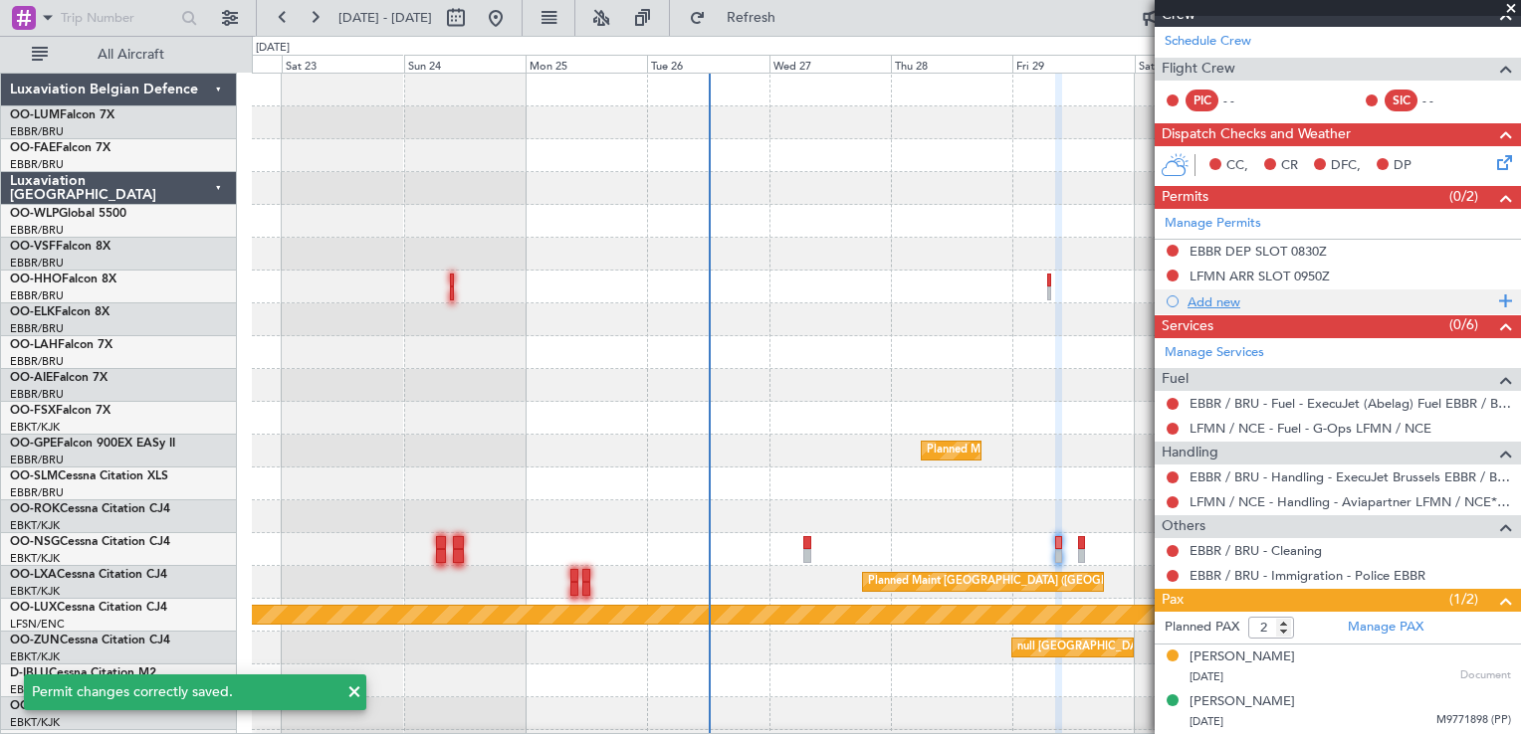
scroll to position [285, 0]
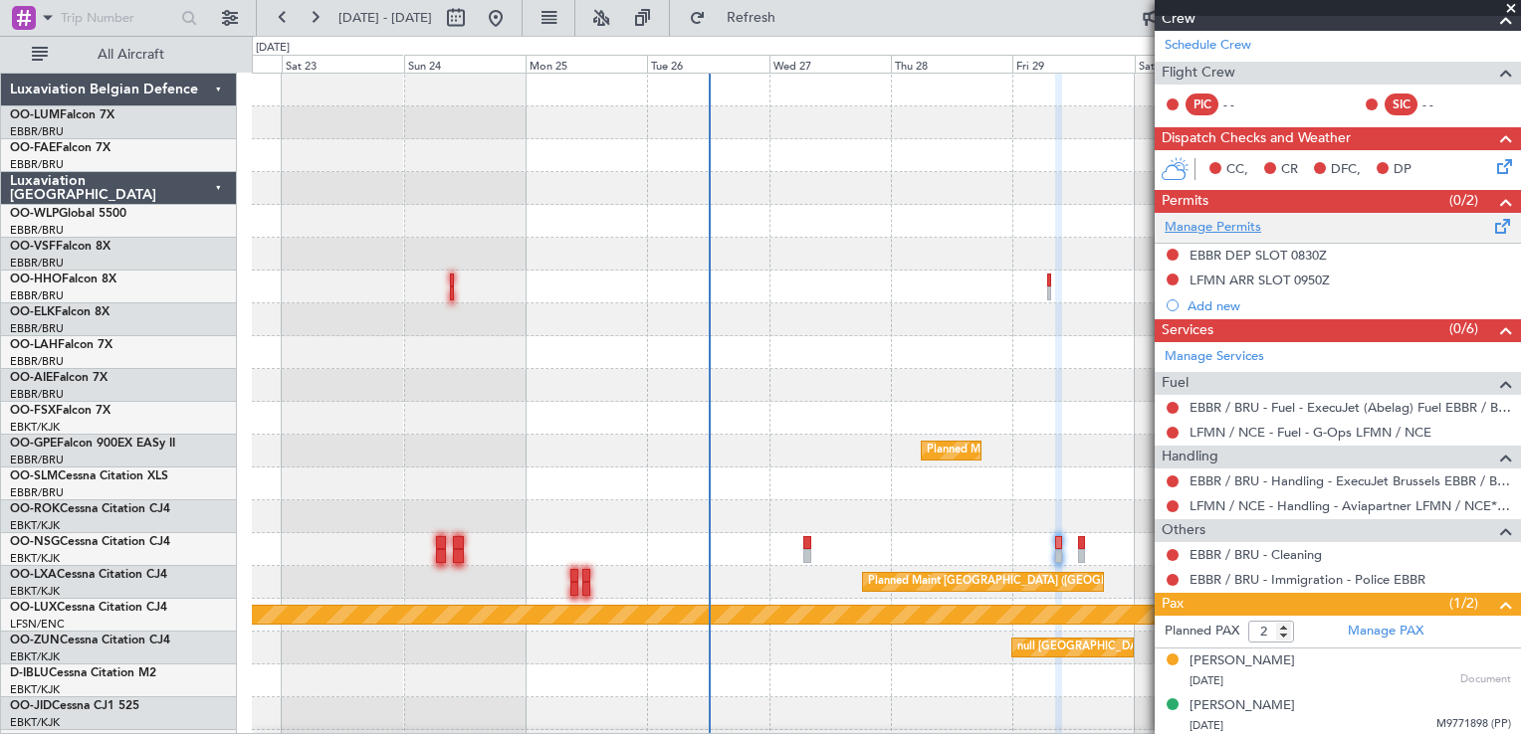
click at [1236, 218] on link "Manage Permits" at bounding box center [1212, 228] width 97 height 20
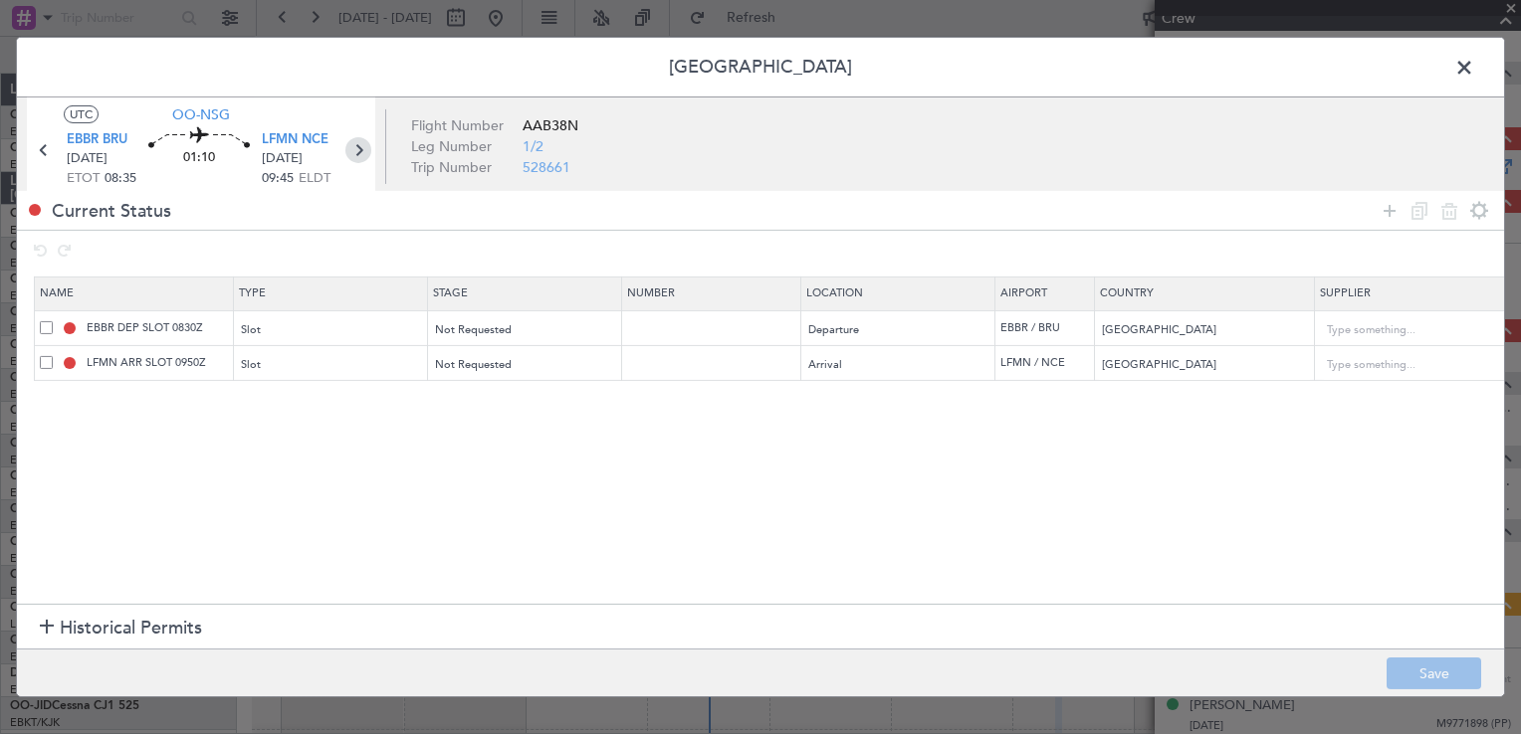
click at [349, 153] on icon at bounding box center [358, 150] width 26 height 26
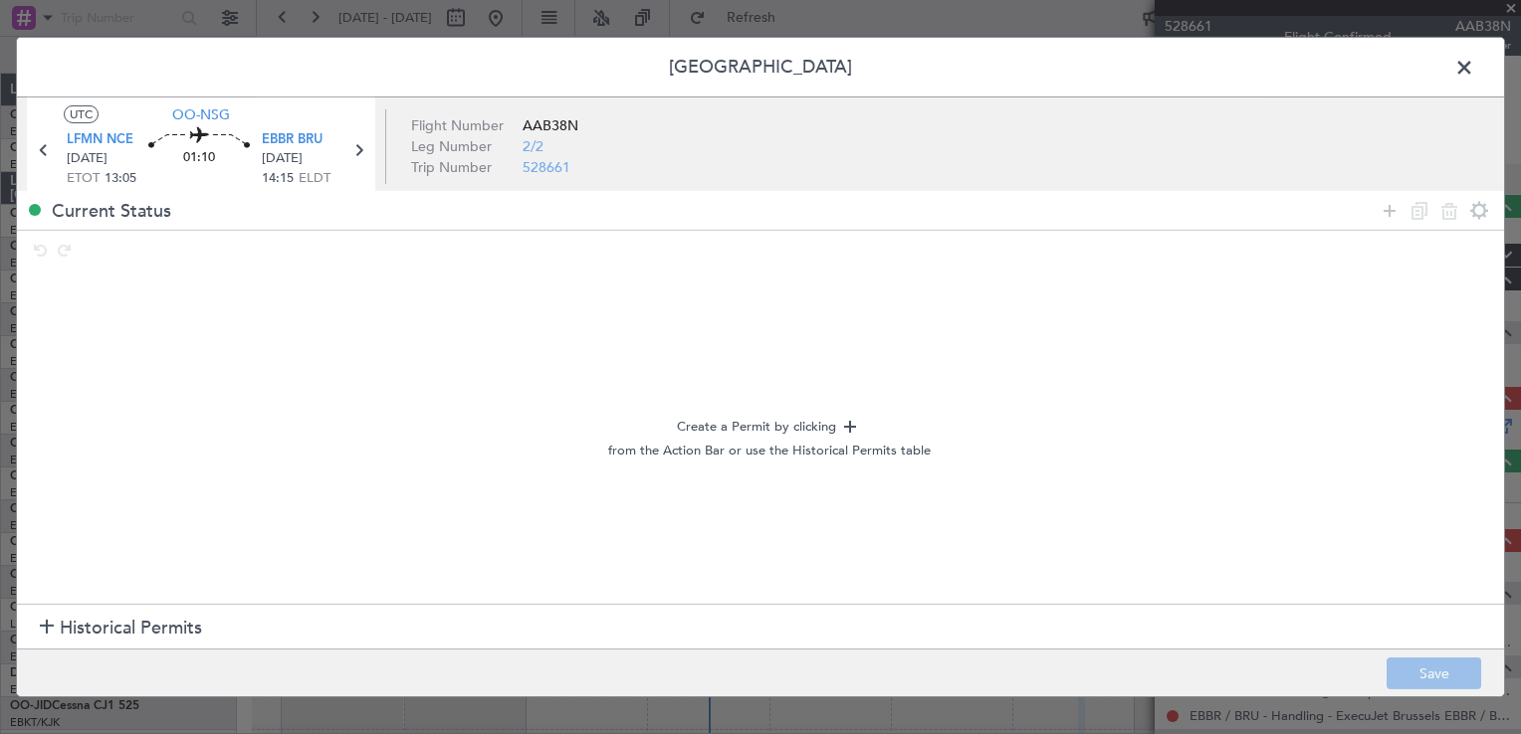
click at [69, 631] on span "Historical Permits" at bounding box center [131, 628] width 142 height 27
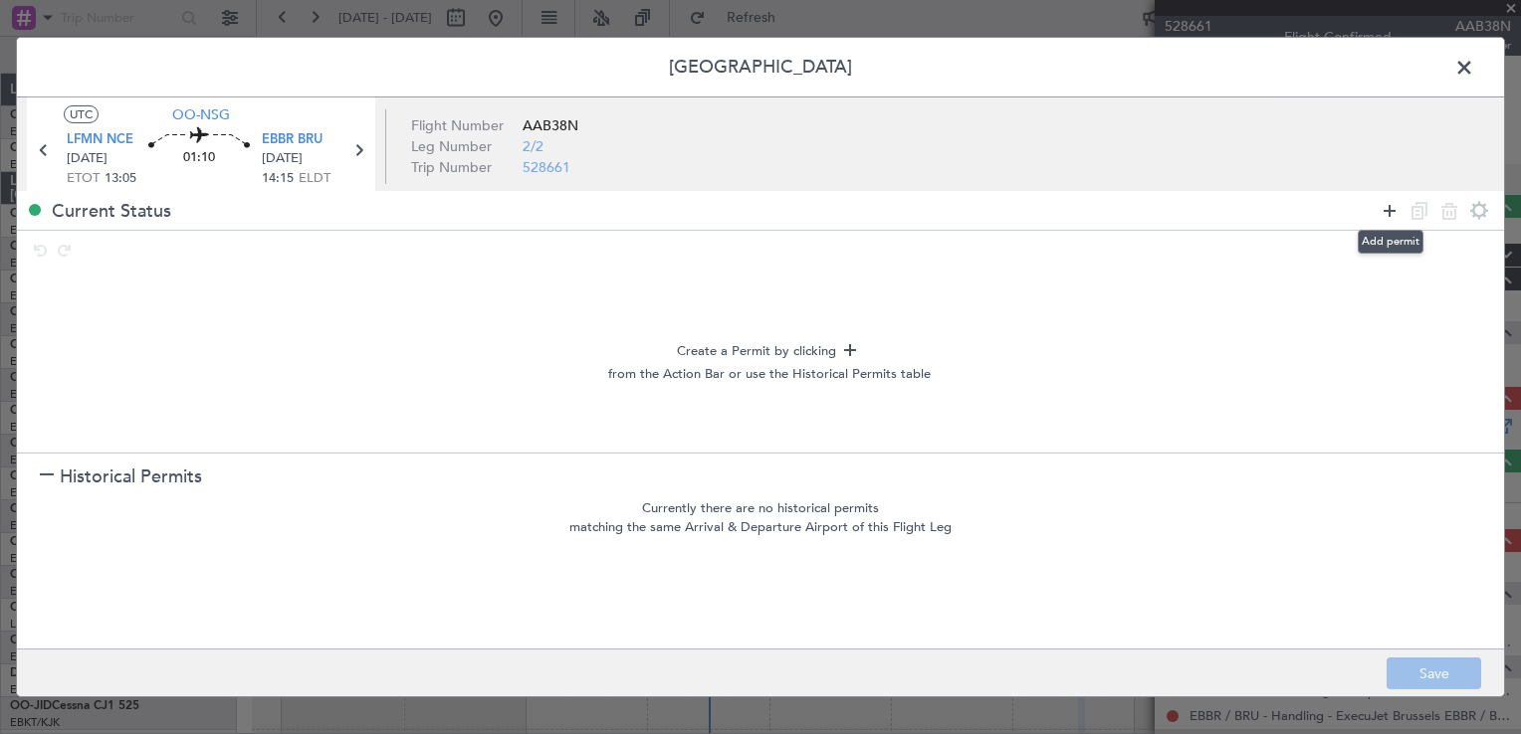
click at [1388, 209] on icon at bounding box center [1389, 210] width 24 height 24
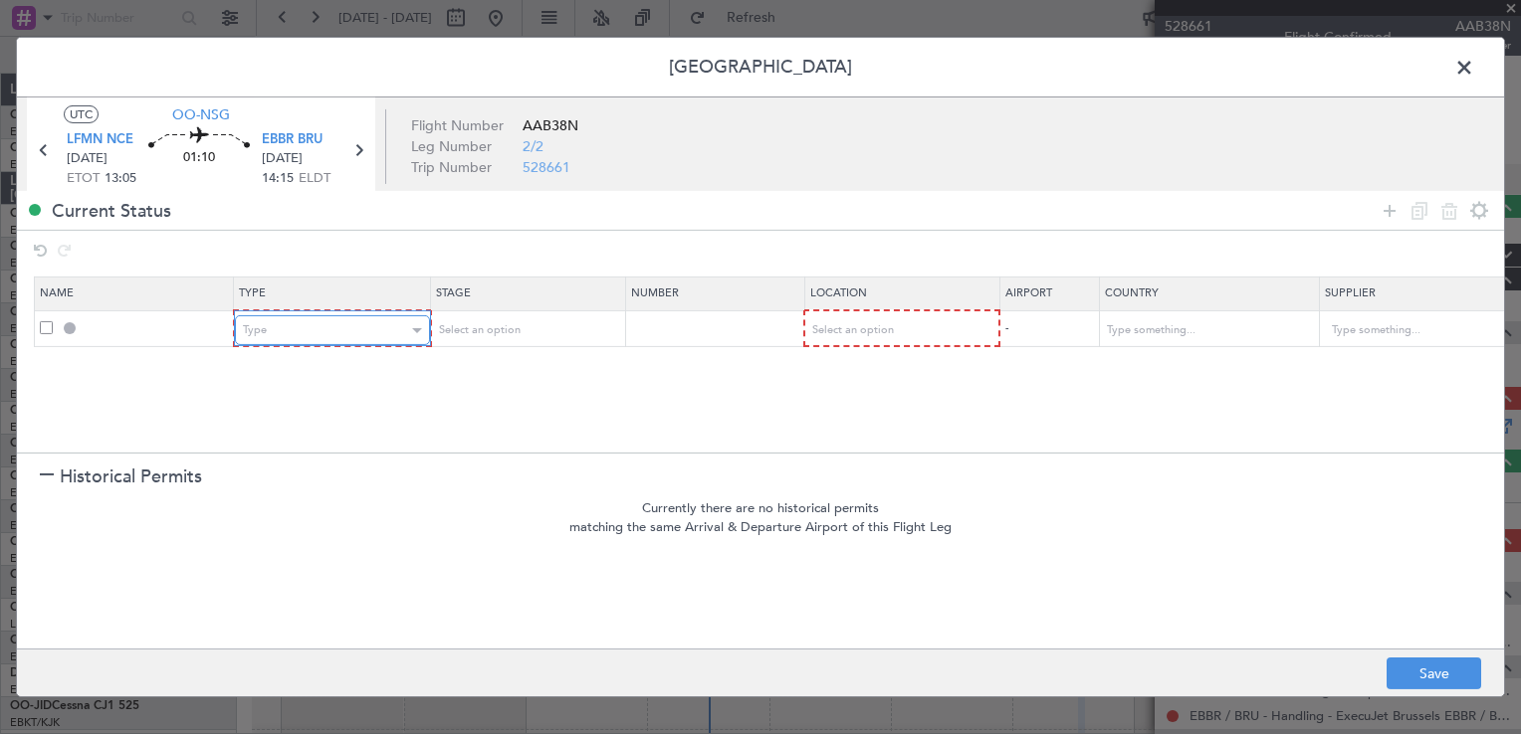
click at [277, 316] on div "Type" at bounding box center [325, 330] width 165 height 30
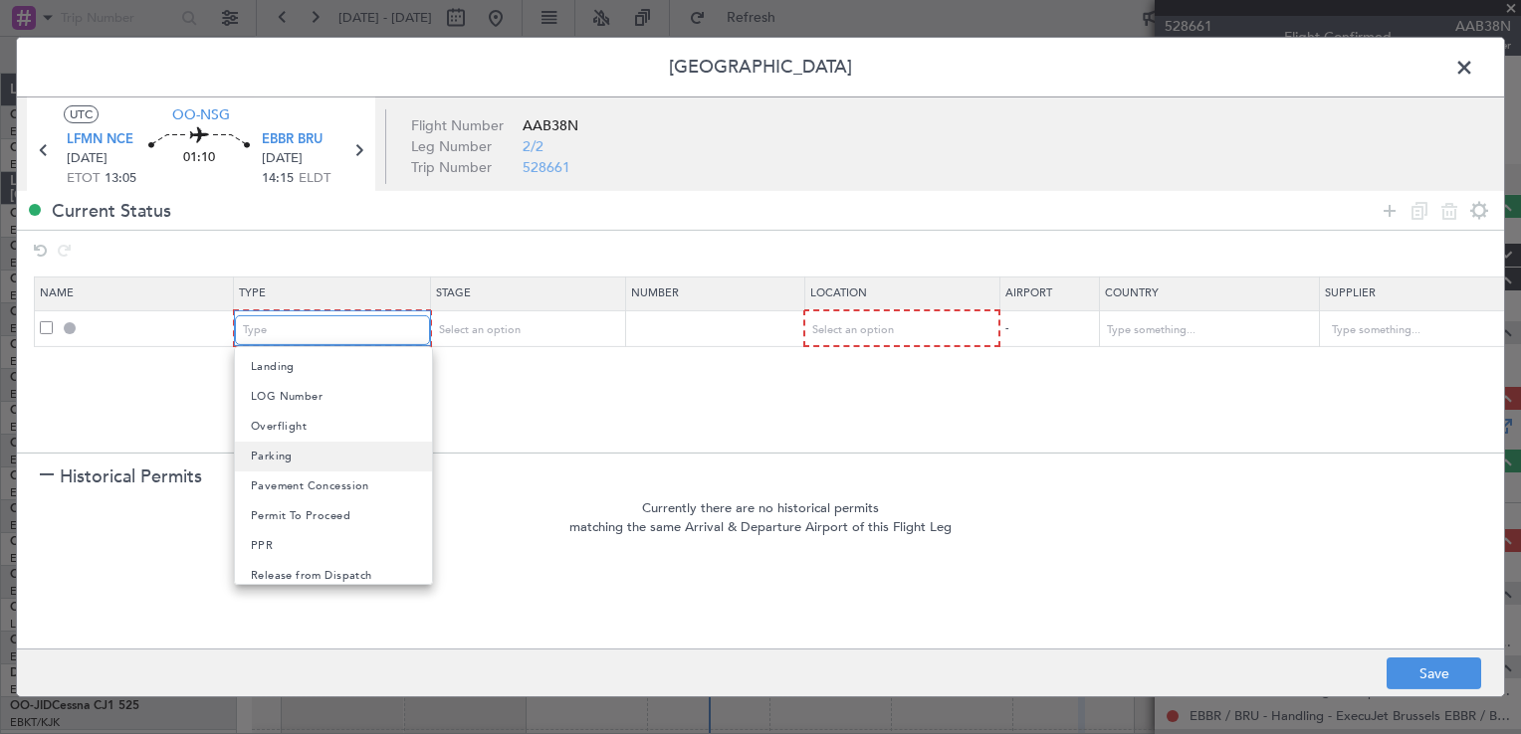
scroll to position [598, 0]
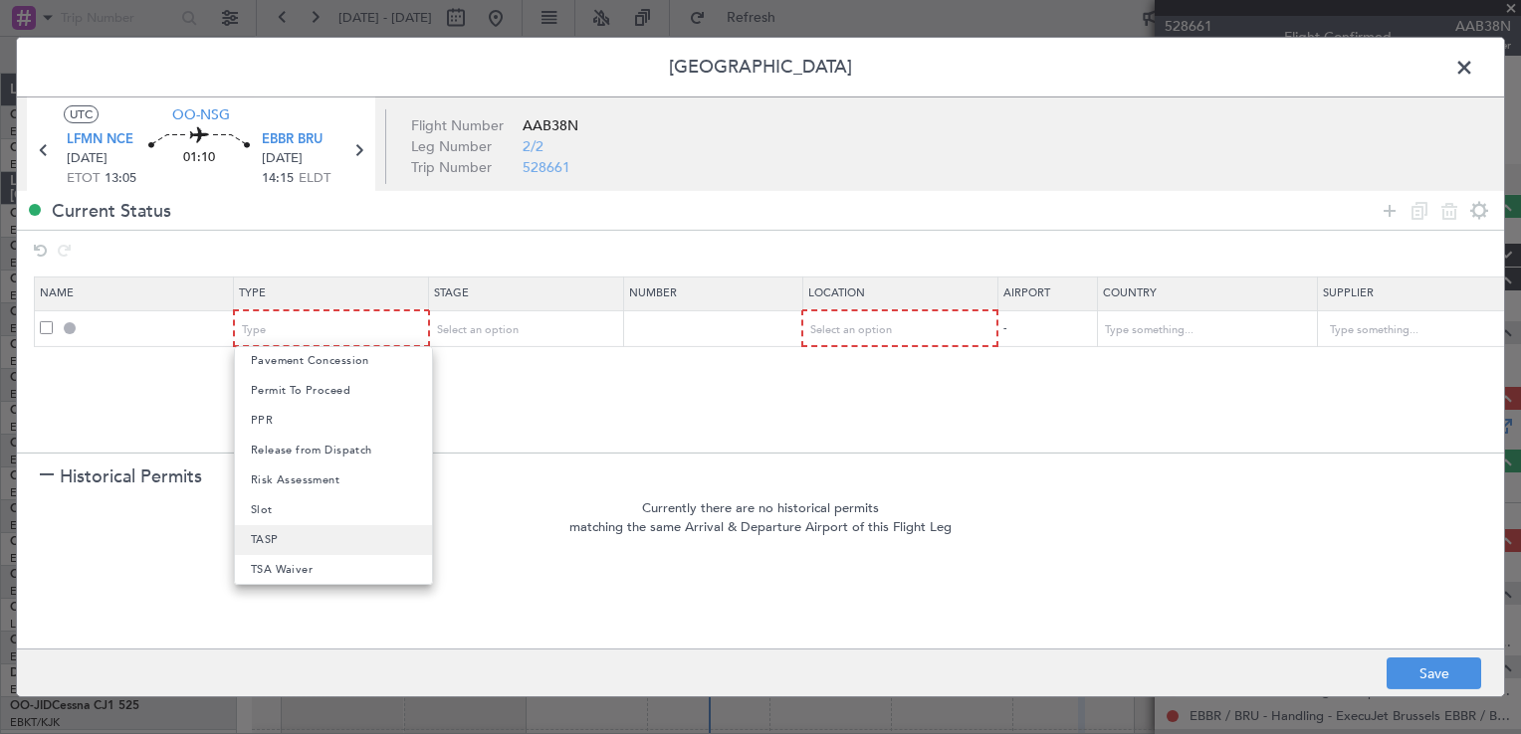
click at [322, 525] on mat-option "TASP" at bounding box center [333, 540] width 197 height 30
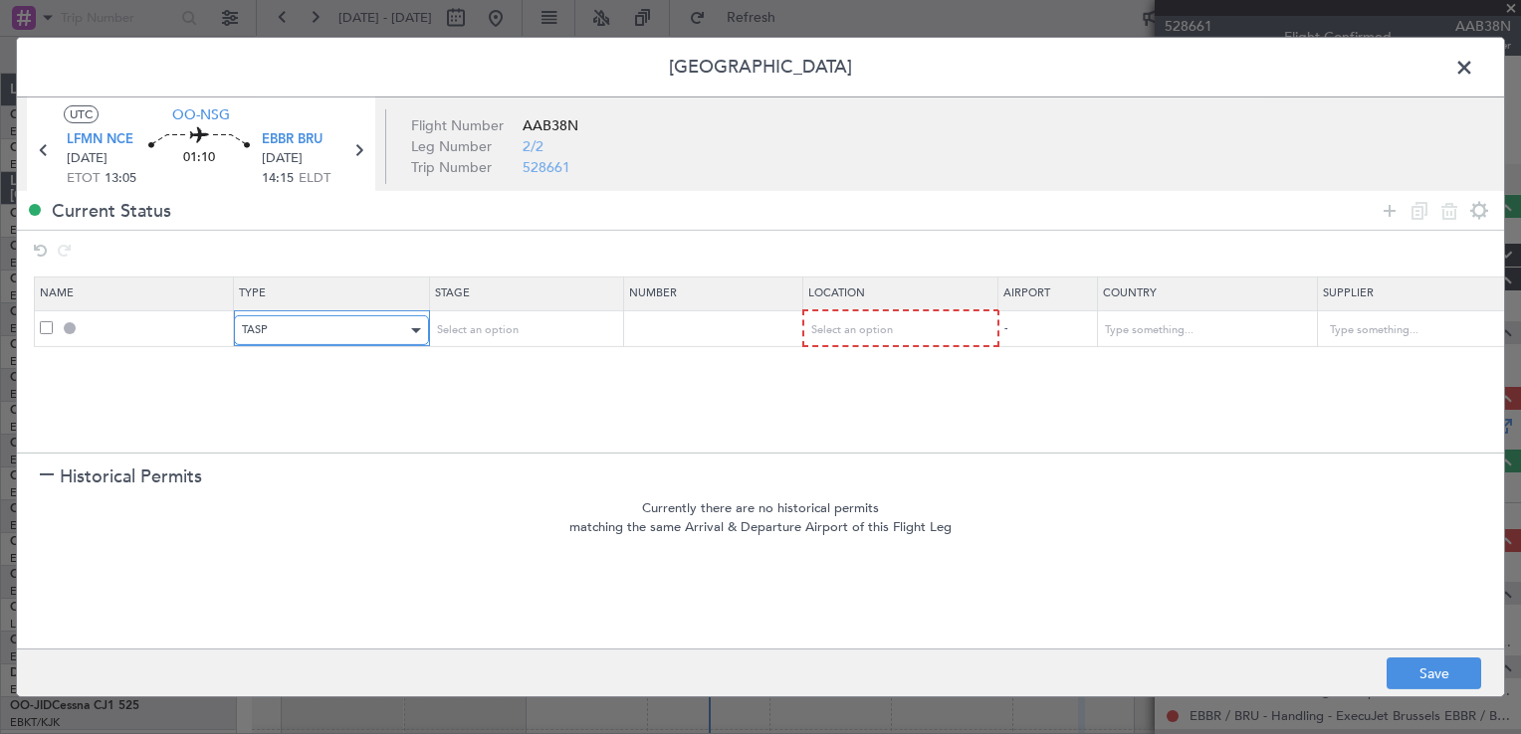
click at [309, 332] on div "TASP" at bounding box center [324, 330] width 165 height 30
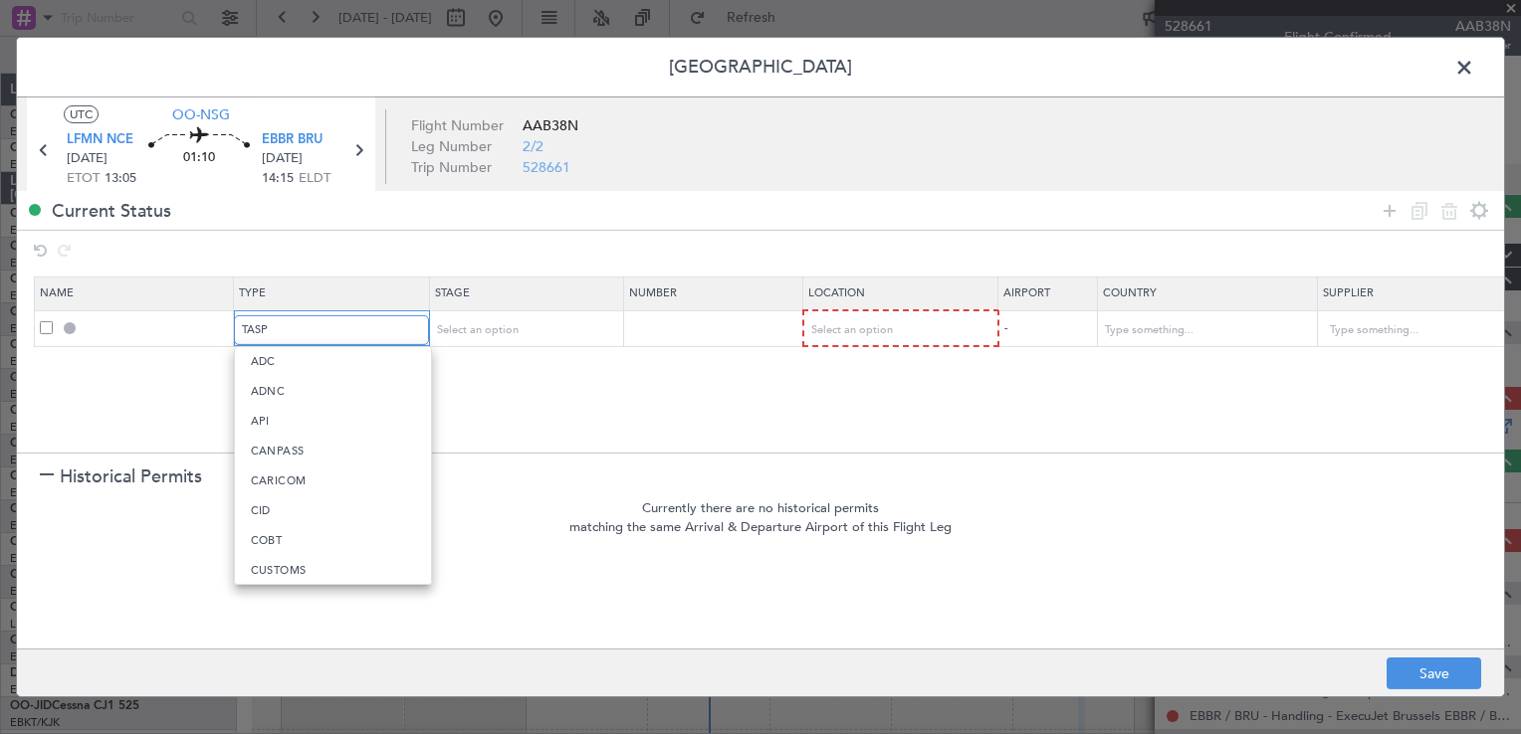
scroll to position [567, 0]
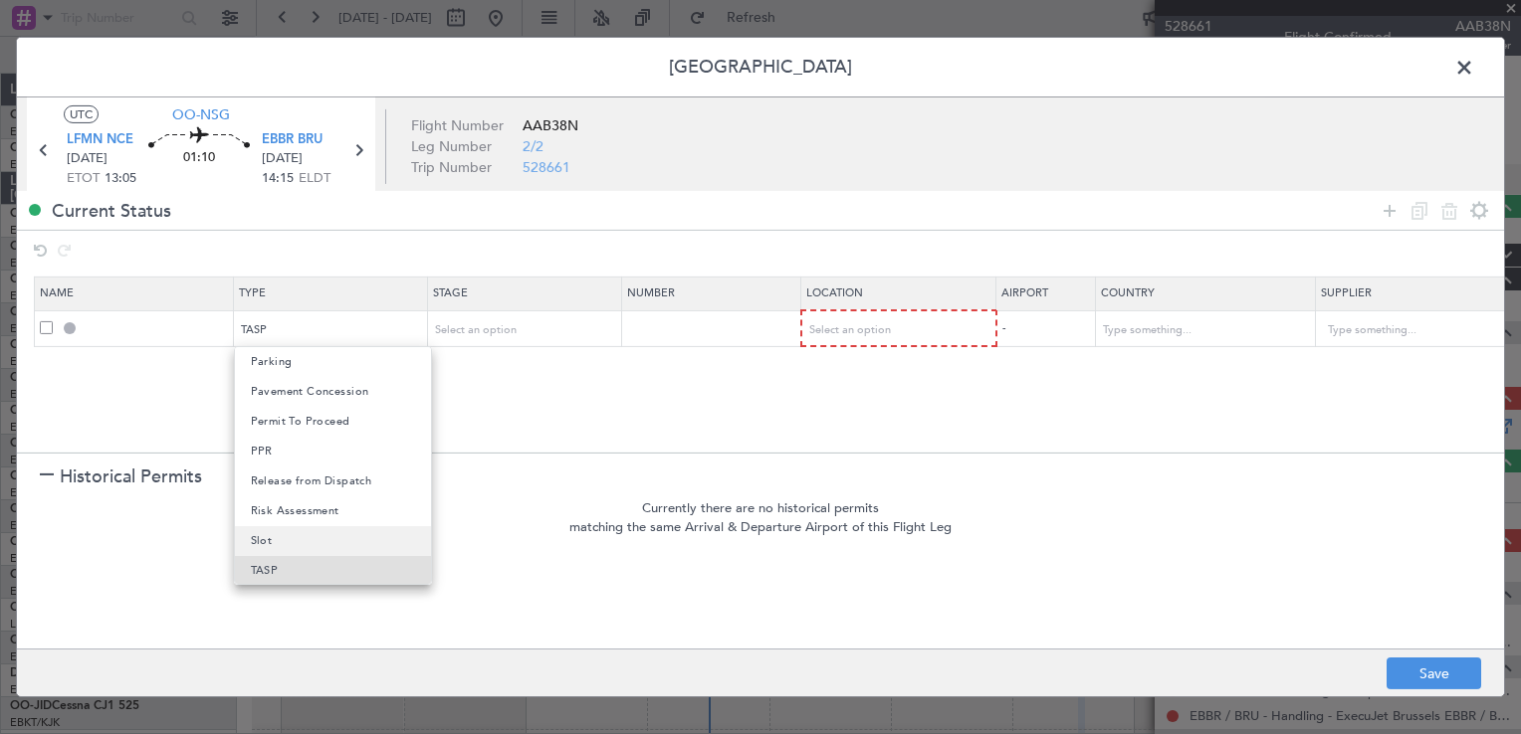
click at [298, 542] on mat-option "Slot" at bounding box center [333, 541] width 197 height 30
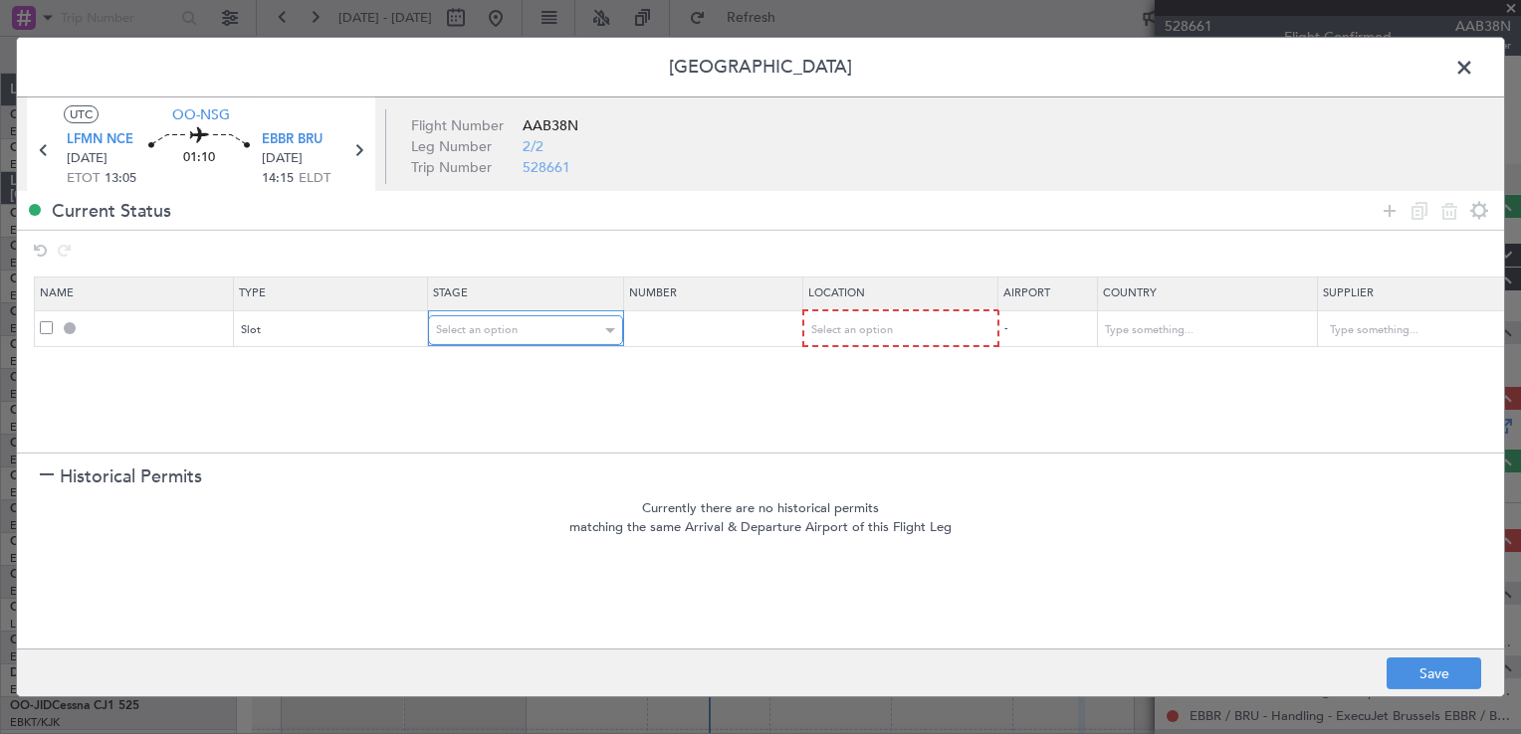
click at [474, 334] on span "Select an option" at bounding box center [477, 329] width 82 height 15
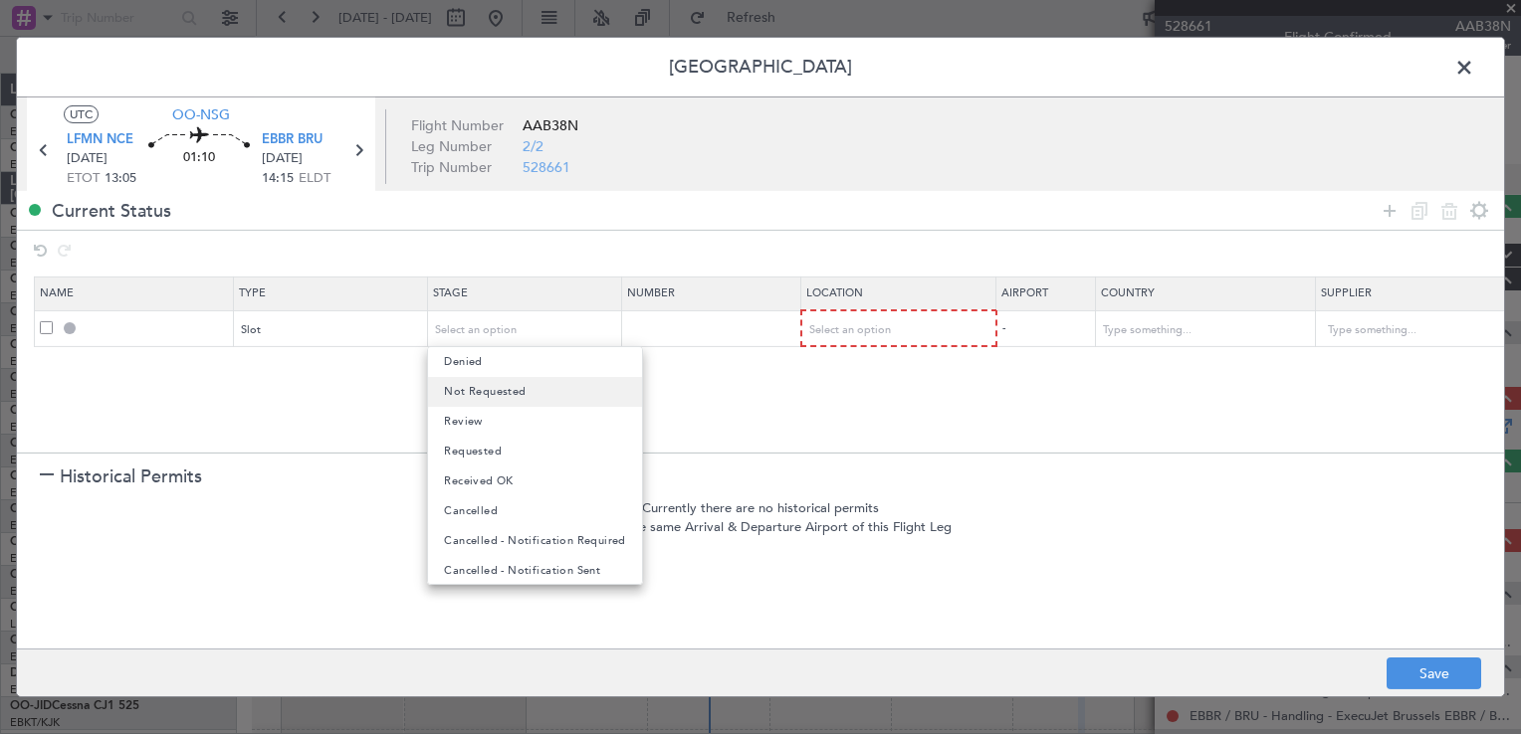
click at [493, 387] on span "Not Requested" at bounding box center [485, 392] width 82 height 30
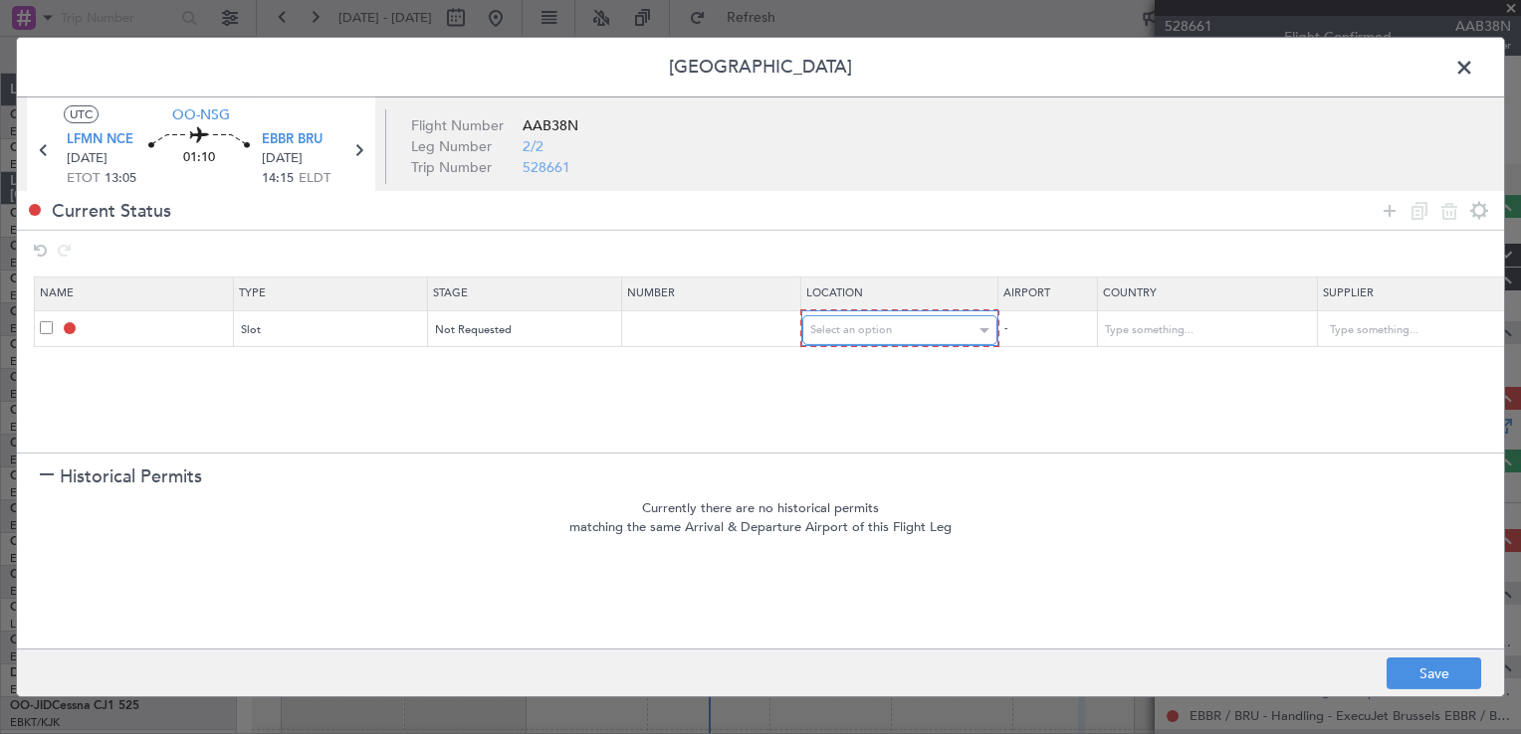
click at [874, 332] on span "Select an option" at bounding box center [851, 329] width 82 height 15
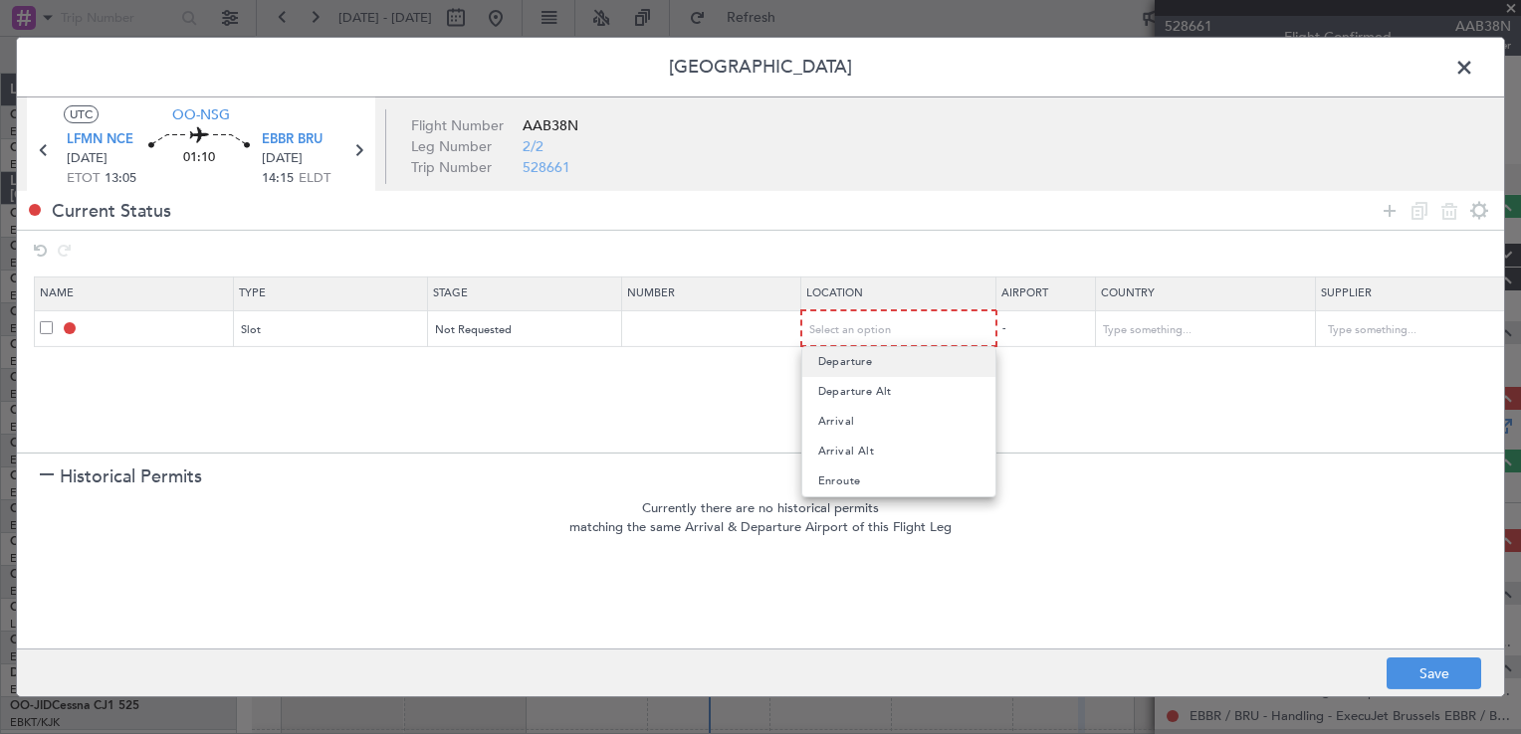
click at [868, 362] on span "Departure" at bounding box center [845, 362] width 55 height 30
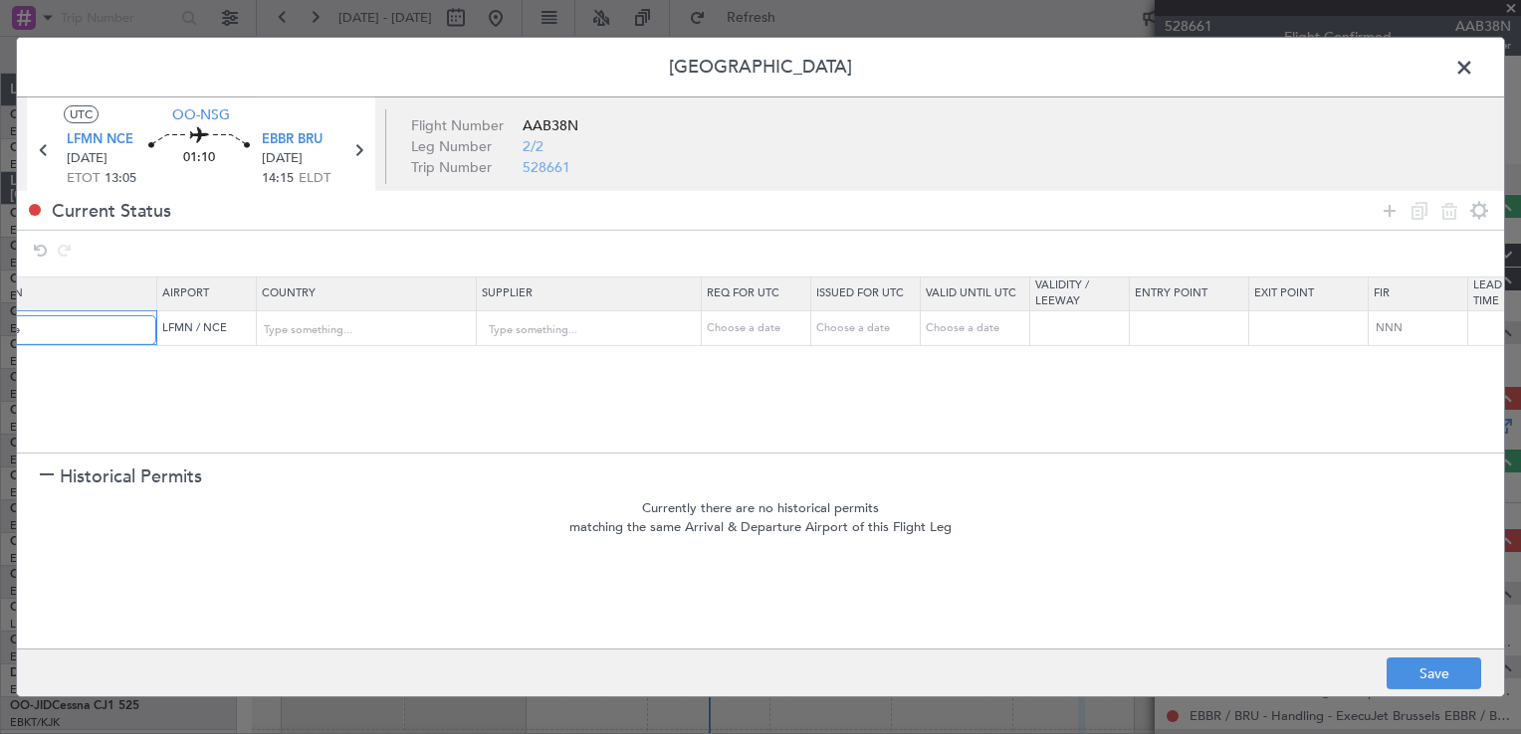
scroll to position [0, 848]
click at [729, 332] on div "Choose a date" at bounding box center [749, 327] width 104 height 17
select select "8"
select select "2025"
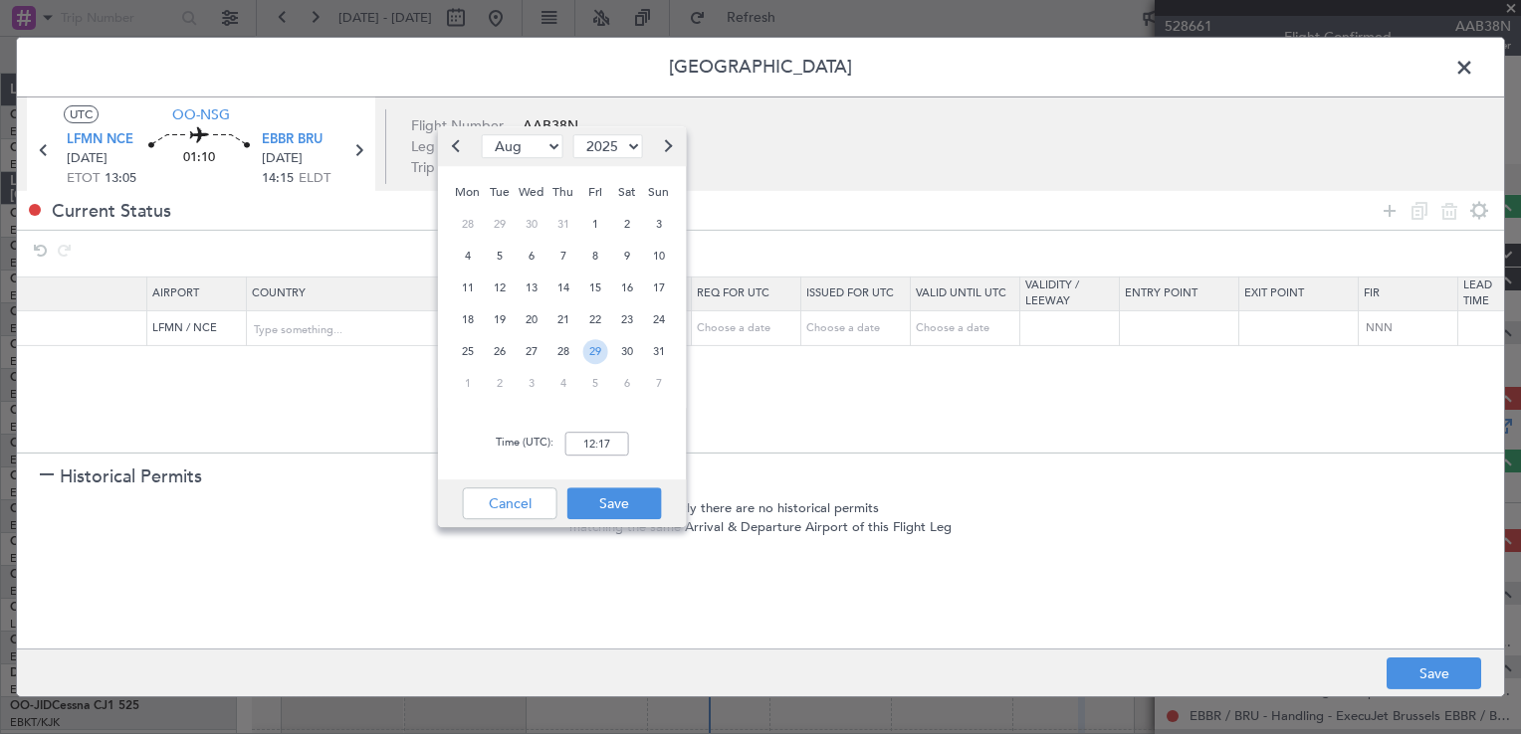
click at [590, 350] on span "29" at bounding box center [594, 351] width 25 height 25
click at [600, 443] on input "00:00" at bounding box center [597, 444] width 64 height 24
type input "13:00"
click at [601, 504] on button "Save" at bounding box center [614, 504] width 95 height 32
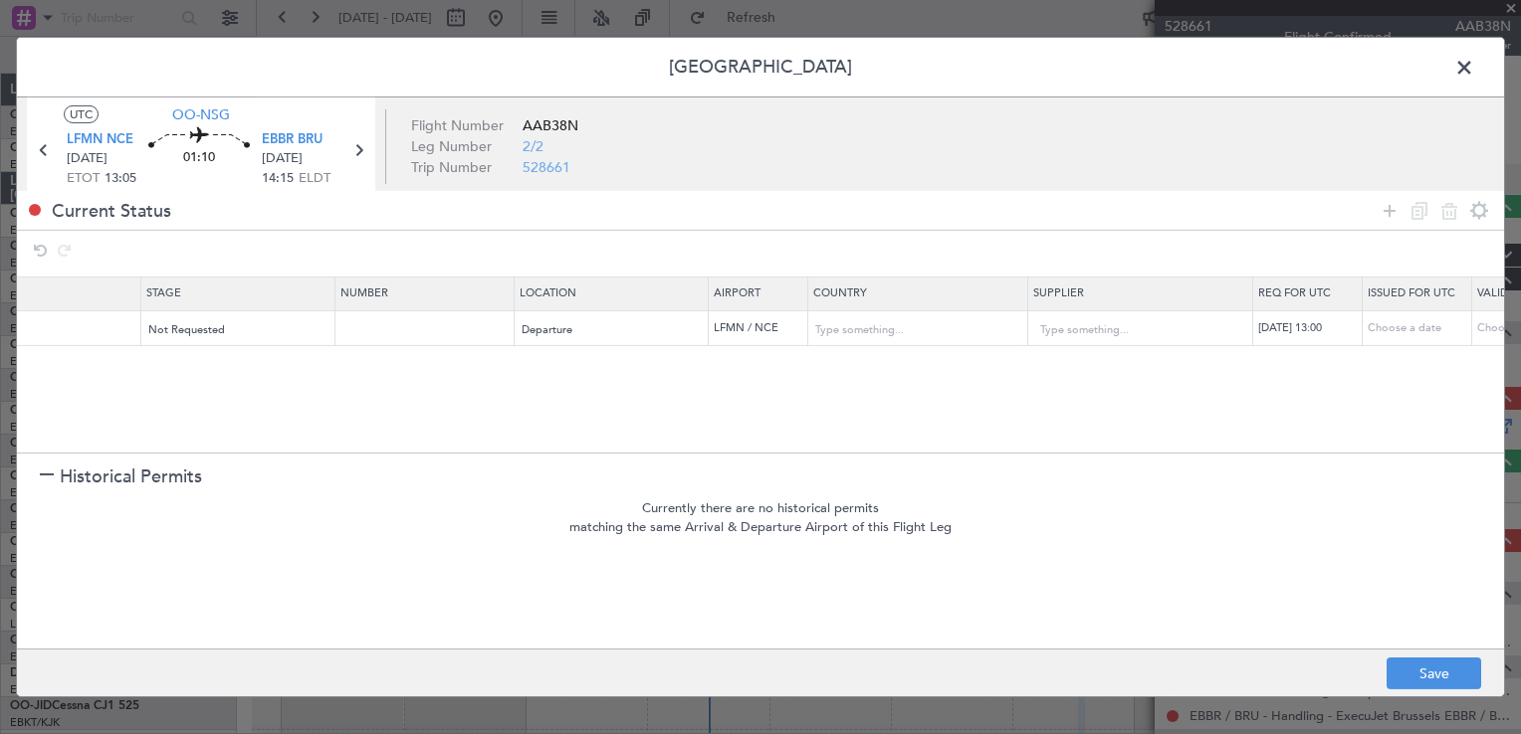
scroll to position [0, 0]
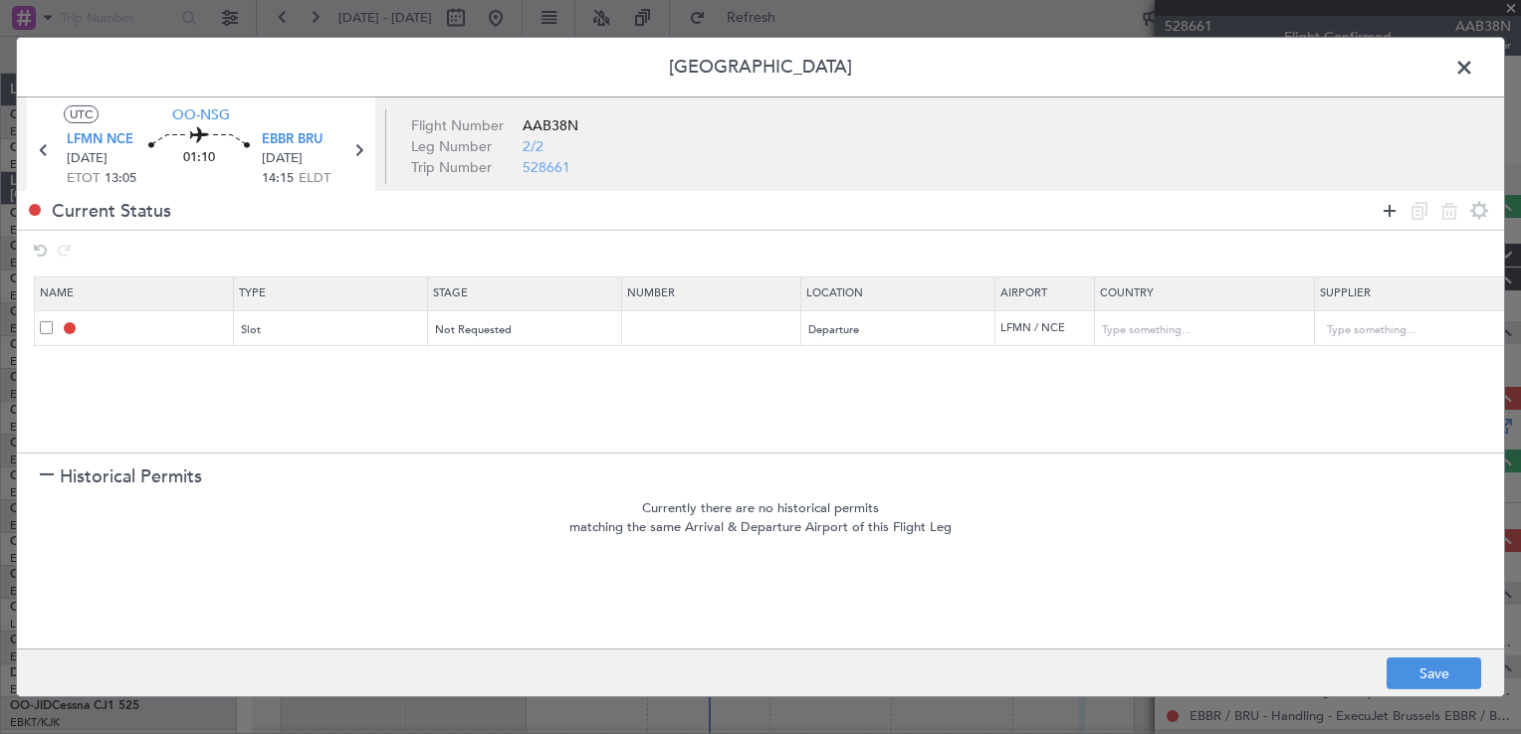
click at [1393, 213] on icon at bounding box center [1389, 210] width 24 height 24
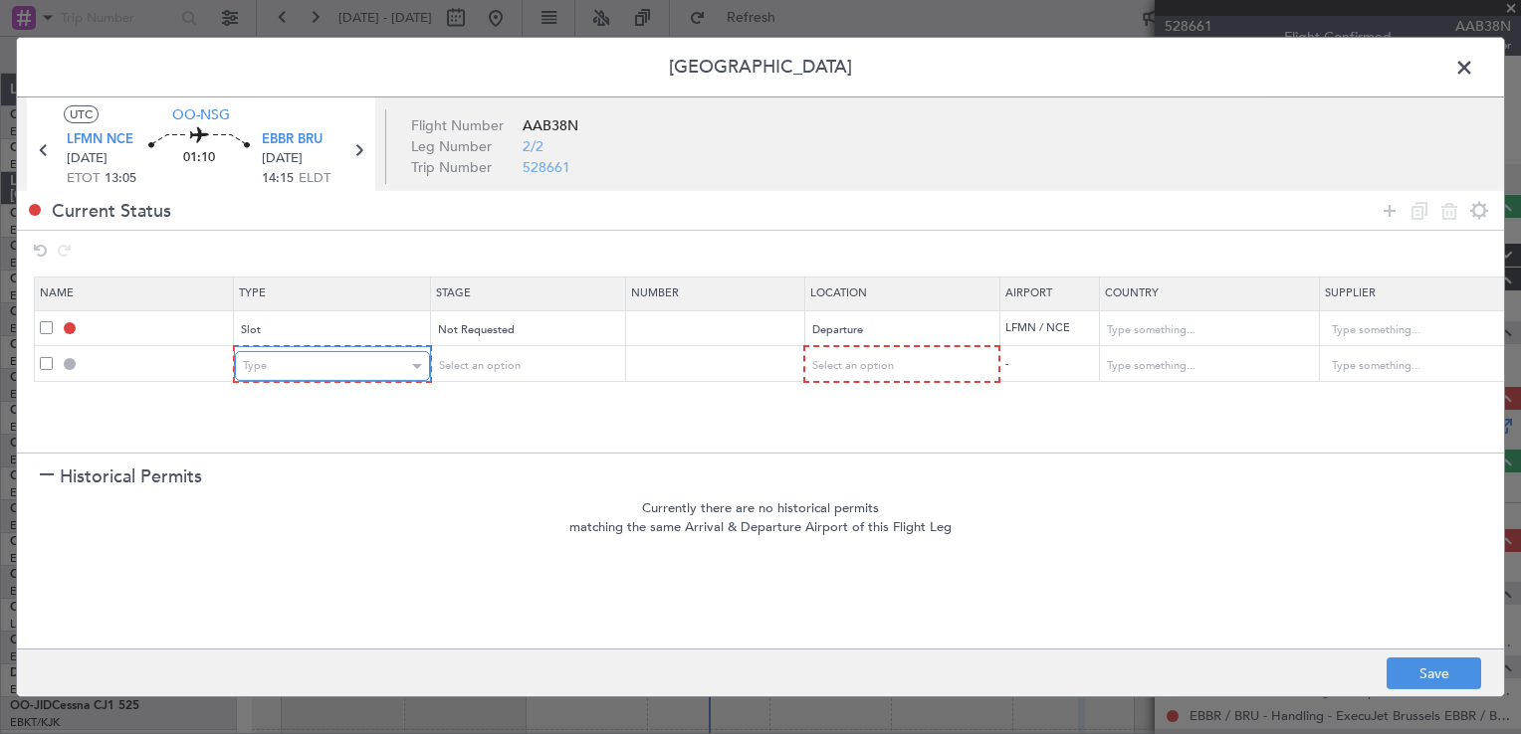
click at [301, 356] on div "Type" at bounding box center [325, 366] width 165 height 30
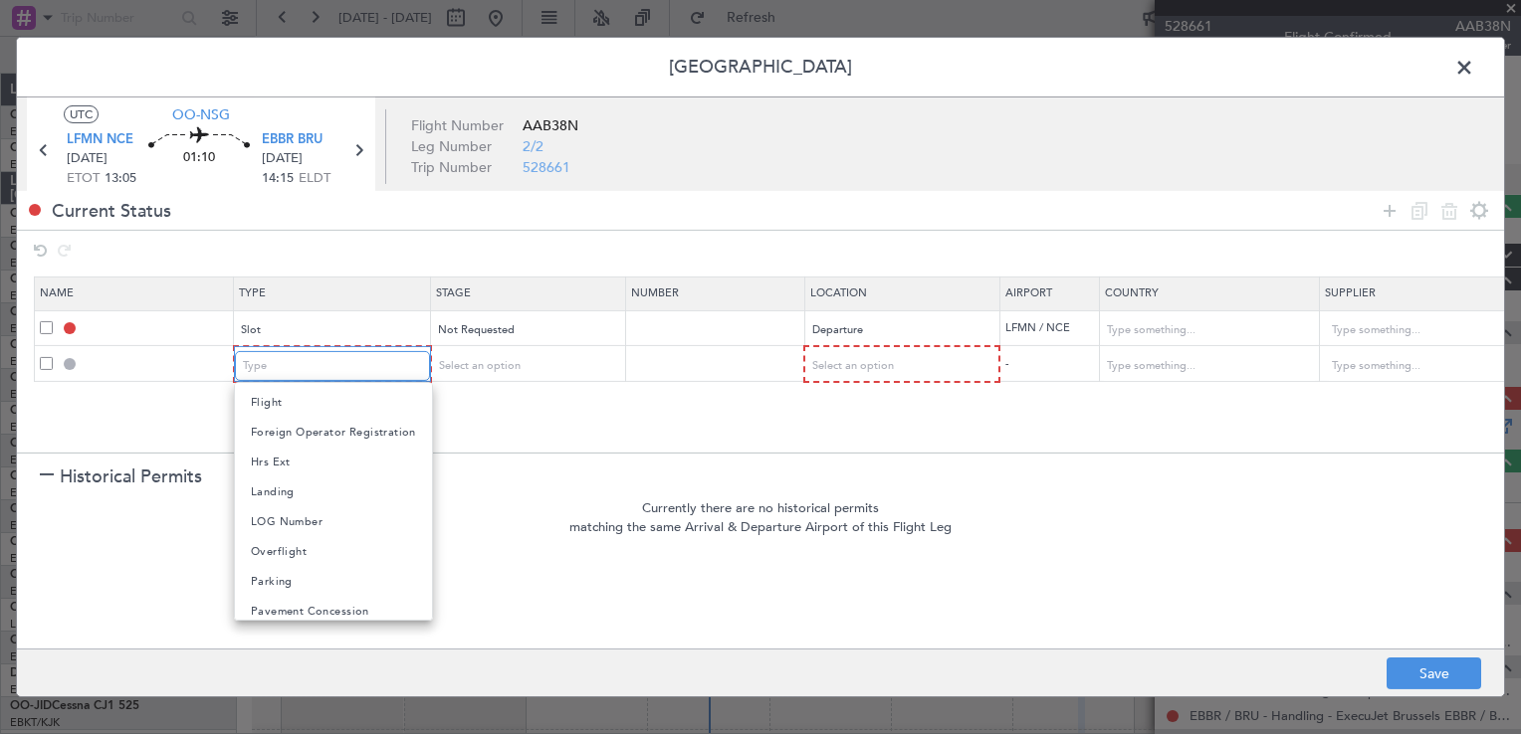
scroll to position [598, 0]
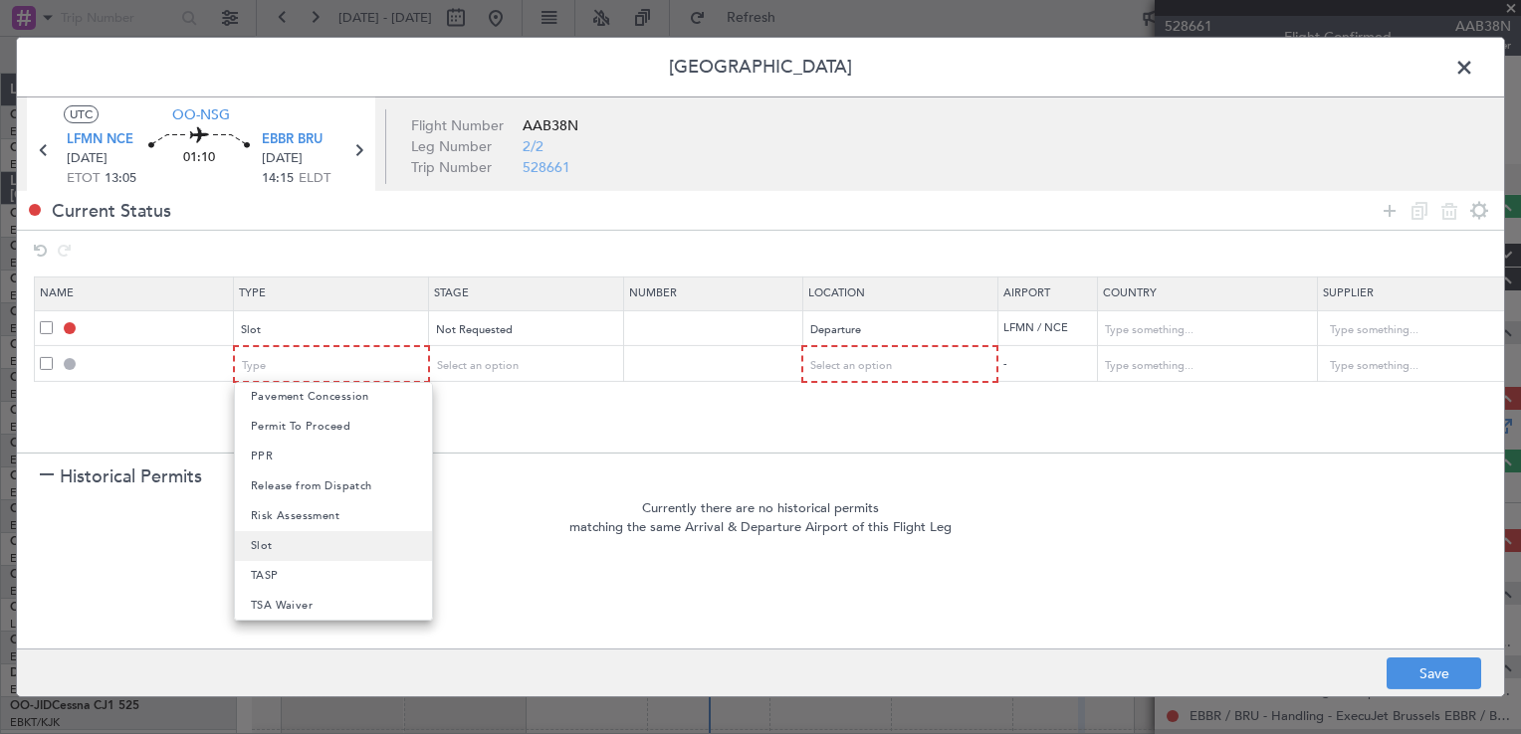
click at [327, 543] on mat-option "Slot" at bounding box center [333, 546] width 197 height 30
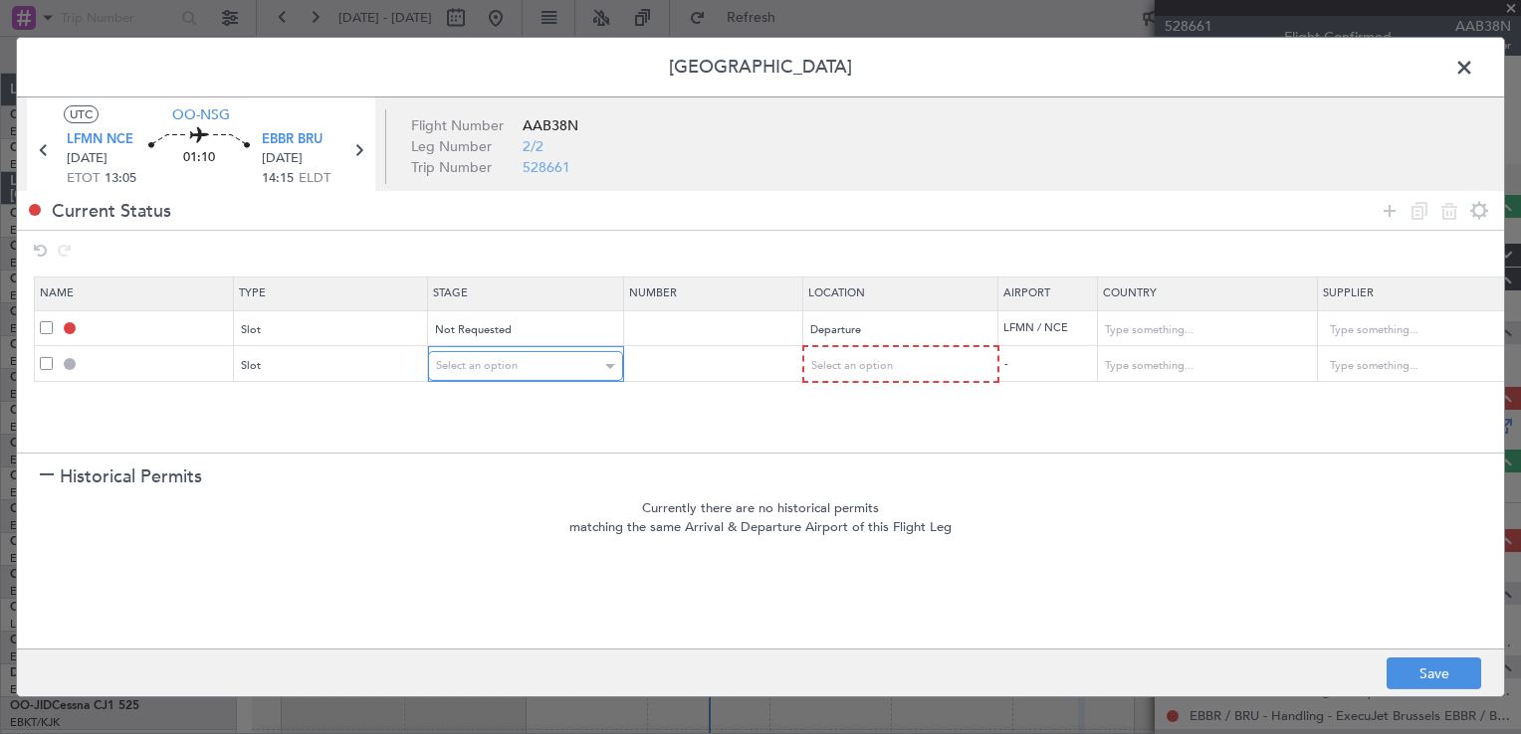
click at [466, 363] on span "Select an option" at bounding box center [477, 365] width 82 height 15
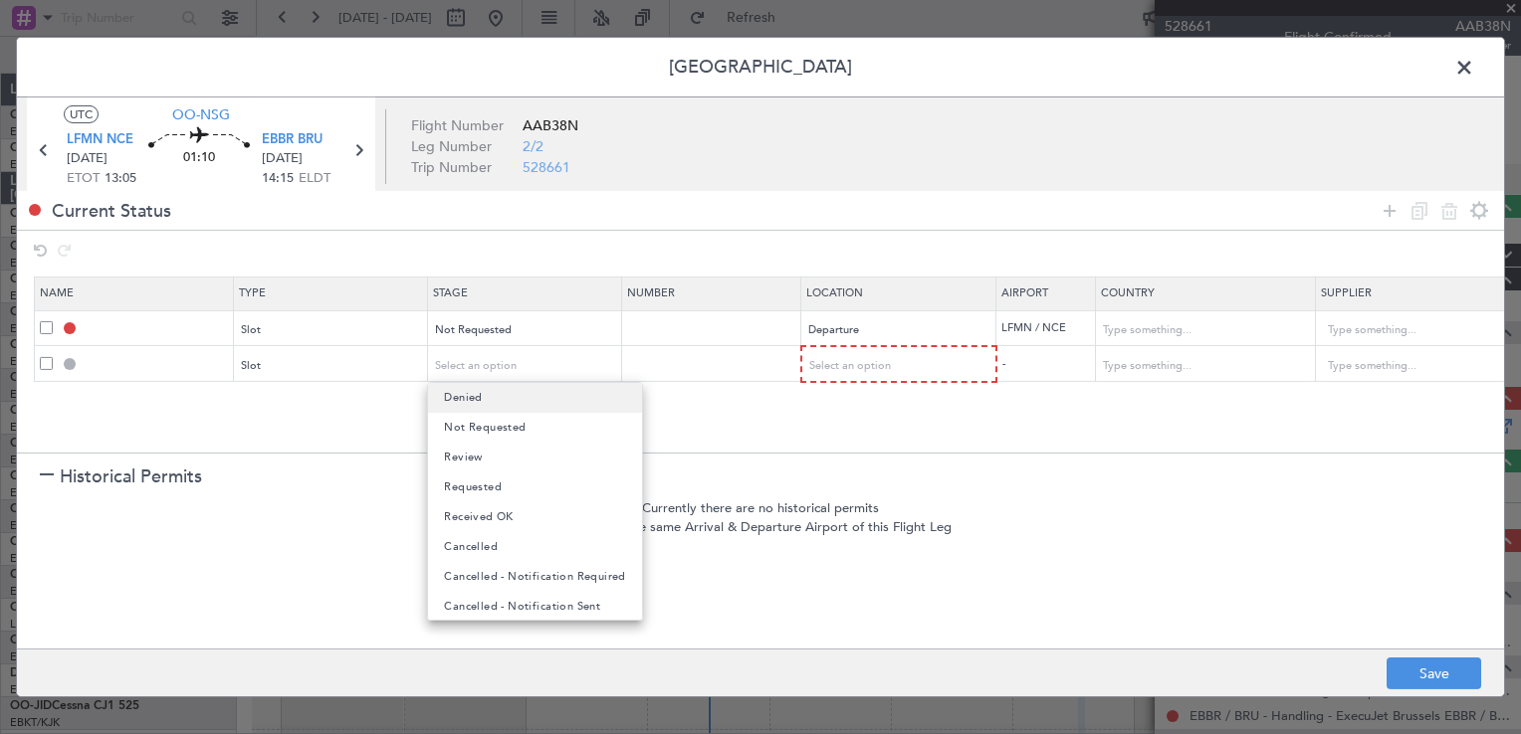
drag, startPoint x: 478, startPoint y: 424, endPoint x: 572, endPoint y: 407, distance: 96.0
click at [478, 427] on span "Not Requested" at bounding box center [485, 428] width 82 height 30
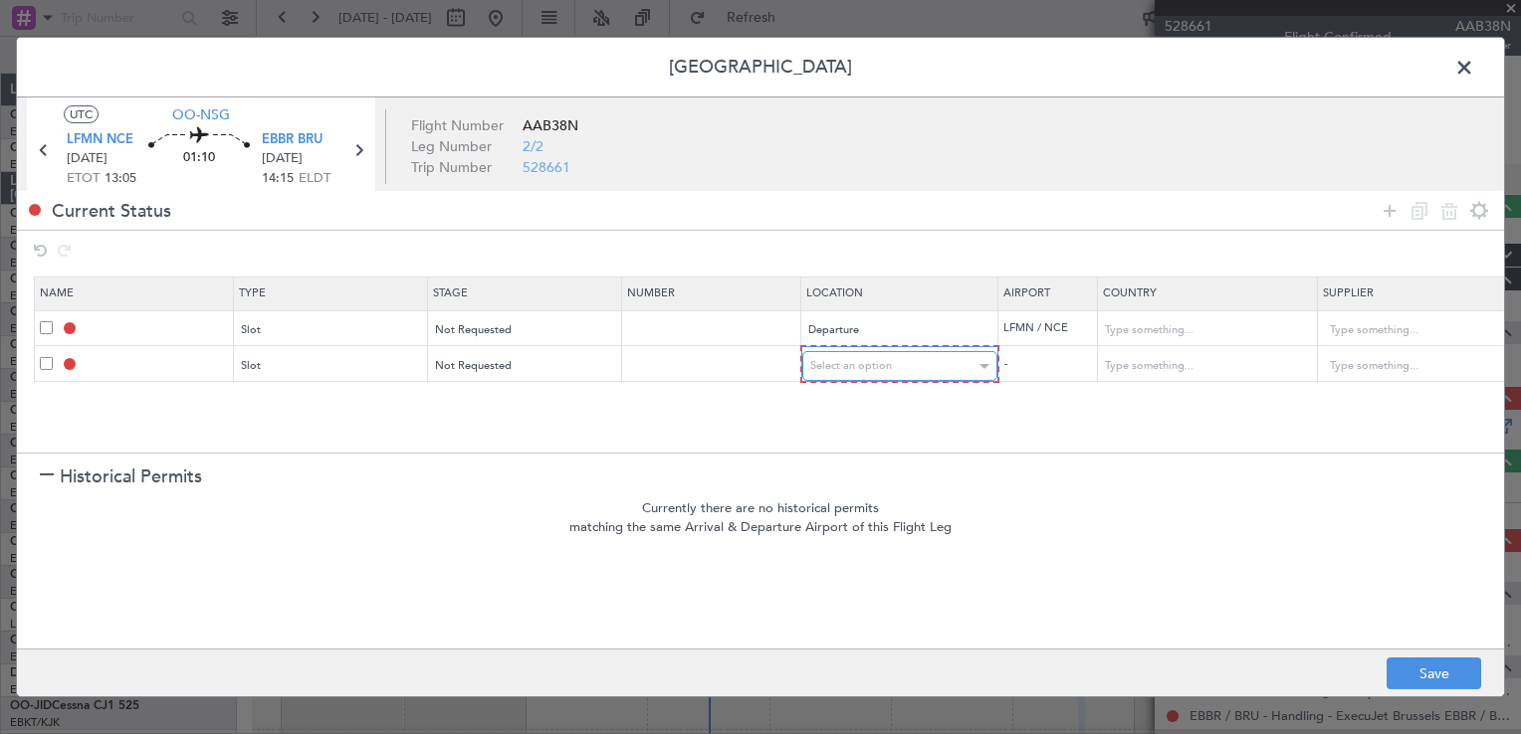
click at [859, 368] on span "Select an option" at bounding box center [851, 365] width 82 height 15
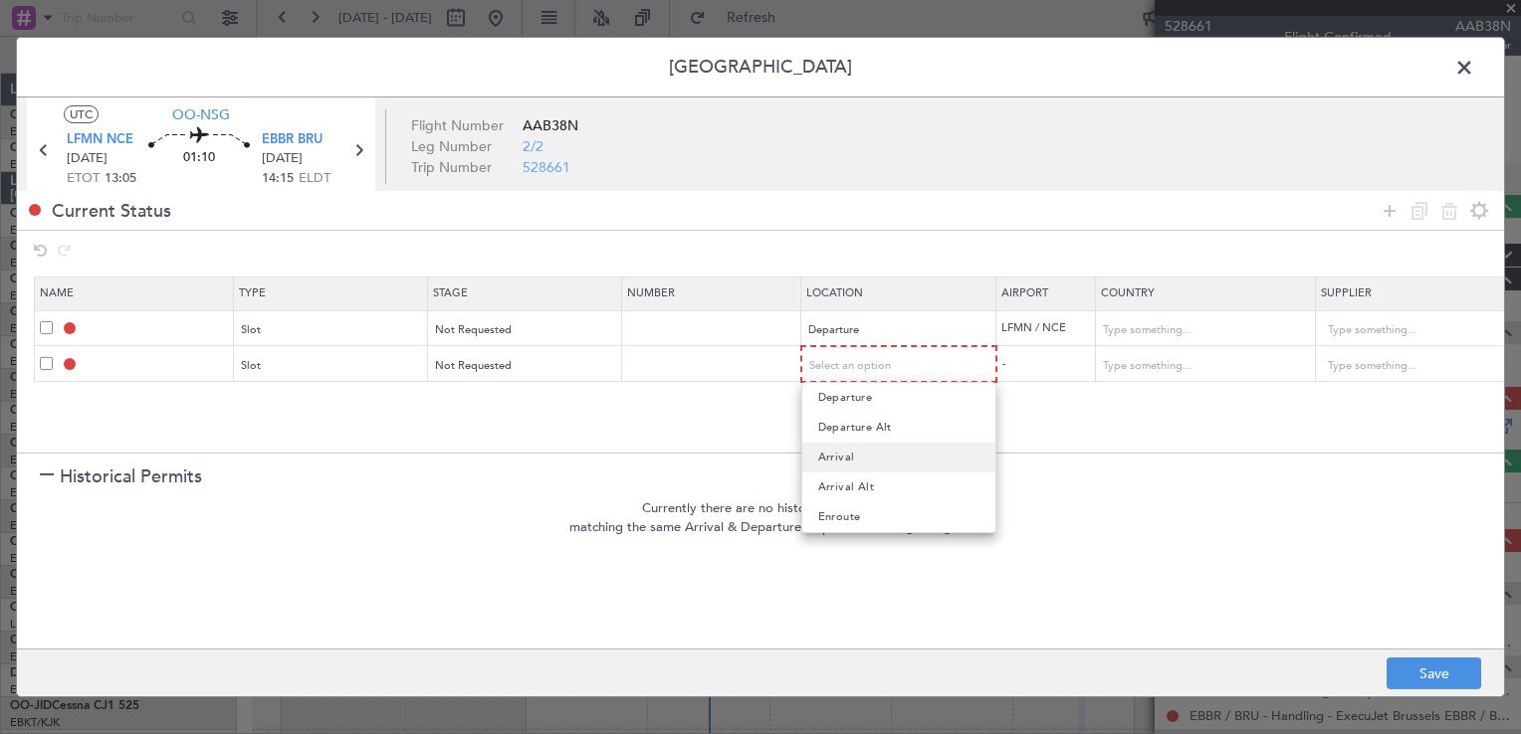
click at [852, 454] on mat-option "Arrival" at bounding box center [898, 458] width 193 height 30
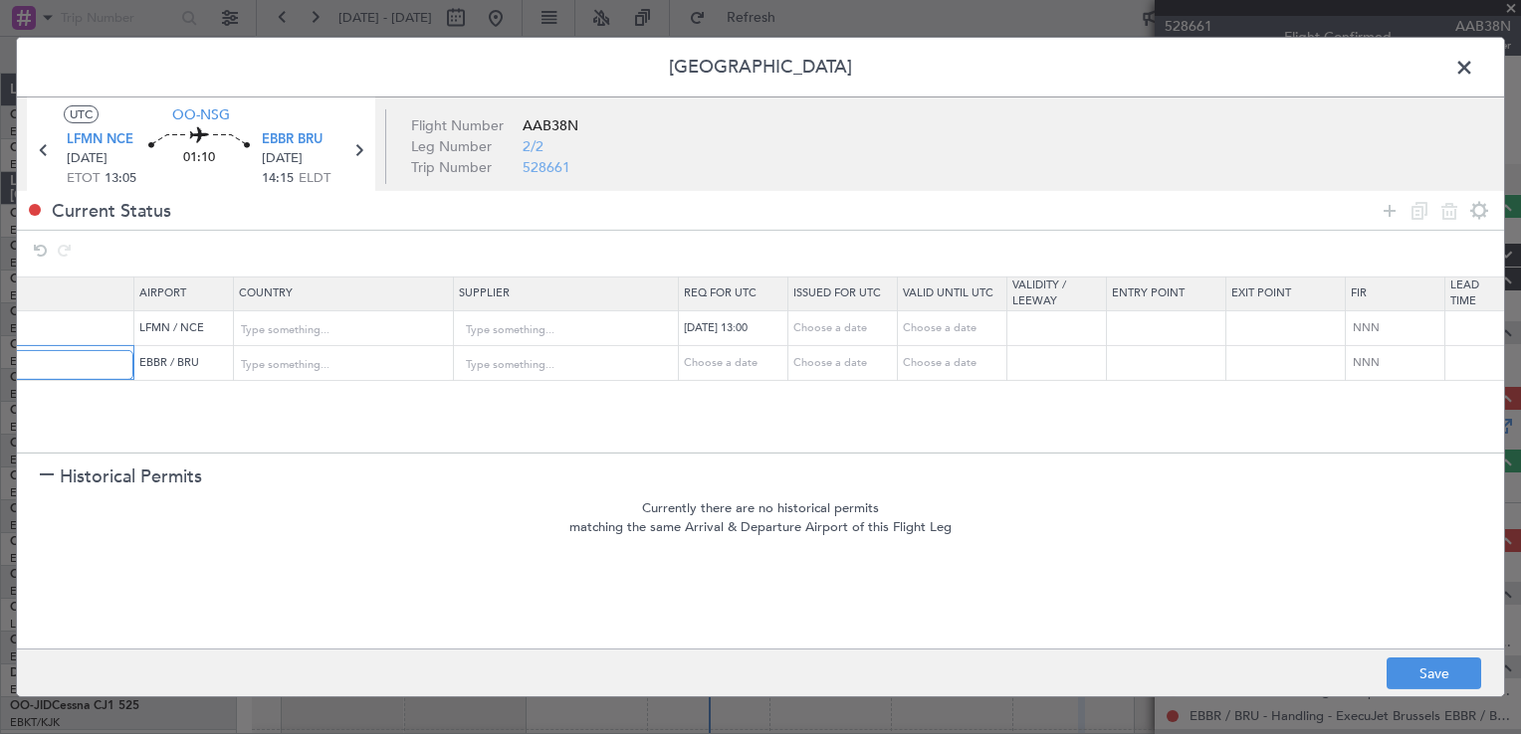
scroll to position [0, 974]
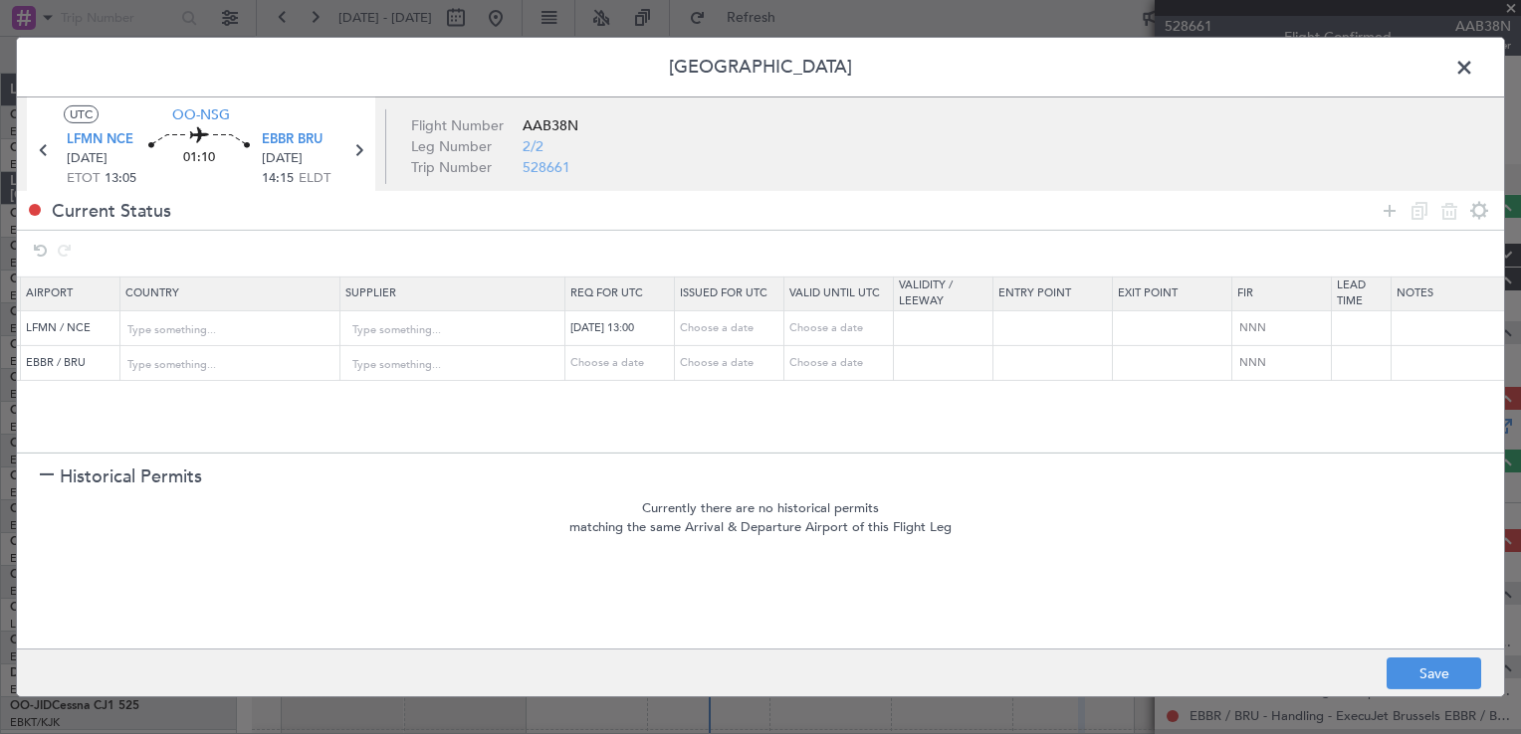
click at [611, 356] on div "Choose a date" at bounding box center [622, 362] width 104 height 17
select select "8"
select select "2025"
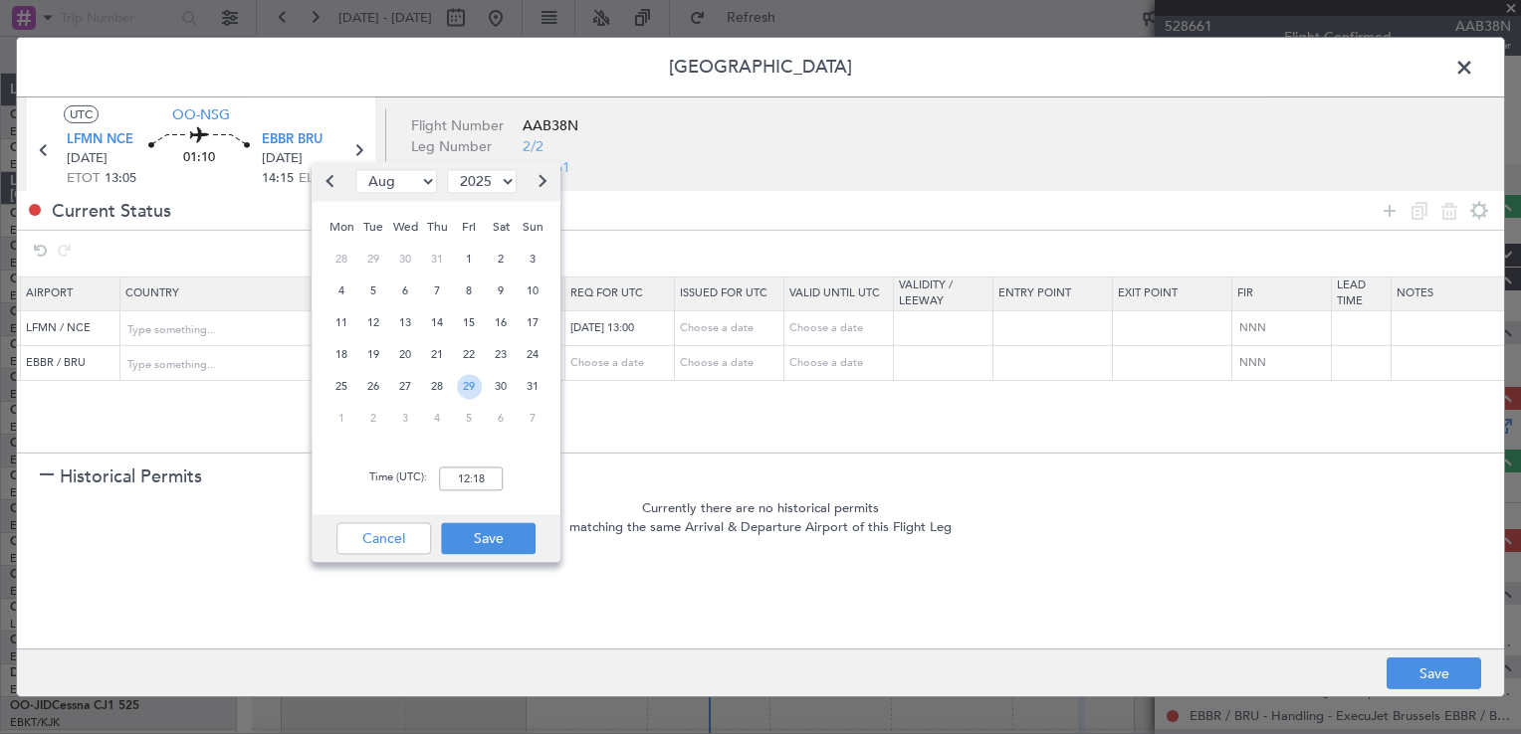
click at [468, 384] on span "29" at bounding box center [469, 386] width 25 height 25
click at [487, 492] on div "Time (UTC): 00:00" at bounding box center [436, 479] width 249 height 72
click at [479, 485] on input "00:00" at bounding box center [471, 479] width 64 height 24
type input "14:20"
click at [548, 516] on div "Cancel Save" at bounding box center [436, 539] width 249 height 48
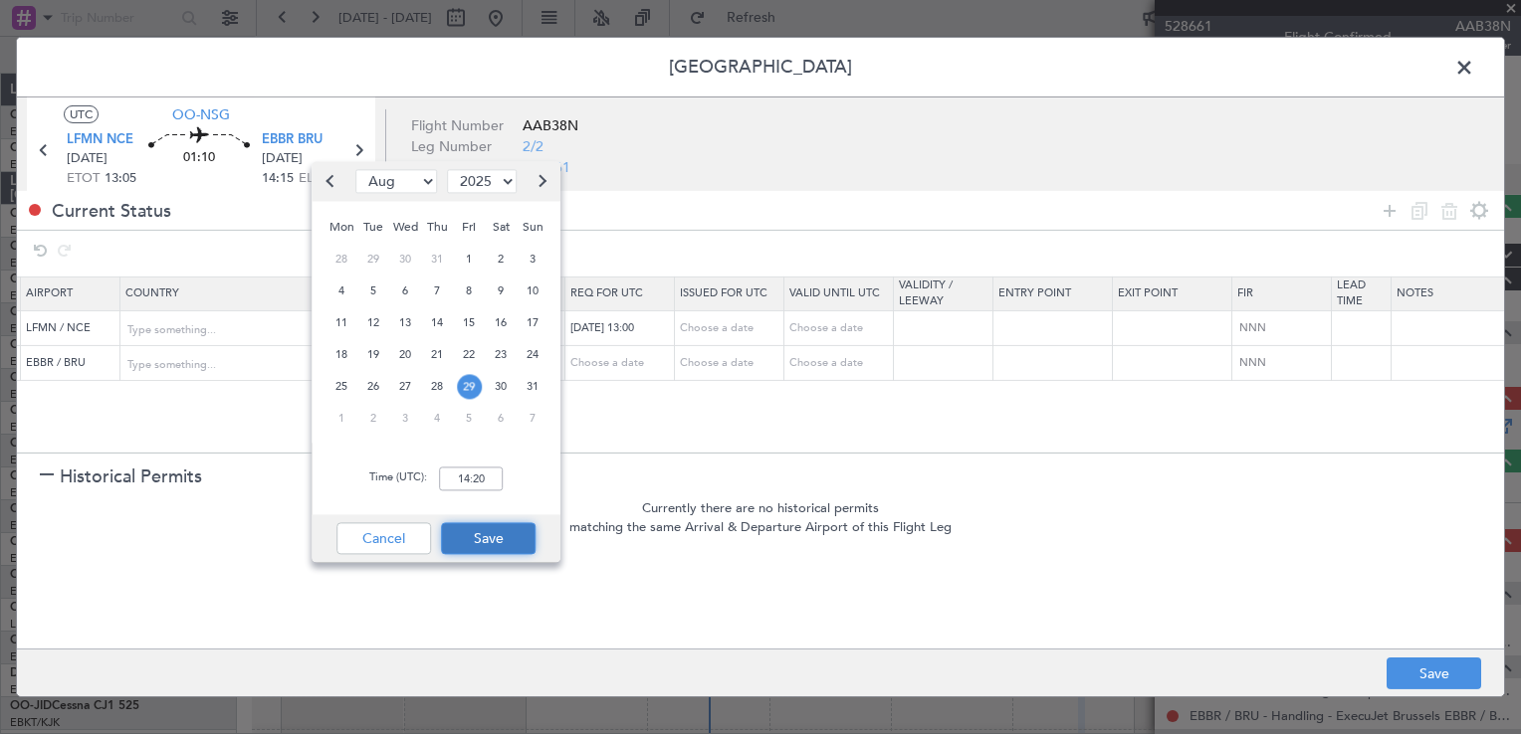
click at [518, 538] on button "Save" at bounding box center [488, 538] width 95 height 32
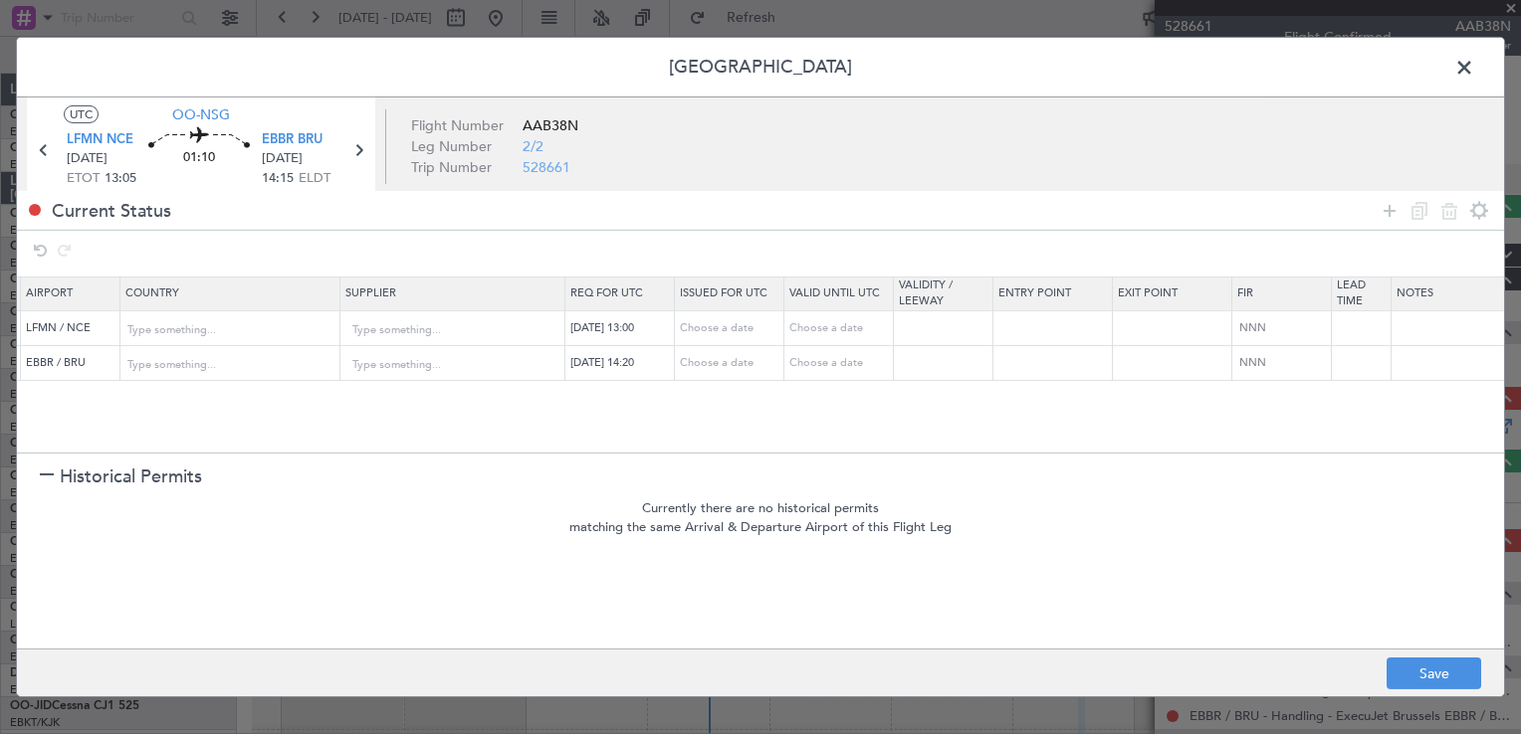
scroll to position [0, 1076]
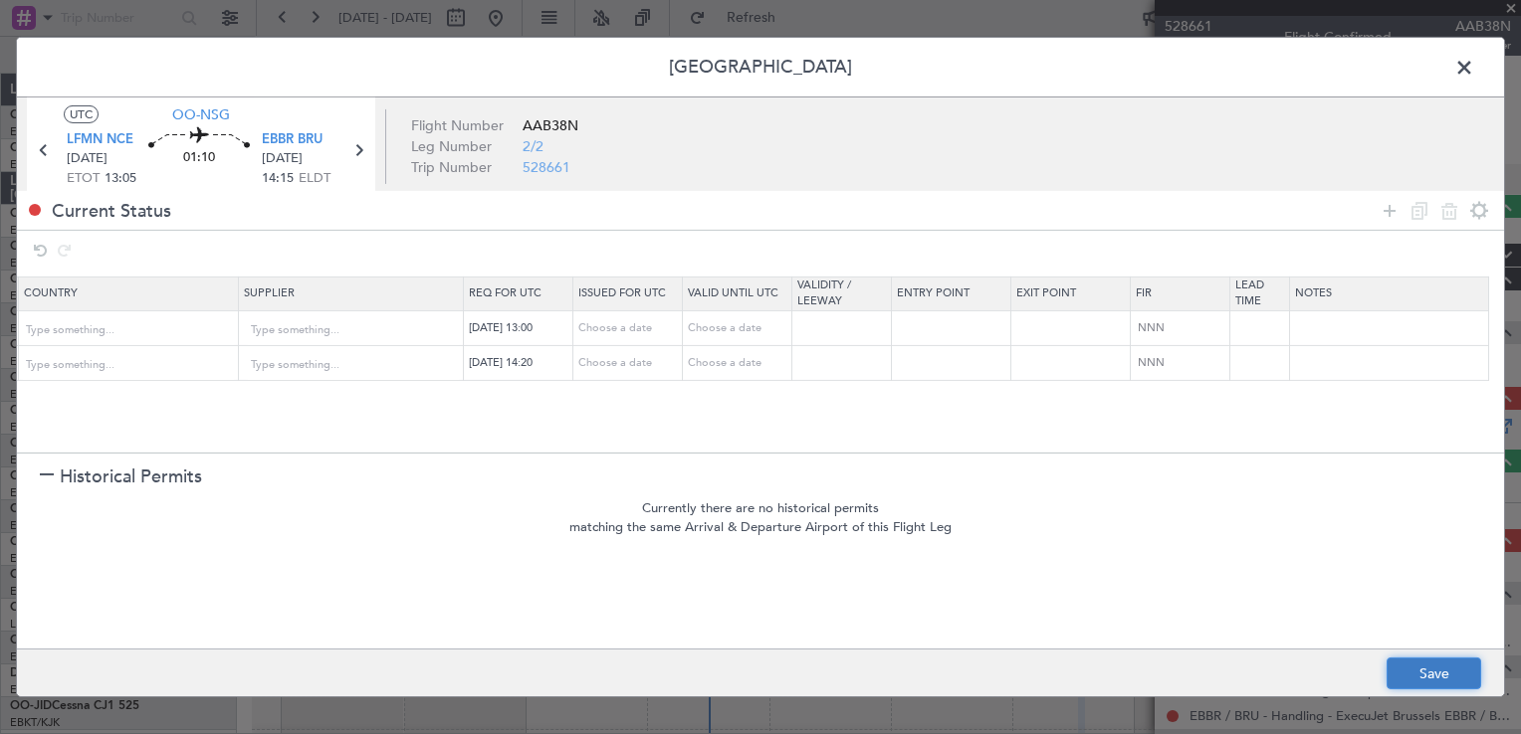
click at [1435, 667] on button "Save" at bounding box center [1433, 674] width 95 height 32
type input "LFMN DEP SLOT 1300Z"
type input "[GEOGRAPHIC_DATA]"
type input "NNN"
type input "EBBR ARR SLOT 1420Z"
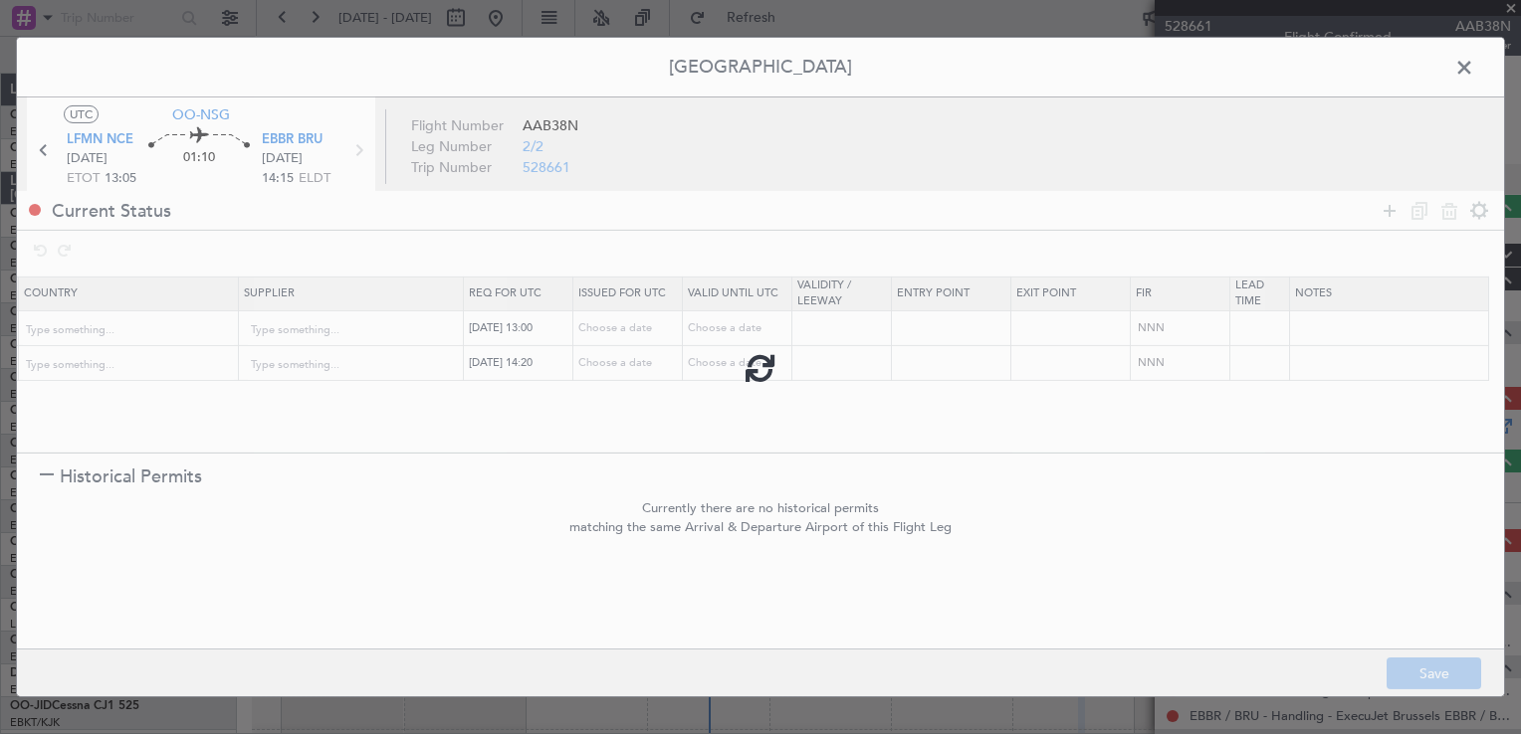
type input "[GEOGRAPHIC_DATA]"
type input "NNN"
click at [1474, 70] on span at bounding box center [1474, 73] width 0 height 40
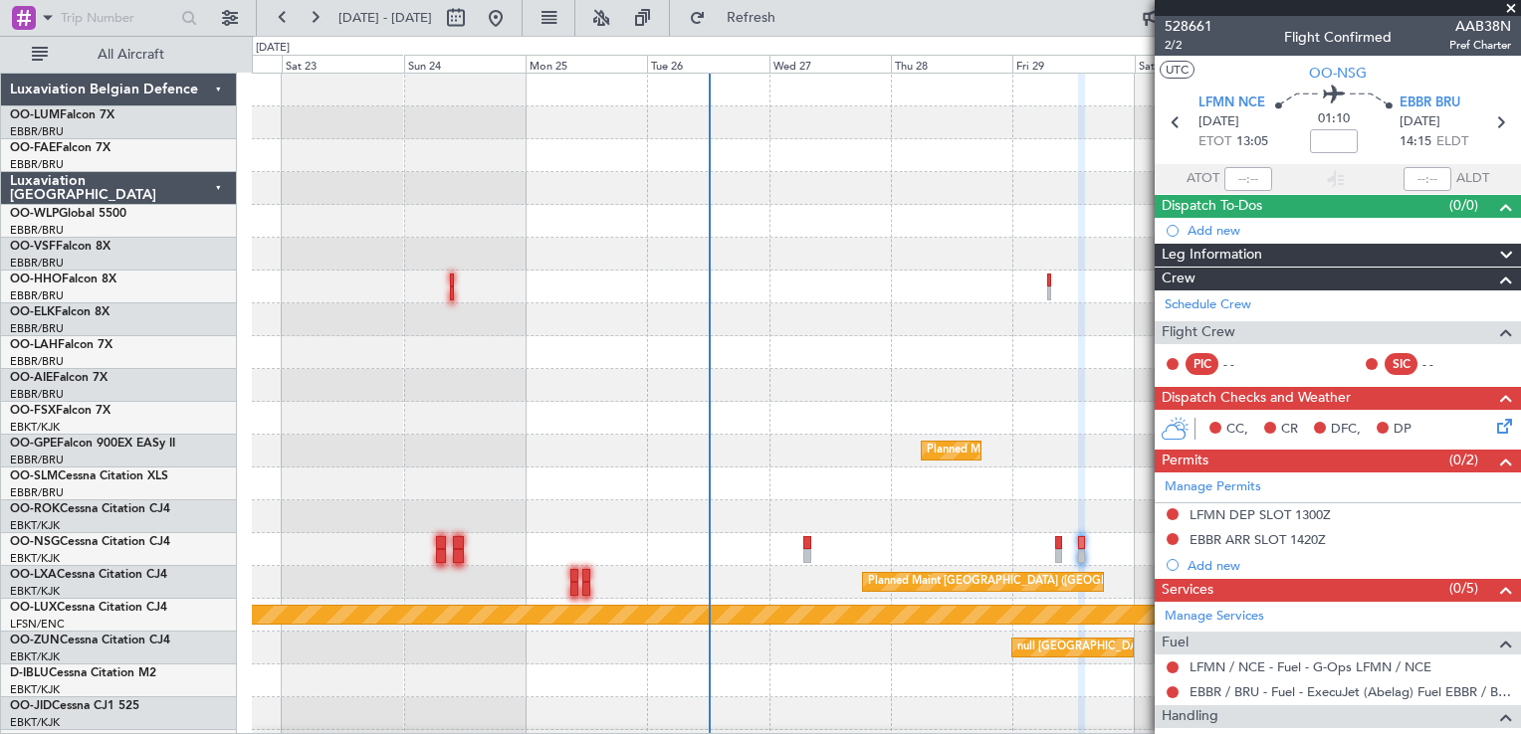
click at [1051, 539] on div at bounding box center [886, 549] width 1268 height 33
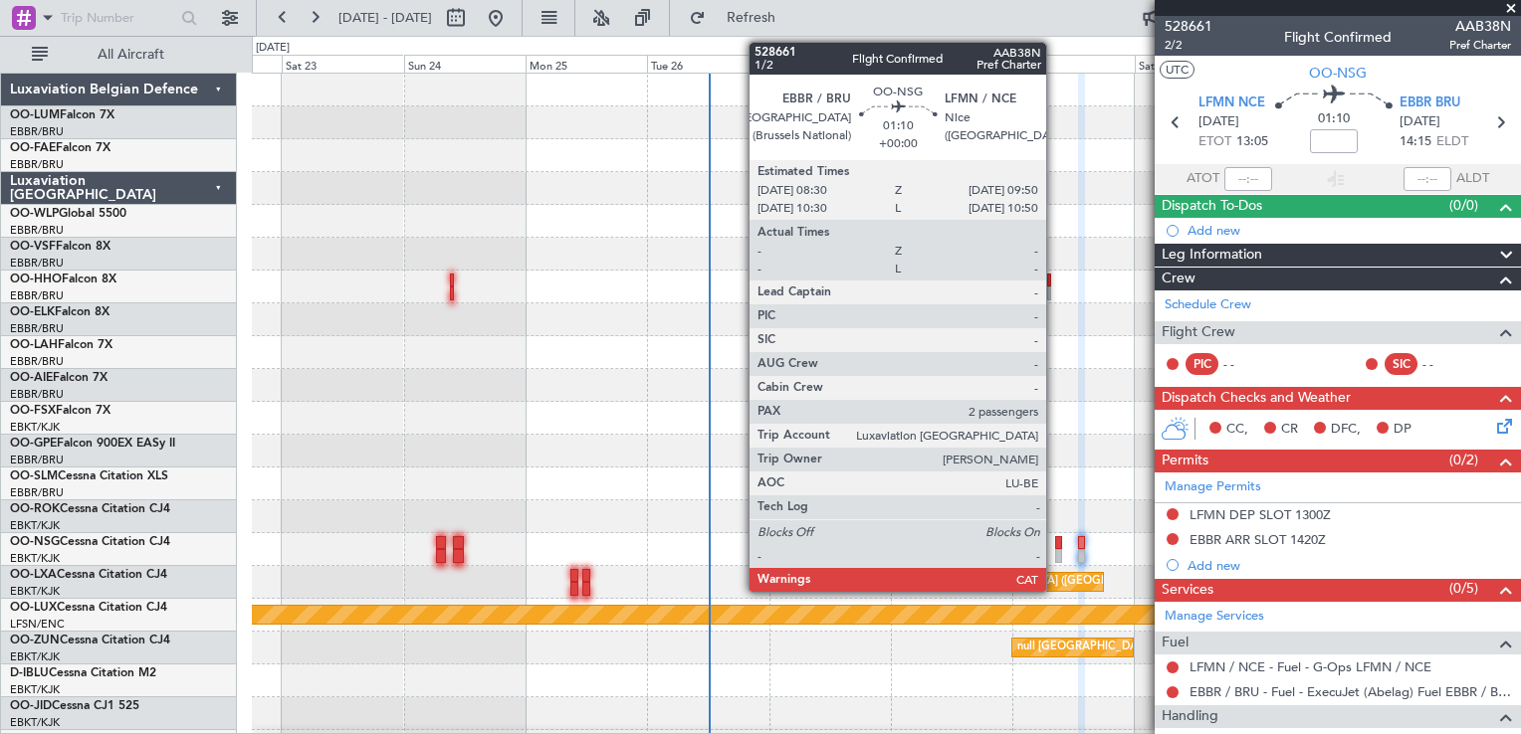
click at [1055, 539] on div at bounding box center [1058, 543] width 7 height 14
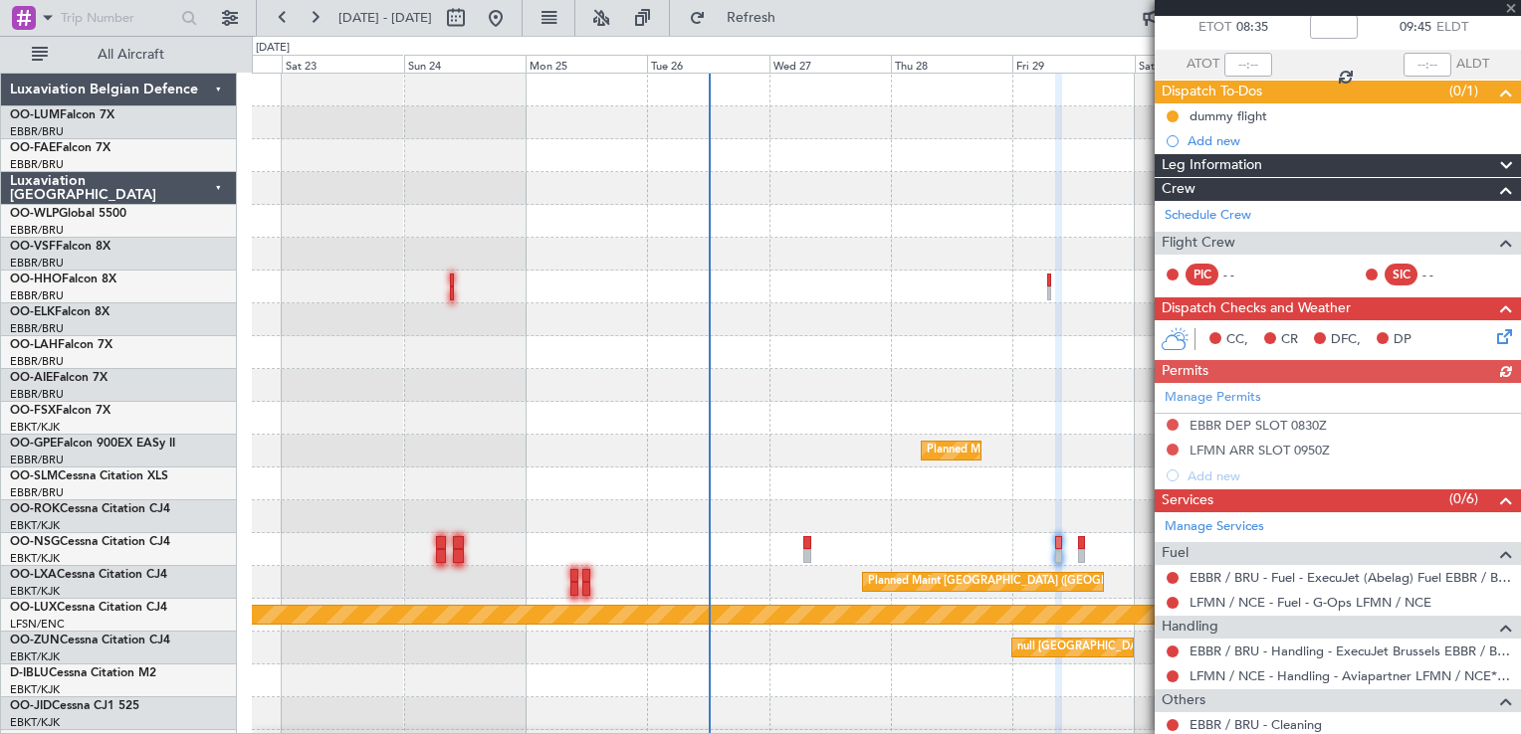
scroll to position [199, 0]
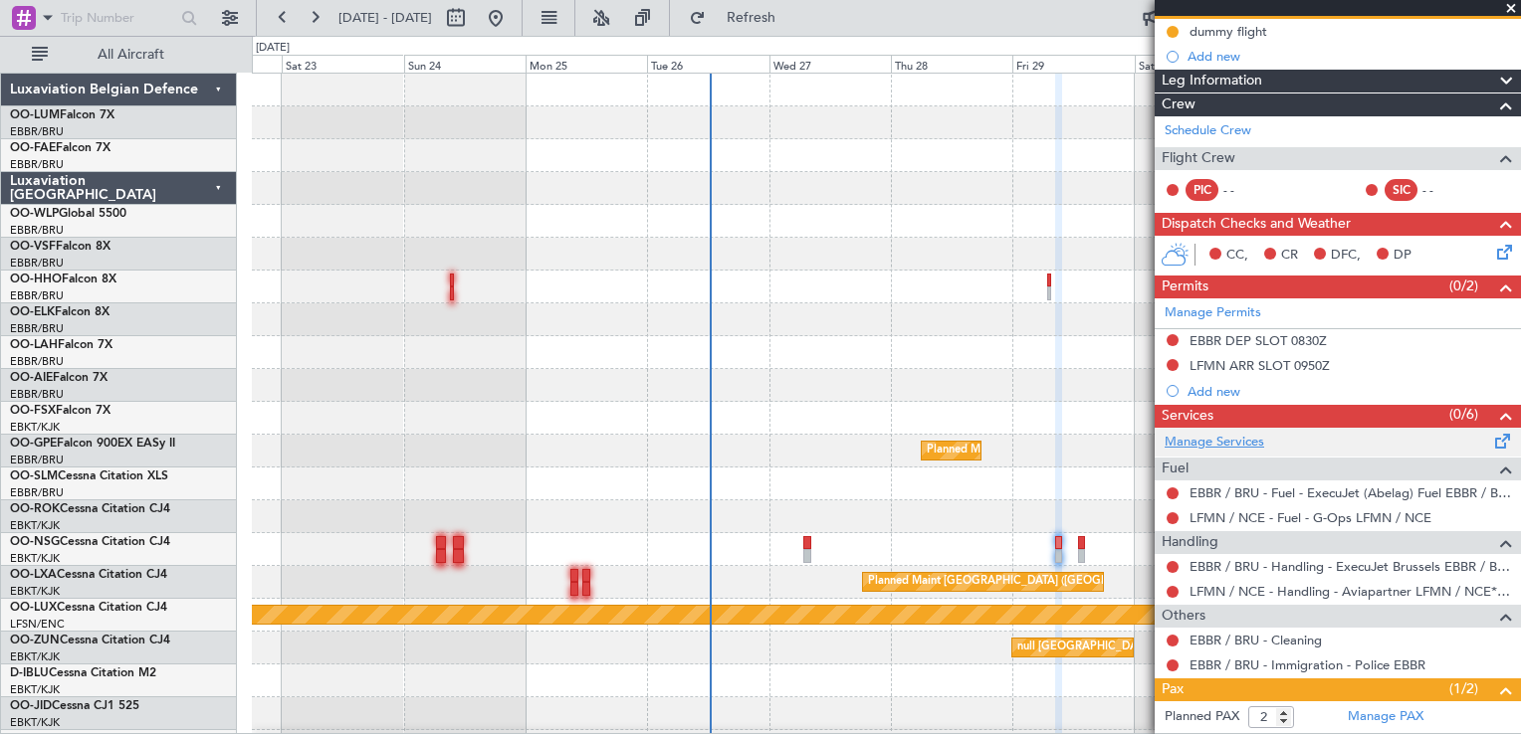
click at [1234, 441] on link "Manage Services" at bounding box center [1214, 443] width 100 height 20
click at [782, 14] on span "Refresh" at bounding box center [752, 18] width 84 height 14
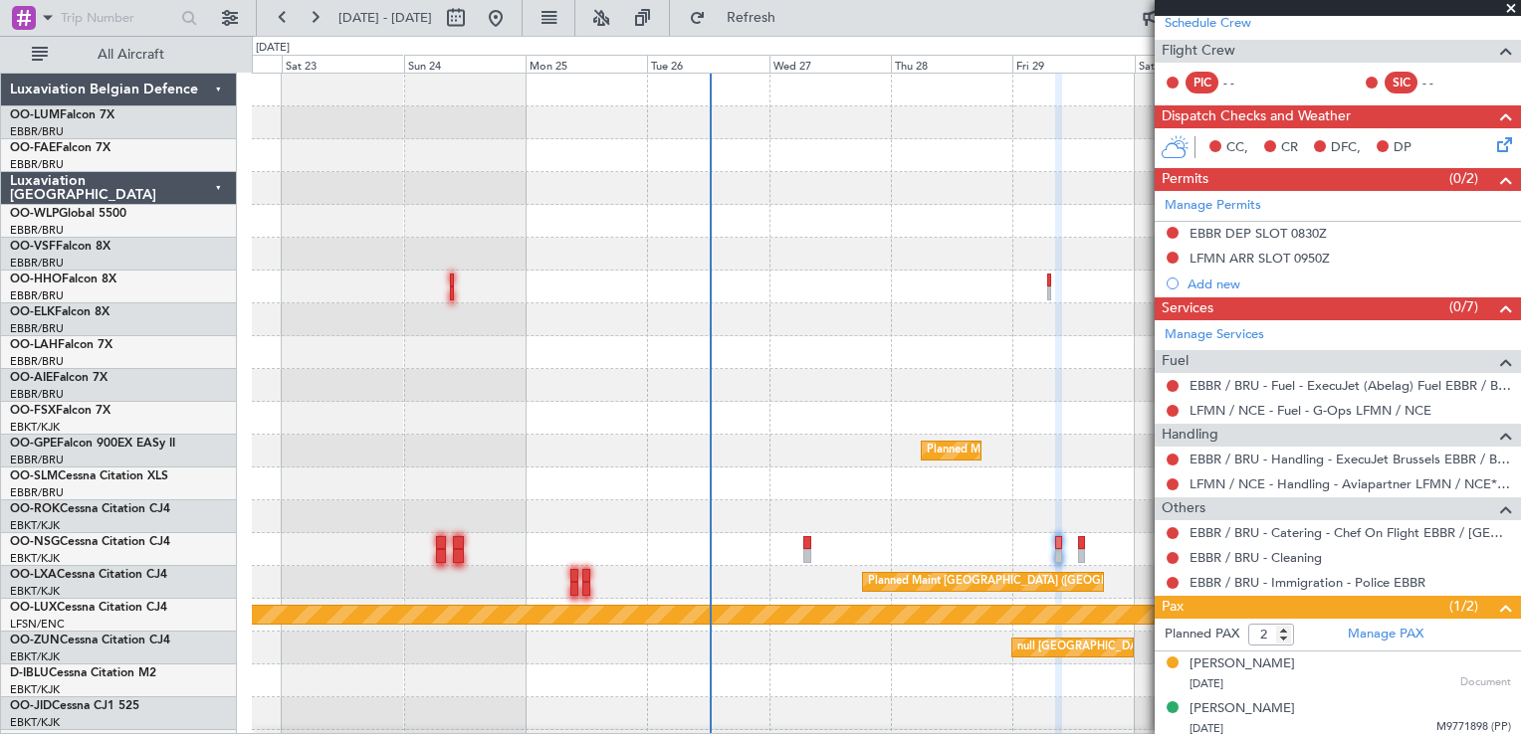
scroll to position [310, 0]
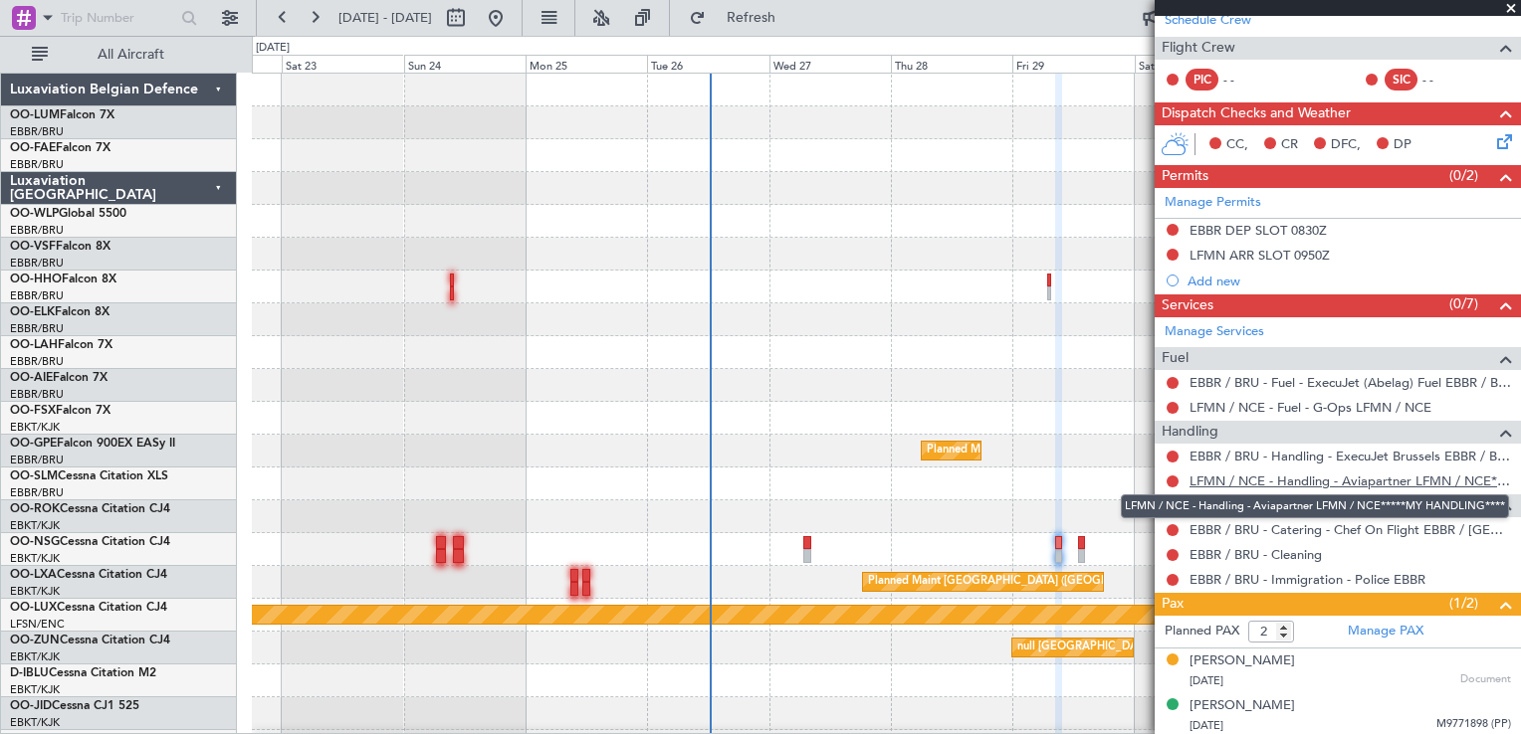
click at [1318, 480] on link "LFMN / NCE - Handling - Aviapartner LFMN / NCE*****MY HANDLING****" at bounding box center [1349, 481] width 321 height 17
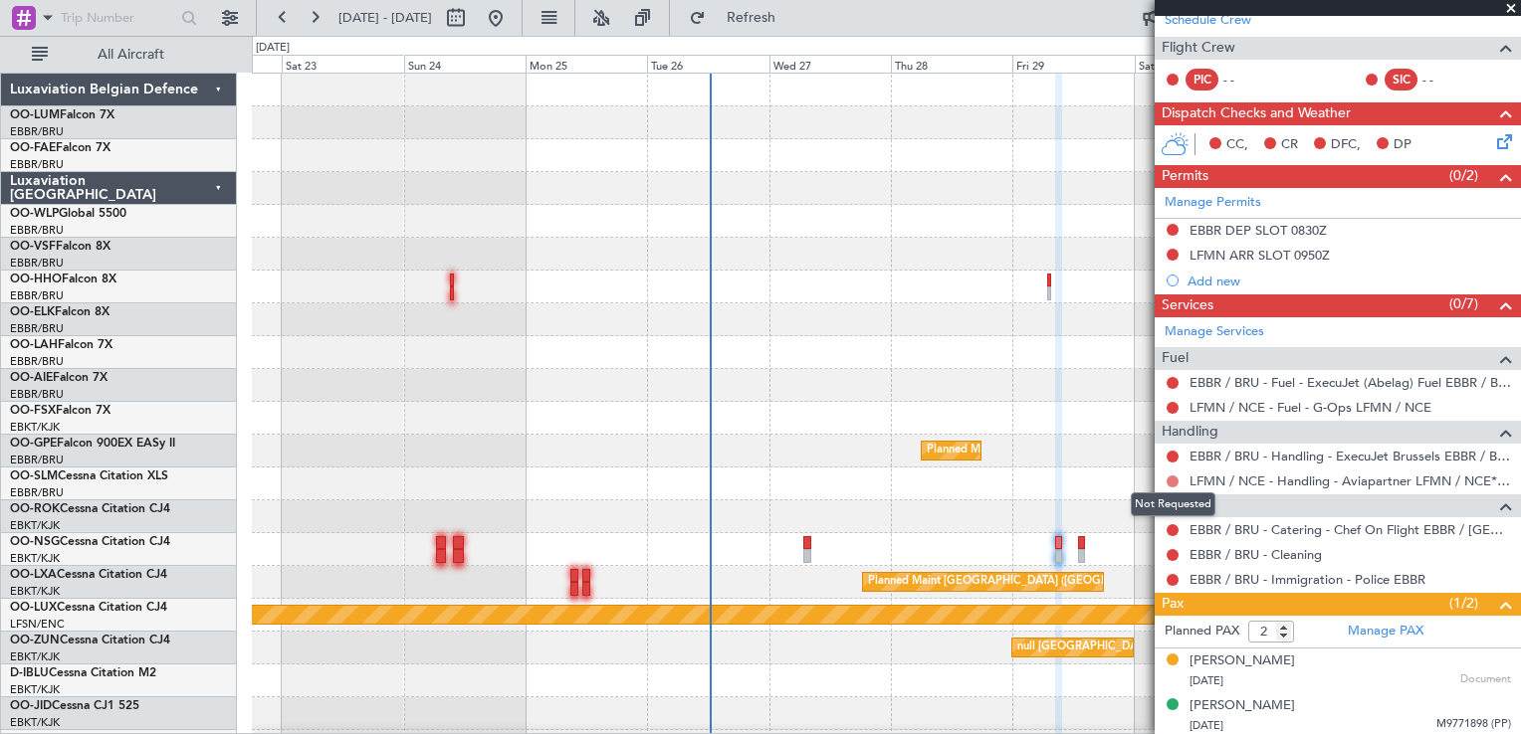
click at [1170, 480] on button at bounding box center [1172, 482] width 12 height 12
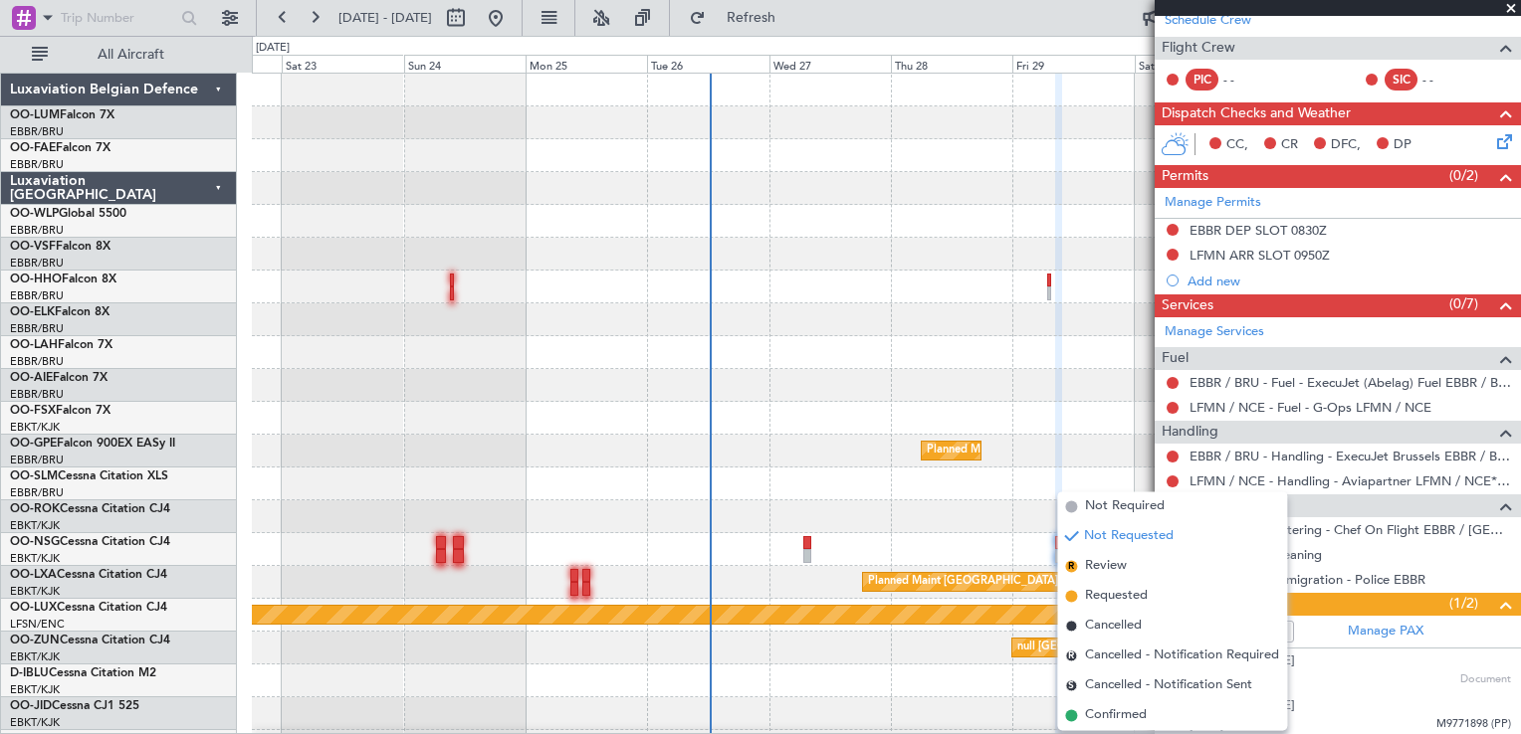
click at [1055, 376] on div "Planned Maint [GEOGRAPHIC_DATA] ([GEOGRAPHIC_DATA])" at bounding box center [886, 385] width 1268 height 33
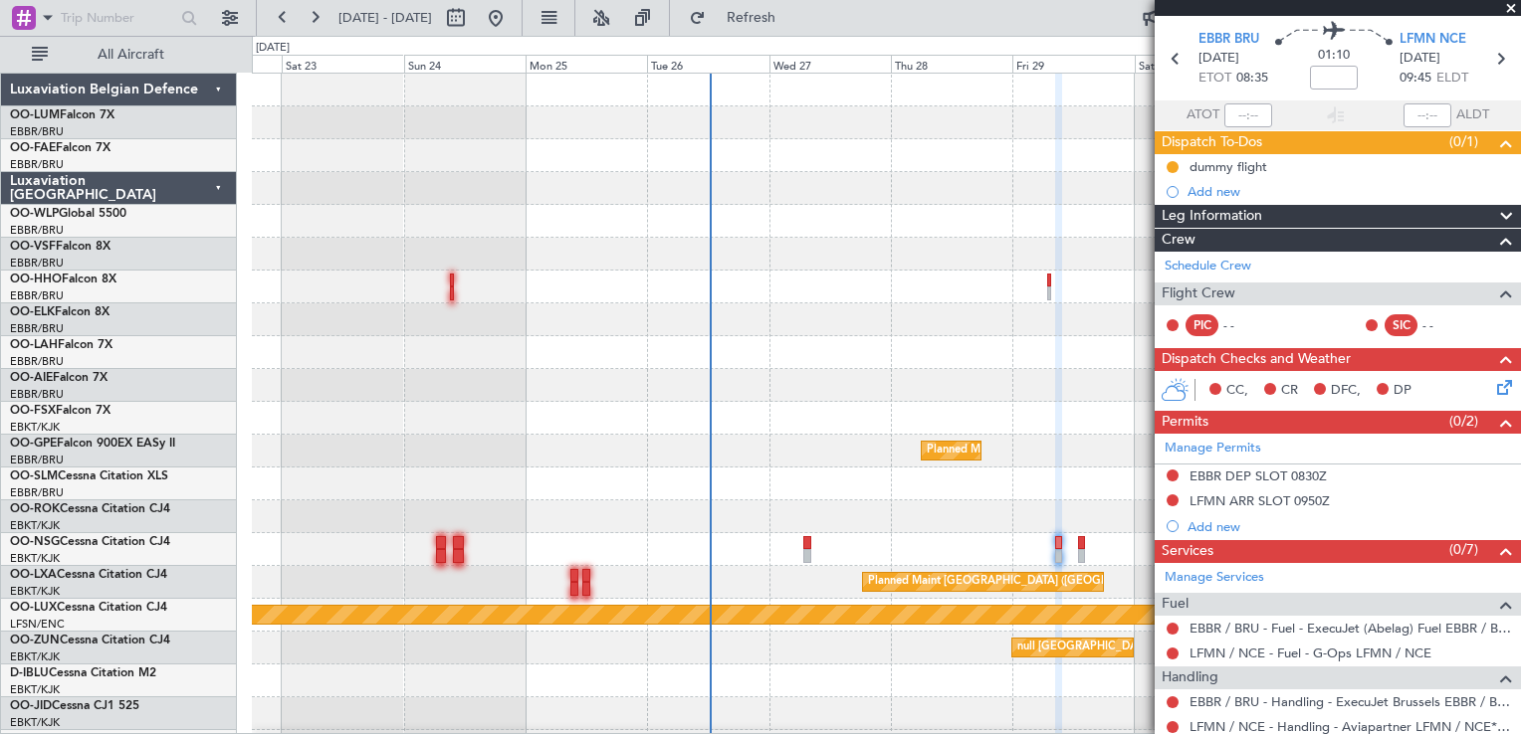
scroll to position [0, 0]
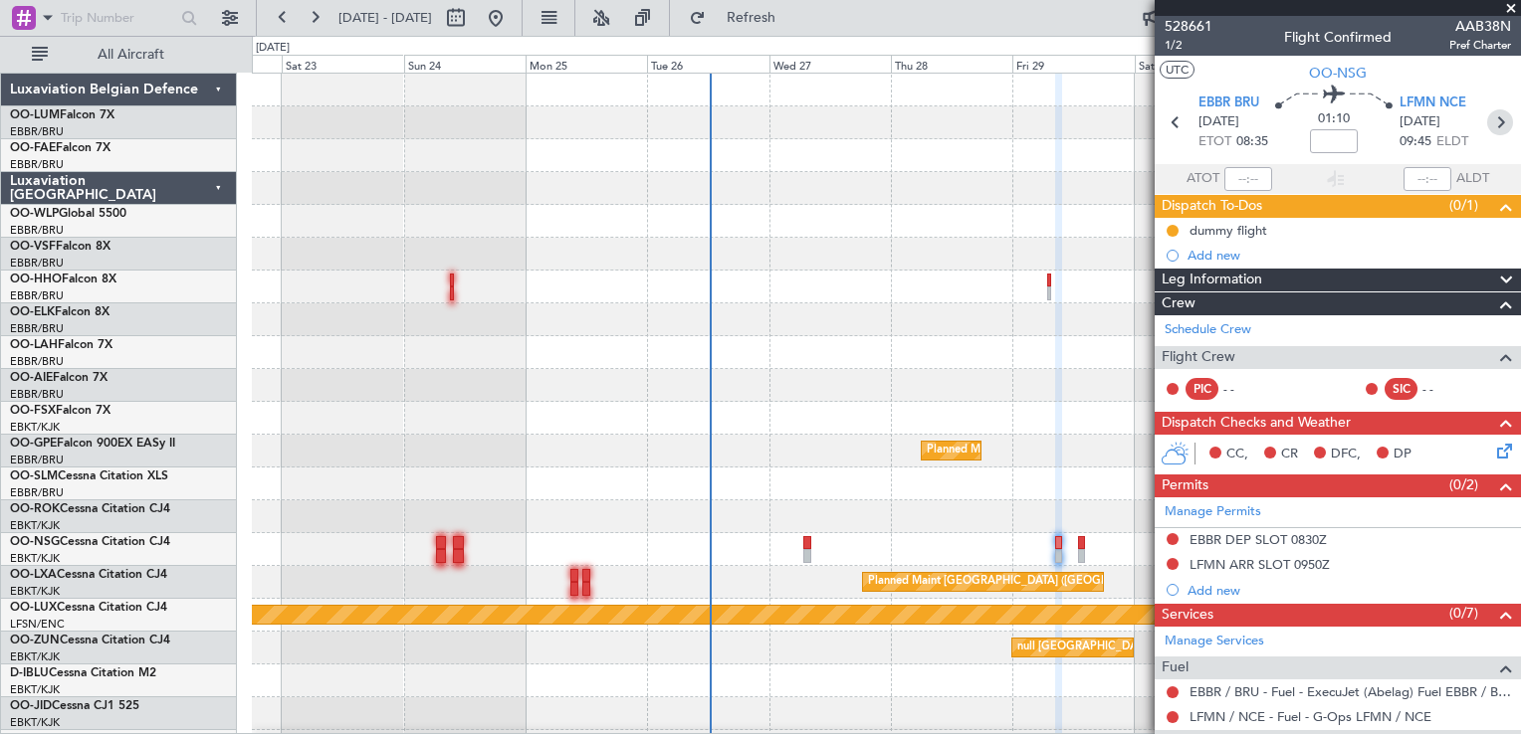
click at [1491, 127] on icon at bounding box center [1500, 122] width 26 height 26
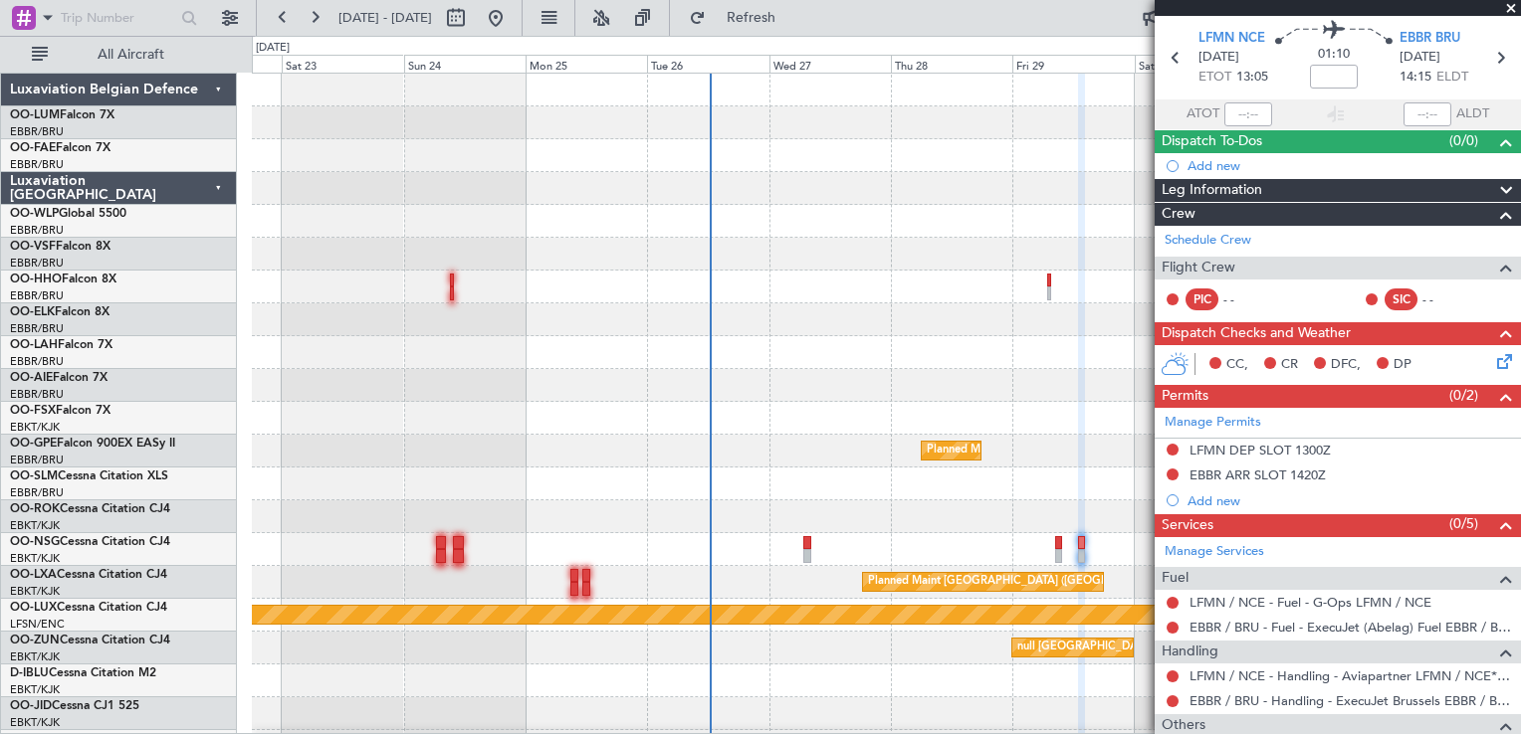
scroll to position [199, 0]
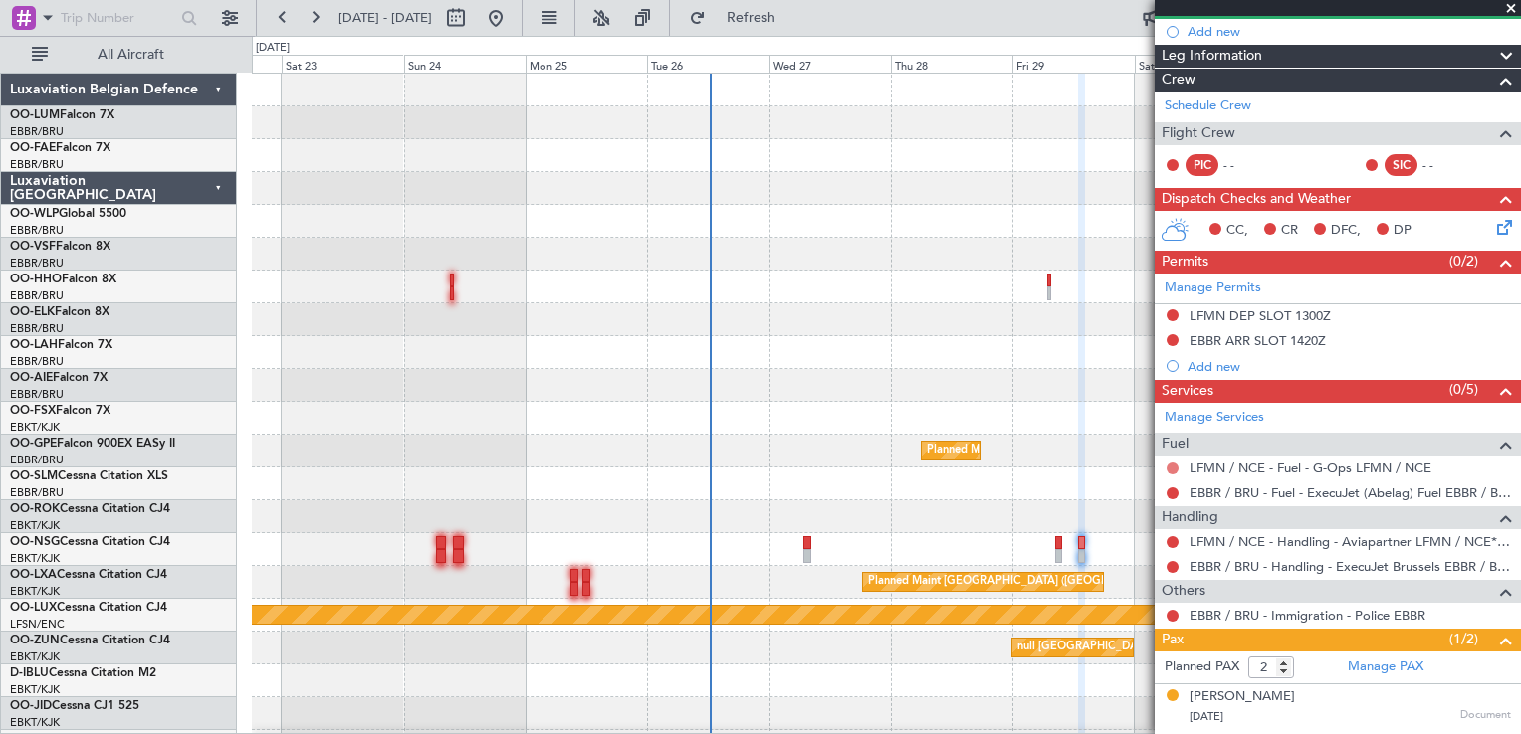
click at [1170, 464] on button at bounding box center [1172, 469] width 12 height 12
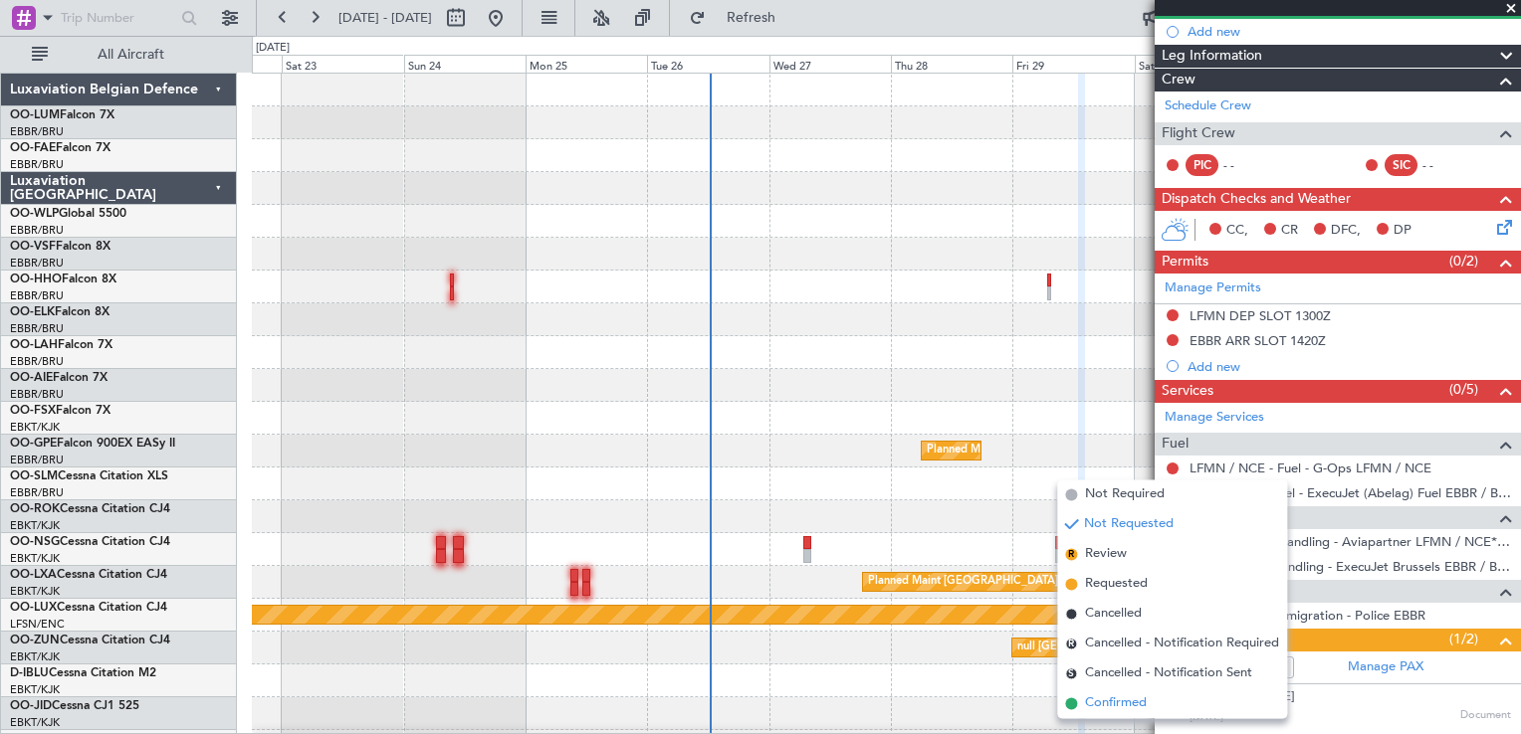
click at [1170, 695] on li "Confirmed" at bounding box center [1172, 704] width 230 height 30
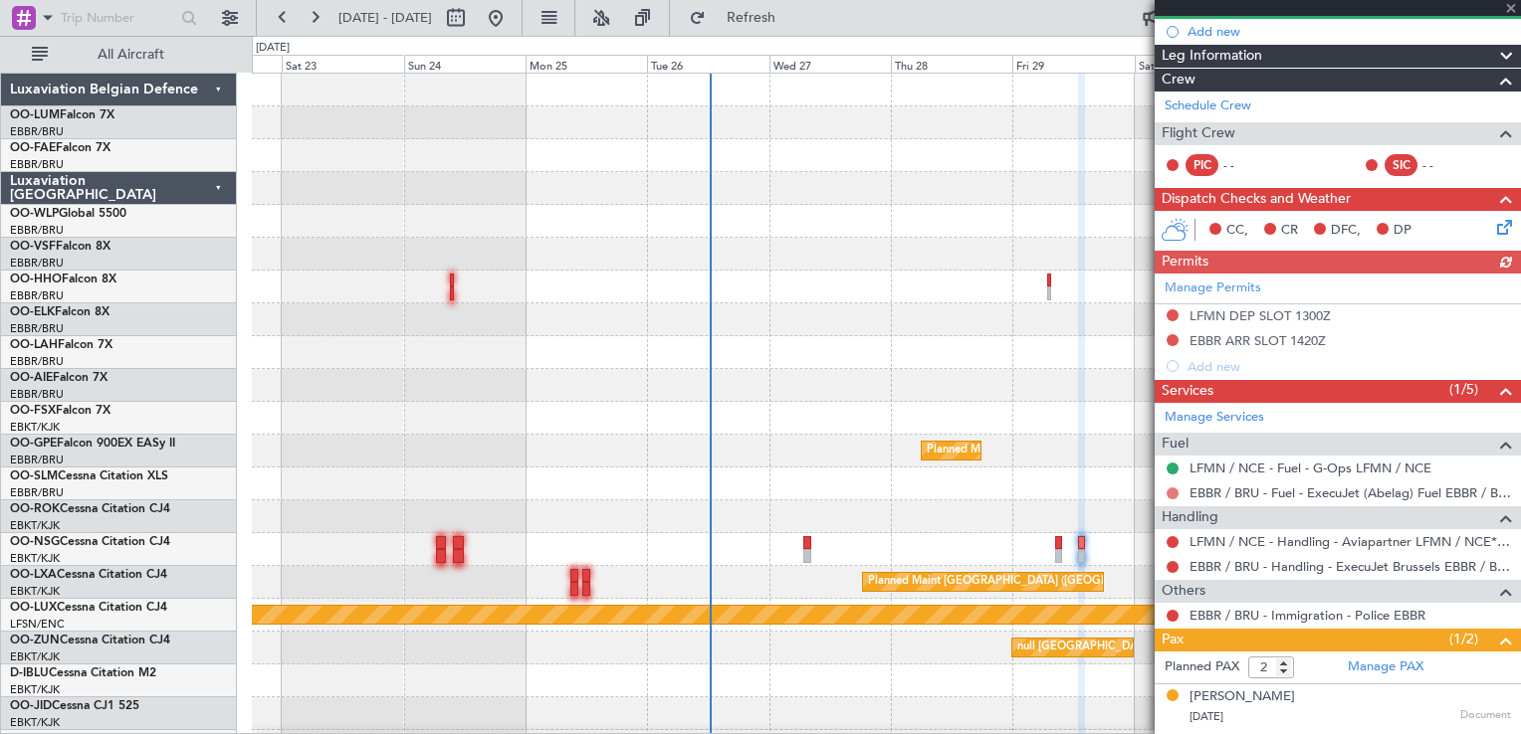
click at [1168, 488] on button at bounding box center [1172, 494] width 12 height 12
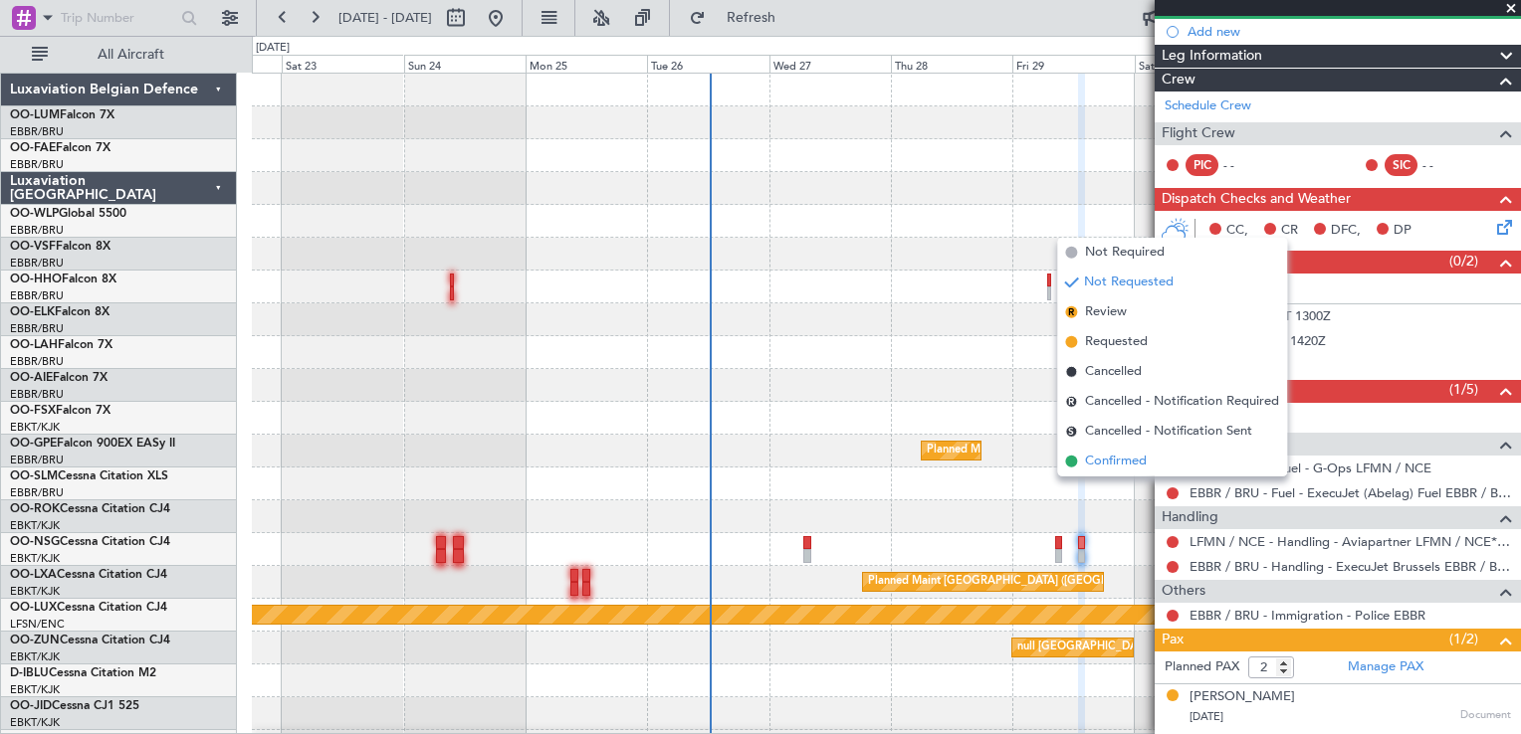
click at [1150, 464] on li "Confirmed" at bounding box center [1172, 462] width 230 height 30
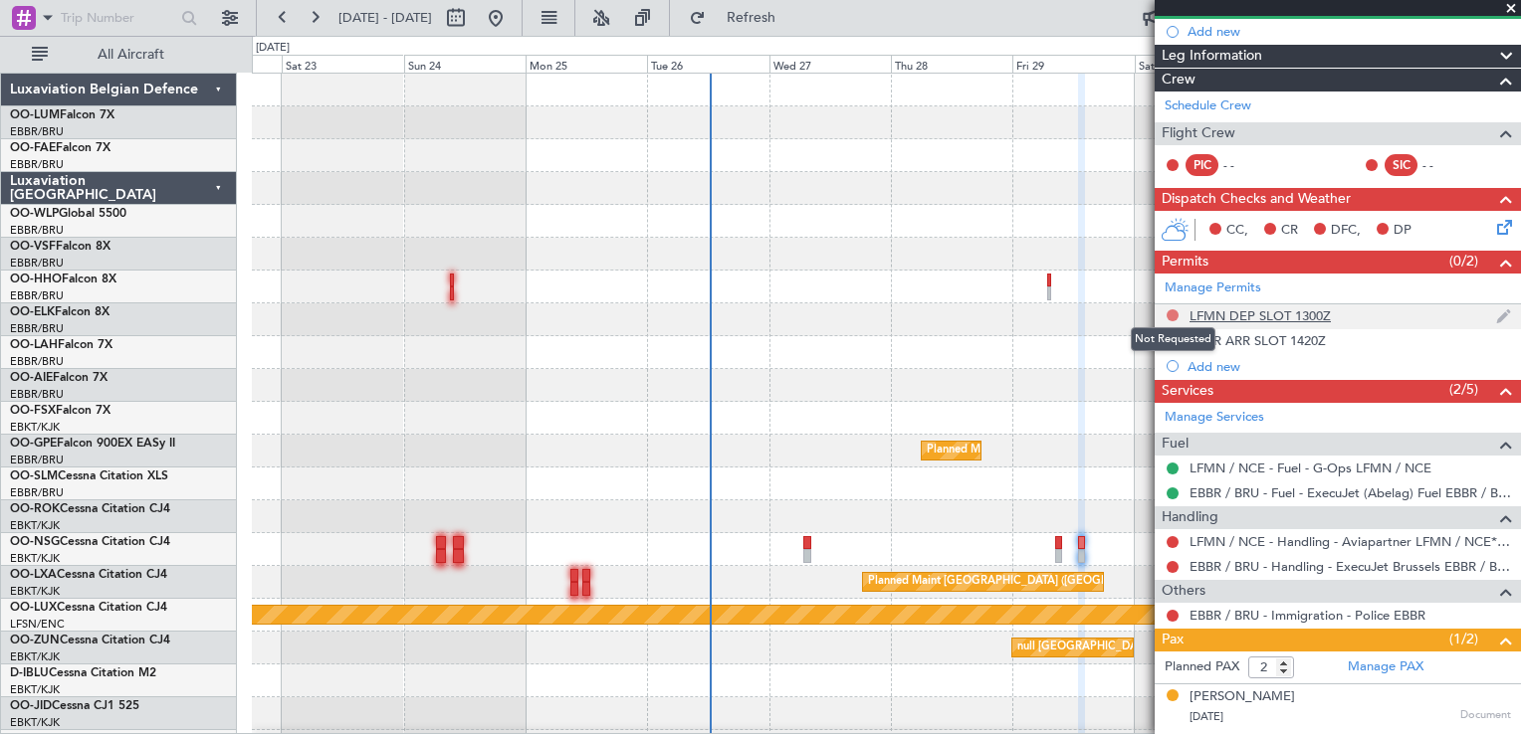
click at [1171, 314] on button at bounding box center [1172, 316] width 12 height 12
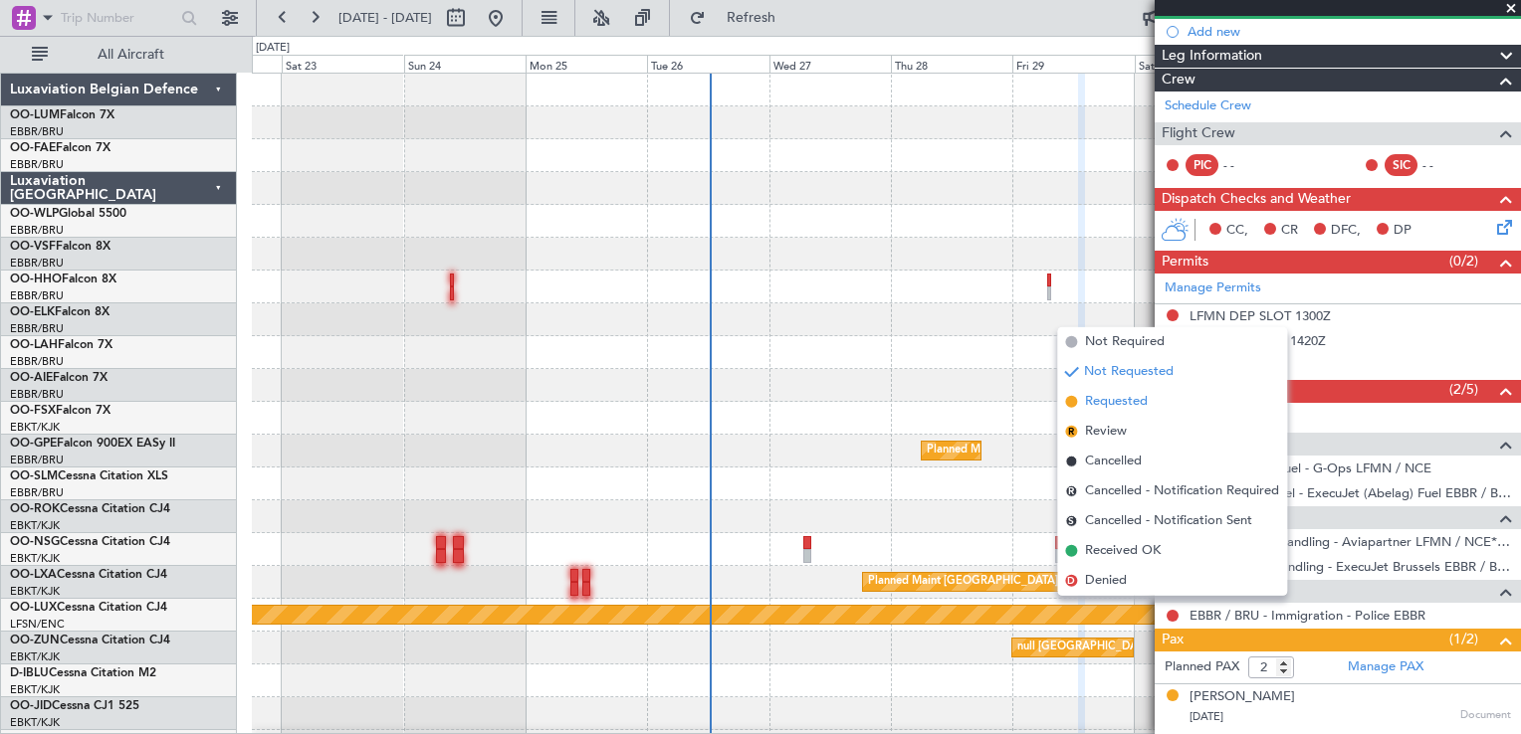
click at [1149, 401] on li "Requested" at bounding box center [1172, 402] width 230 height 30
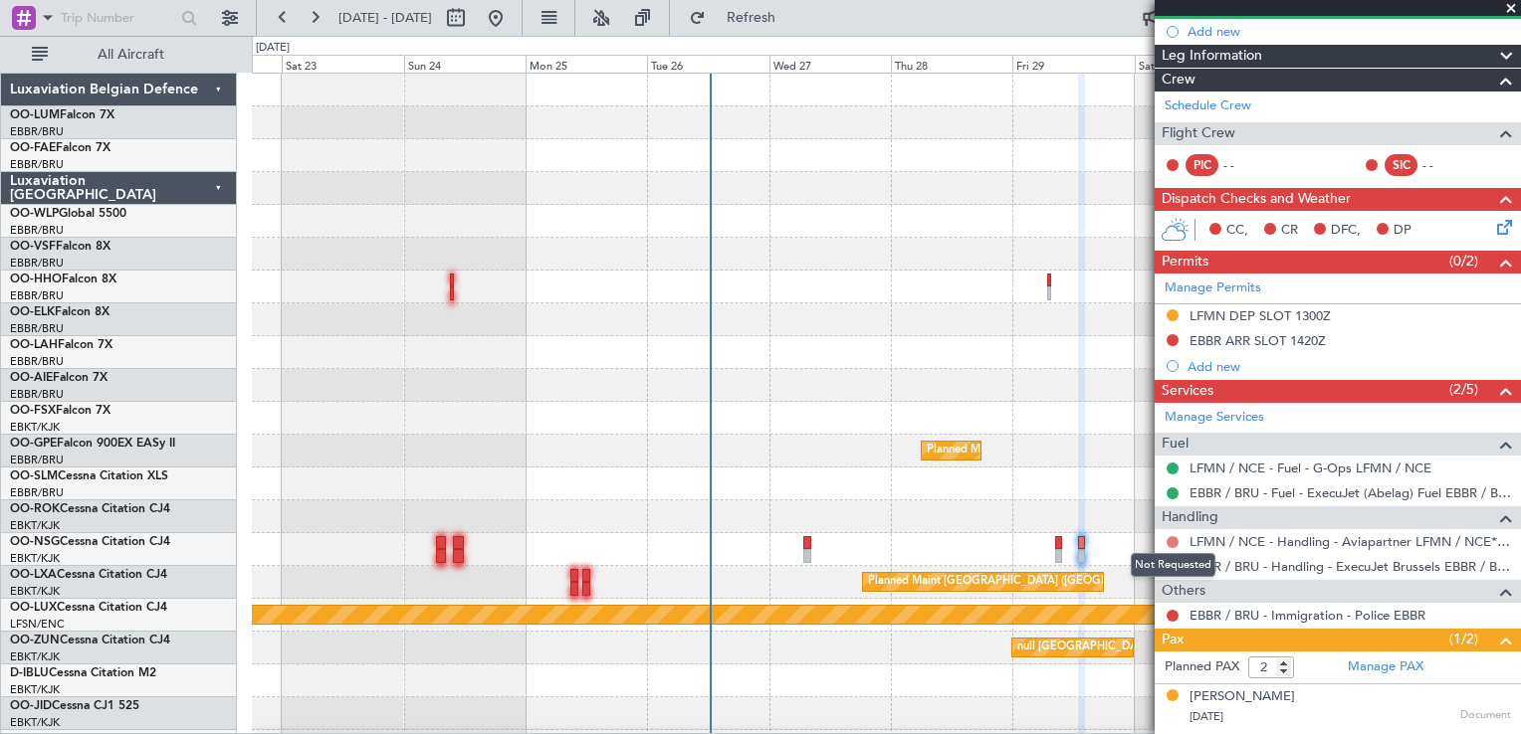
click at [1171, 536] on button at bounding box center [1172, 542] width 12 height 12
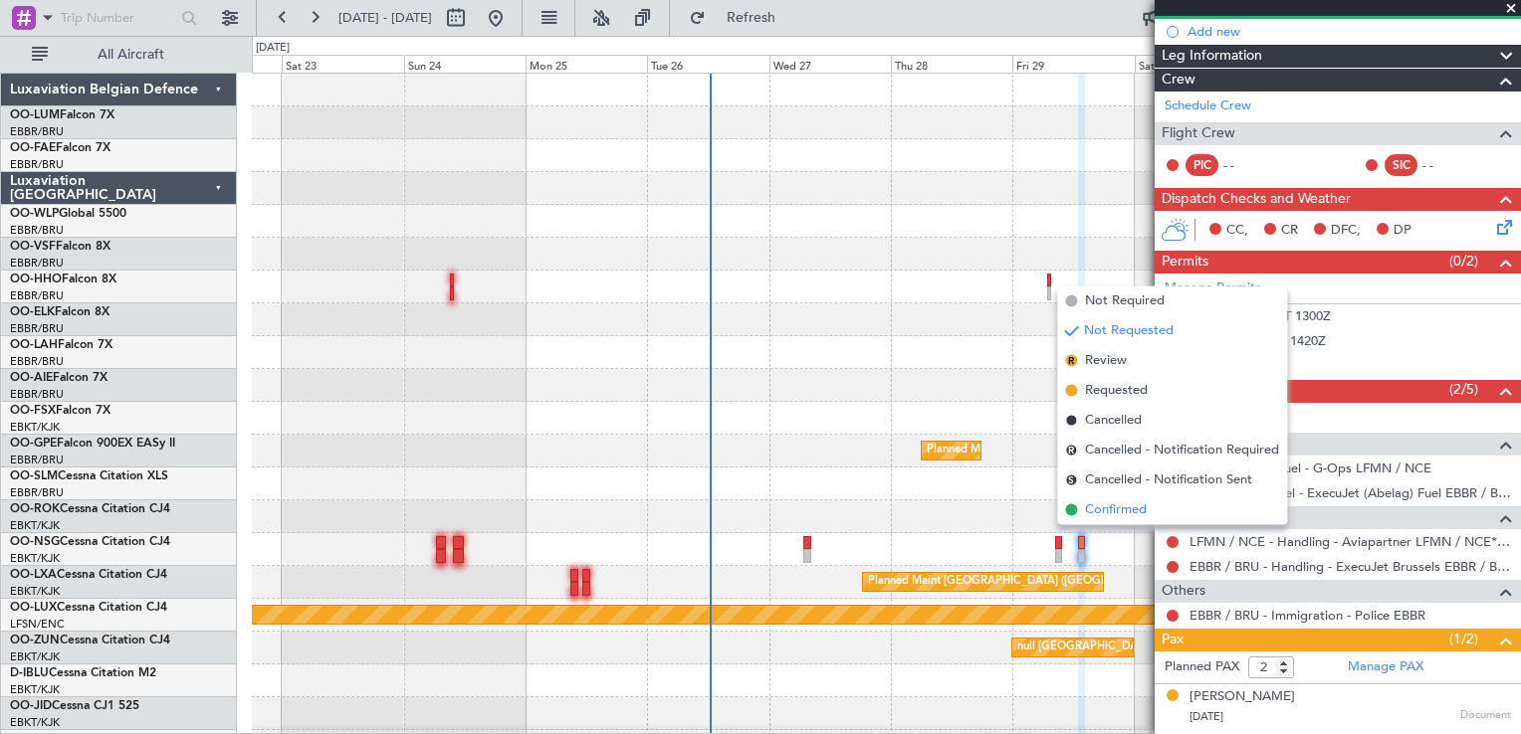
click at [1162, 516] on li "Confirmed" at bounding box center [1172, 511] width 230 height 30
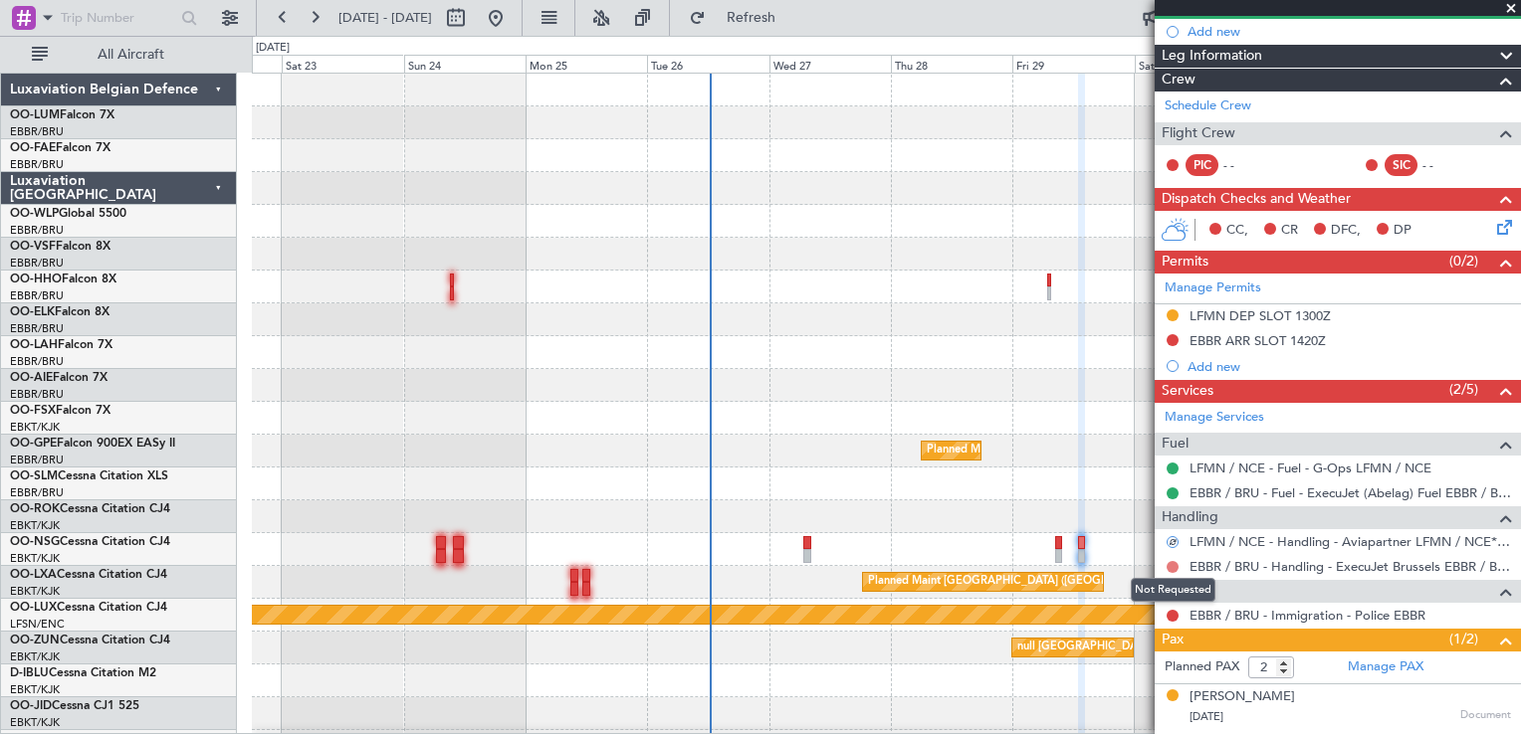
click at [1168, 561] on button at bounding box center [1172, 567] width 12 height 12
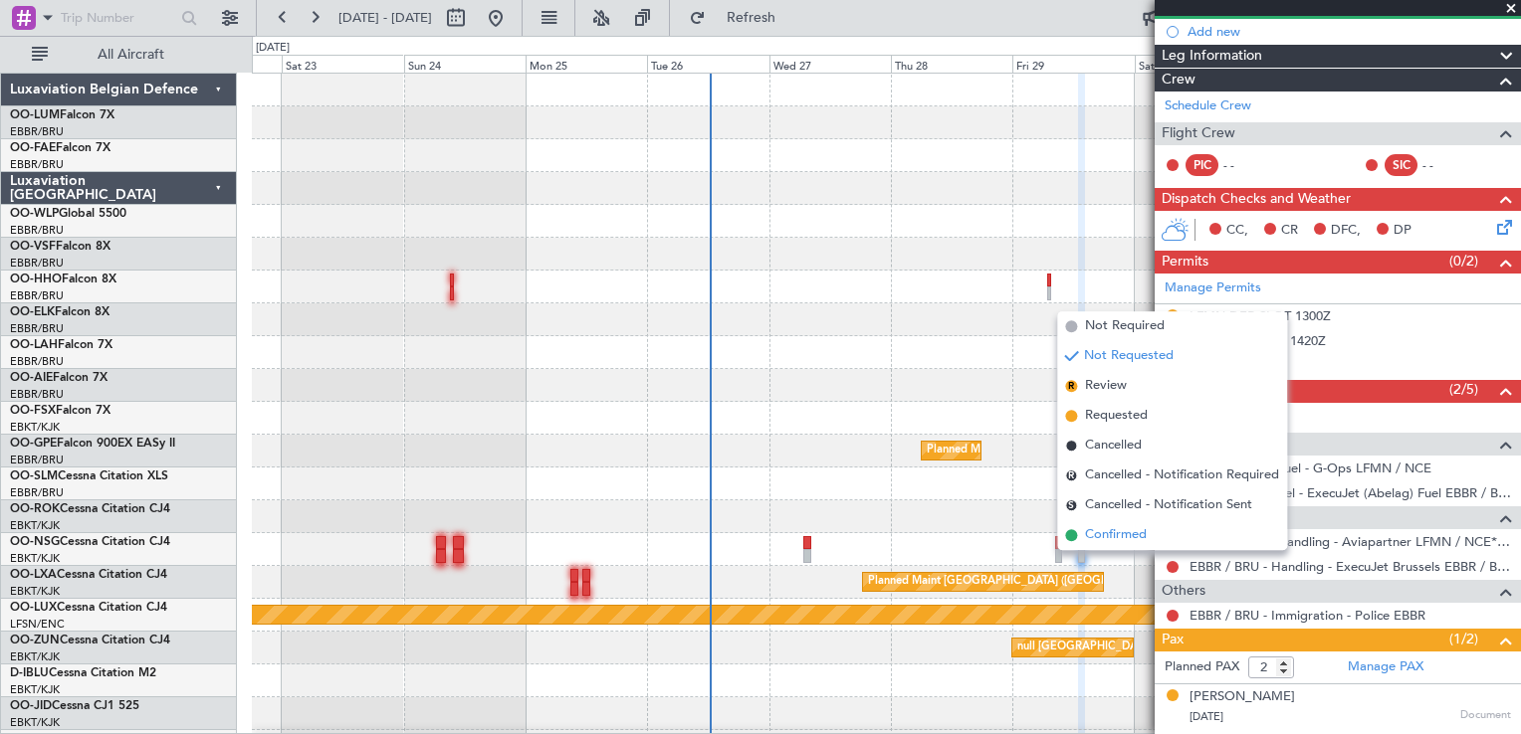
click at [1151, 539] on li "Confirmed" at bounding box center [1172, 535] width 230 height 30
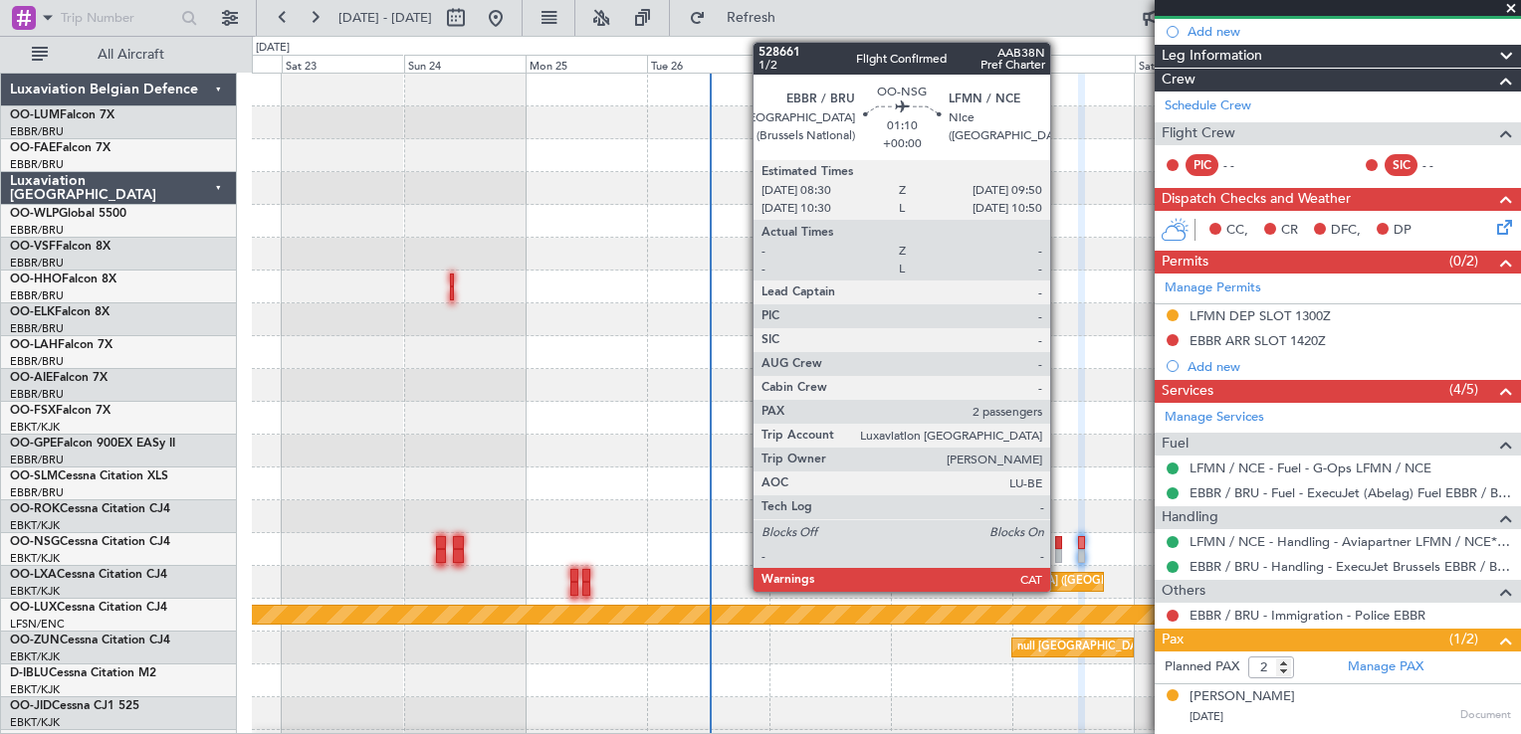
click at [1059, 553] on div at bounding box center [1058, 556] width 7 height 14
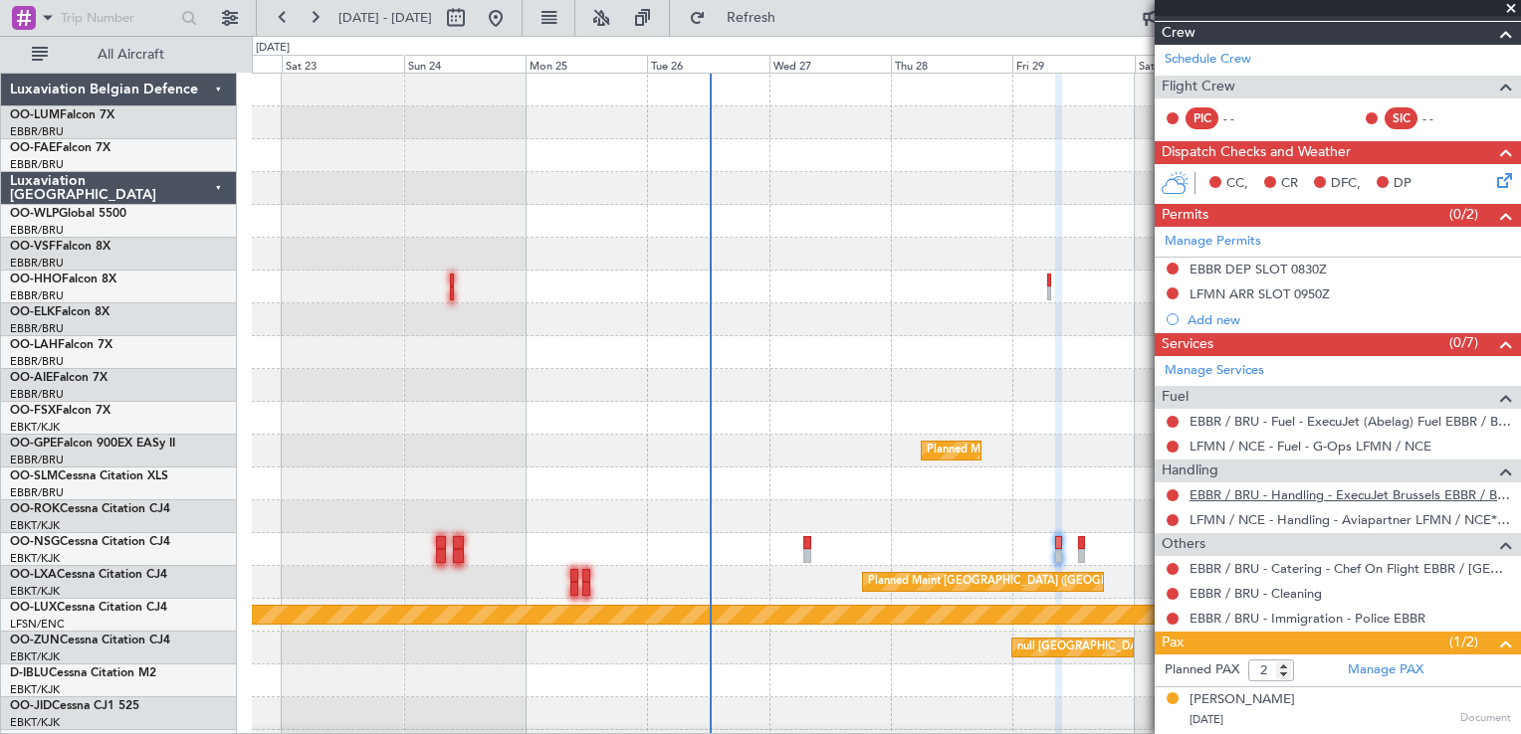
scroll to position [299, 0]
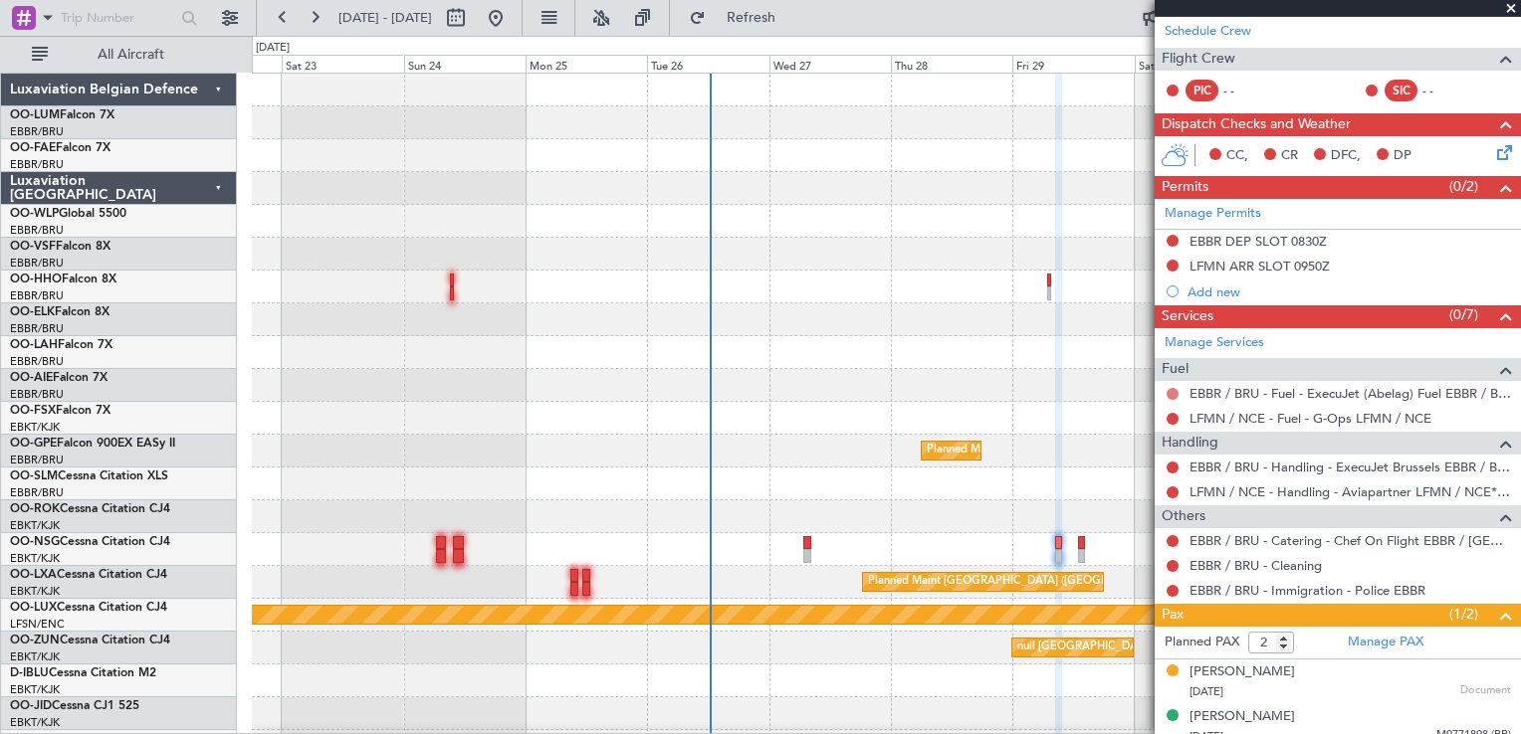
click at [1171, 393] on button at bounding box center [1172, 394] width 12 height 12
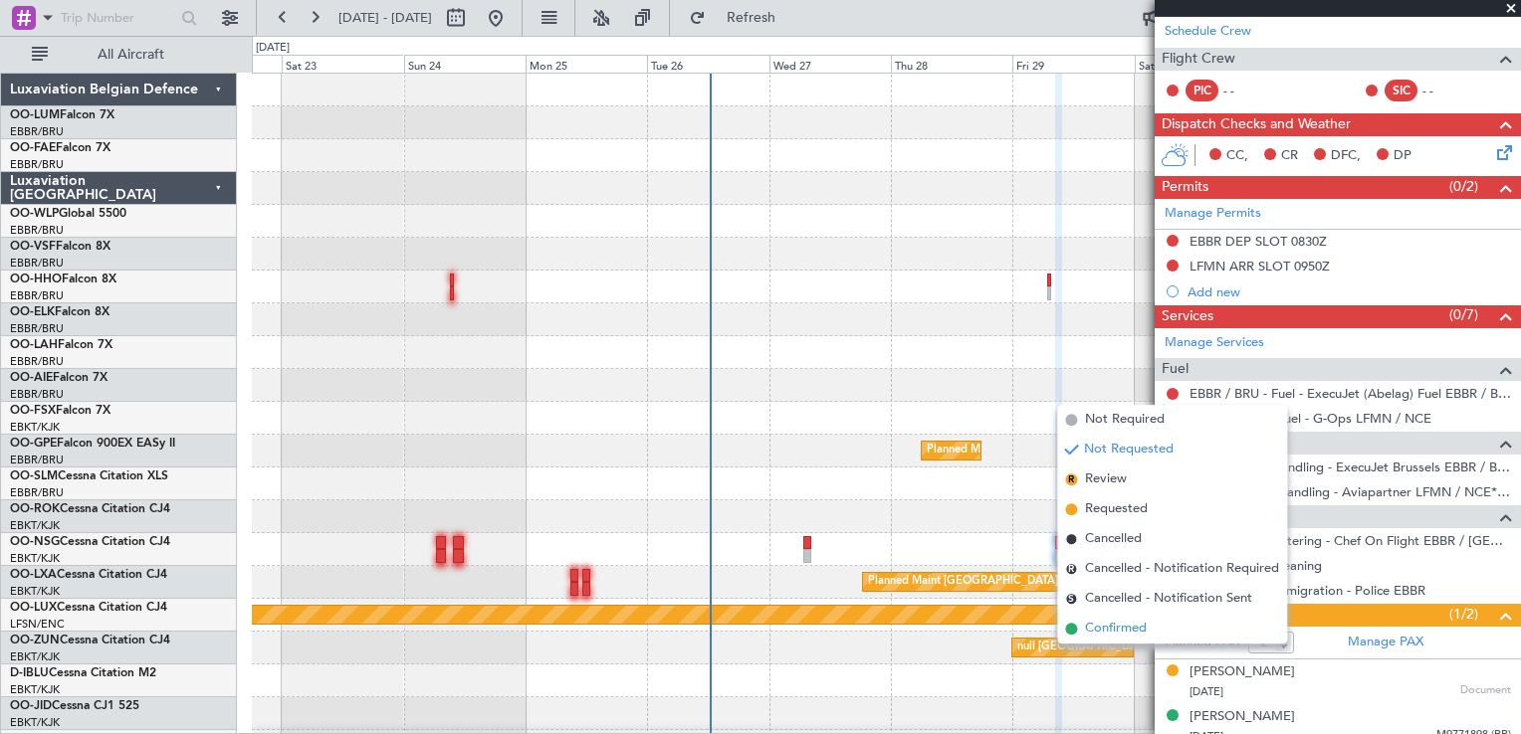
click at [1143, 629] on span "Confirmed" at bounding box center [1116, 629] width 62 height 20
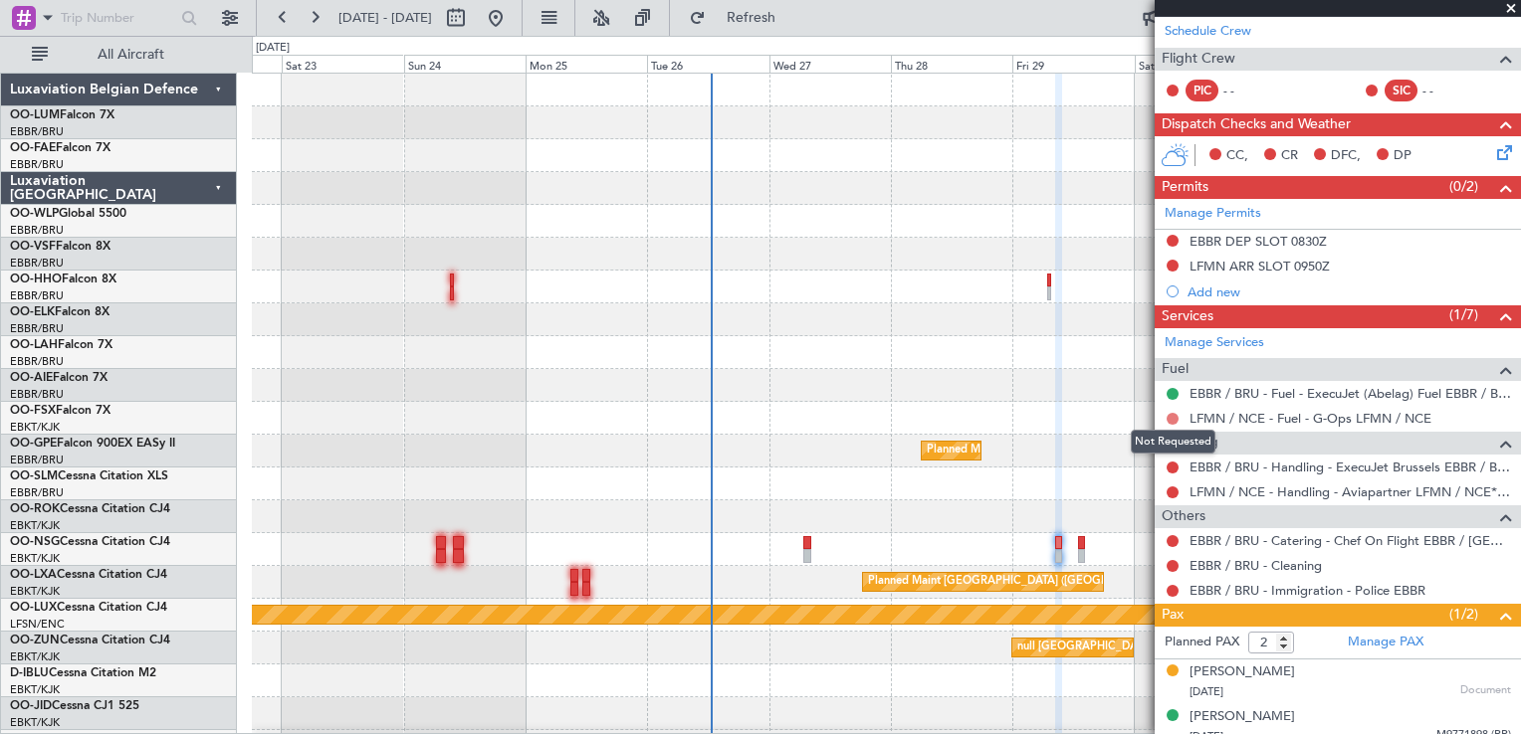
click at [1170, 416] on button at bounding box center [1172, 419] width 12 height 12
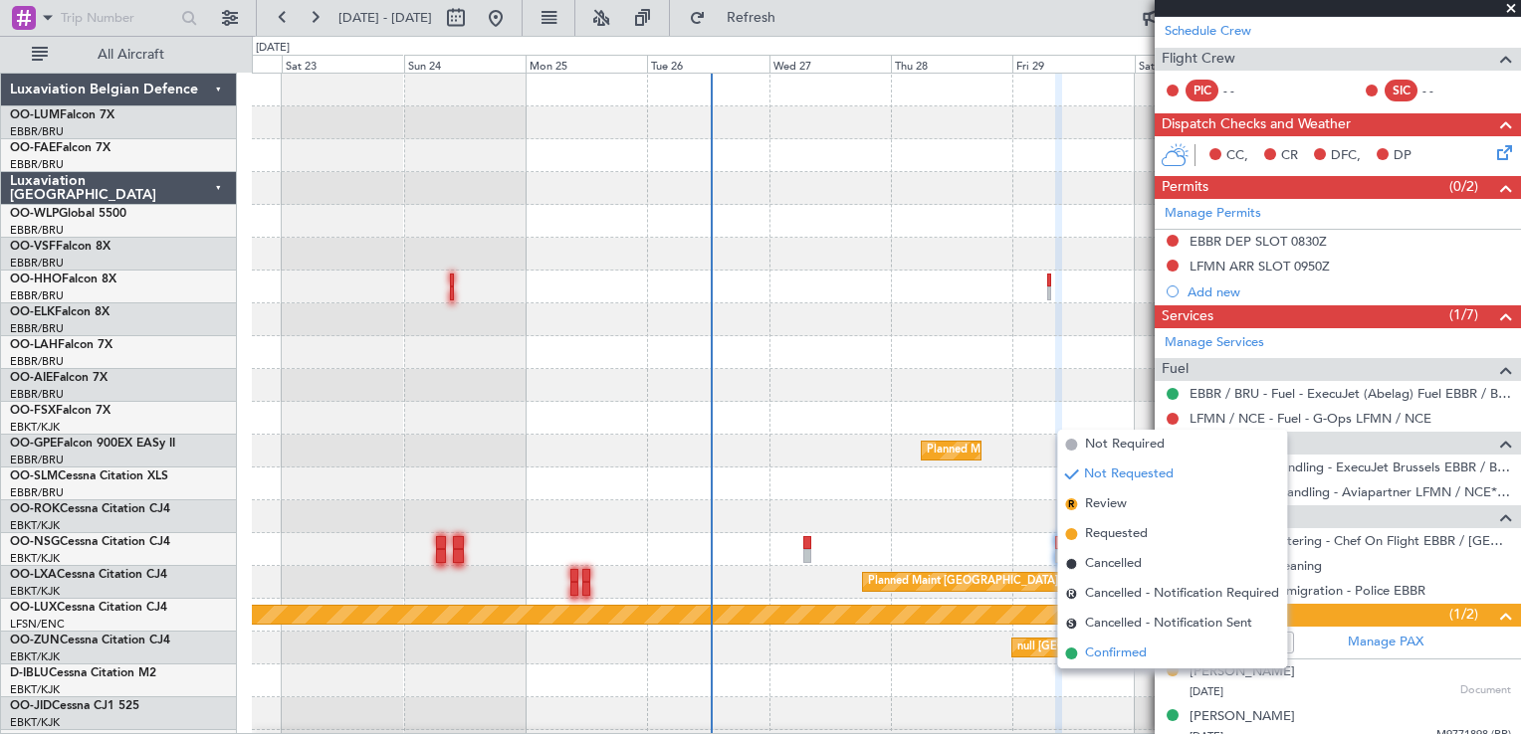
click at [1175, 651] on li "Confirmed" at bounding box center [1172, 654] width 230 height 30
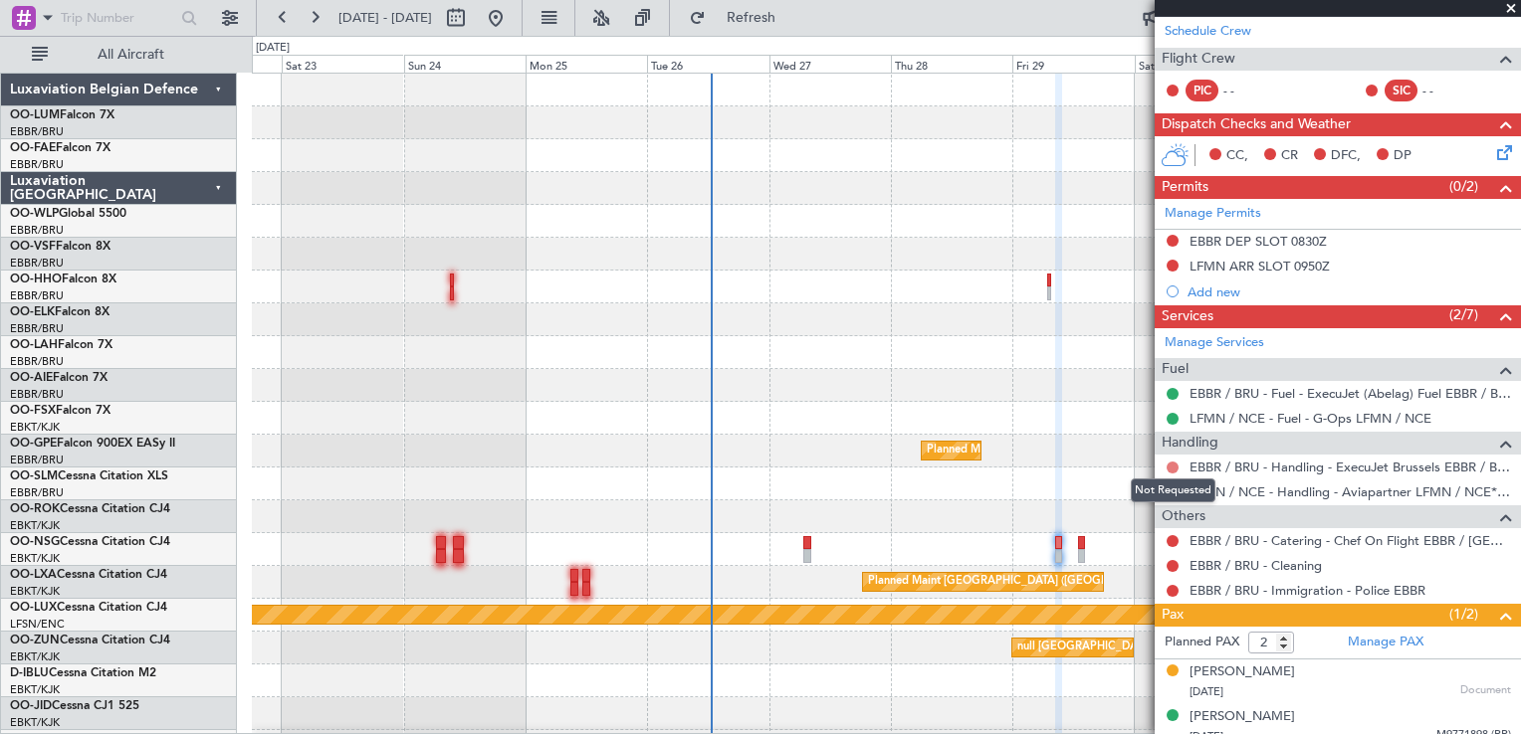
click at [1168, 468] on button at bounding box center [1172, 468] width 12 height 12
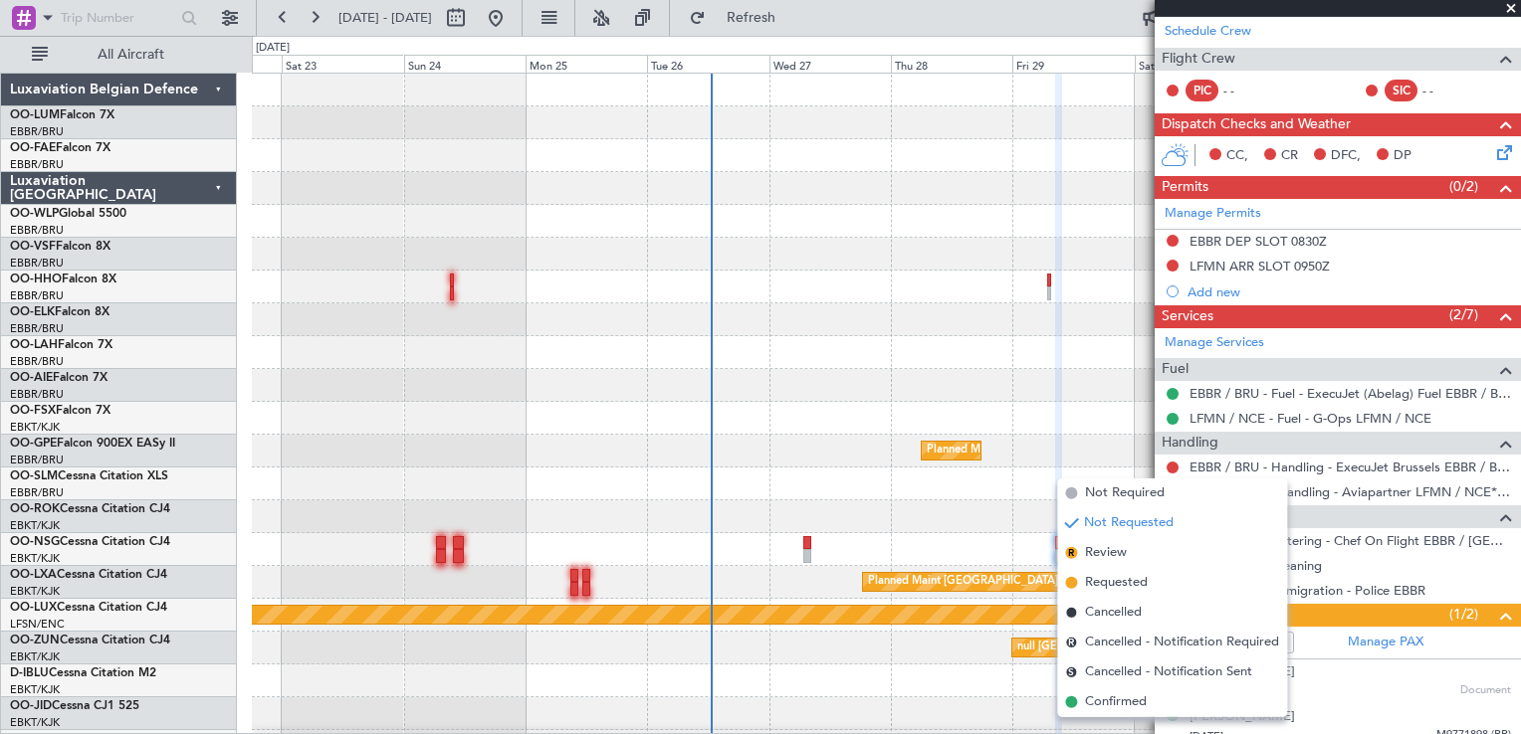
click at [1150, 698] on li "Confirmed" at bounding box center [1172, 703] width 230 height 30
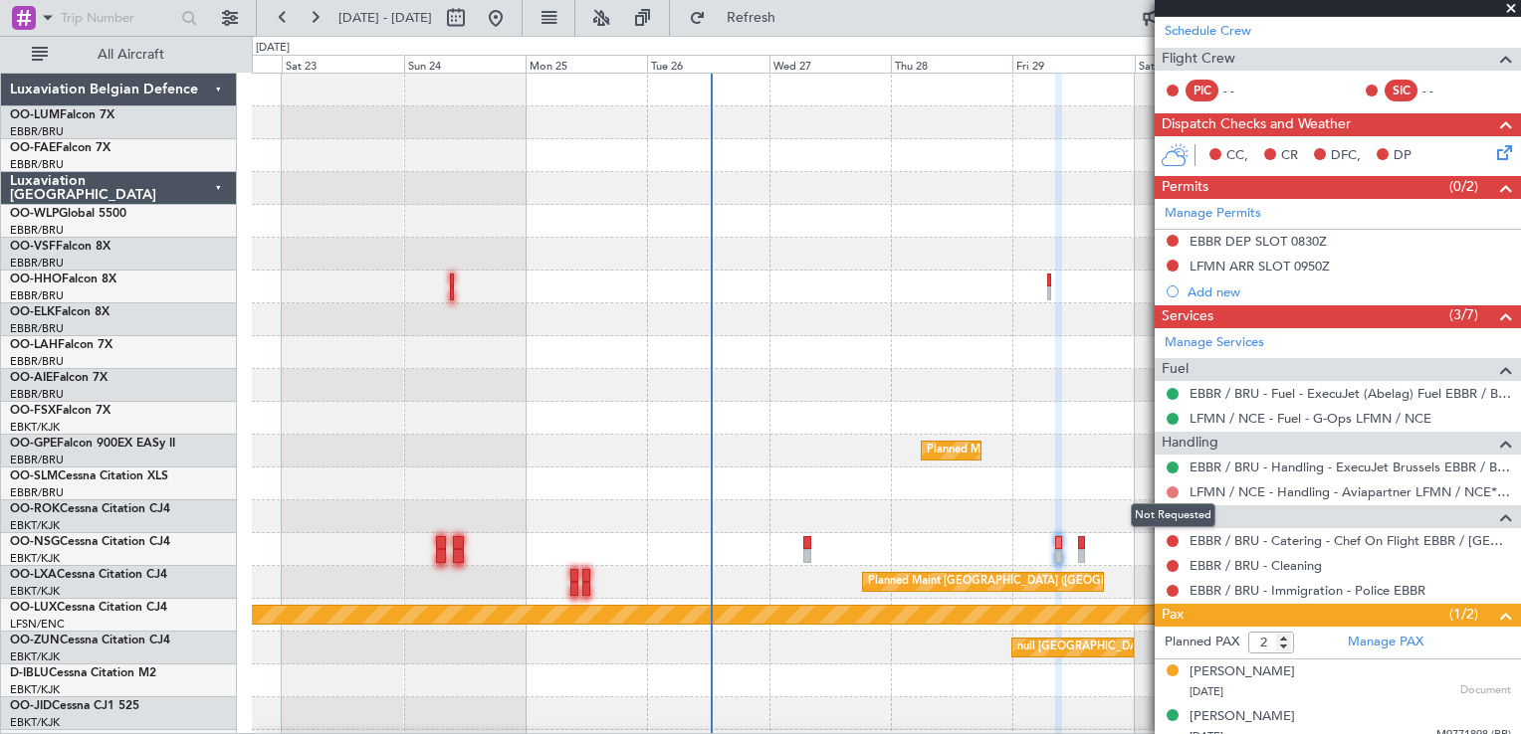
click at [1173, 491] on button at bounding box center [1172, 493] width 12 height 12
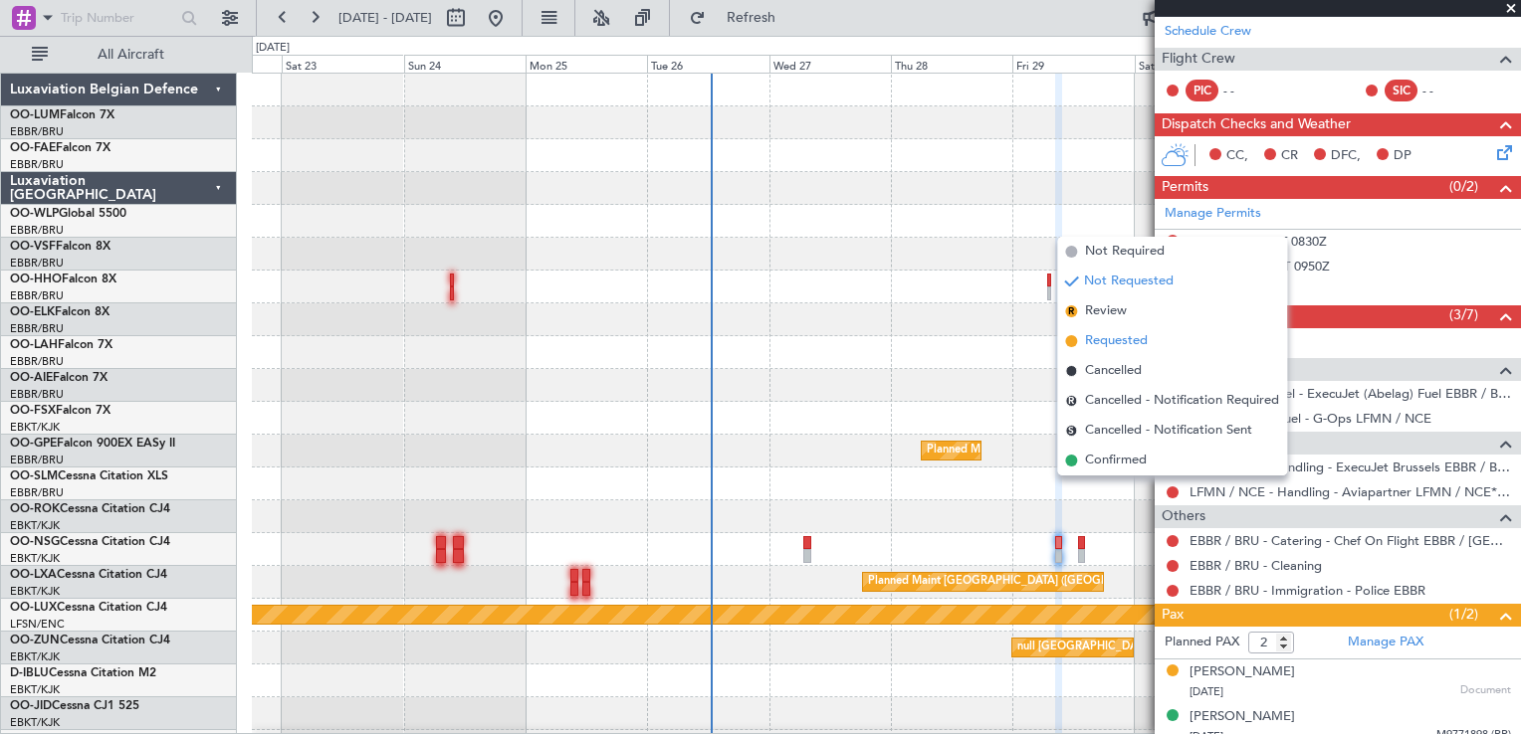
click at [1142, 336] on span "Requested" at bounding box center [1116, 341] width 63 height 20
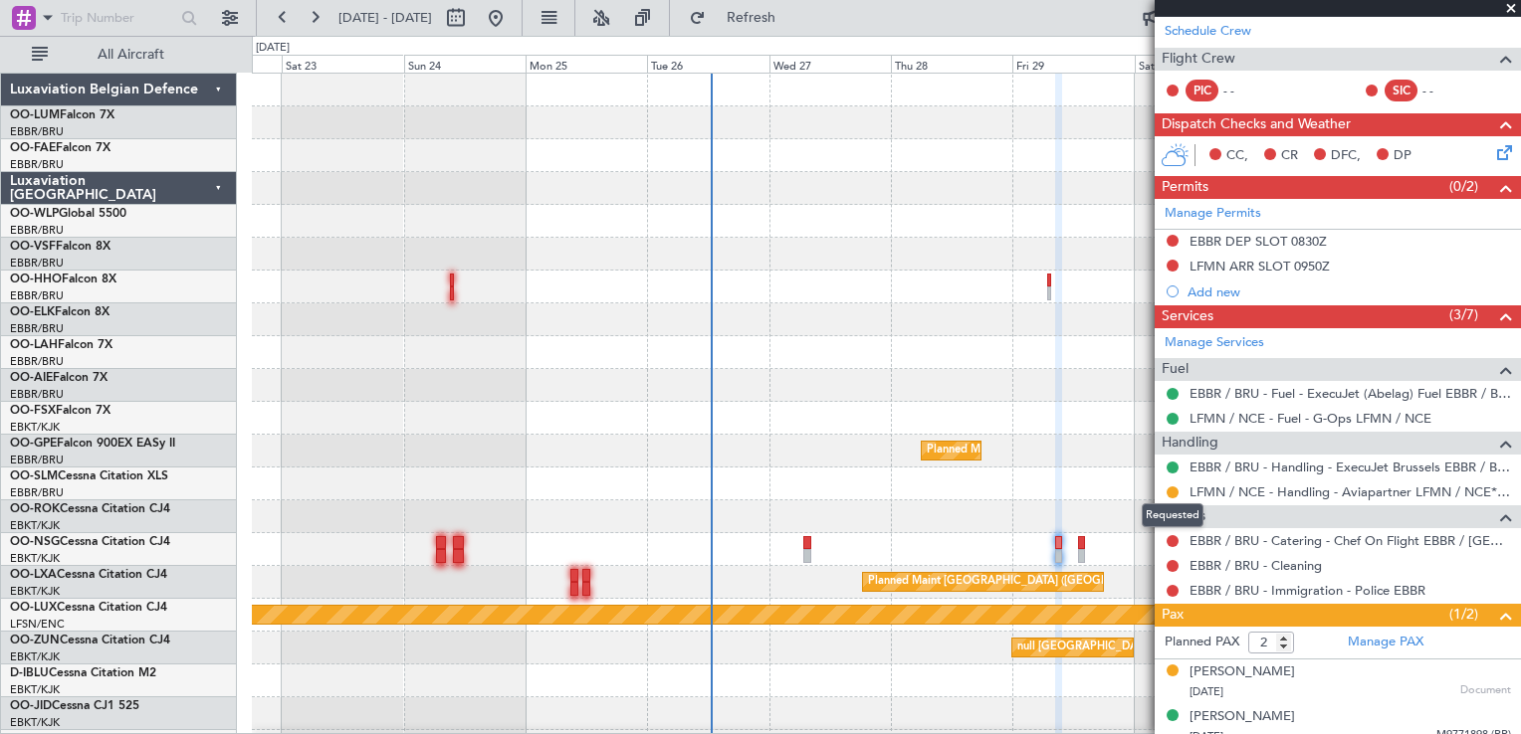
click at [1170, 487] on button at bounding box center [1172, 493] width 12 height 12
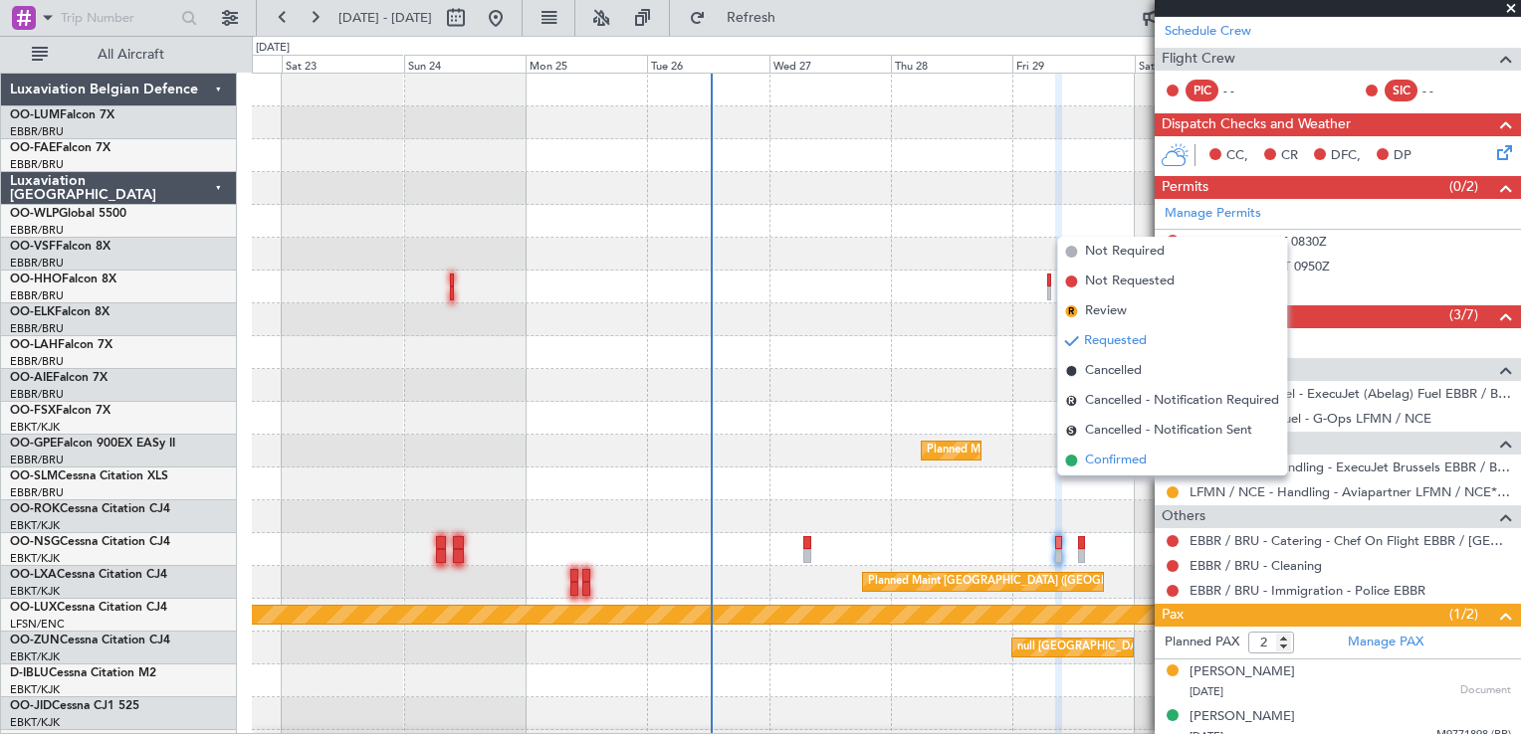
click at [1151, 460] on li "Confirmed" at bounding box center [1172, 461] width 230 height 30
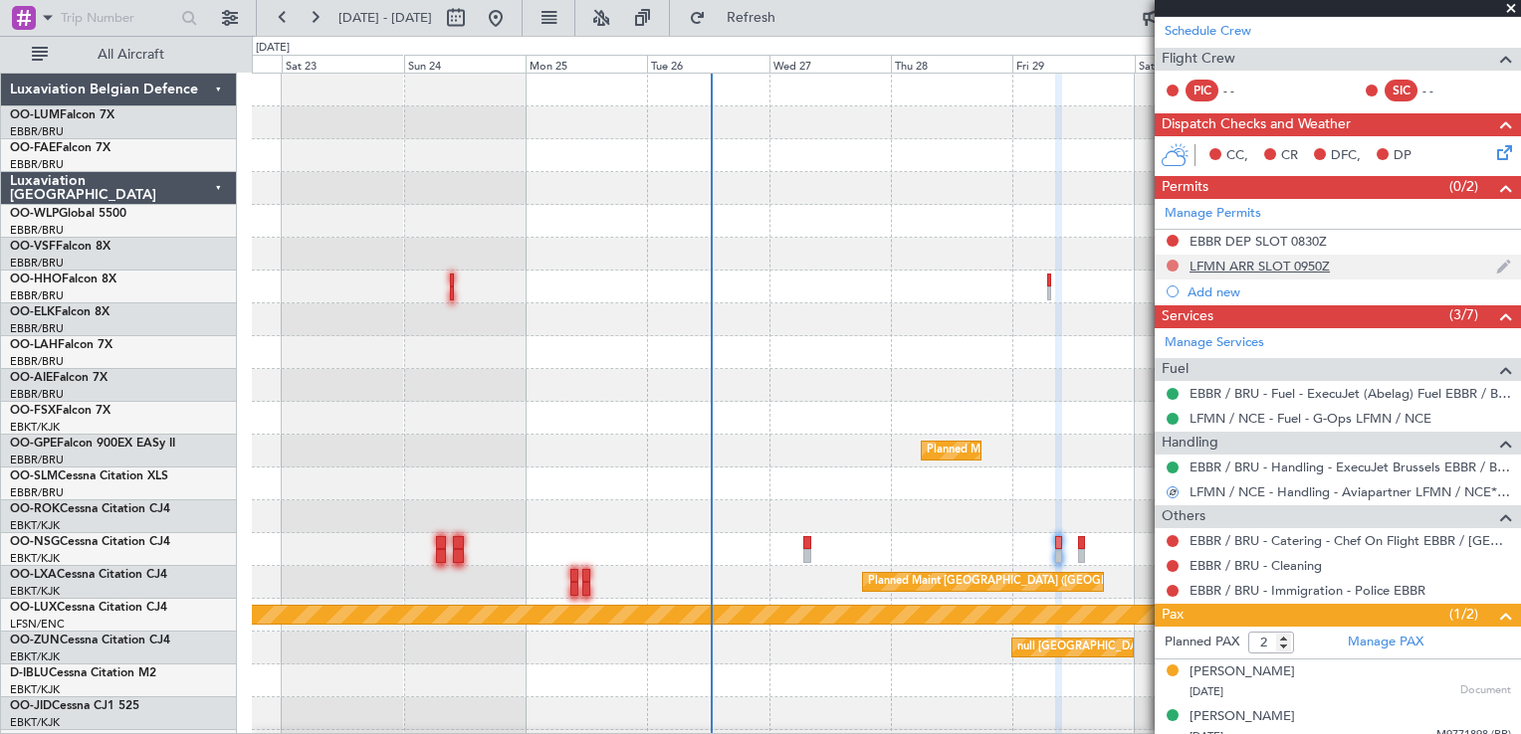
click at [1170, 268] on button at bounding box center [1172, 266] width 12 height 12
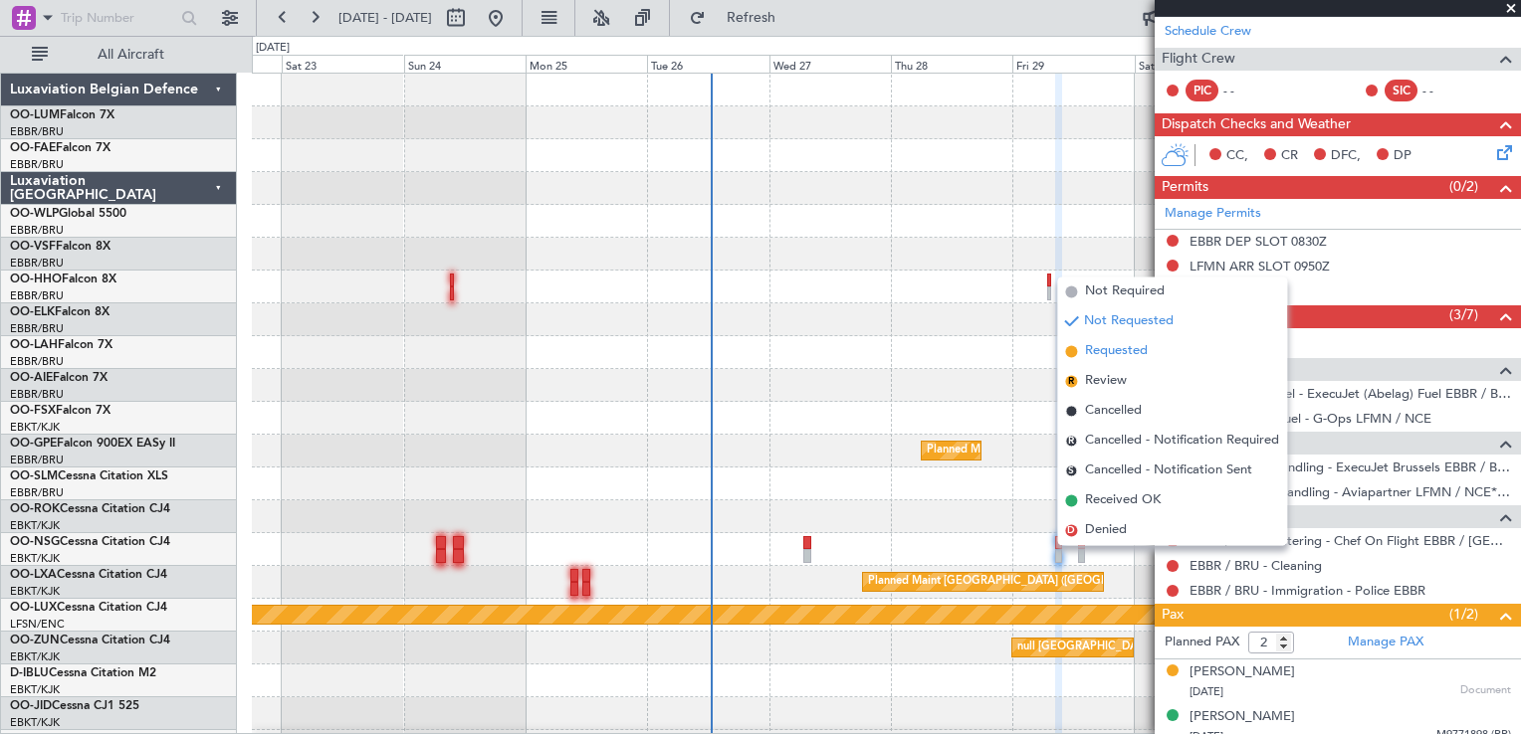
click at [1155, 356] on li "Requested" at bounding box center [1172, 351] width 230 height 30
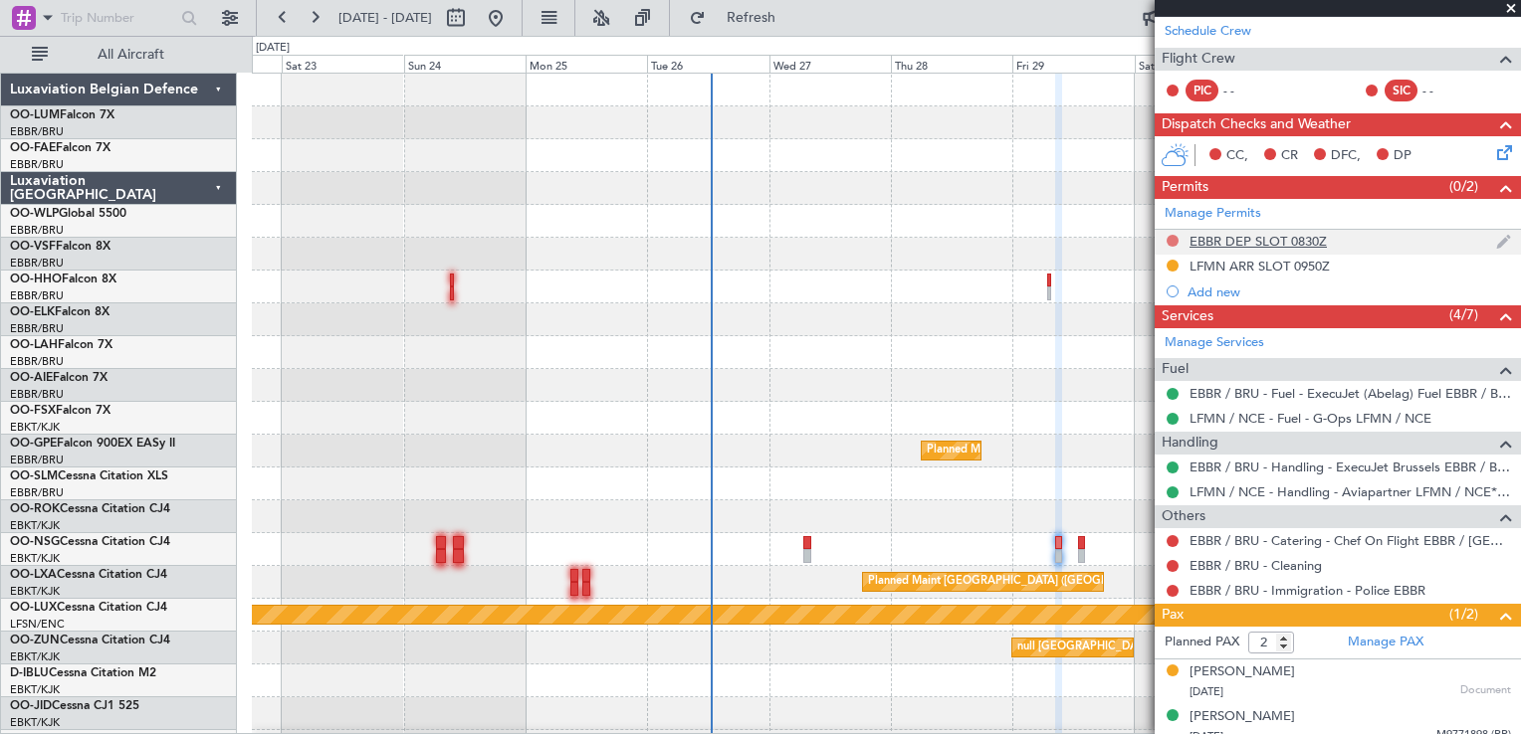
click at [1174, 236] on button at bounding box center [1172, 241] width 12 height 12
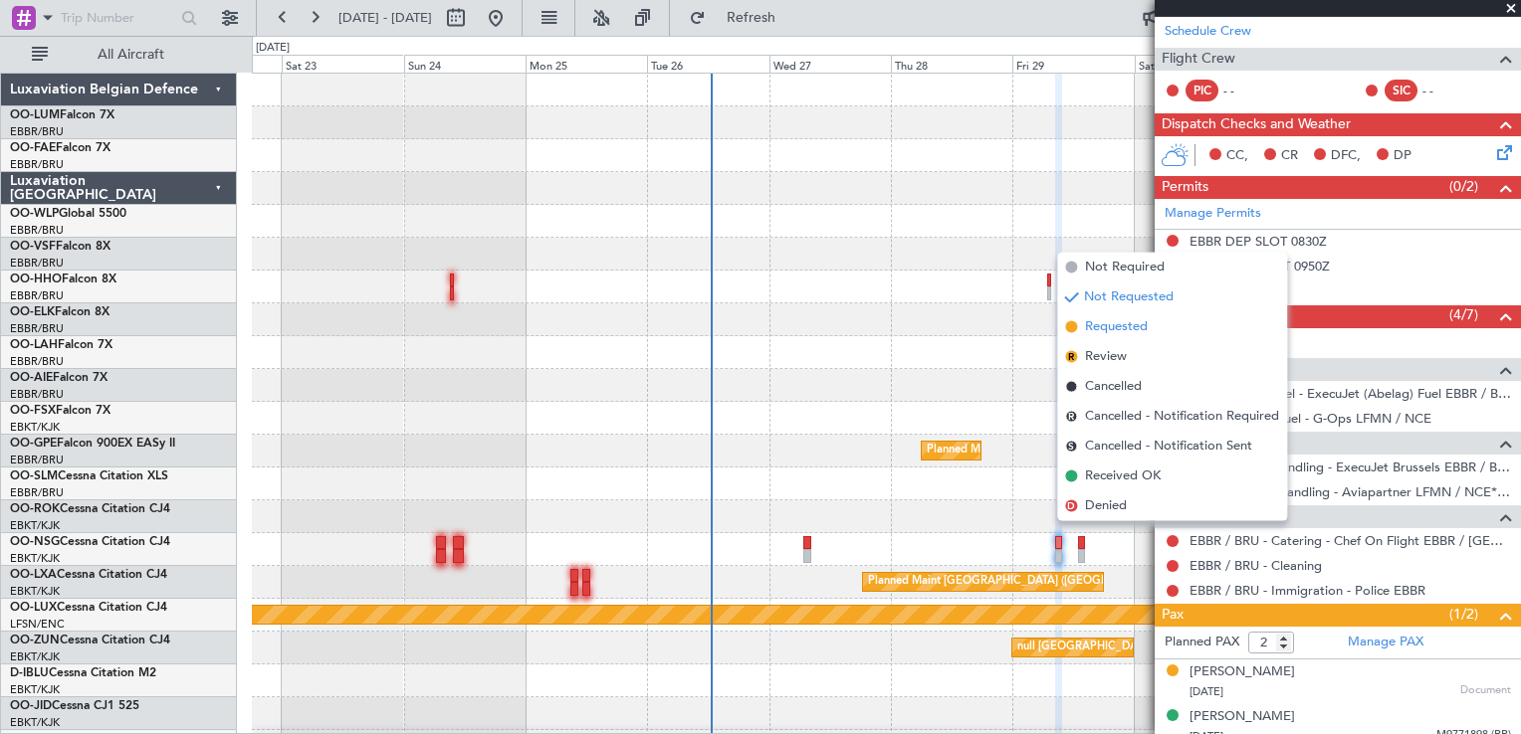
click at [1136, 330] on span "Requested" at bounding box center [1116, 327] width 63 height 20
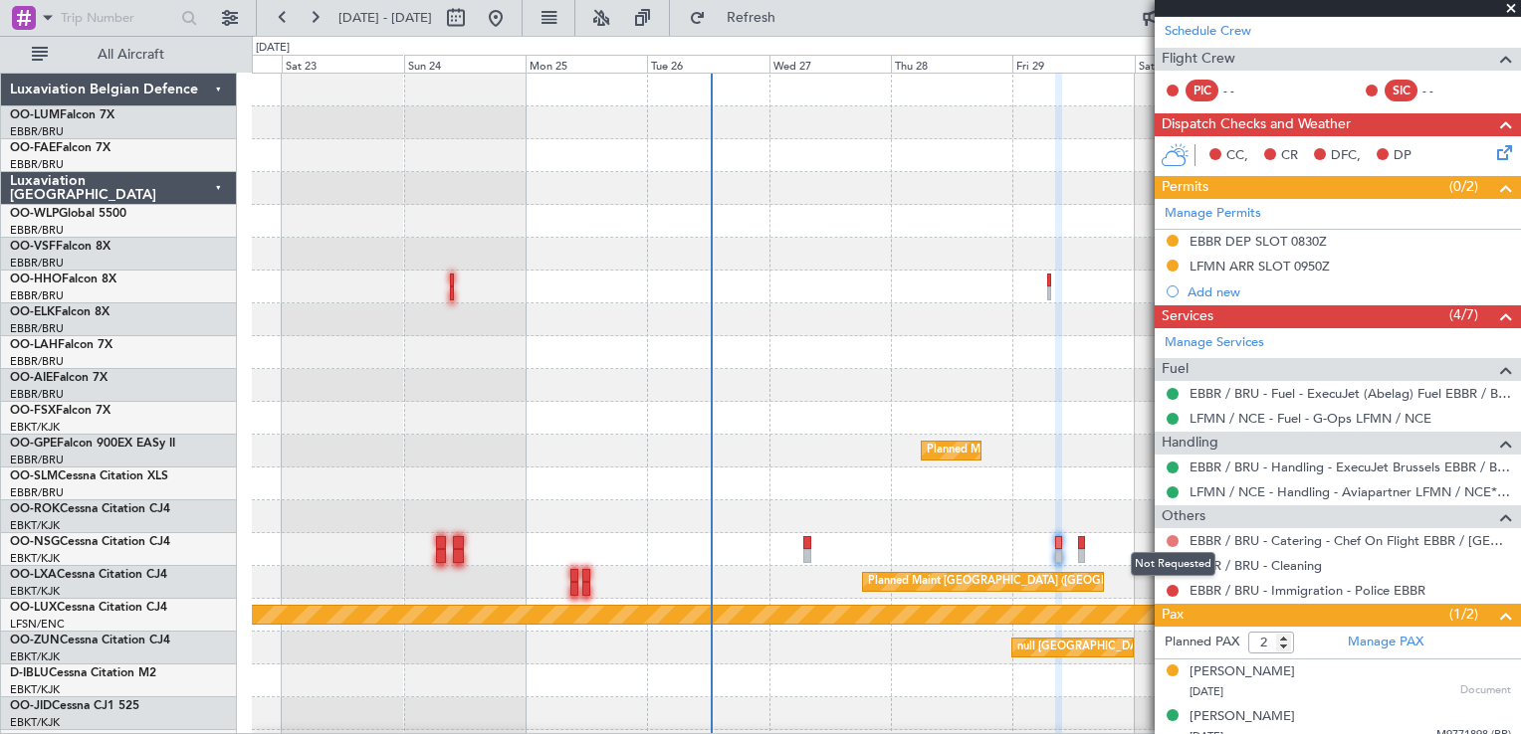
click at [1174, 536] on button at bounding box center [1172, 541] width 12 height 12
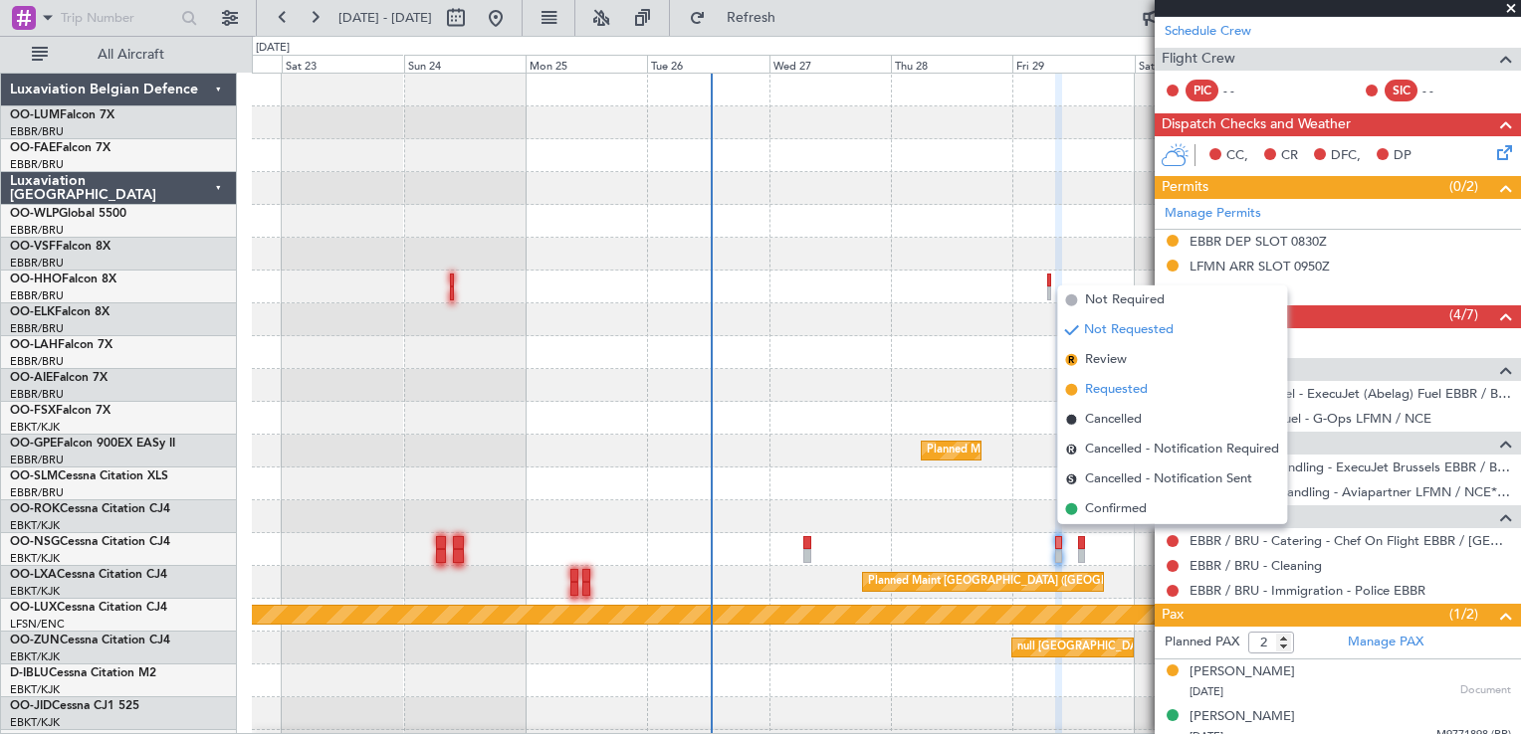
click at [1136, 381] on span "Requested" at bounding box center [1116, 390] width 63 height 20
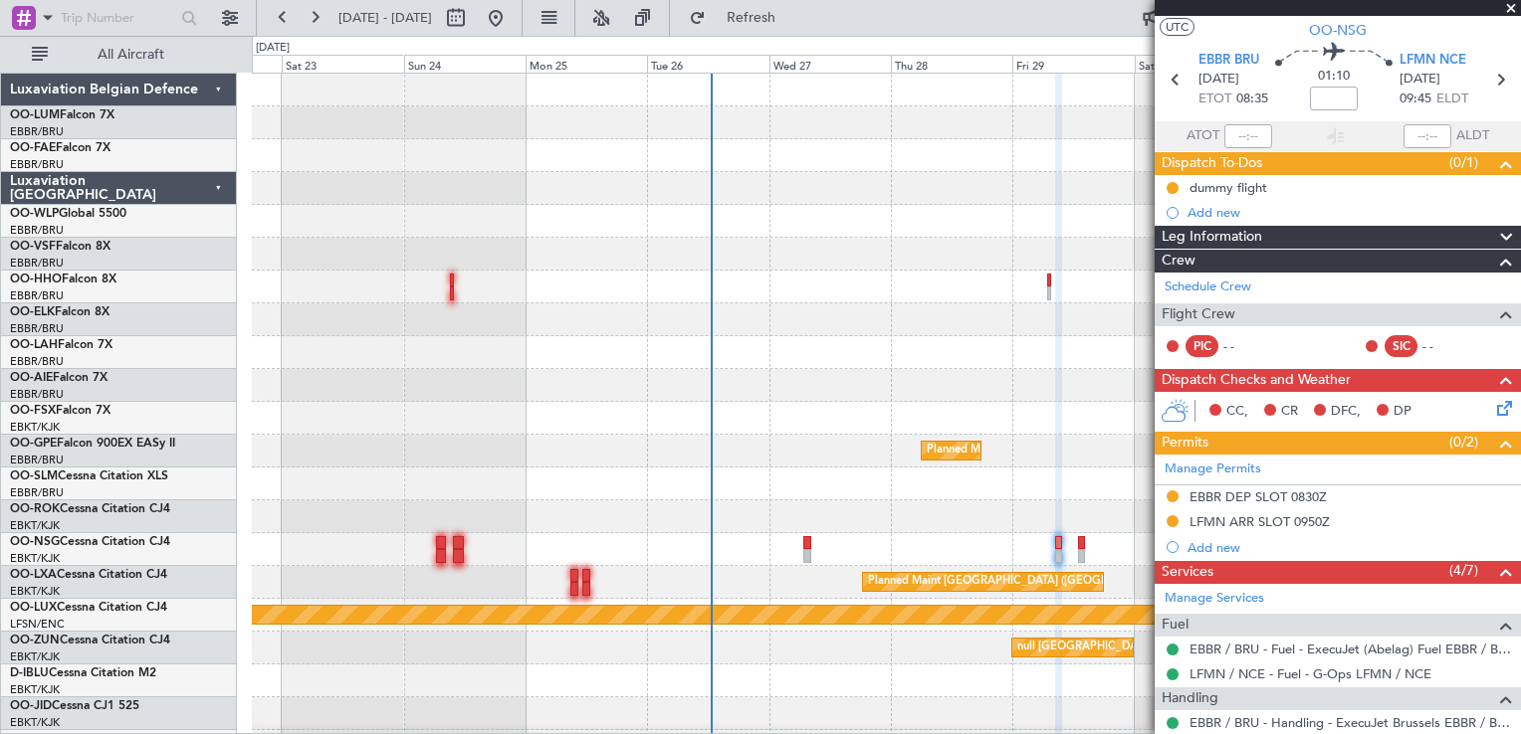
scroll to position [0, 0]
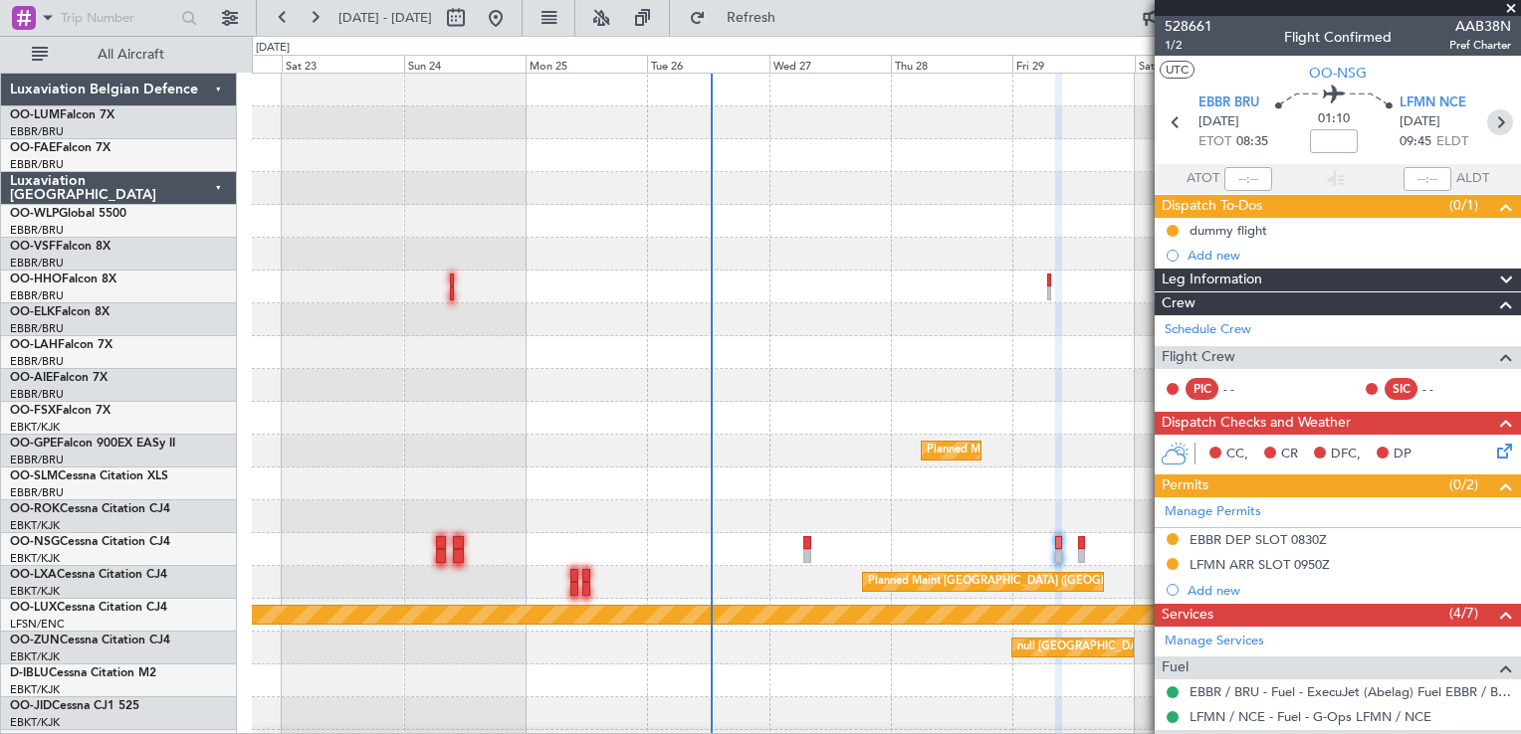
click at [1492, 124] on icon at bounding box center [1500, 122] width 26 height 26
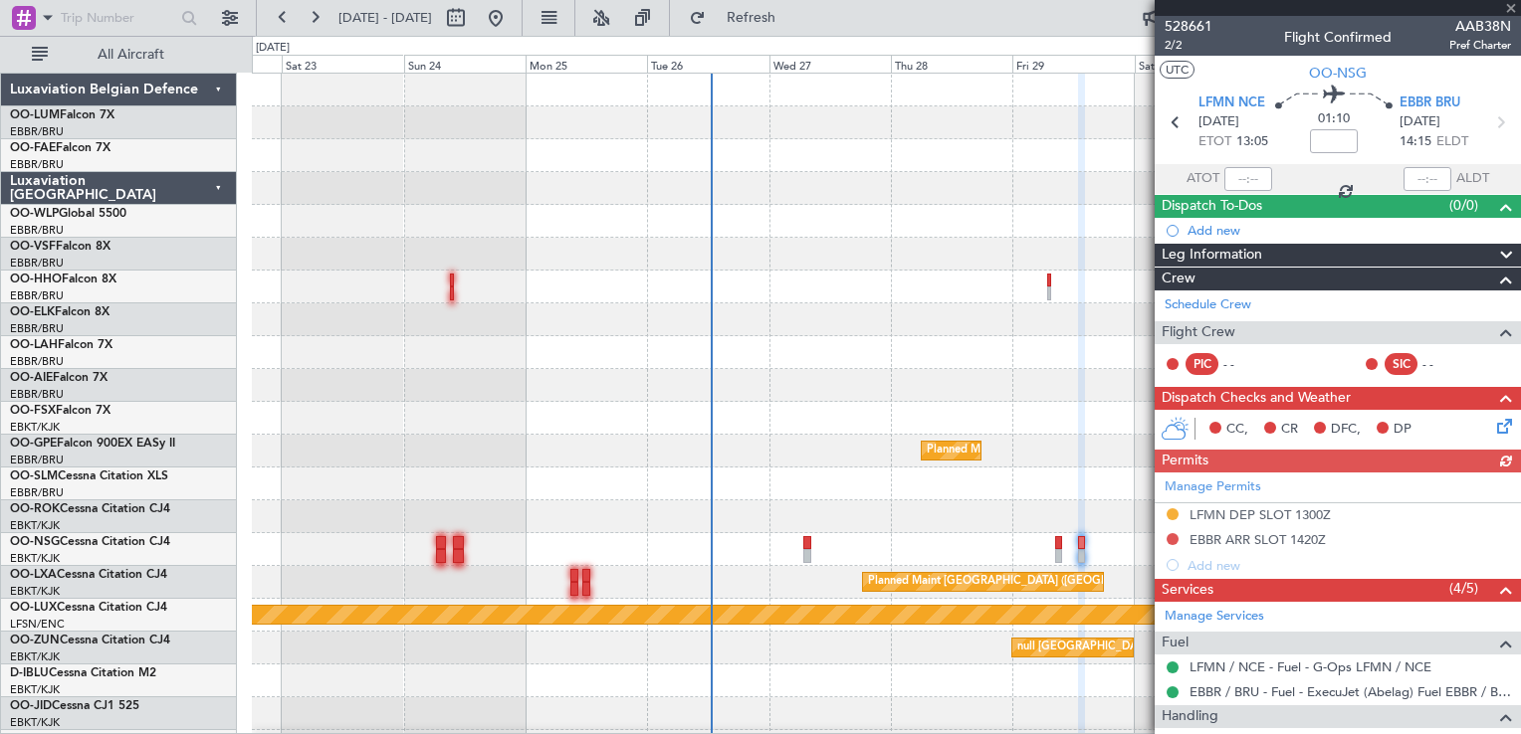
click at [1173, 539] on div "Manage Permits LFMN DEP SLOT 1300Z EBBR ARR SLOT 1420Z Add new" at bounding box center [1337, 525] width 366 height 105
click at [1173, 539] on button at bounding box center [1172, 539] width 12 height 12
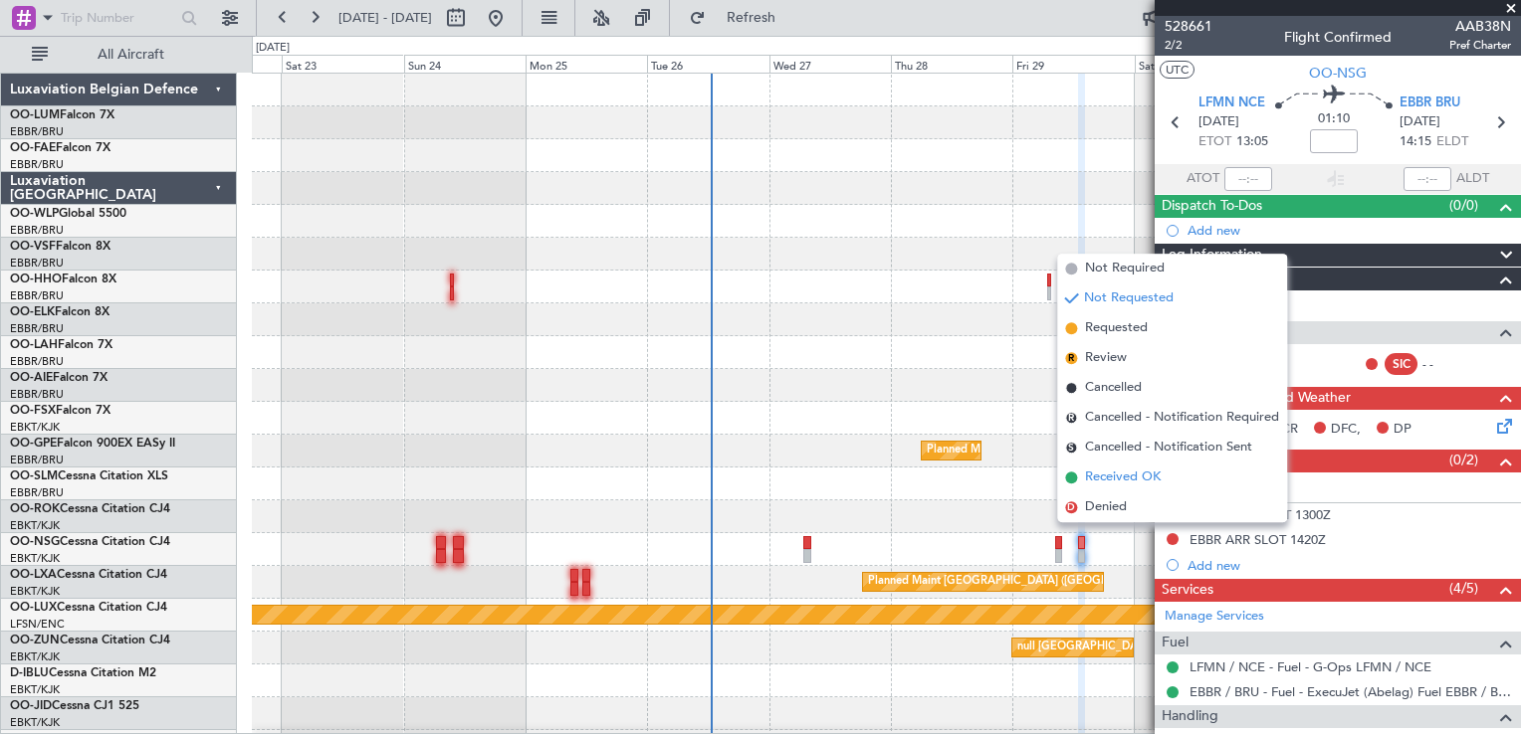
click at [1129, 475] on span "Received OK" at bounding box center [1123, 478] width 76 height 20
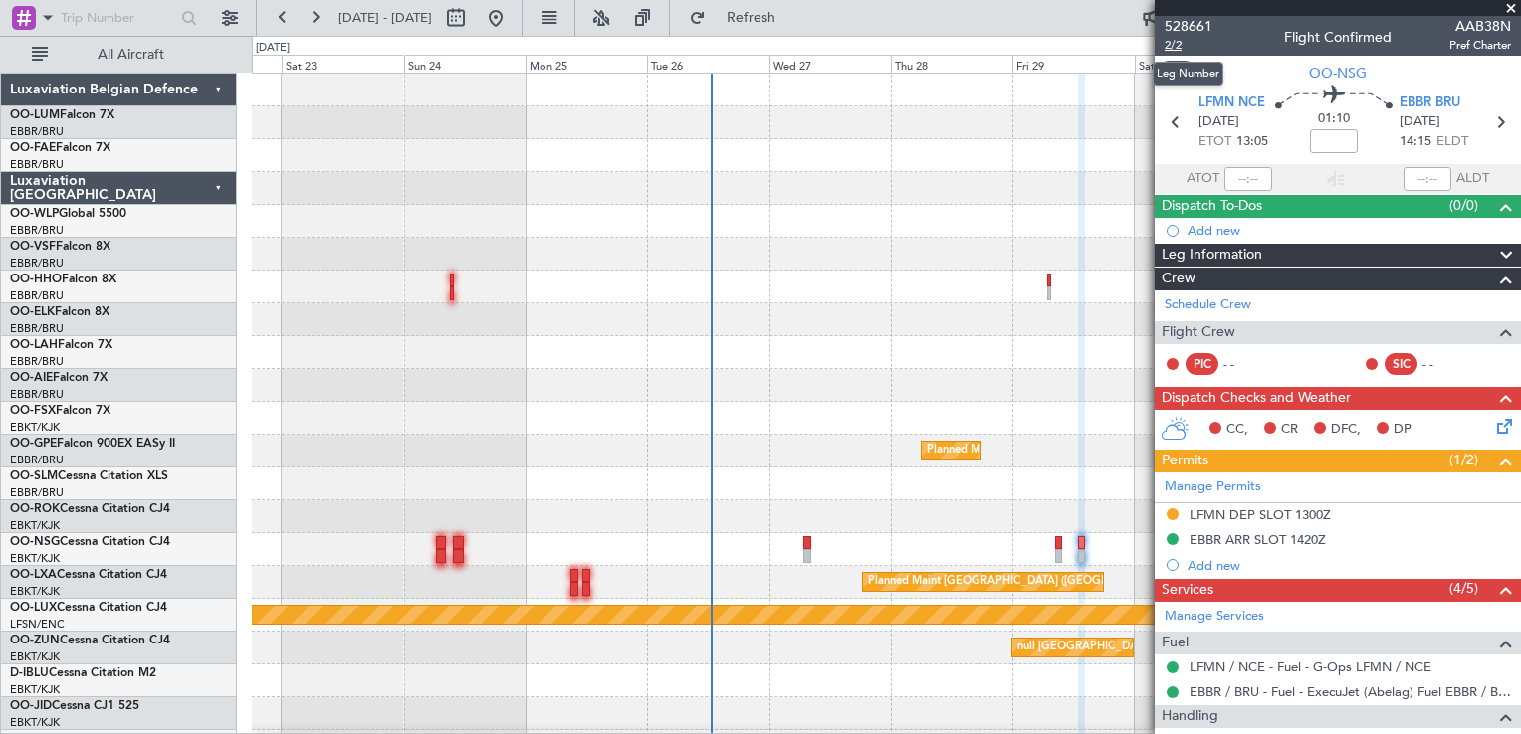
click at [1176, 44] on span "2/2" at bounding box center [1188, 45] width 48 height 17
click at [793, 20] on span "Refresh" at bounding box center [752, 18] width 84 height 14
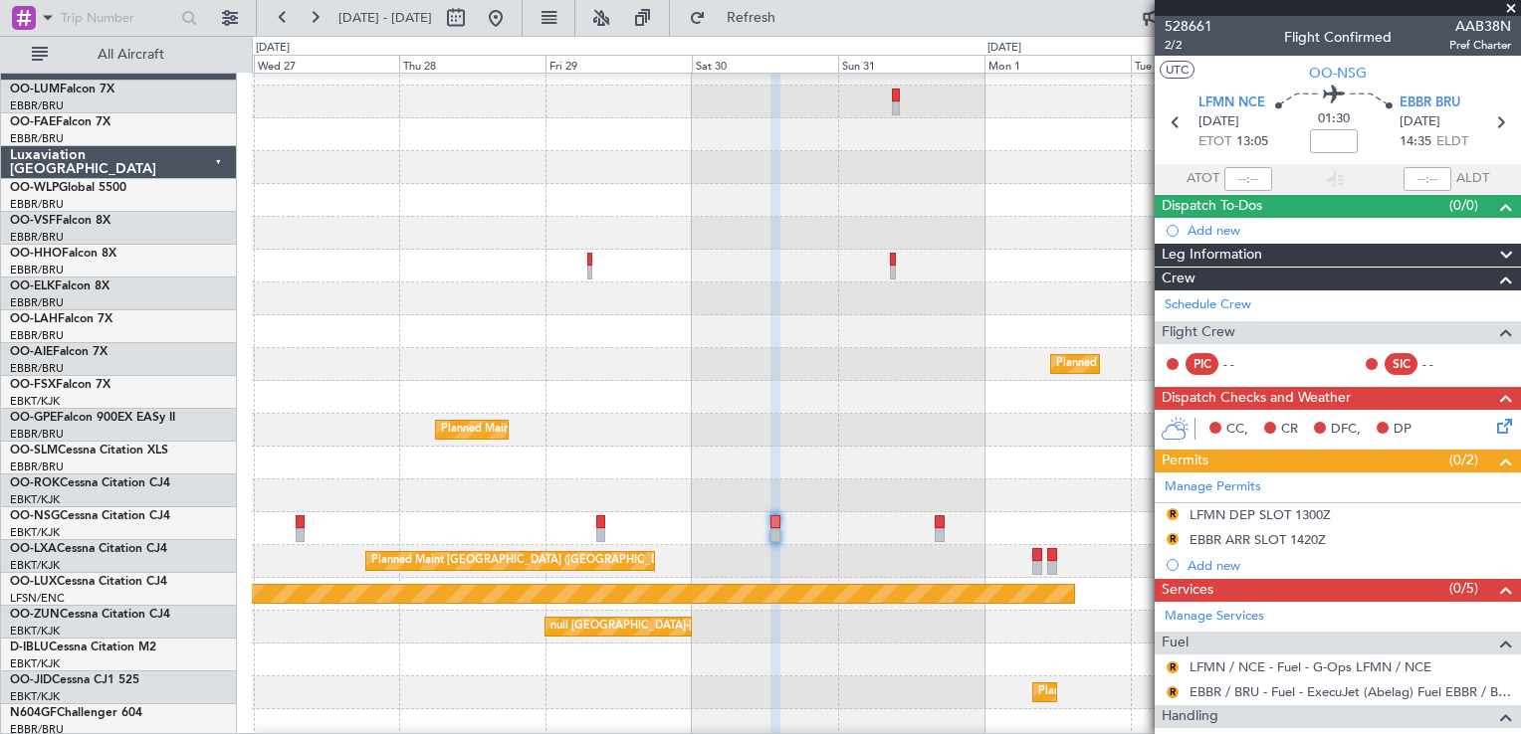
scroll to position [28, 0]
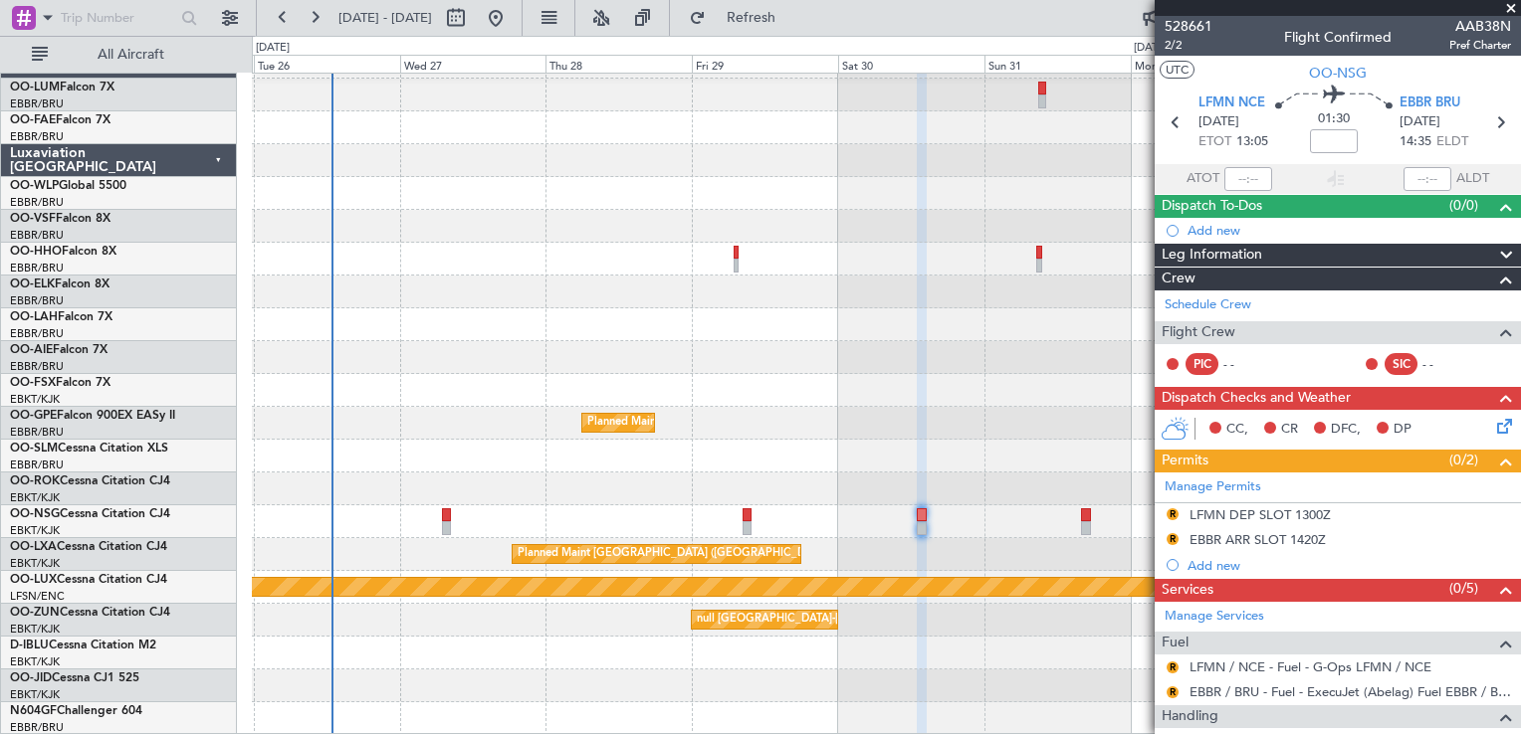
click at [985, 425] on div "Planned Maint [GEOGRAPHIC_DATA] ([GEOGRAPHIC_DATA] National)" at bounding box center [886, 423] width 1268 height 33
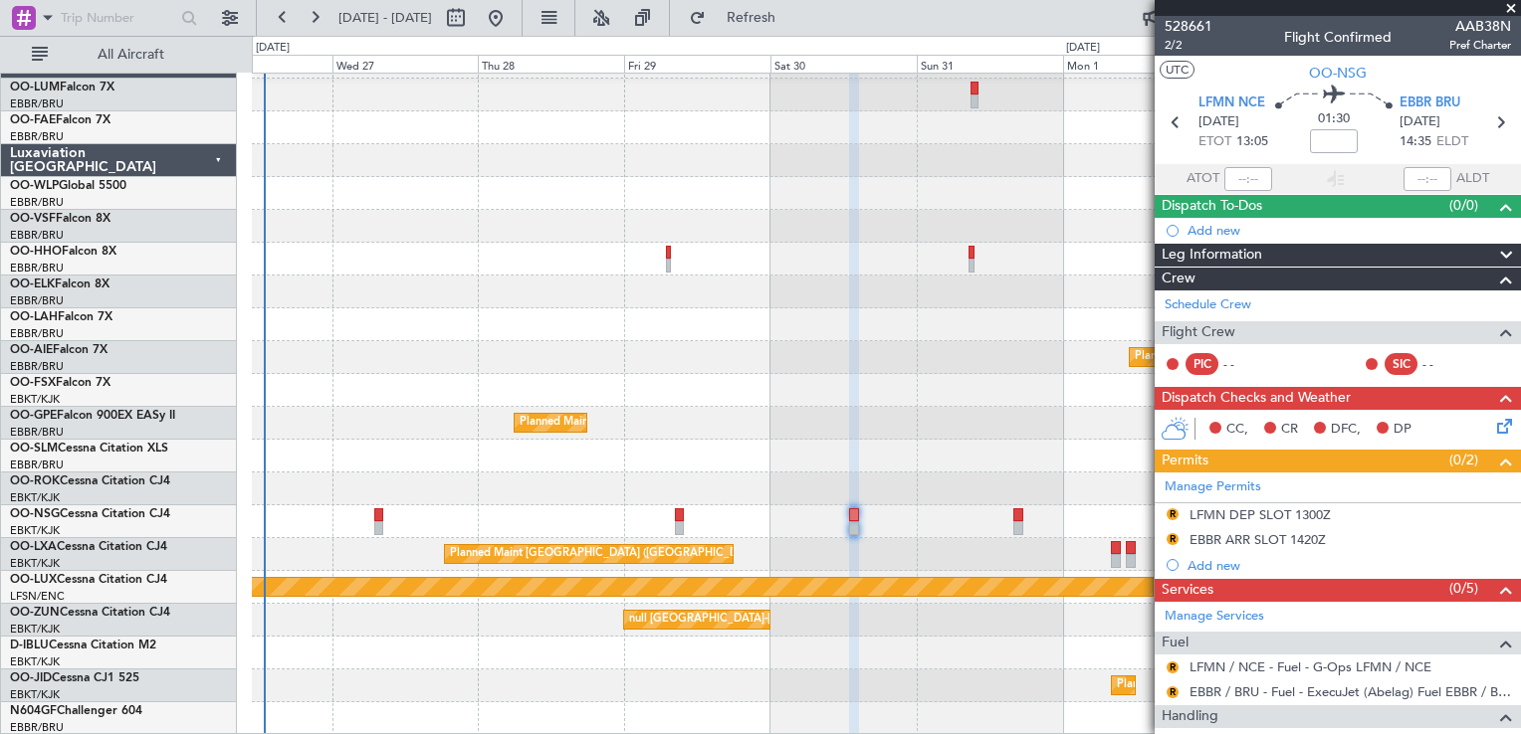
click at [838, 387] on div "Planned Maint [GEOGRAPHIC_DATA] ([GEOGRAPHIC_DATA]) null [GEOGRAPHIC_DATA]-[GEO…" at bounding box center [886, 391] width 1268 height 690
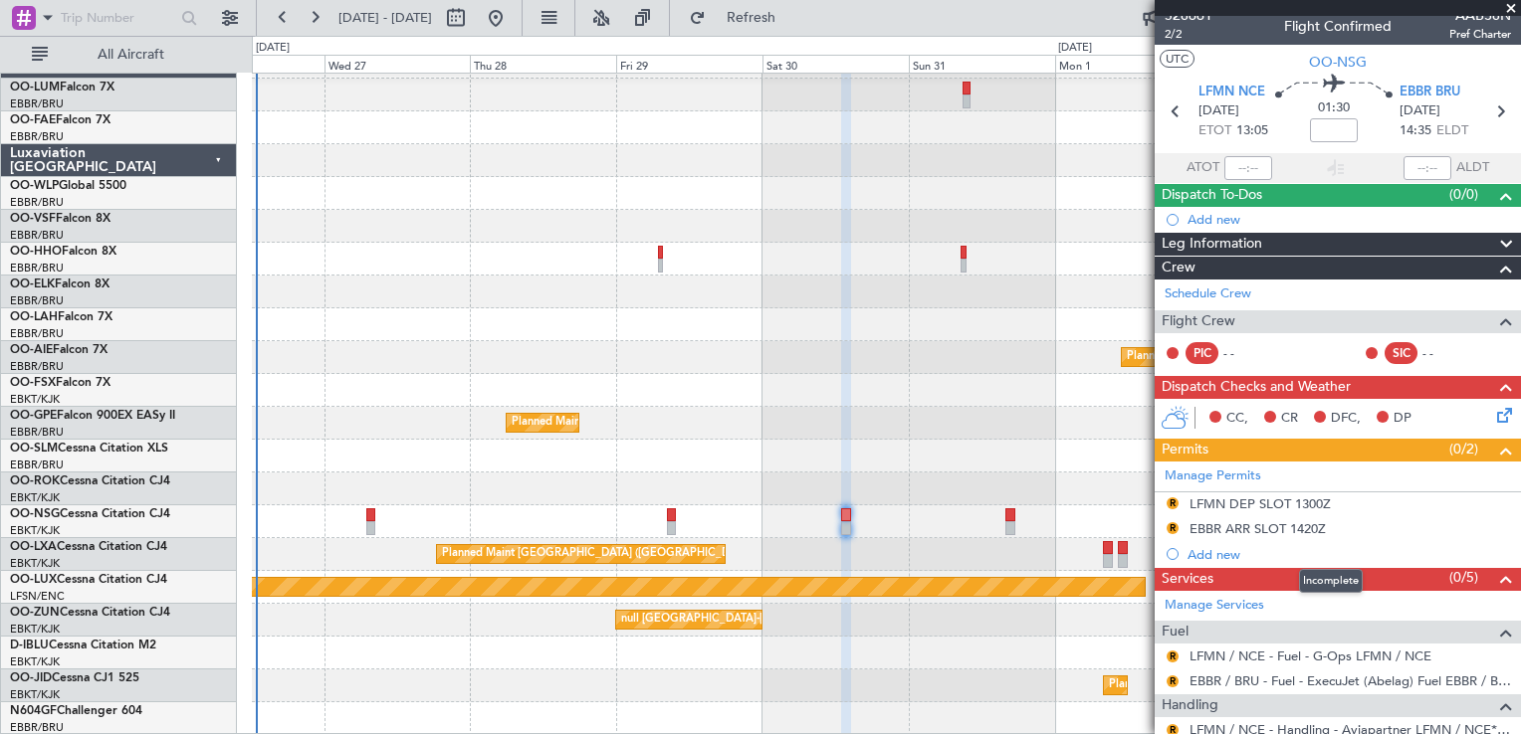
scroll to position [0, 0]
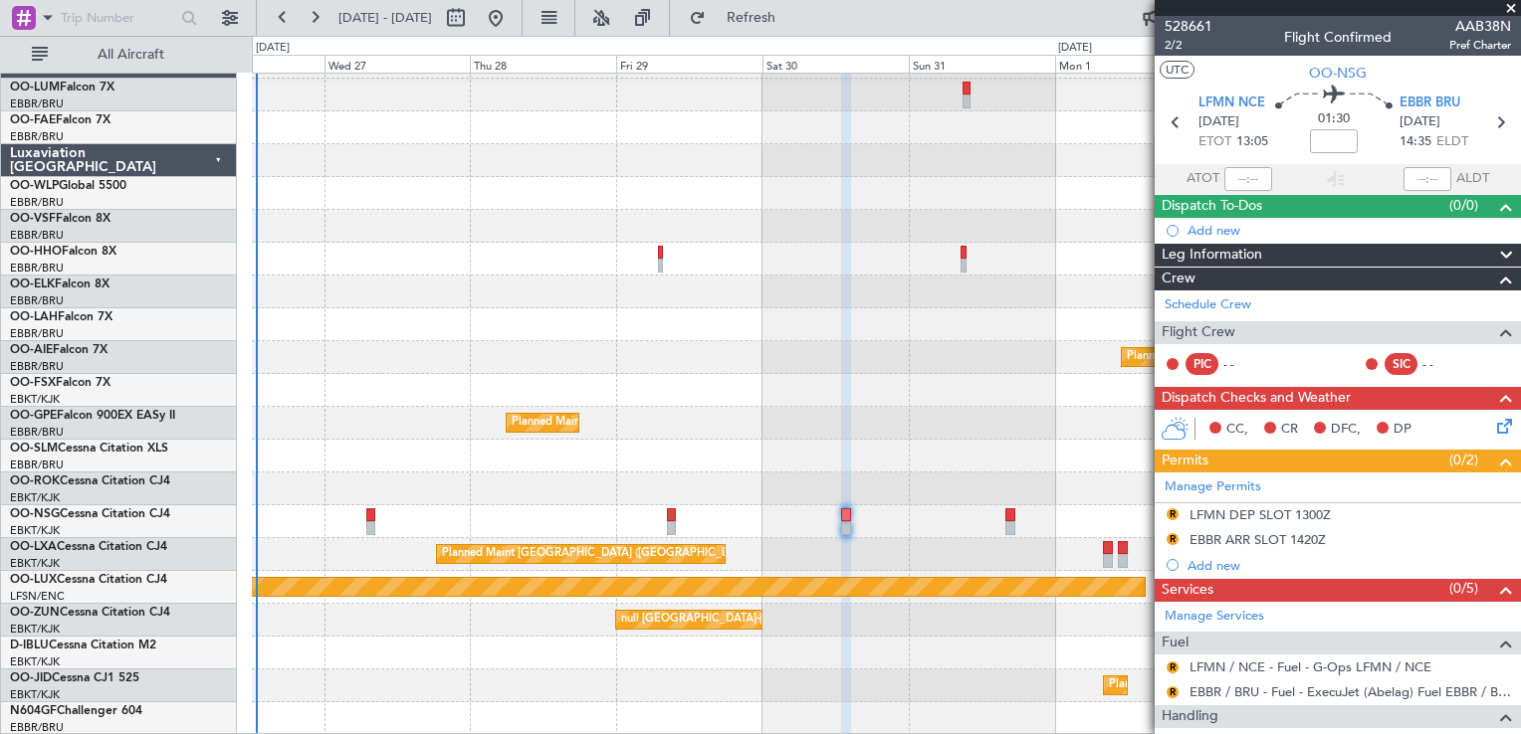
drag, startPoint x: 1175, startPoint y: 427, endPoint x: 1170, endPoint y: 449, distance: 22.5
click at [1170, 450] on span "Permits" at bounding box center [1184, 461] width 47 height 23
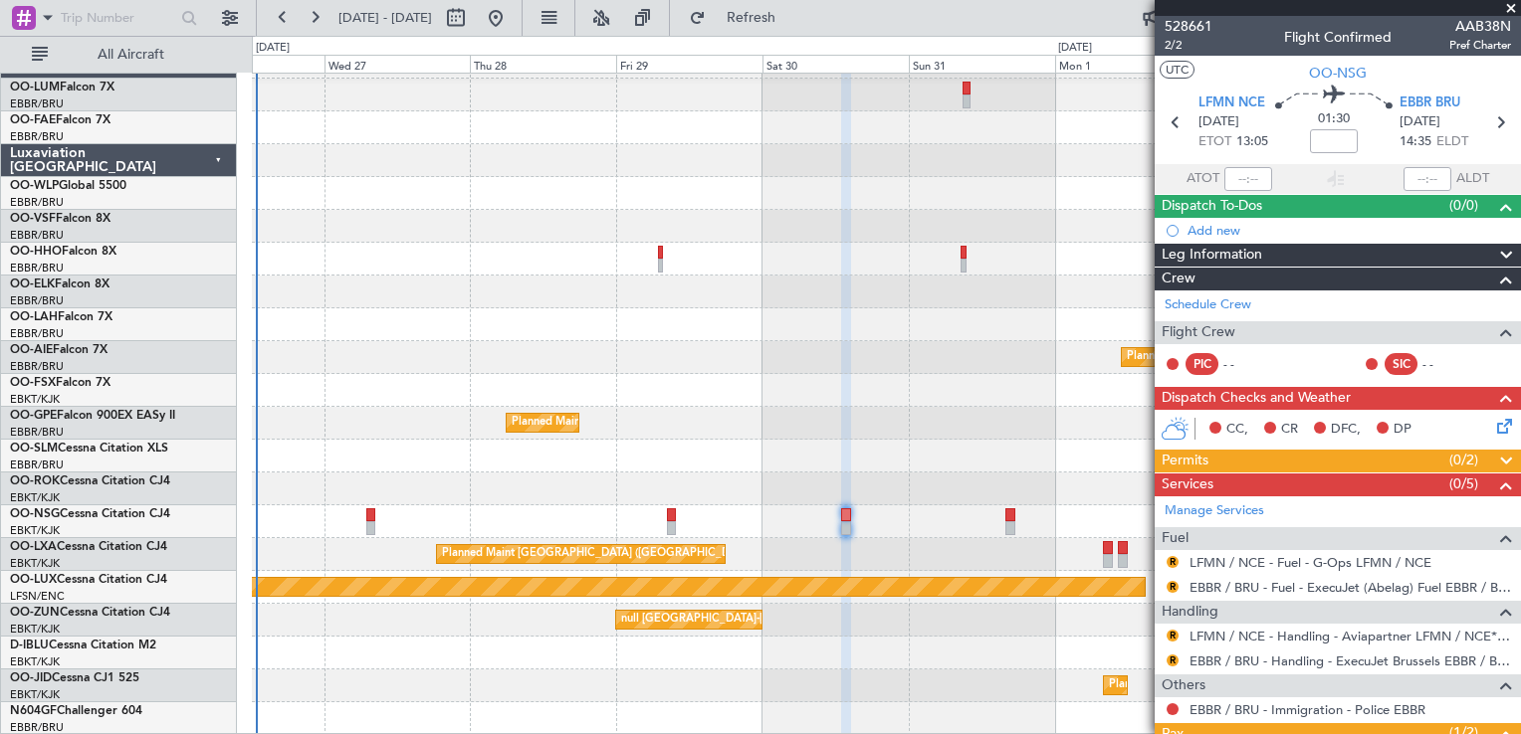
click at [1178, 451] on span "Permits" at bounding box center [1184, 461] width 47 height 23
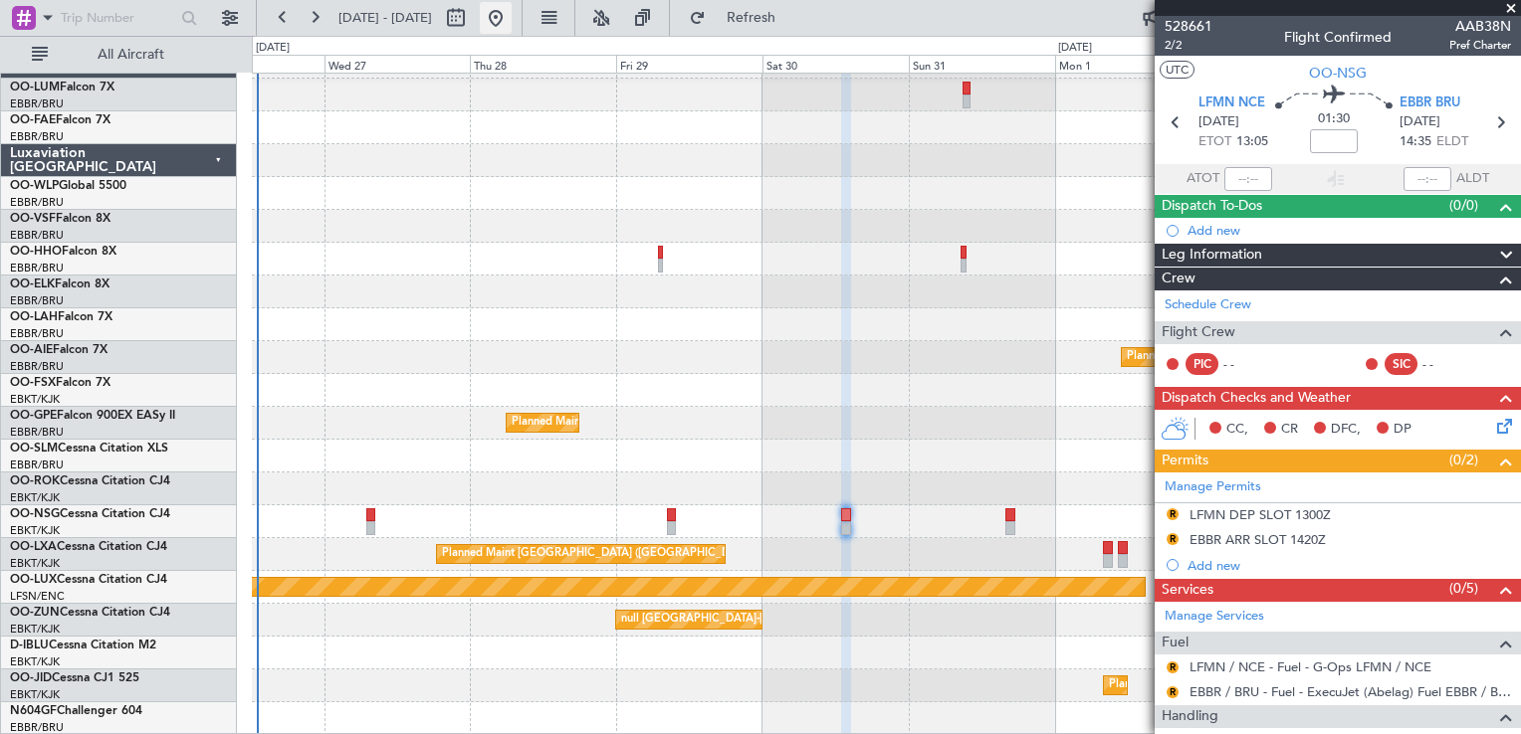
click at [512, 18] on button at bounding box center [496, 18] width 32 height 32
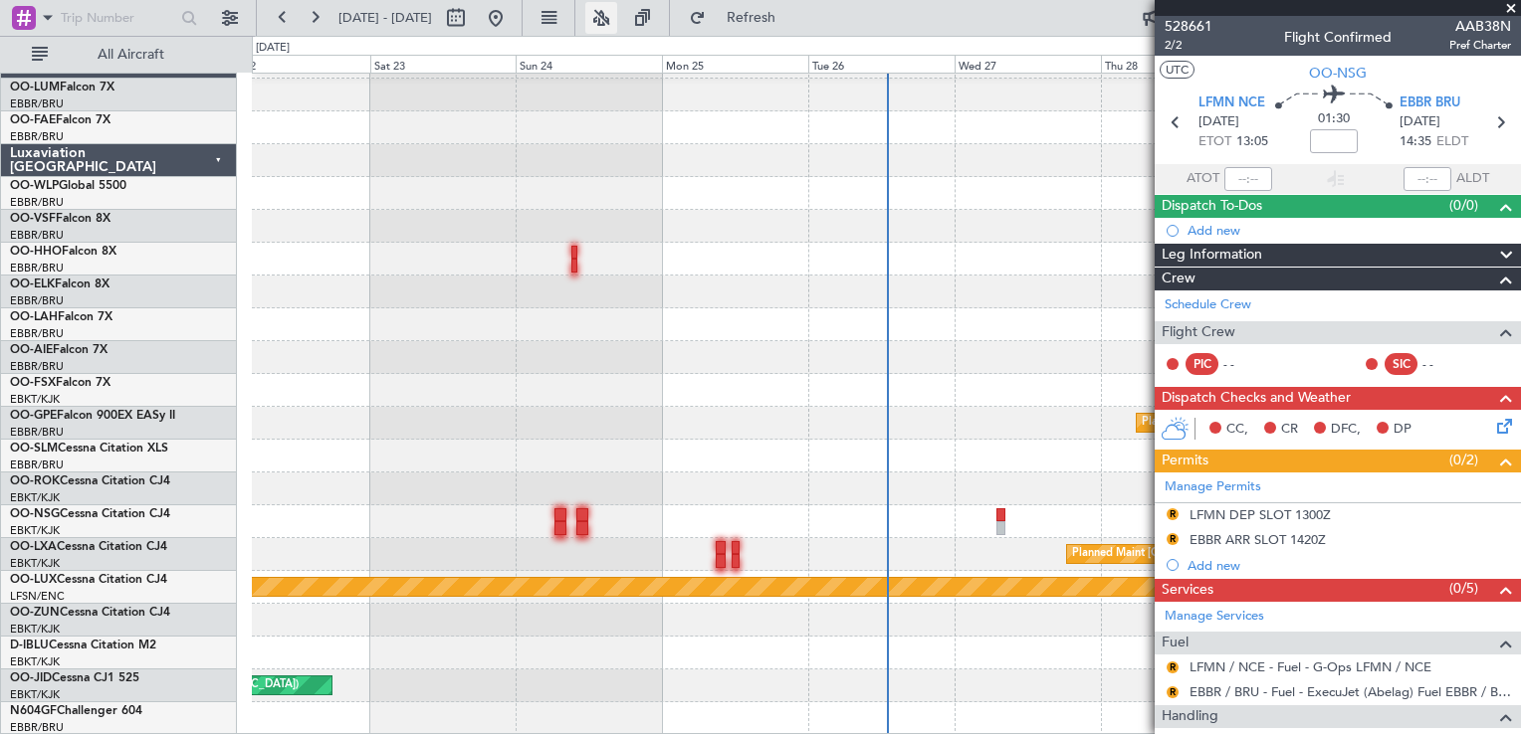
click at [617, 25] on button at bounding box center [601, 18] width 32 height 32
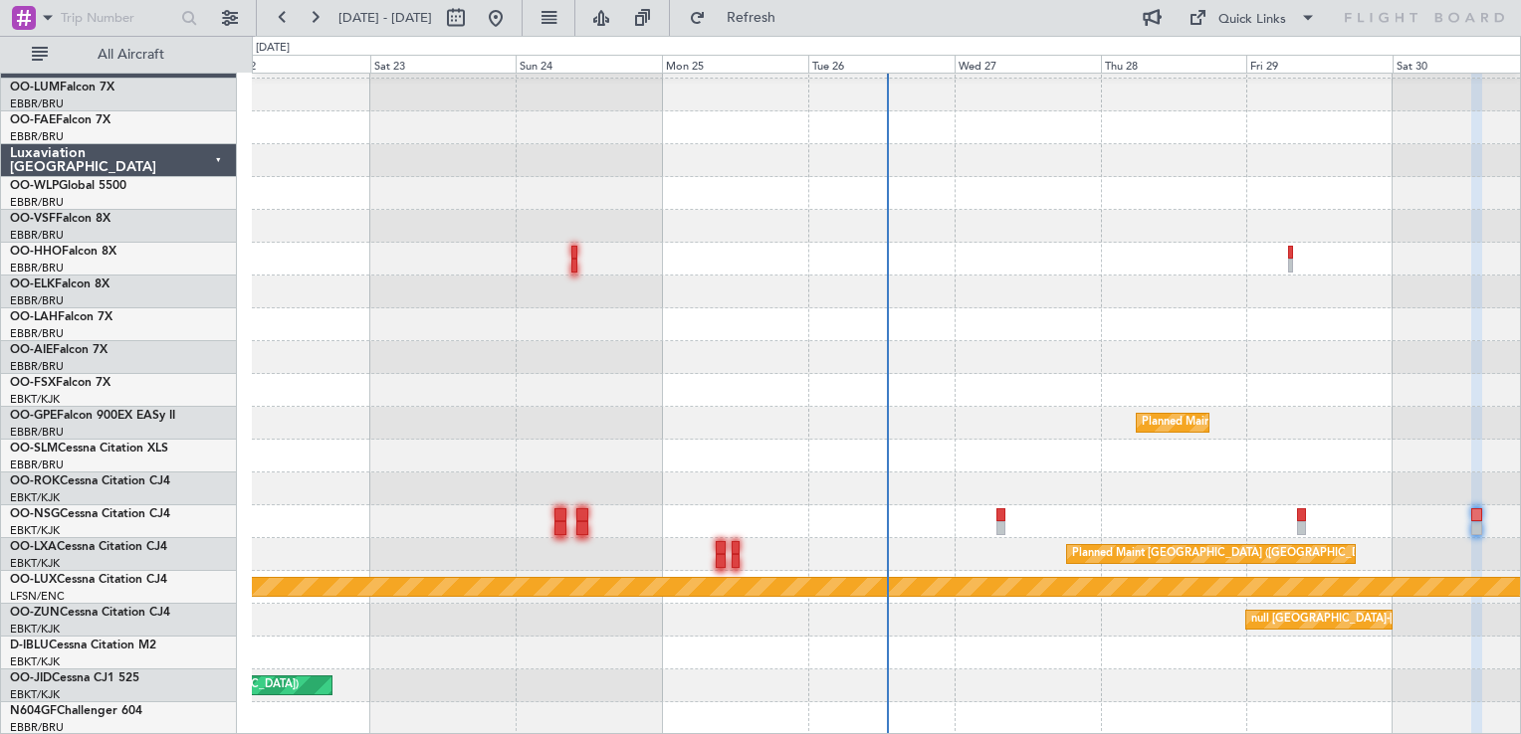
type input "0"
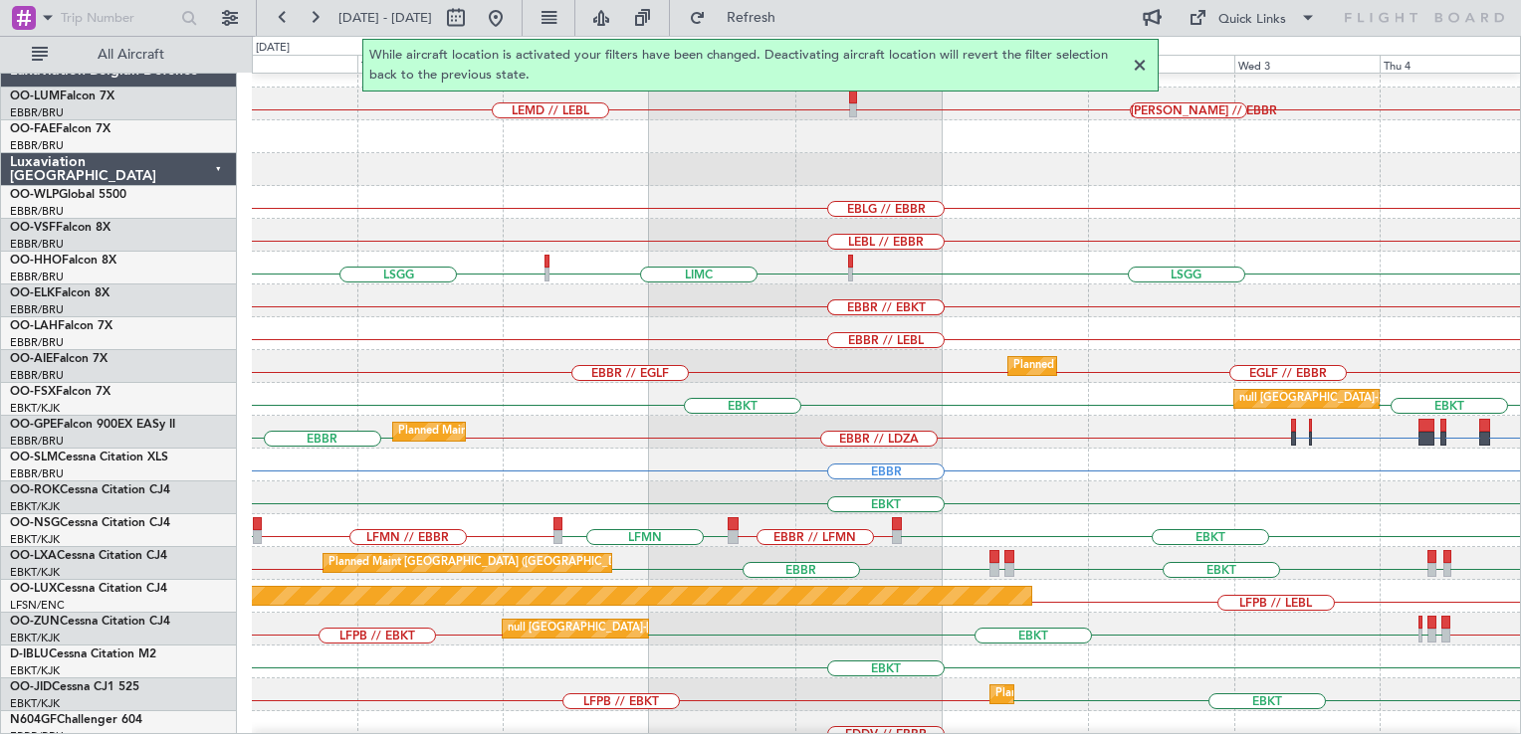
scroll to position [28, 0]
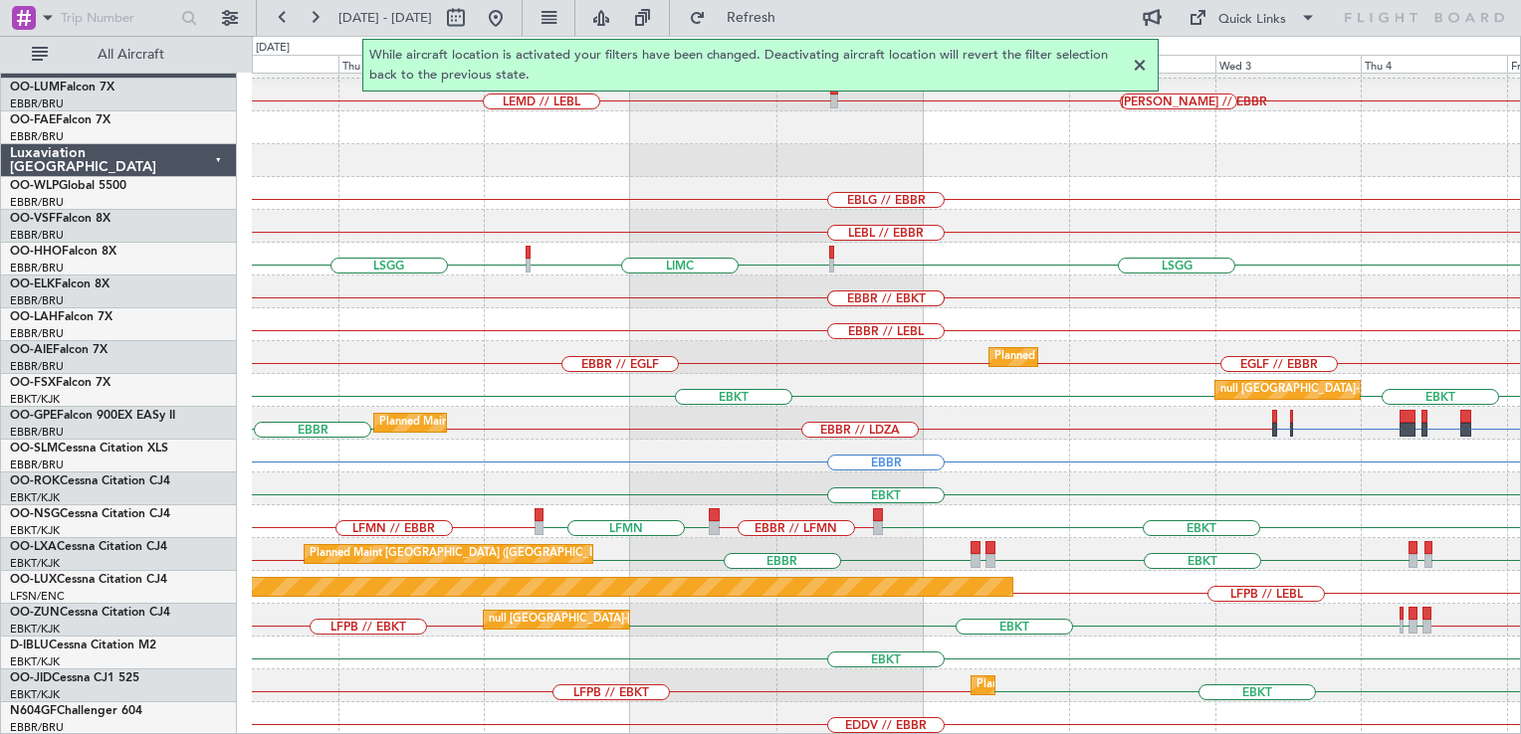
click at [952, 456] on div "LEMD // LEBL [PERSON_NAME] // EBBR EBLG // EBBR LEBL // EBBR [GEOGRAPHIC_DATA] …" at bounding box center [886, 391] width 1268 height 690
click at [617, 20] on button at bounding box center [601, 18] width 32 height 32
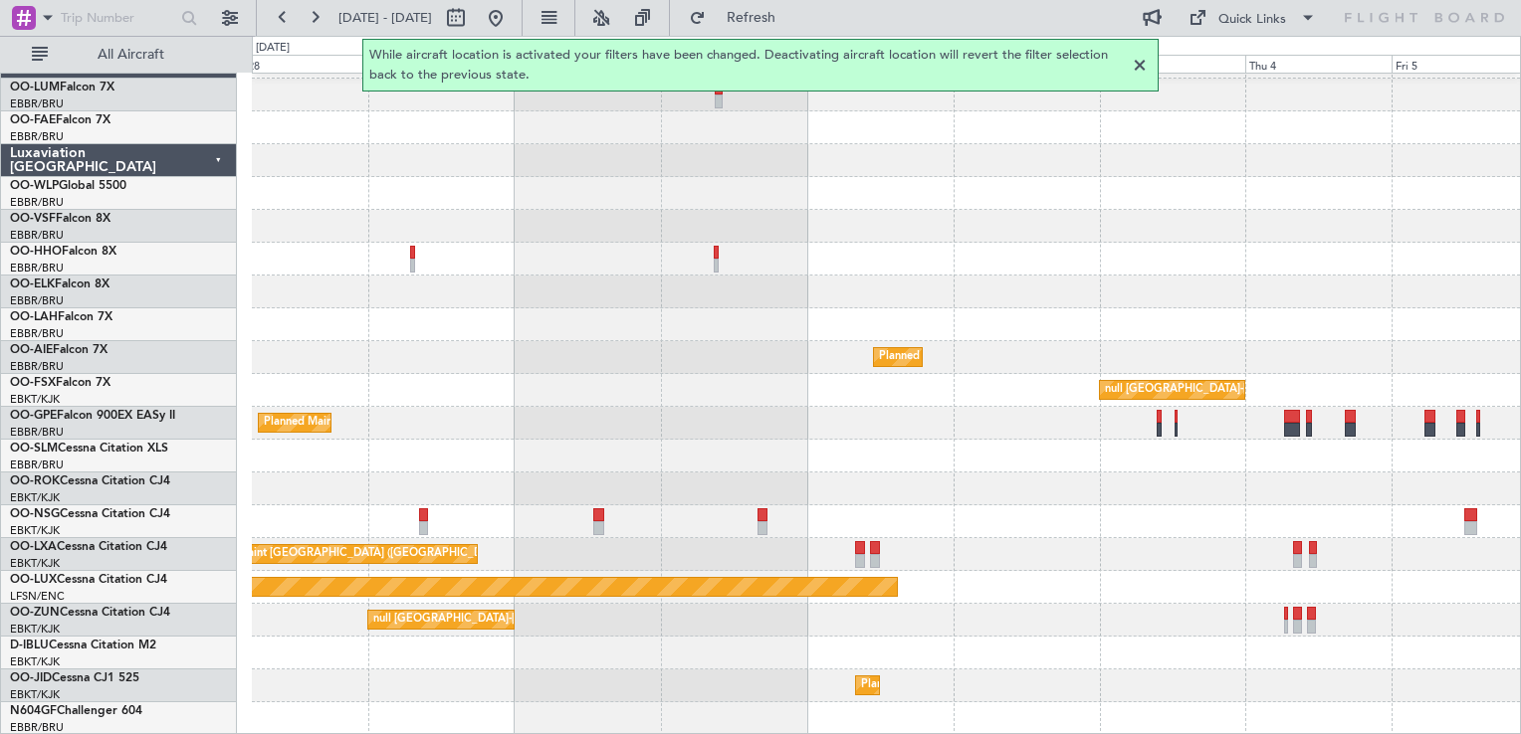
click at [1009, 487] on div "Planned Maint Kortrijk-[GEOGRAPHIC_DATA] Planned Maint [GEOGRAPHIC_DATA] ([GEOG…" at bounding box center [886, 391] width 1268 height 690
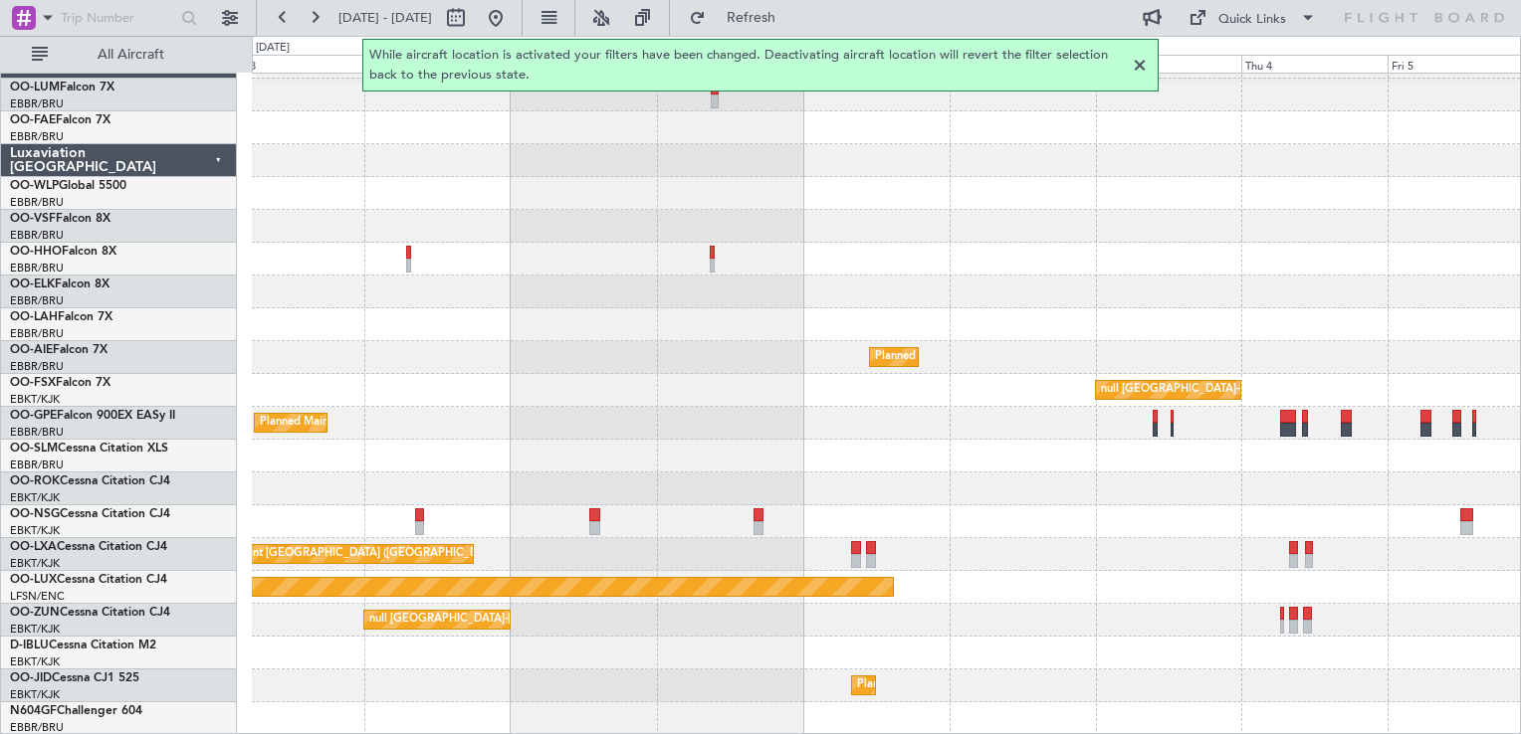
click at [1137, 69] on div at bounding box center [1140, 66] width 24 height 24
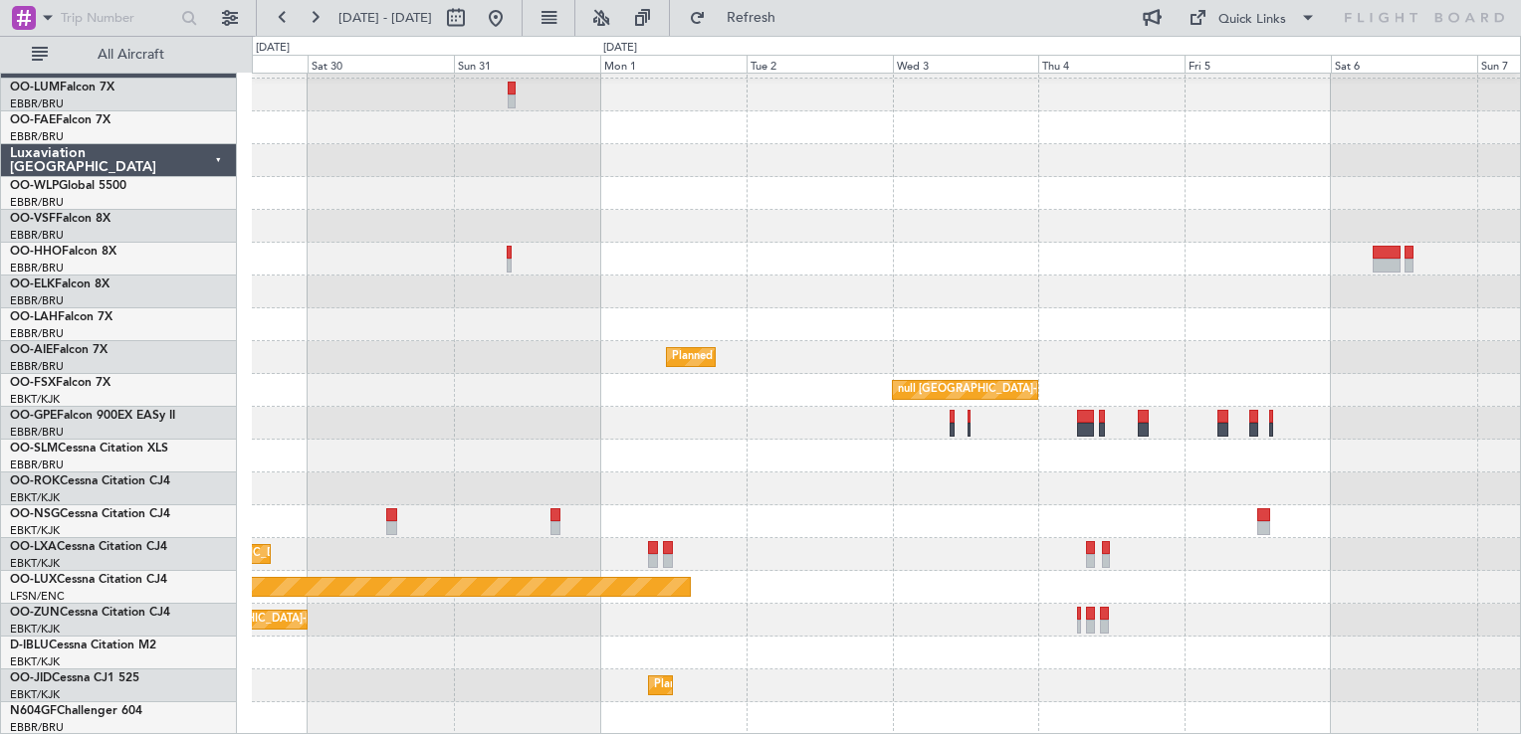
click at [714, 429] on div "Planned Maint Kortrijk-[GEOGRAPHIC_DATA] Planned Maint [GEOGRAPHIC_DATA] ([GEOG…" at bounding box center [886, 391] width 1268 height 690
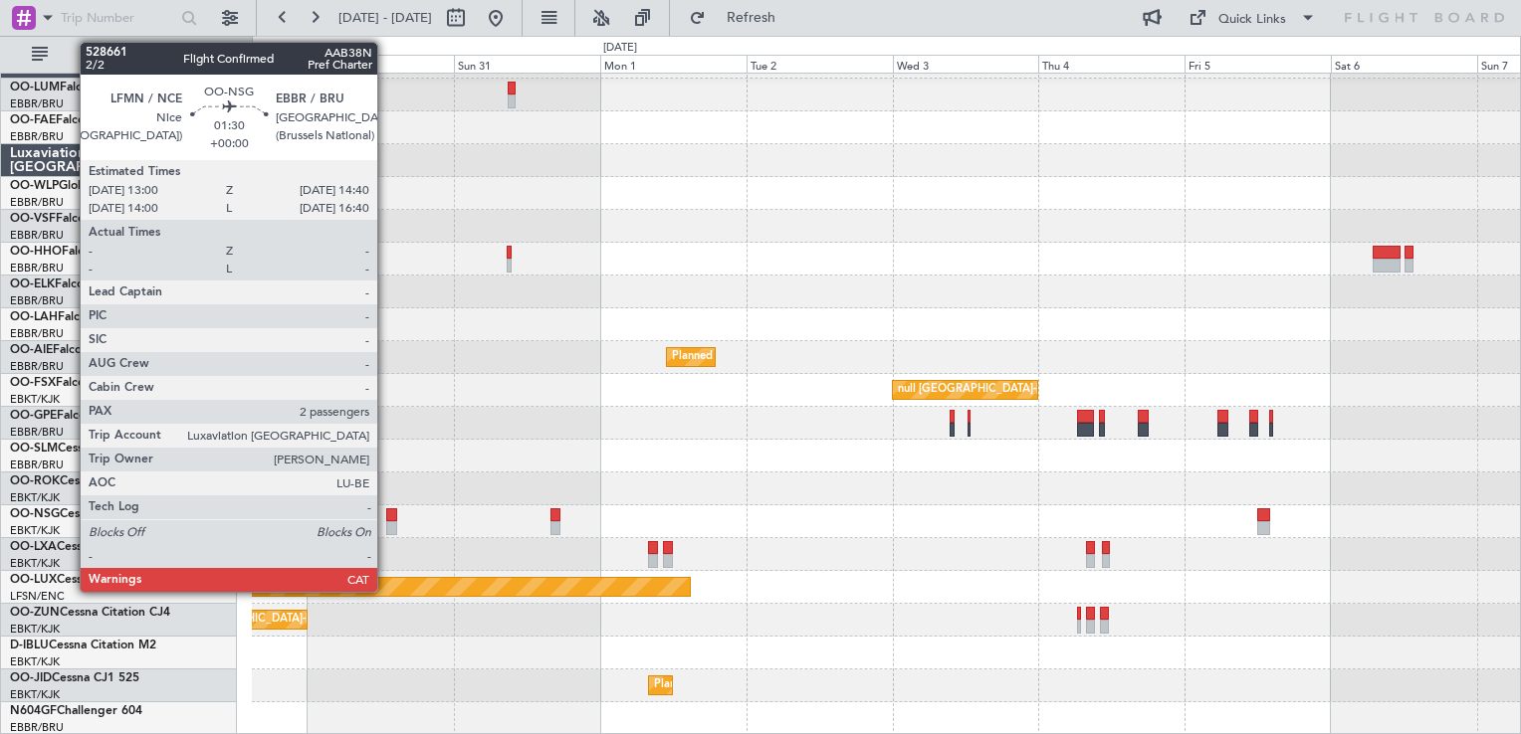
click at [386, 515] on div at bounding box center [391, 516] width 11 height 14
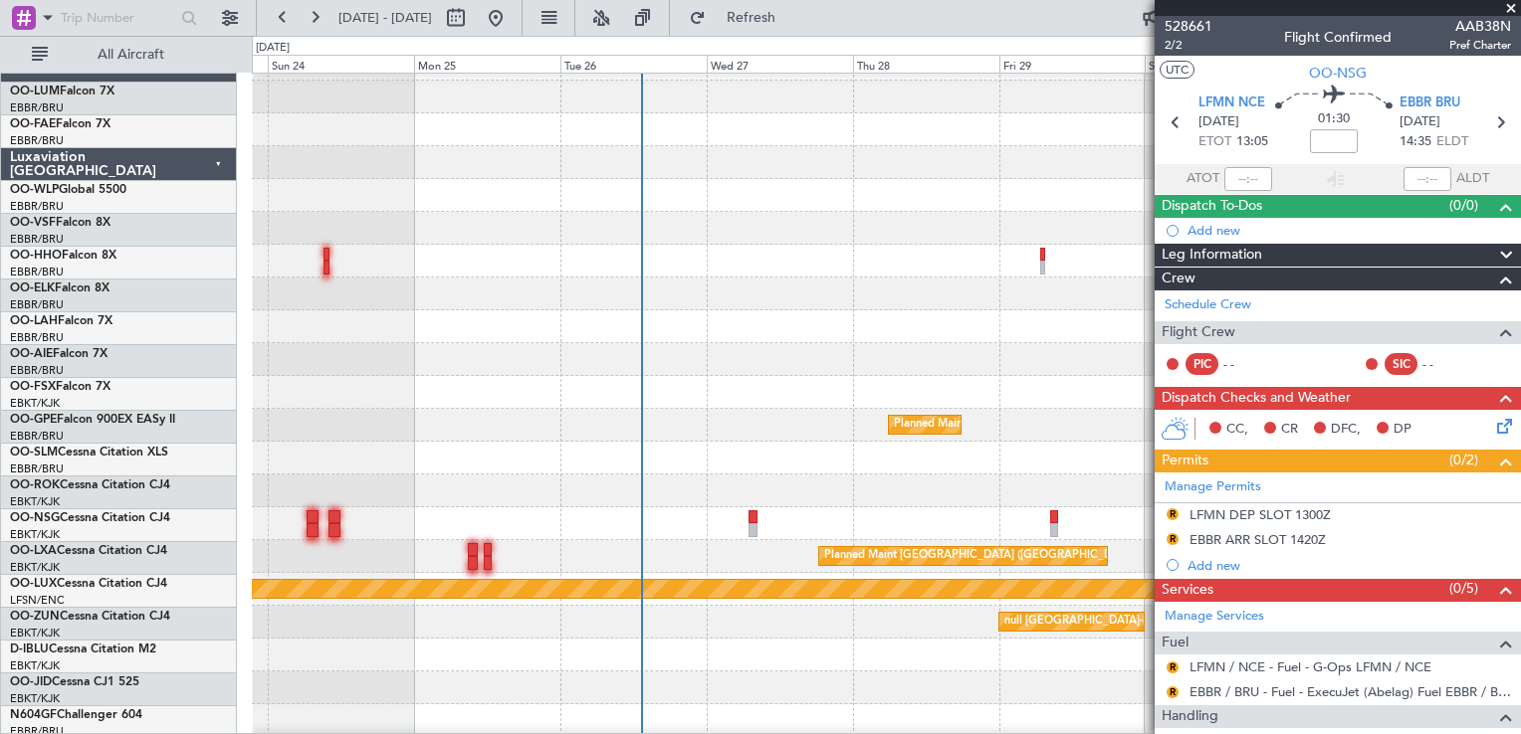
scroll to position [27, 0]
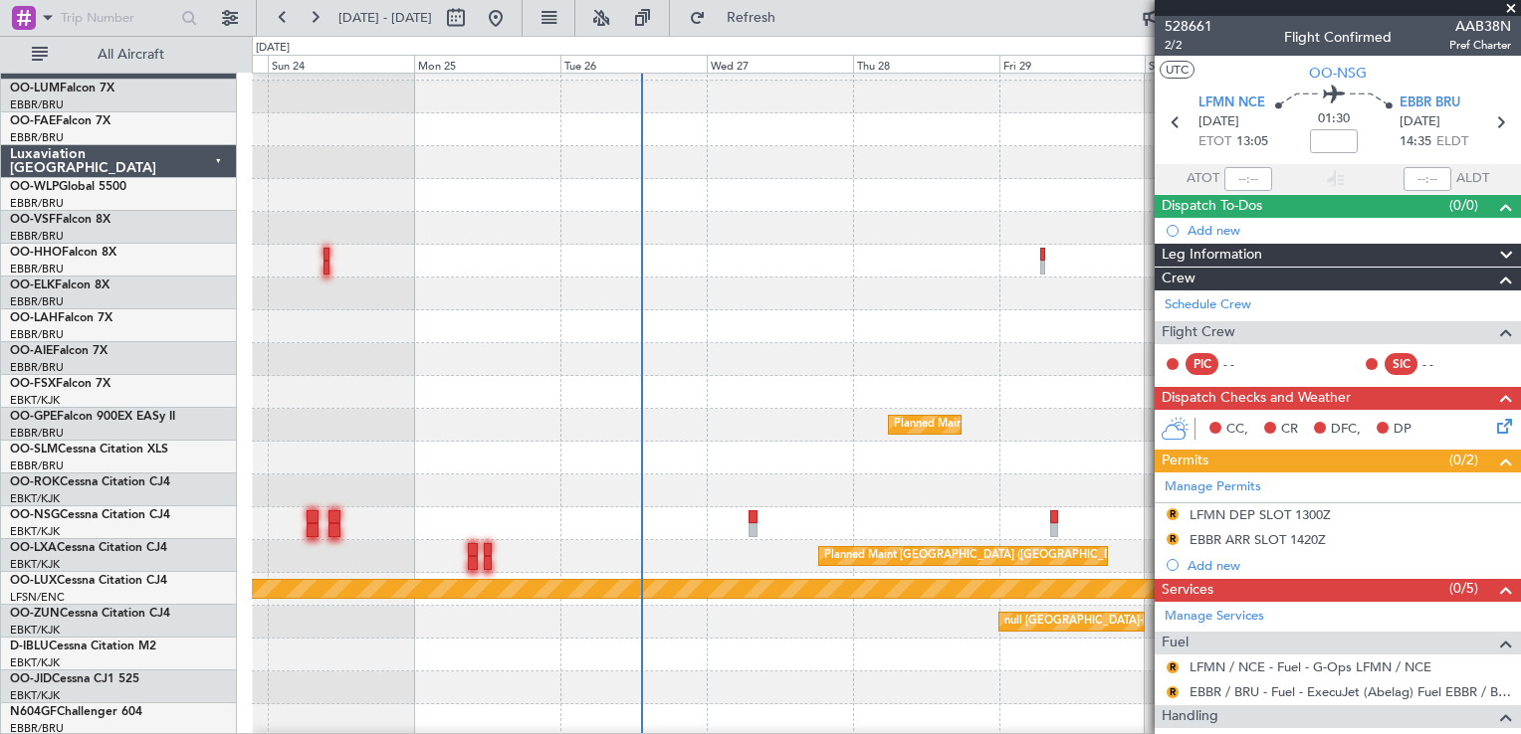
click at [1134, 522] on div at bounding box center [886, 524] width 1268 height 33
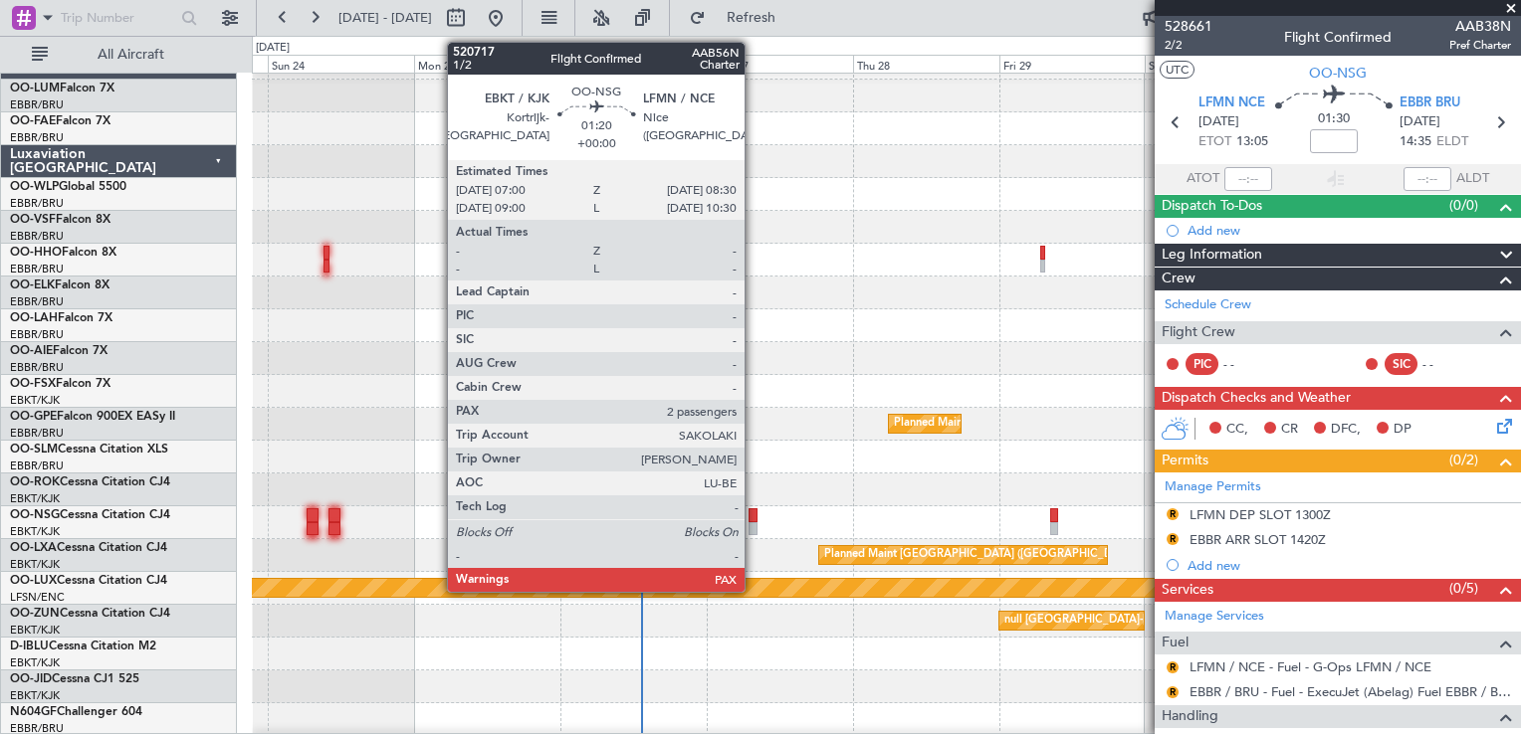
click at [753, 515] on div at bounding box center [753, 516] width 10 height 14
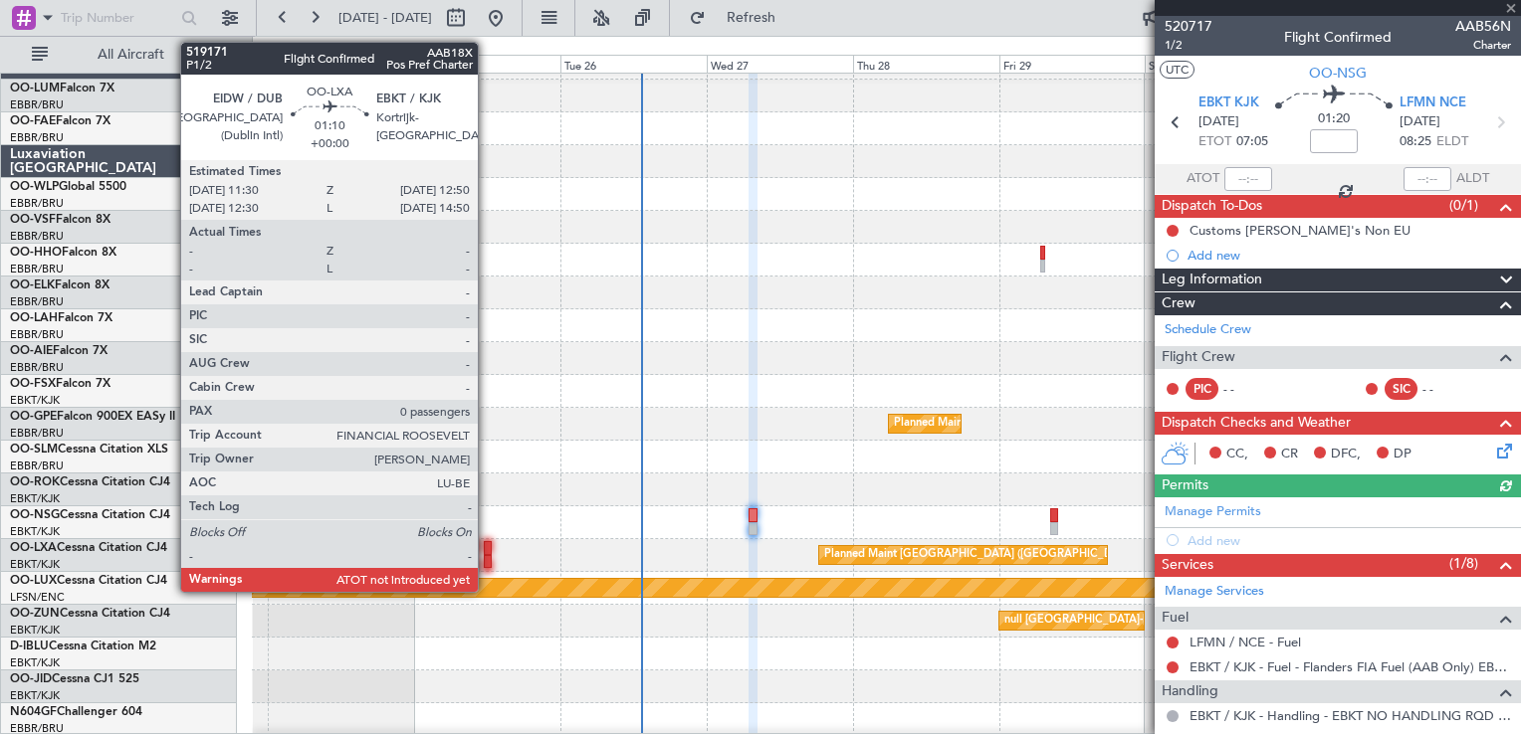
click at [487, 545] on div at bounding box center [488, 548] width 9 height 14
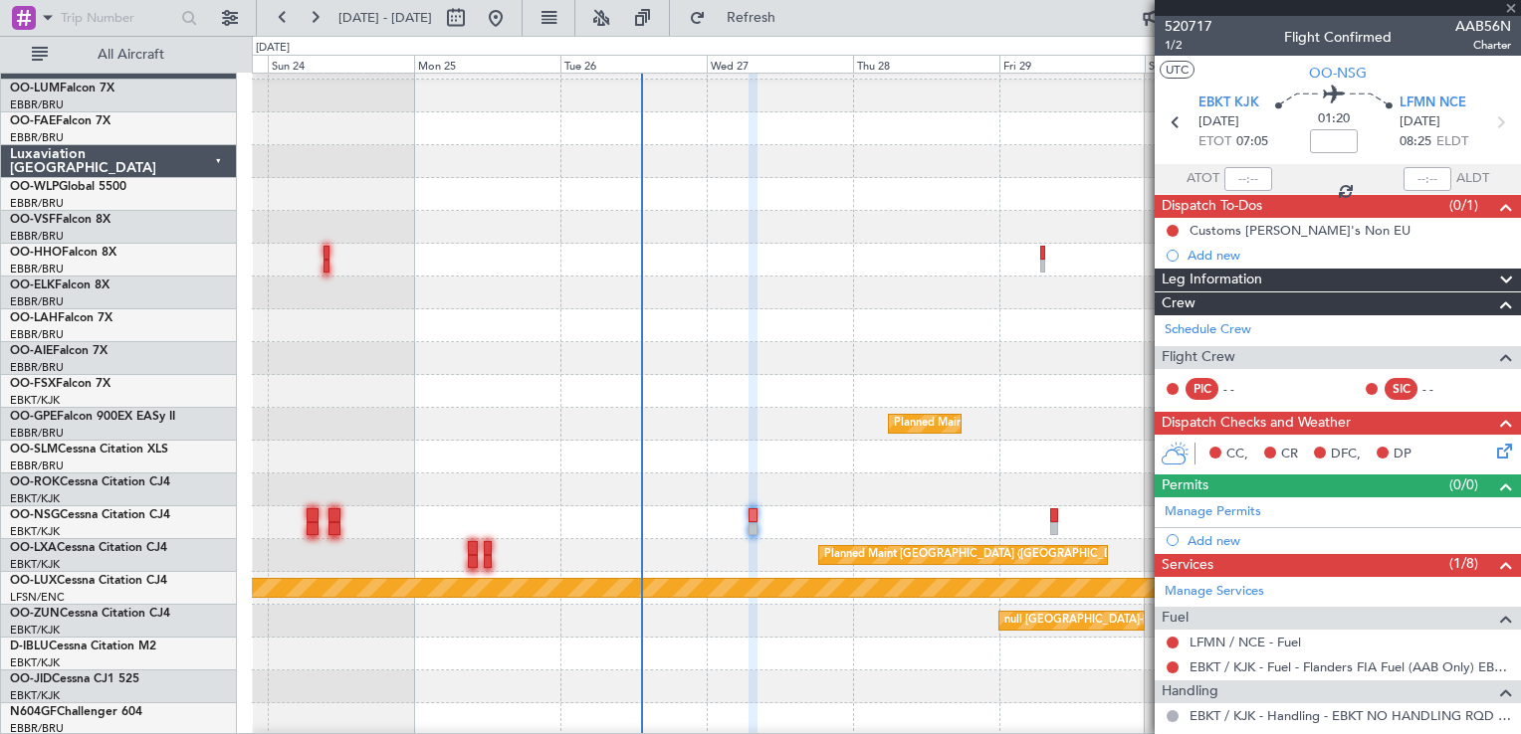
type input "0"
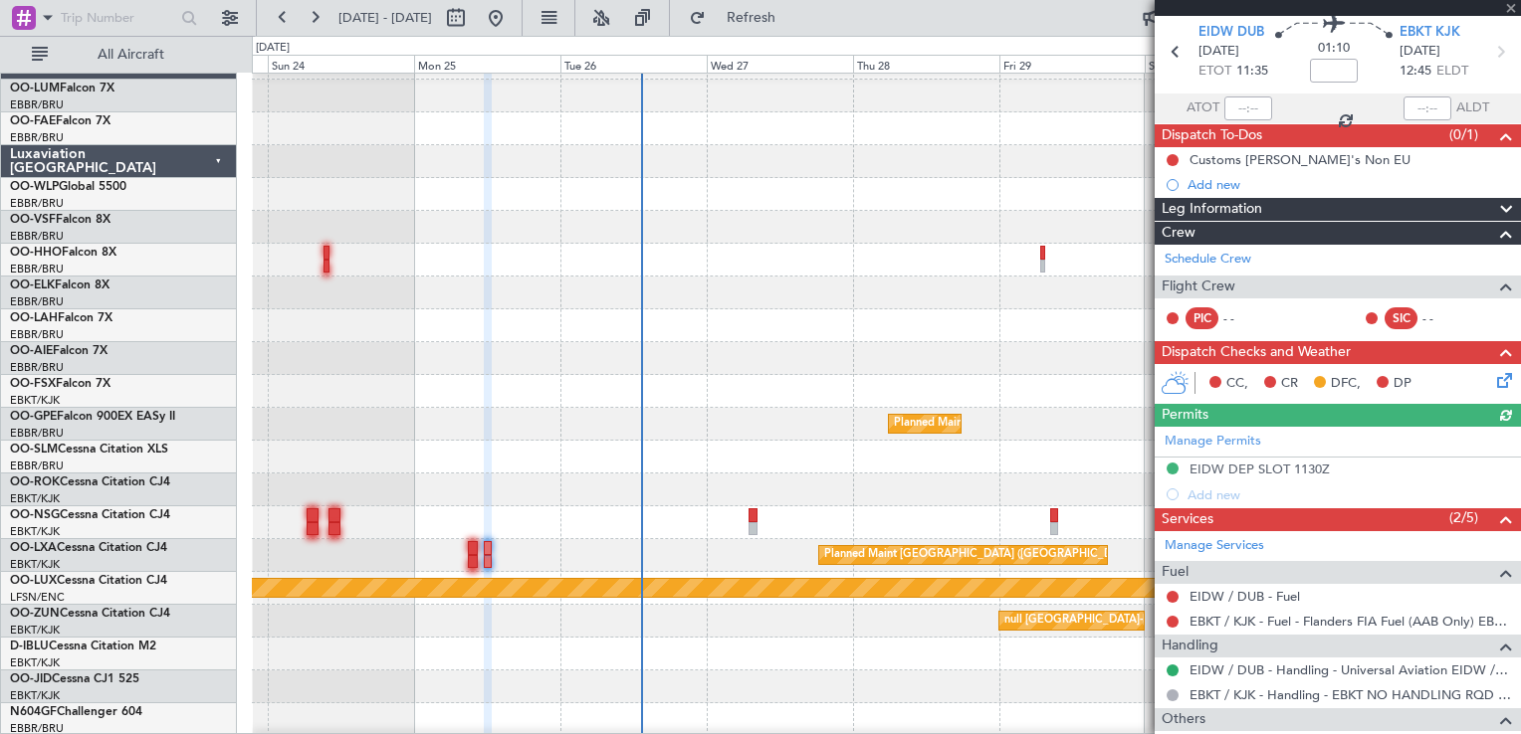
scroll to position [0, 0]
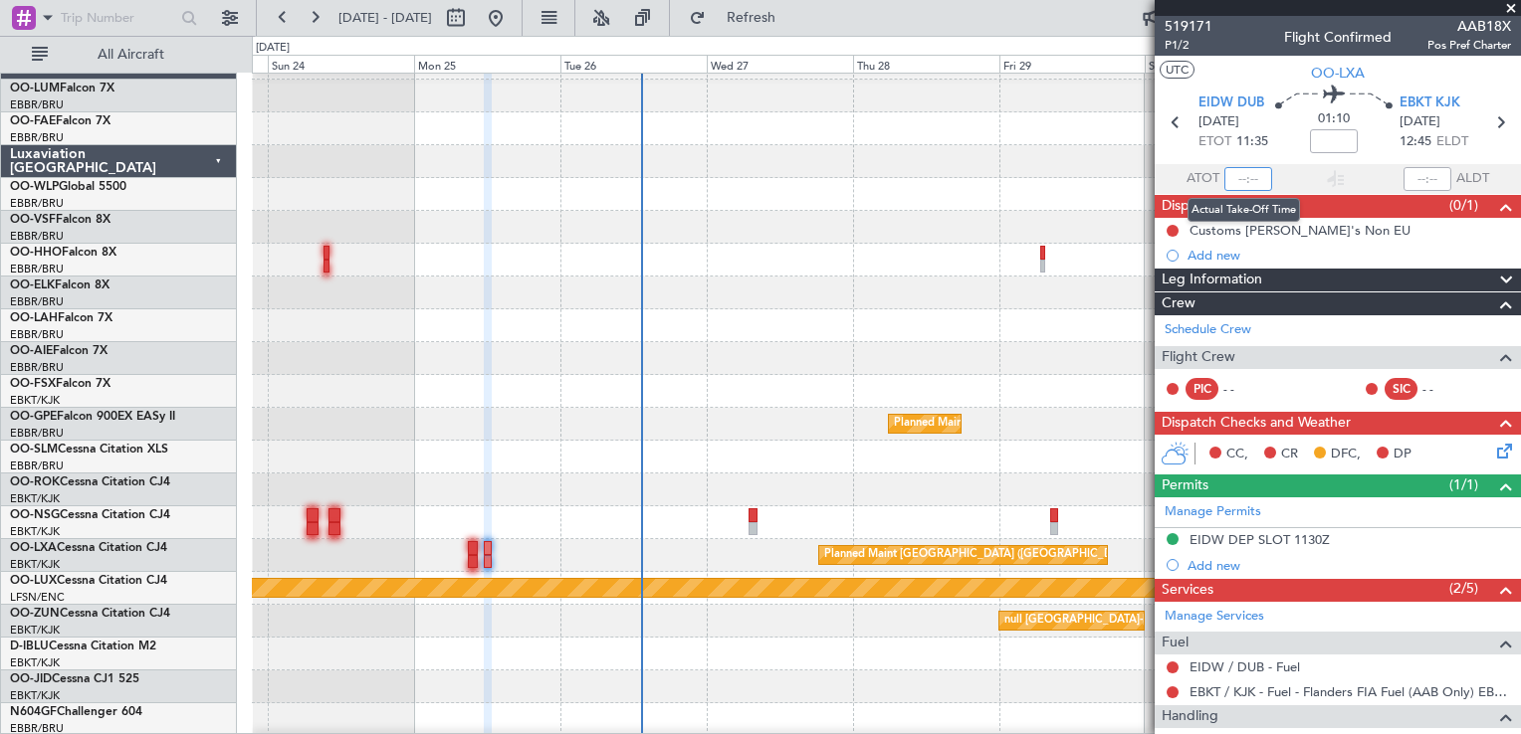
click at [1228, 181] on input "text" at bounding box center [1248, 179] width 48 height 24
click at [1330, 137] on input at bounding box center [1334, 141] width 48 height 24
click at [1507, 9] on span at bounding box center [1511, 9] width 20 height 18
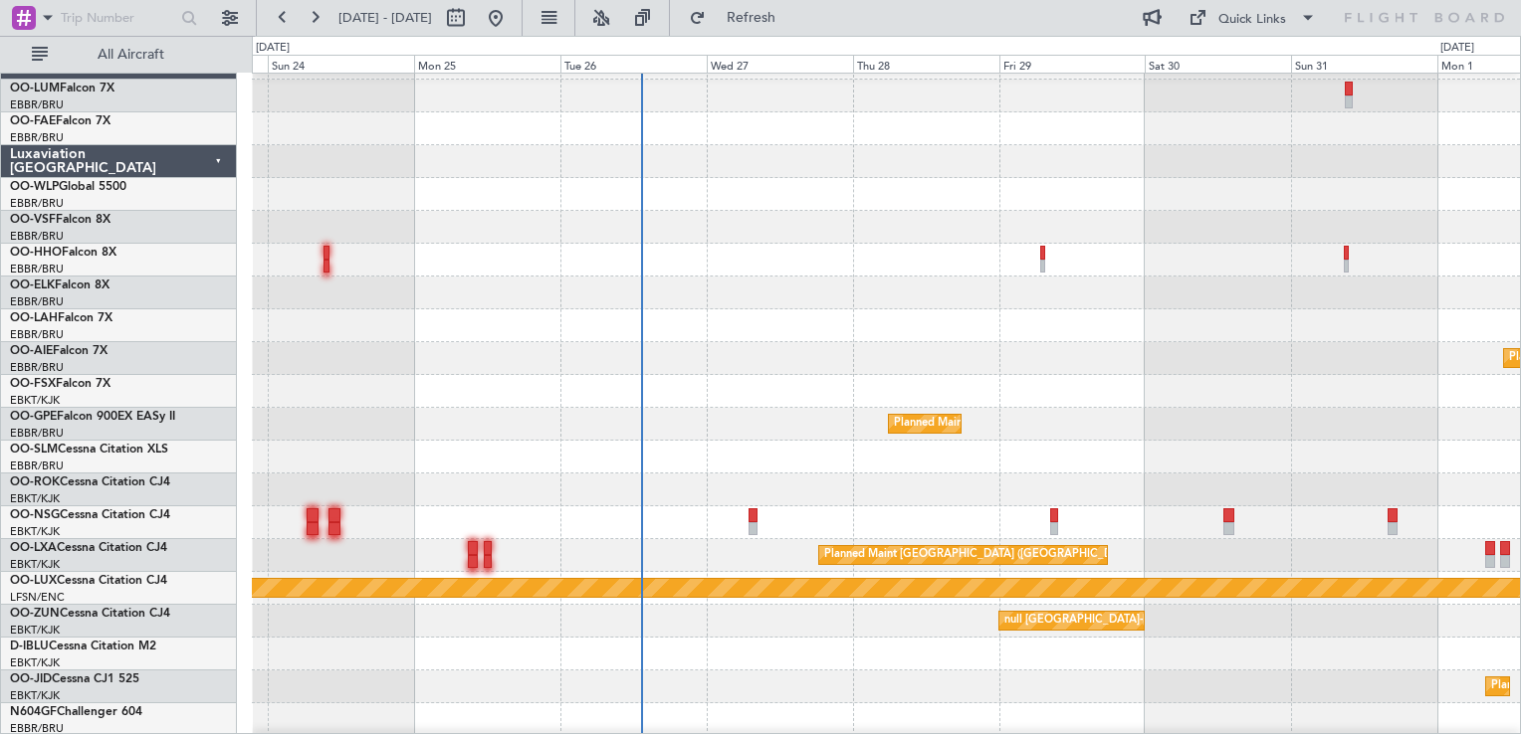
scroll to position [28, 0]
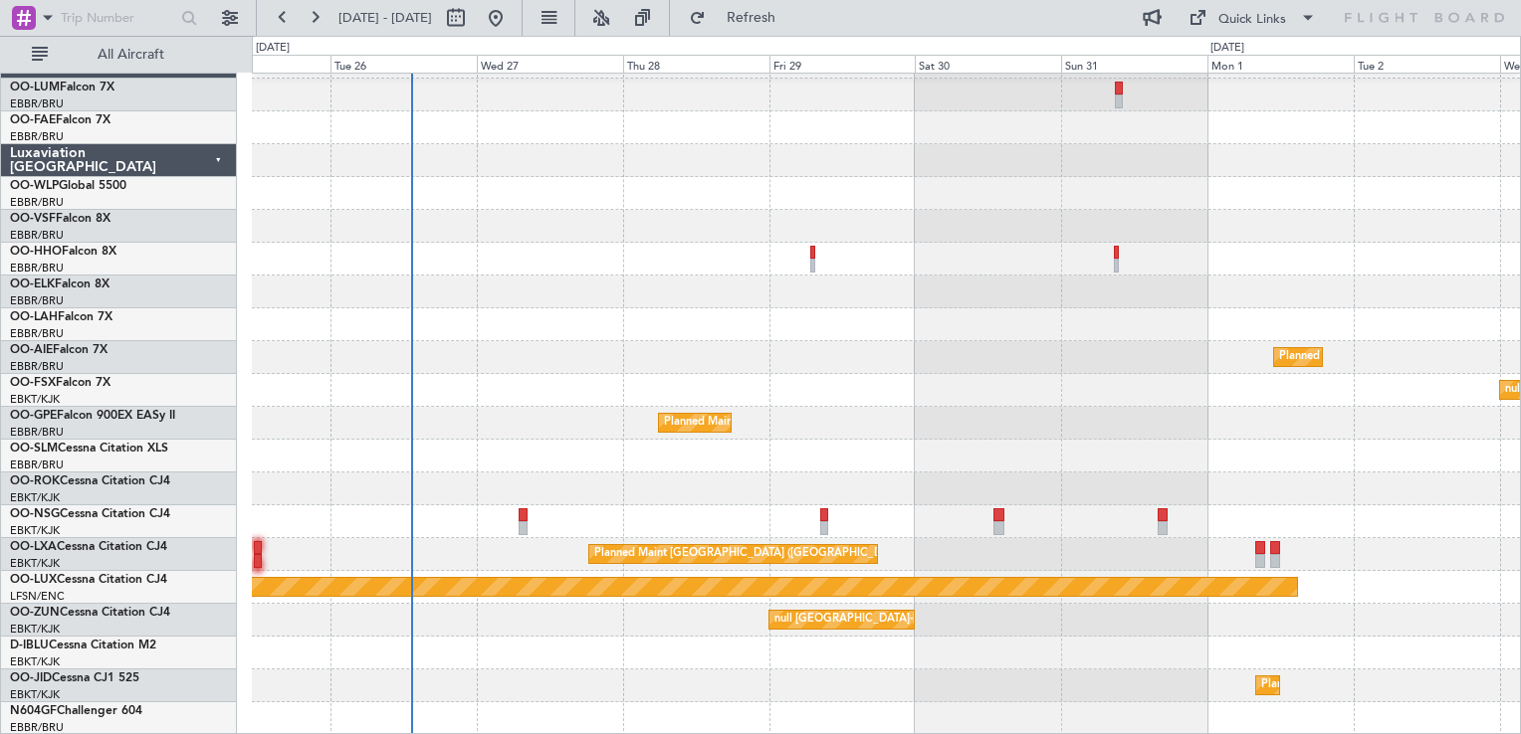
click at [1012, 221] on div "Planned Maint [GEOGRAPHIC_DATA] ([GEOGRAPHIC_DATA]) null [GEOGRAPHIC_DATA]-[GEO…" at bounding box center [886, 391] width 1268 height 690
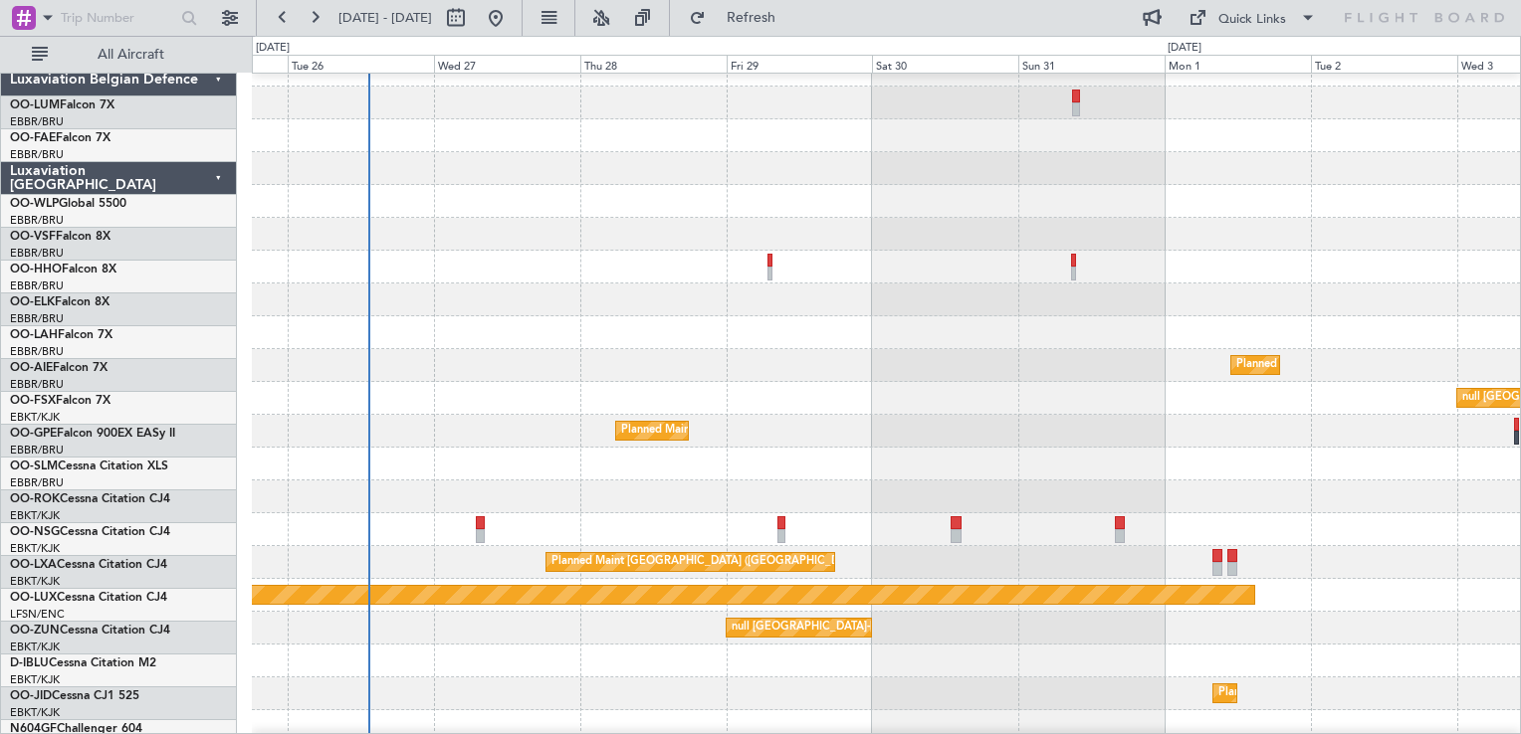
scroll to position [28, 0]
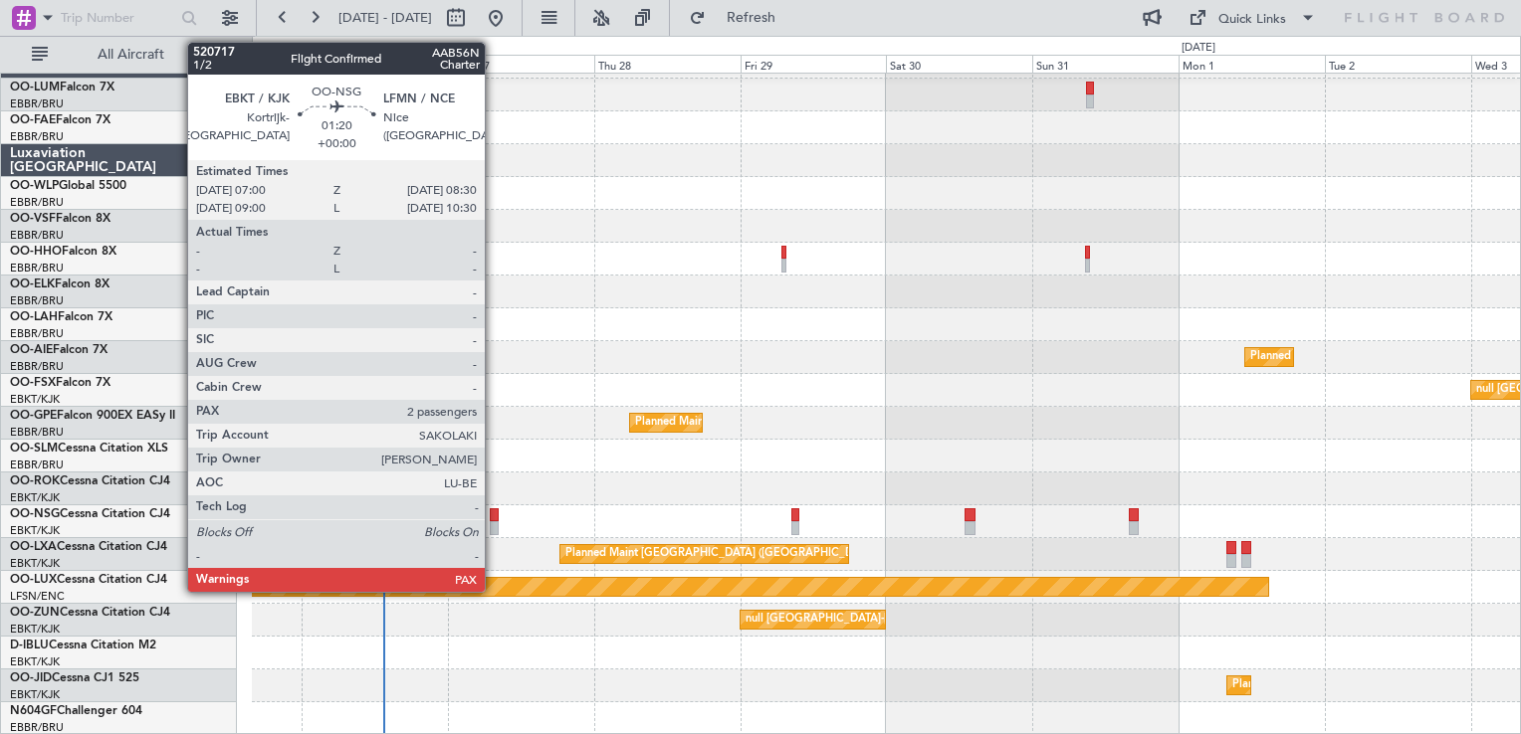
click at [493, 512] on div at bounding box center [495, 516] width 10 height 14
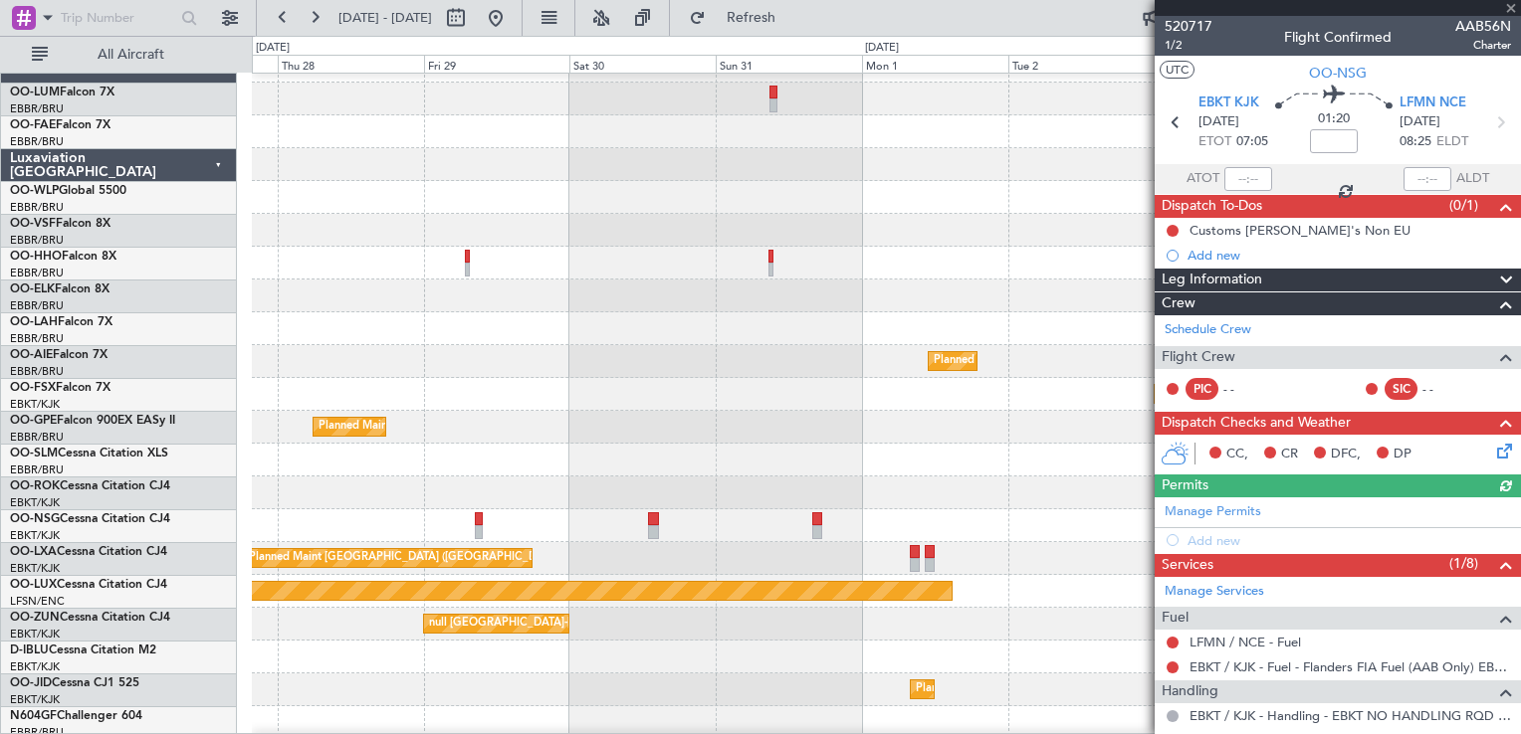
scroll to position [24, 0]
click at [588, 543] on div "Planned Maint [GEOGRAPHIC_DATA] ([GEOGRAPHIC_DATA] National)" at bounding box center [886, 558] width 1268 height 33
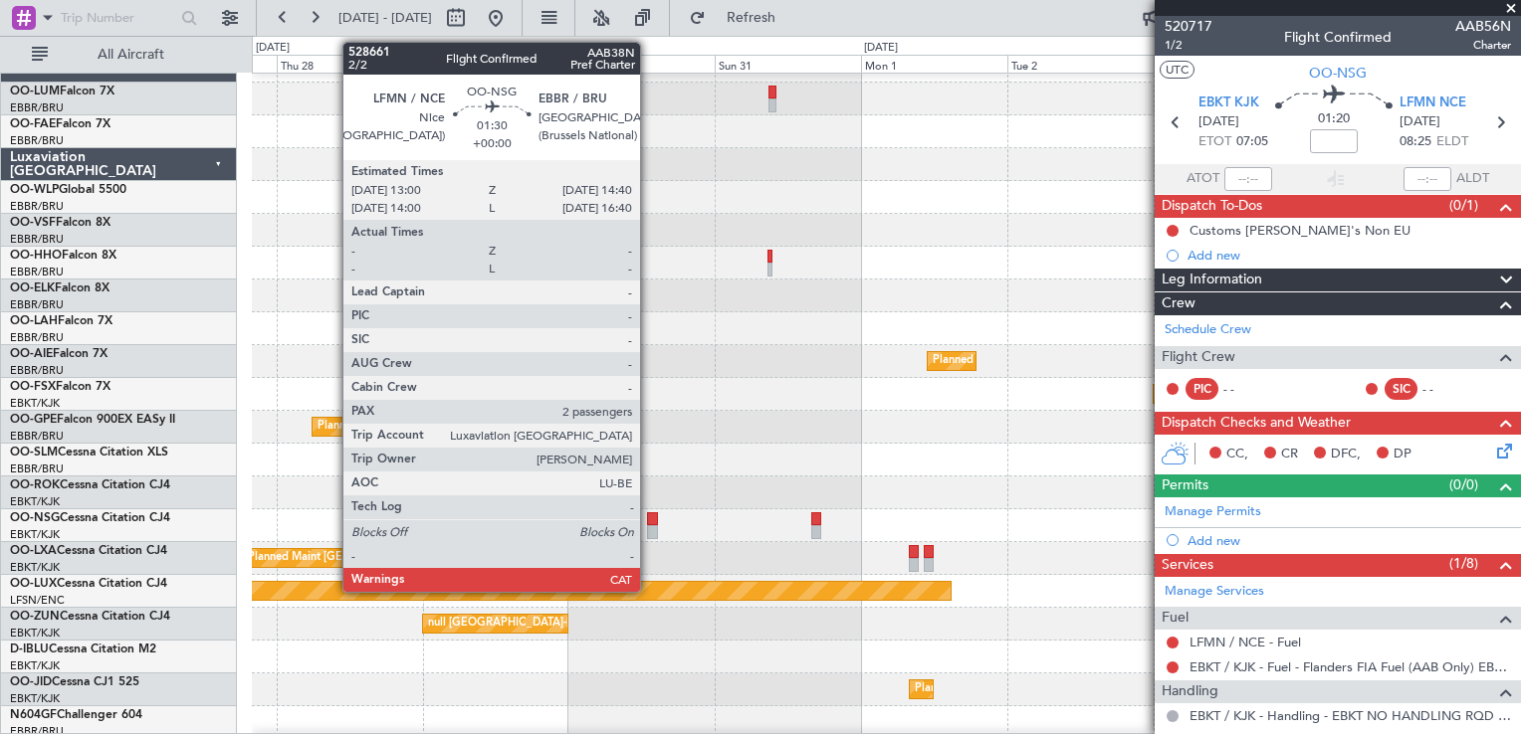
click at [649, 520] on div at bounding box center [652, 520] width 11 height 14
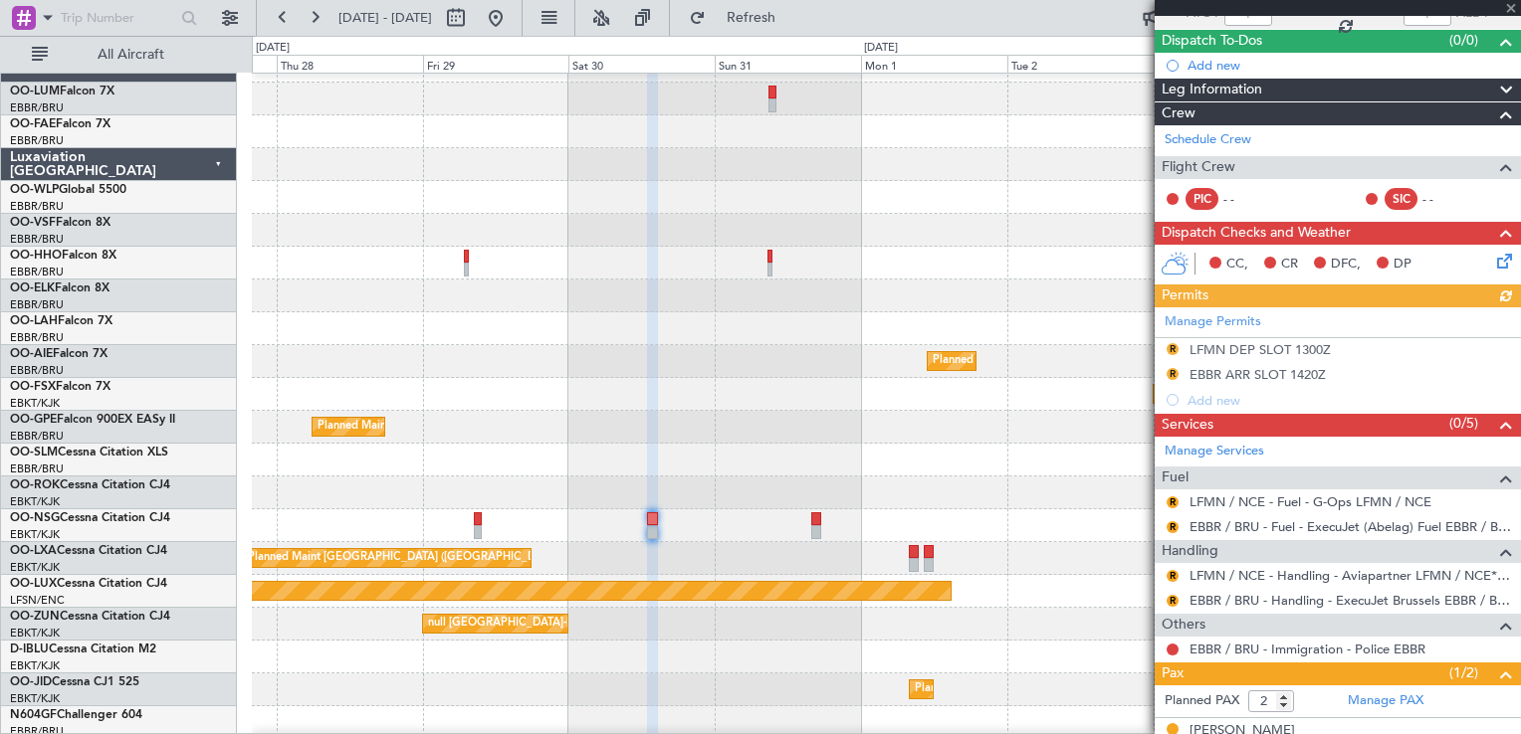
scroll to position [235, 0]
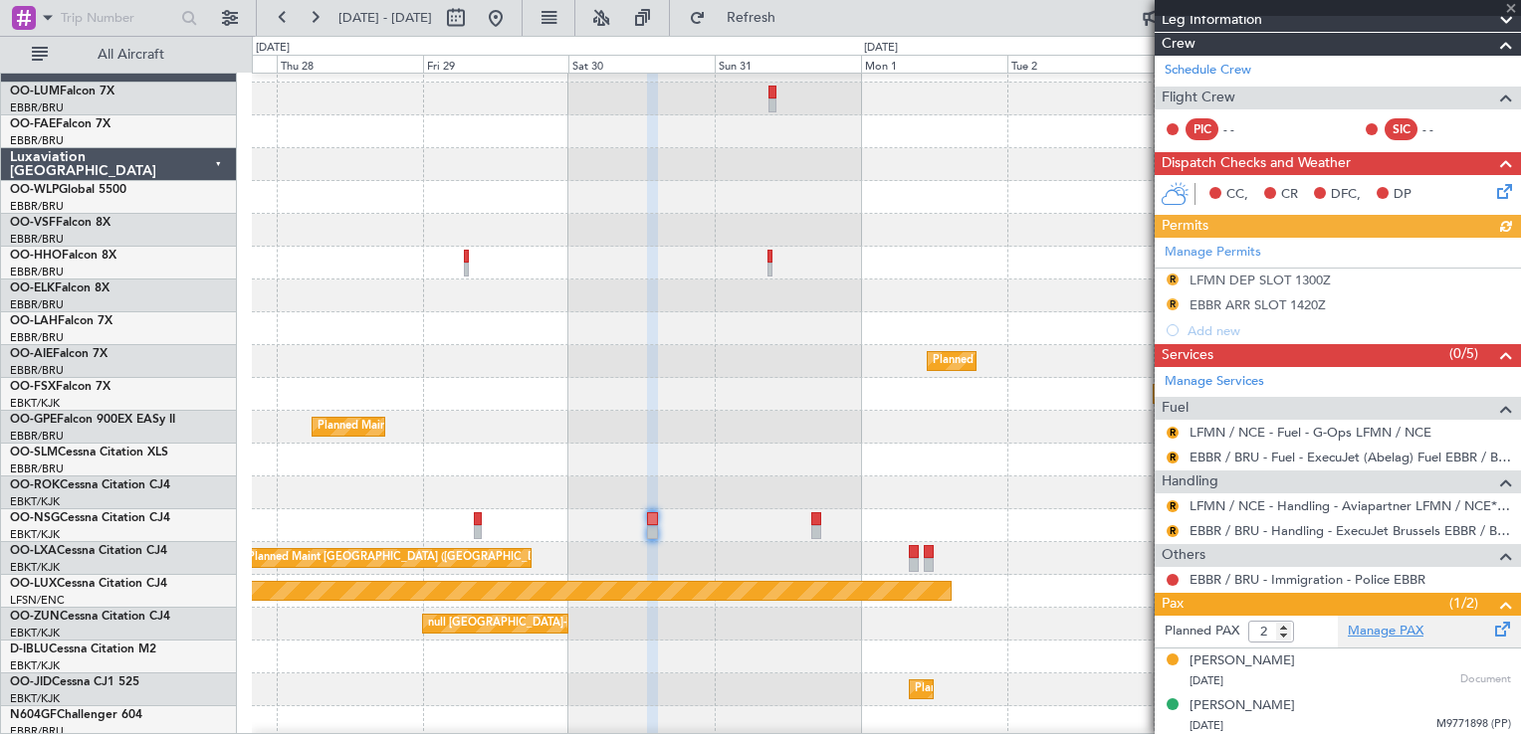
click at [1366, 630] on link "Manage PAX" at bounding box center [1386, 632] width 76 height 20
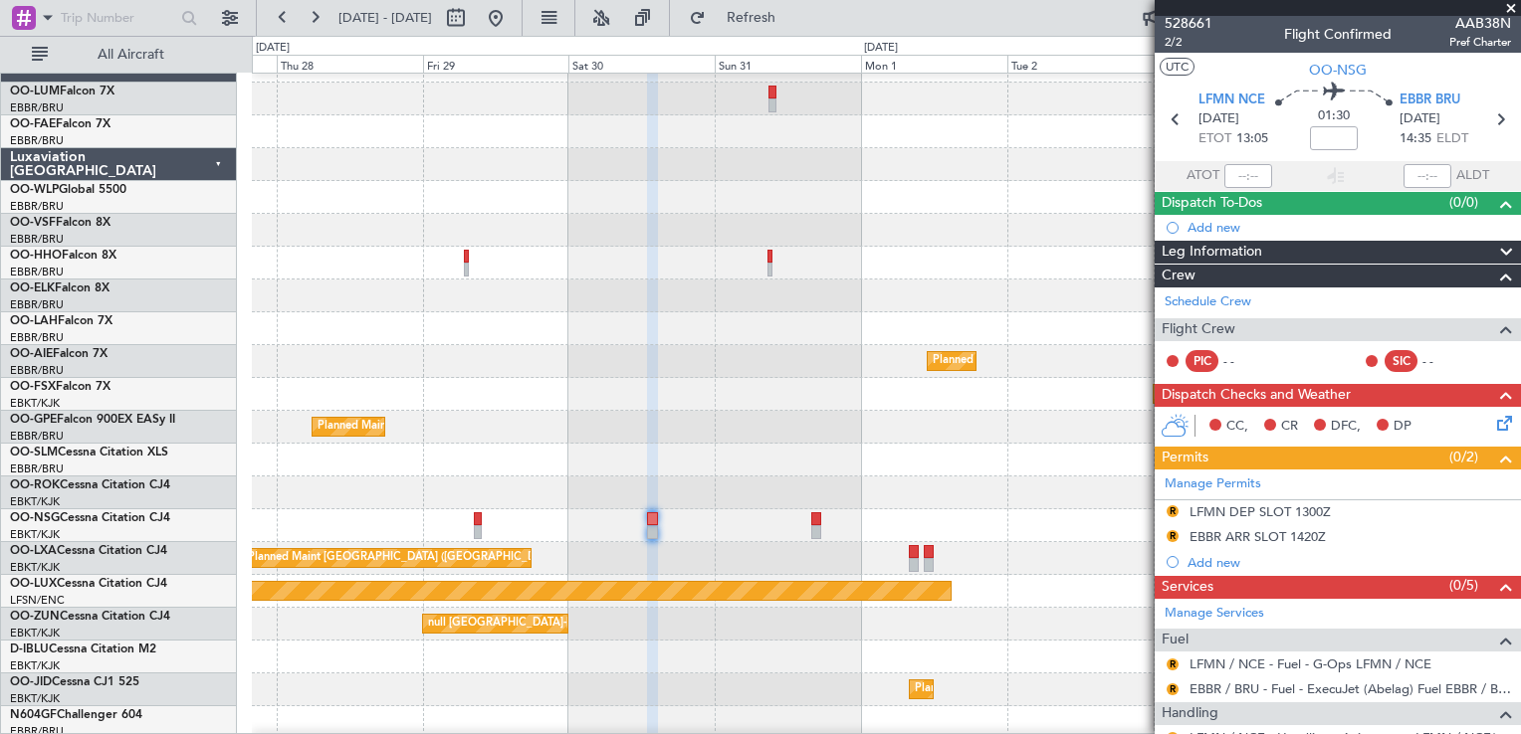
scroll to position [0, 0]
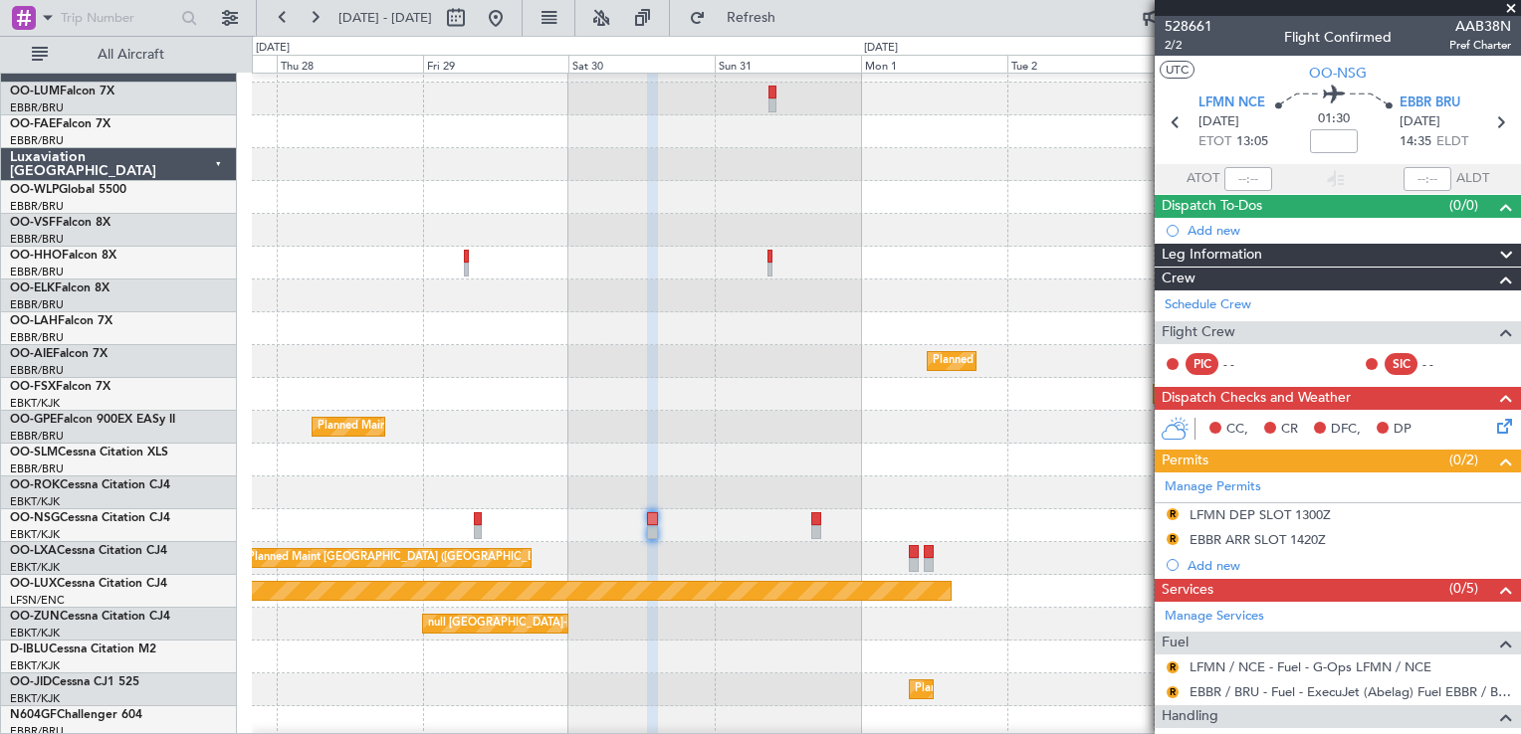
click at [1167, 440] on div "CC, CR DFC, DP" at bounding box center [1337, 430] width 366 height 40
click at [1168, 433] on icon at bounding box center [1174, 429] width 29 height 24
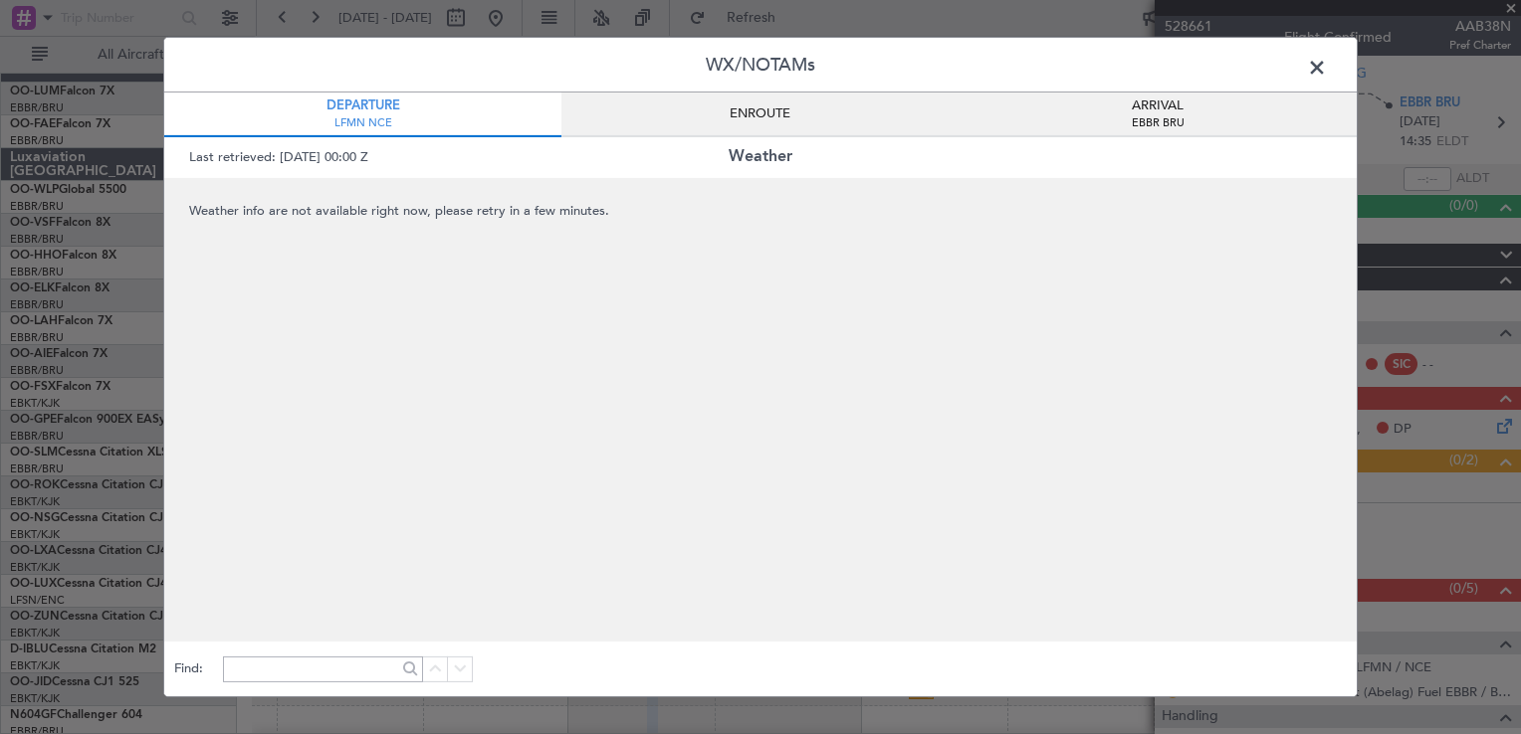
click at [1327, 70] on span at bounding box center [1327, 73] width 0 height 40
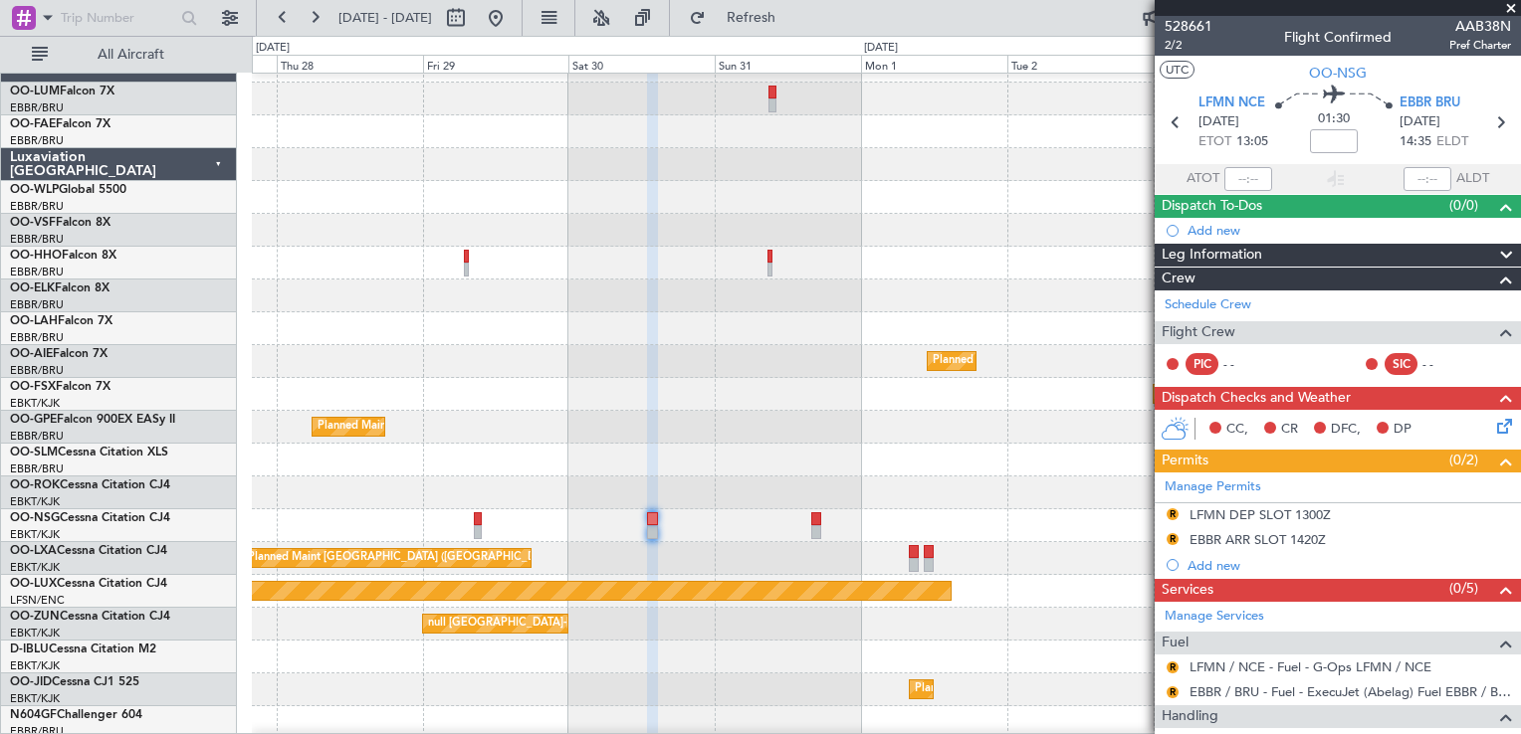
click at [1509, 4] on span at bounding box center [1511, 9] width 20 height 18
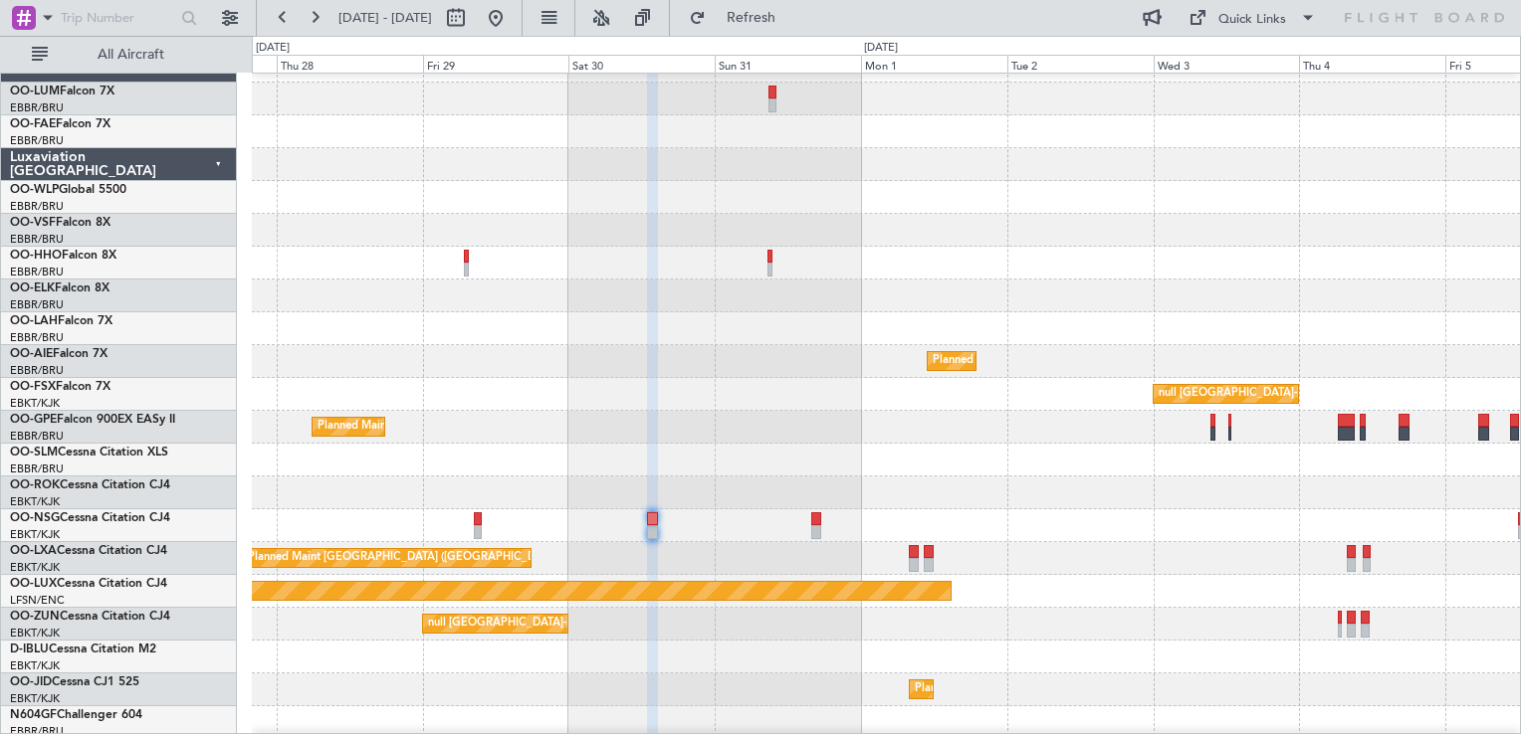
type input "0"
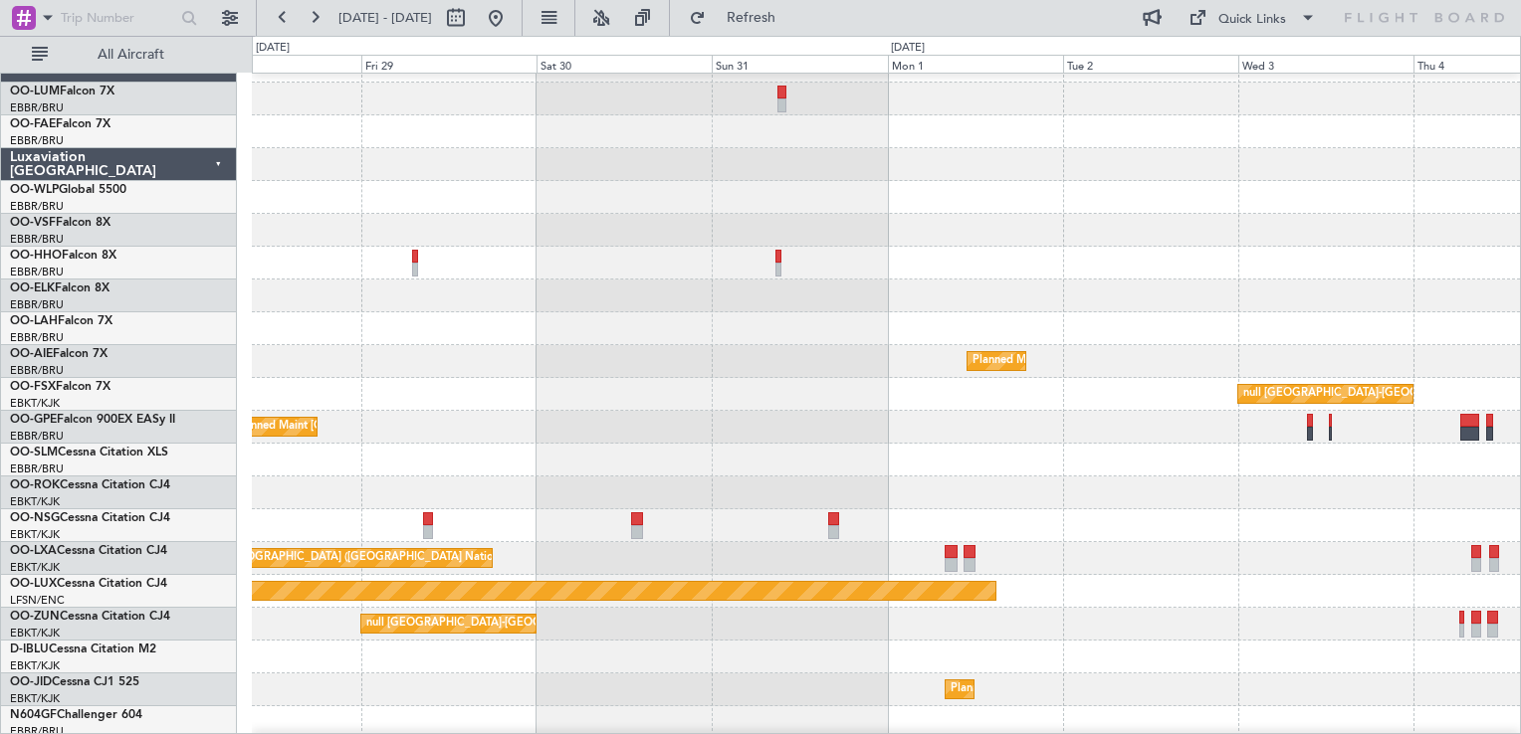
scroll to position [28, 0]
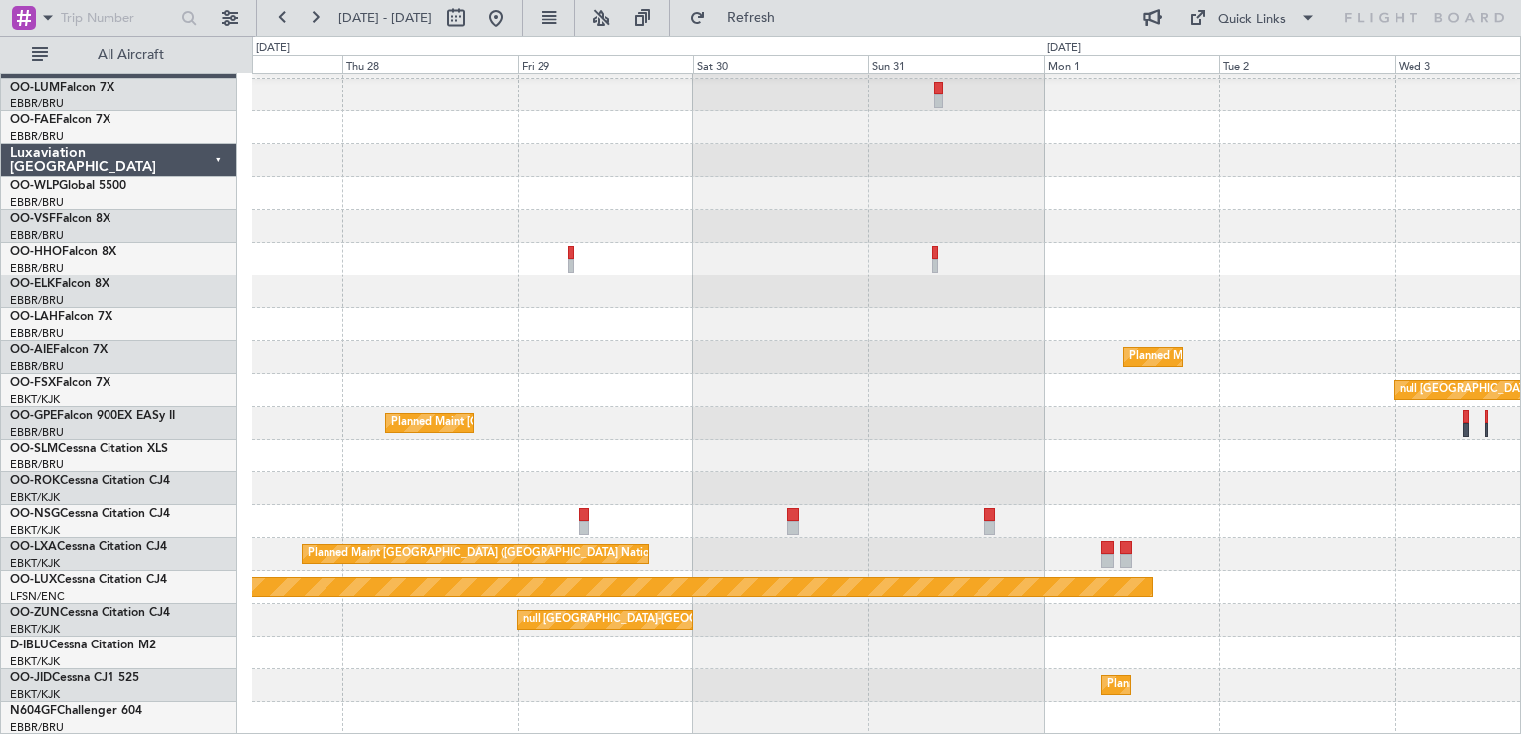
click at [631, 523] on div at bounding box center [886, 522] width 1268 height 33
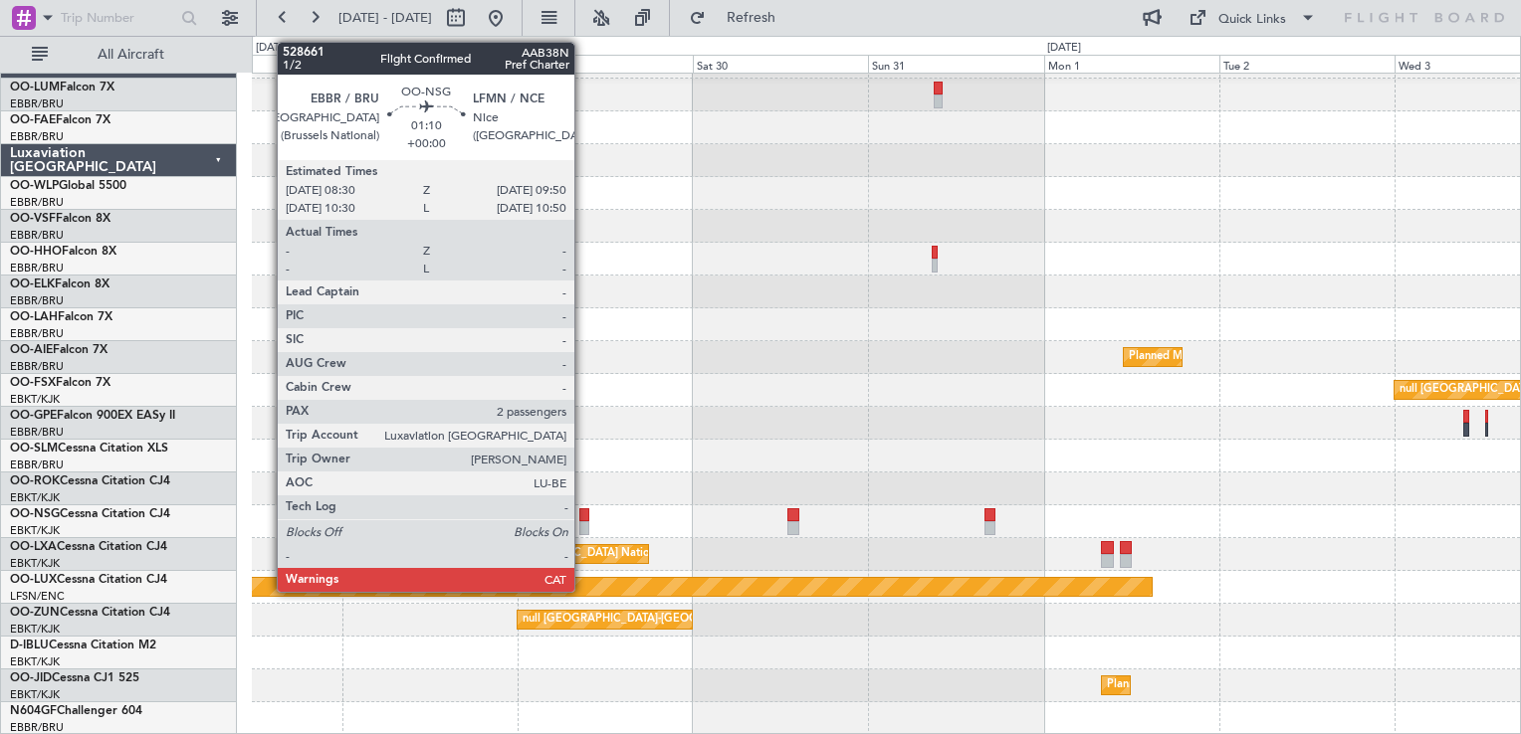
click at [584, 512] on div at bounding box center [584, 516] width 10 height 14
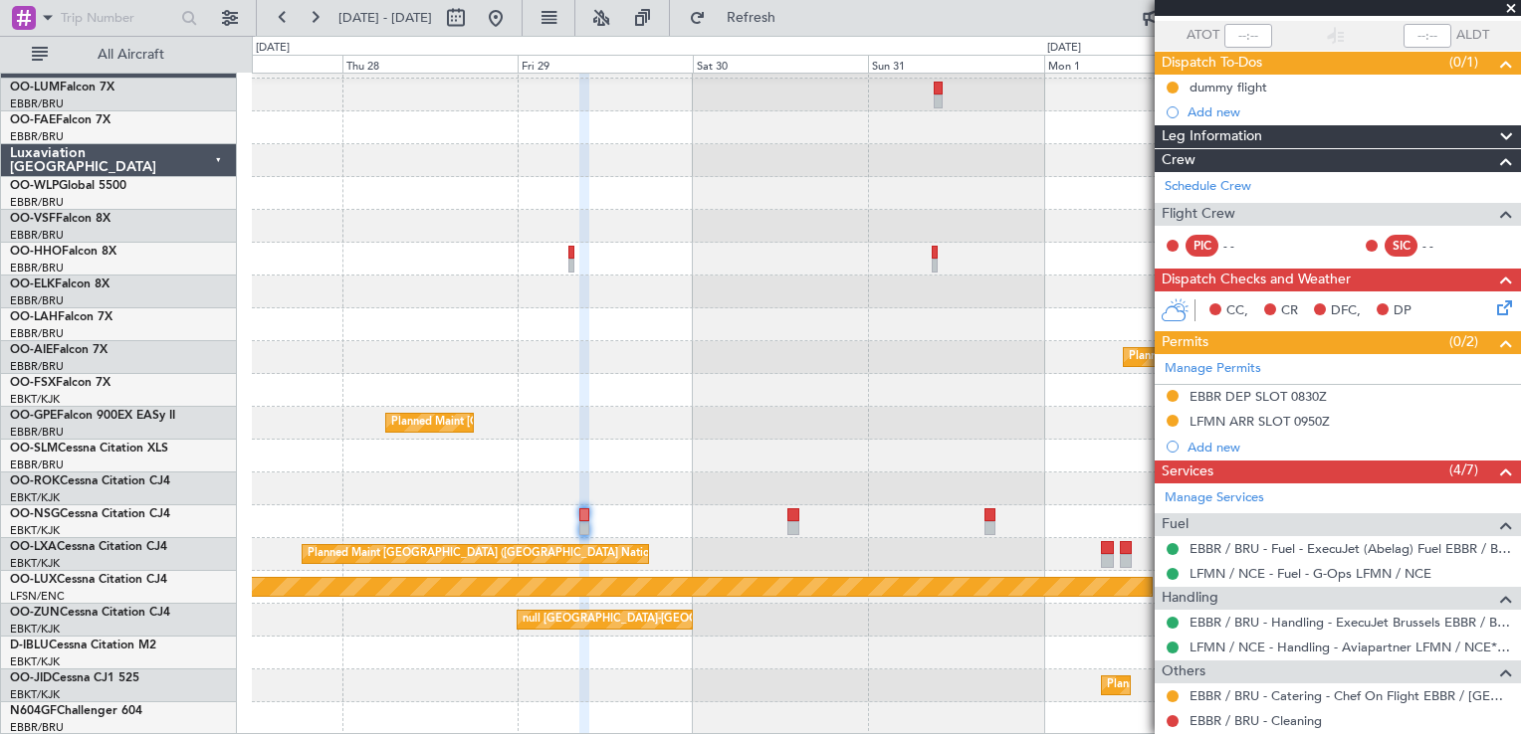
scroll to position [0, 0]
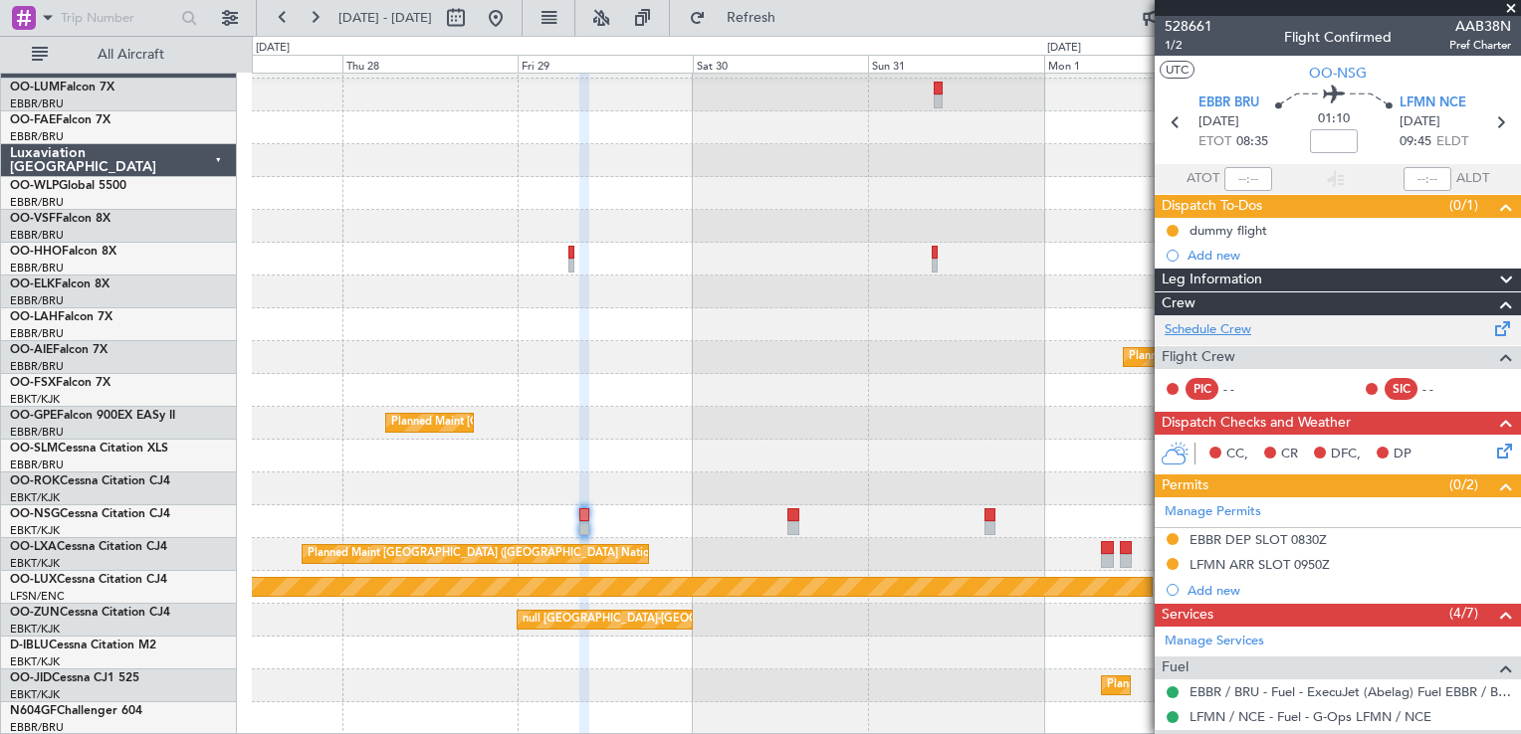
click at [1237, 329] on link "Schedule Crew" at bounding box center [1207, 330] width 87 height 20
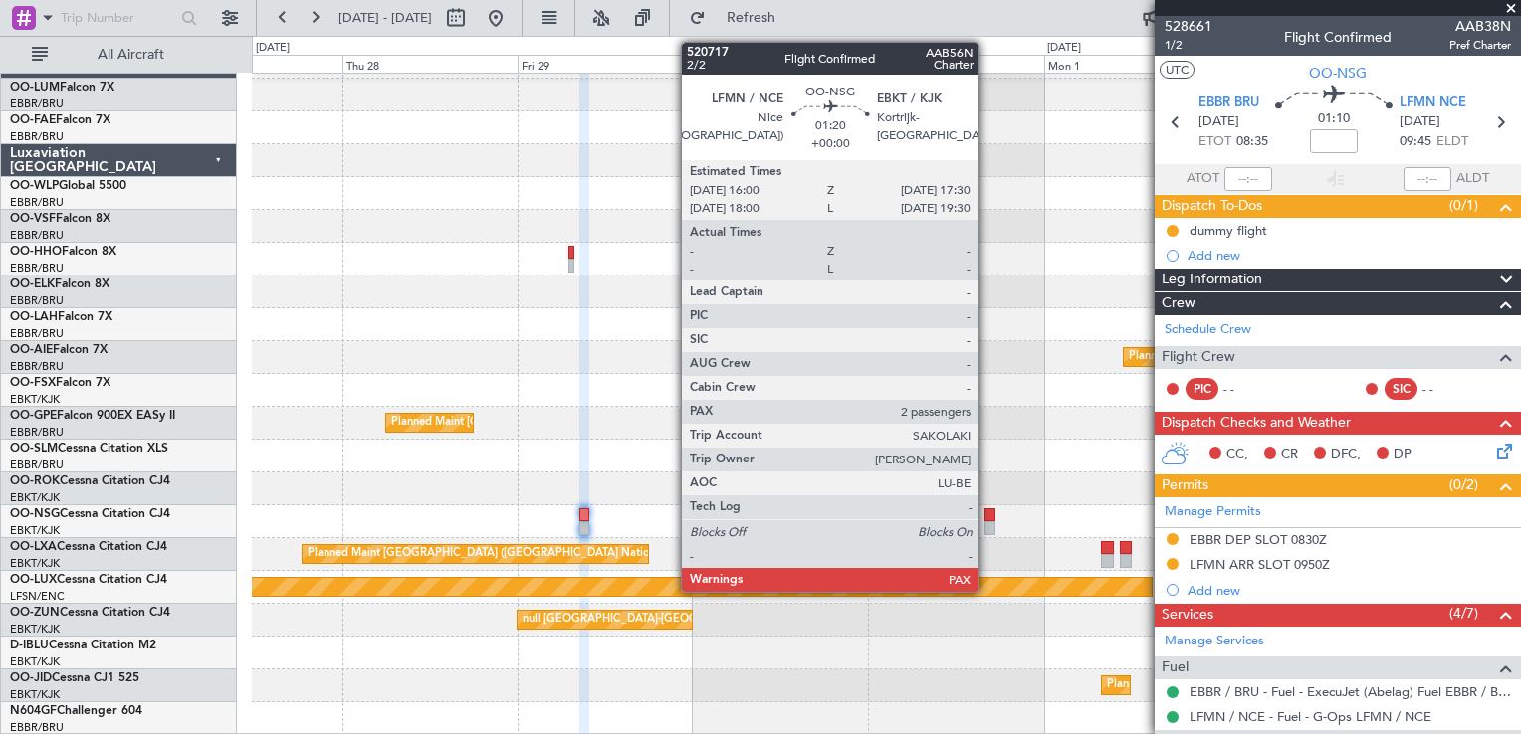
click at [987, 520] on div at bounding box center [990, 516] width 12 height 14
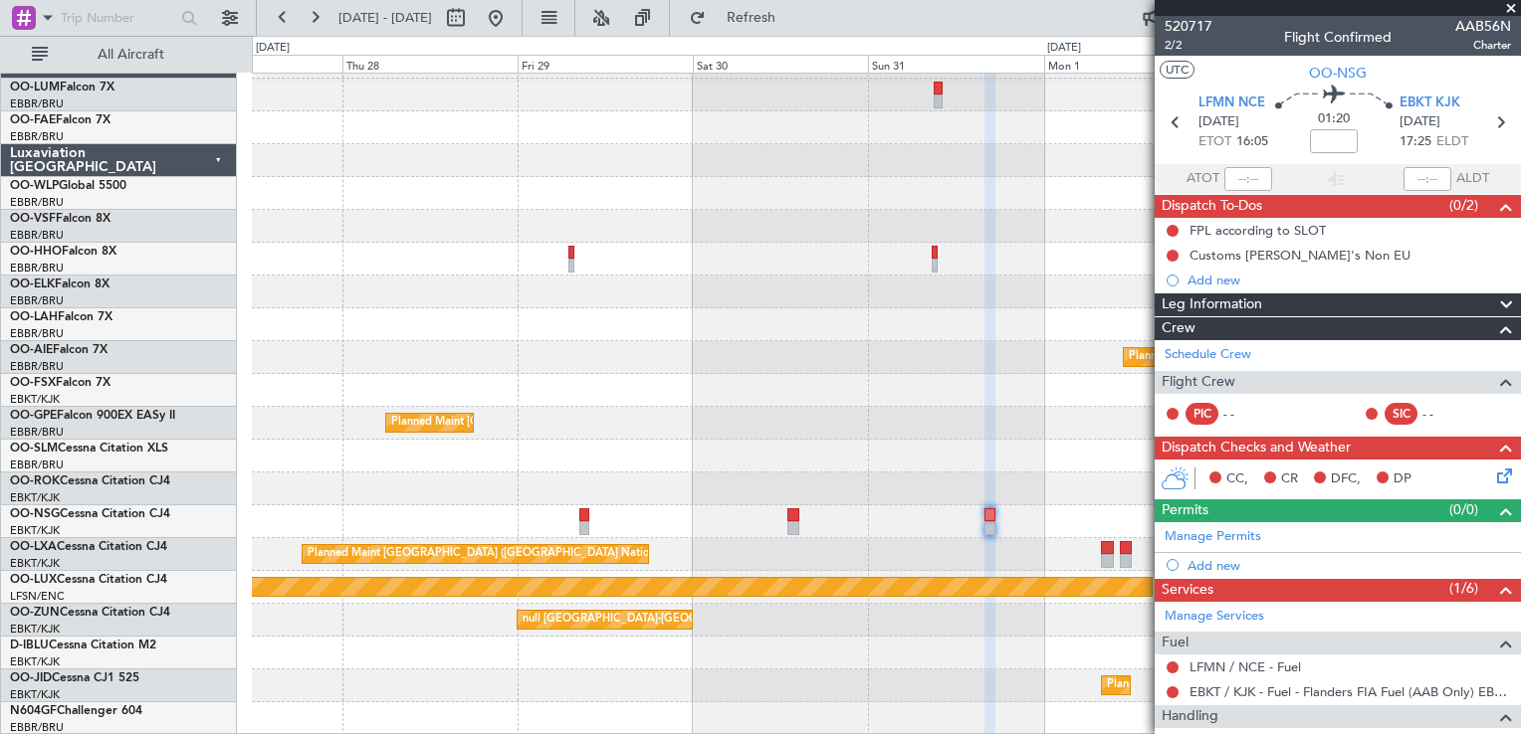
scroll to position [28, 0]
click at [1516, 7] on span at bounding box center [1511, 9] width 20 height 18
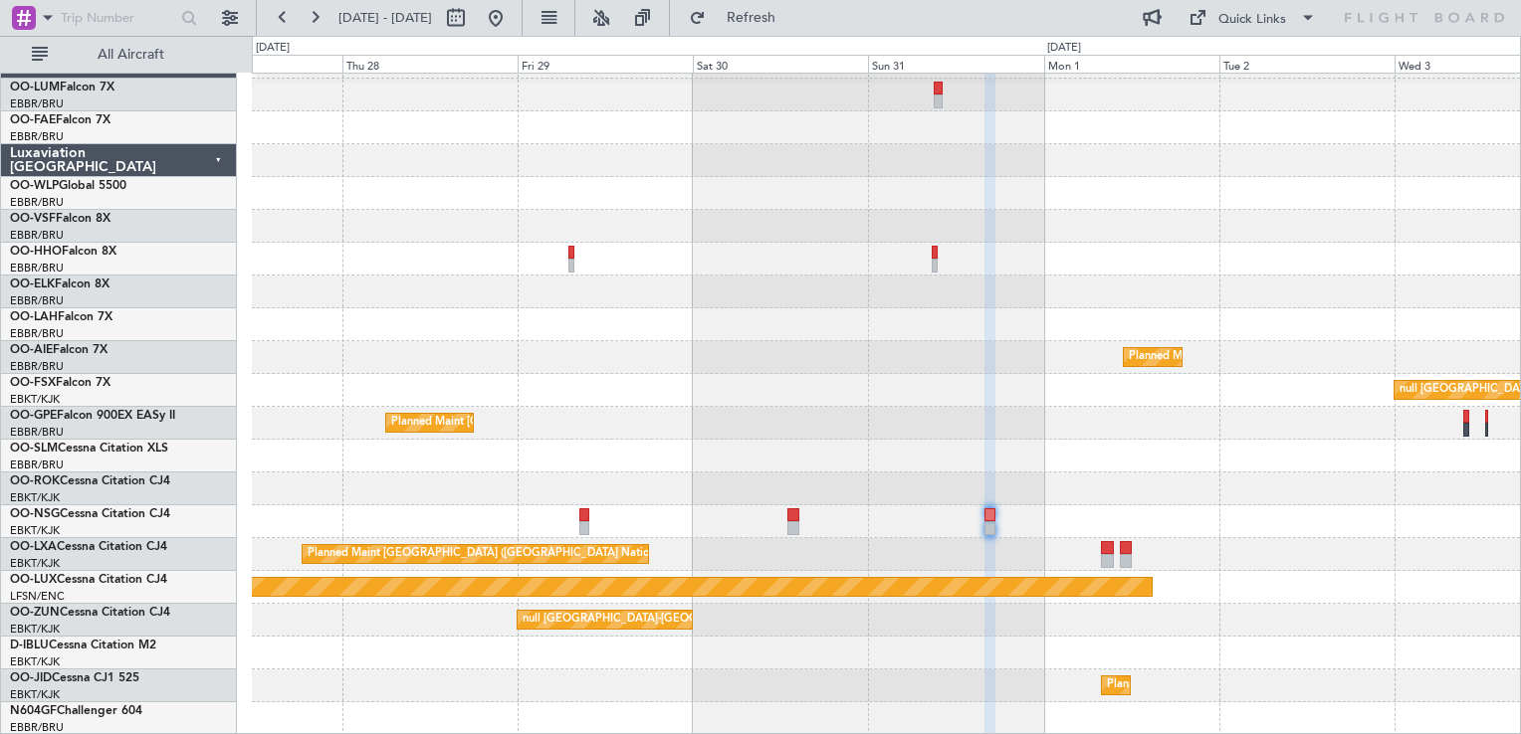
type input "0"
